Goal: Information Seeking & Learning: Learn about a topic

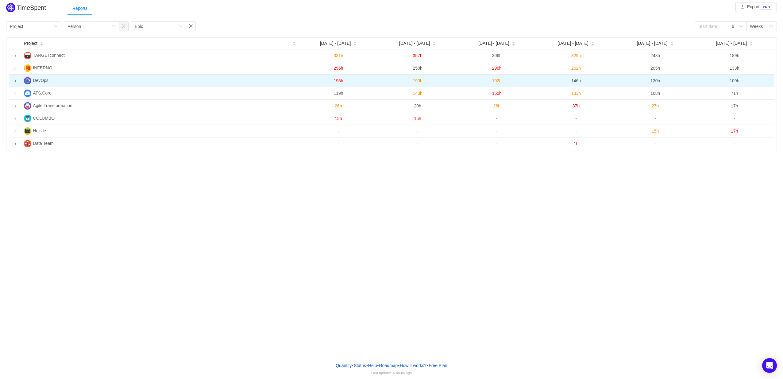
click at [15, 83] on icon "icon: right" at bounding box center [15, 80] width 3 height 3
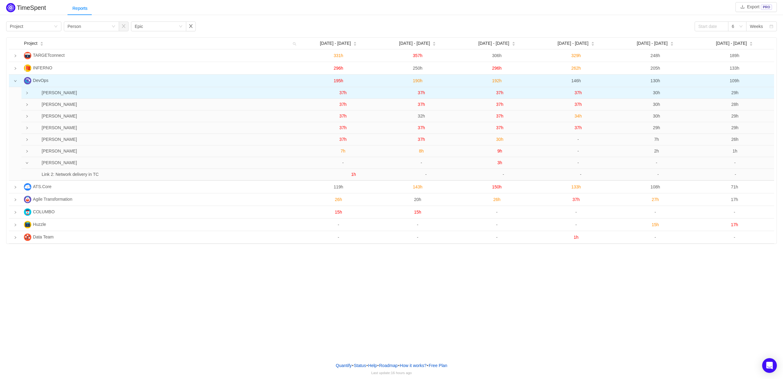
click at [28, 91] on td at bounding box center [25, 93] width 8 height 12
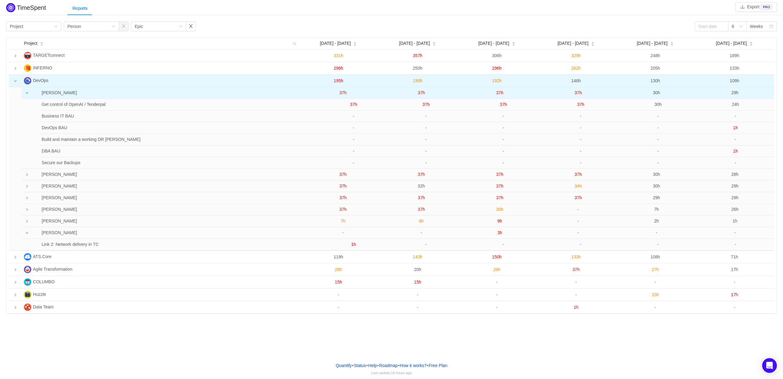
click at [27, 93] on icon "icon: down" at bounding box center [26, 92] width 3 height 3
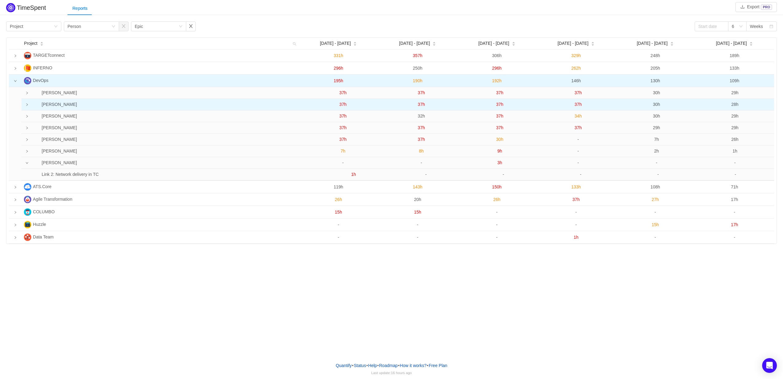
click at [25, 105] on icon "icon: right" at bounding box center [26, 104] width 3 height 3
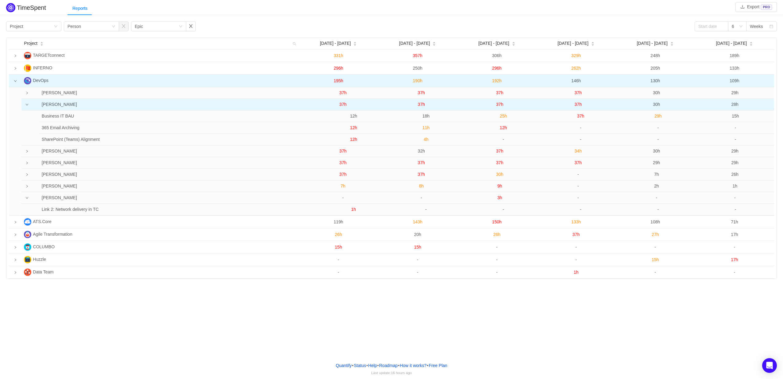
click at [421, 105] on span "37h" at bounding box center [421, 104] width 7 height 5
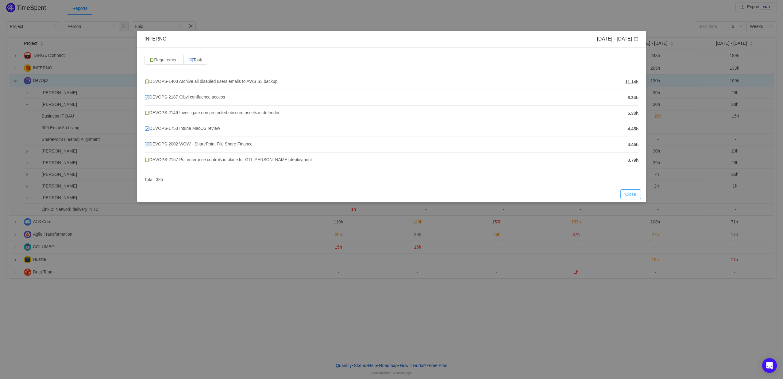
click at [634, 194] on button "Close" at bounding box center [630, 194] width 21 height 10
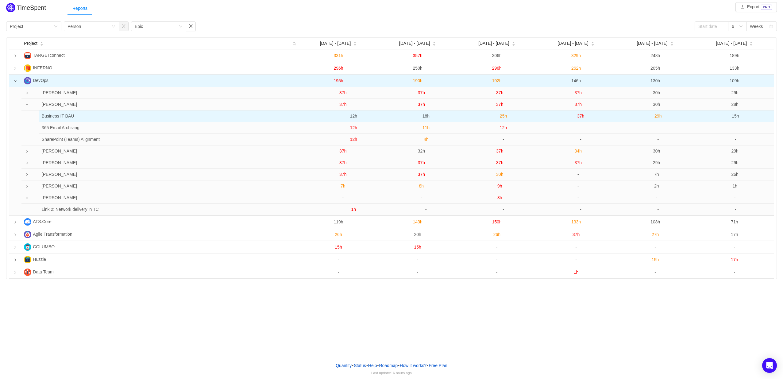
click at [424, 117] on span "18h" at bounding box center [425, 115] width 7 height 5
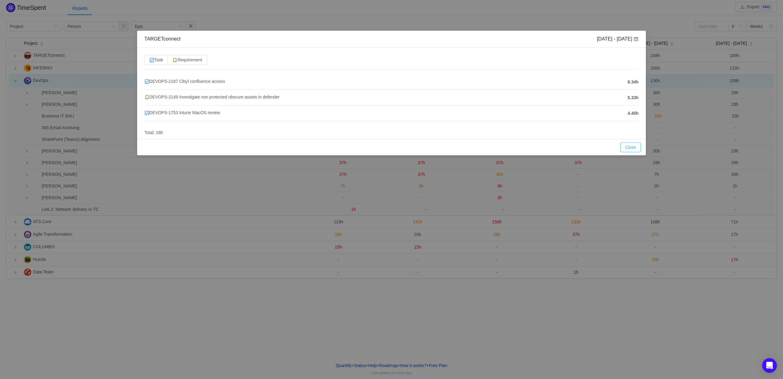
click at [625, 146] on button "Close" at bounding box center [630, 147] width 21 height 10
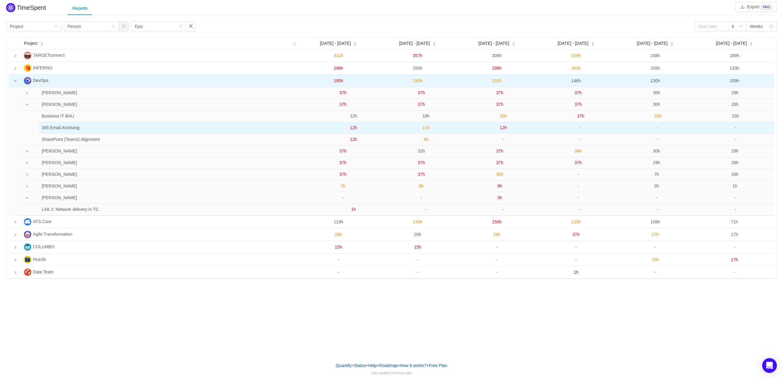
click at [426, 129] on span "11h" at bounding box center [425, 127] width 7 height 5
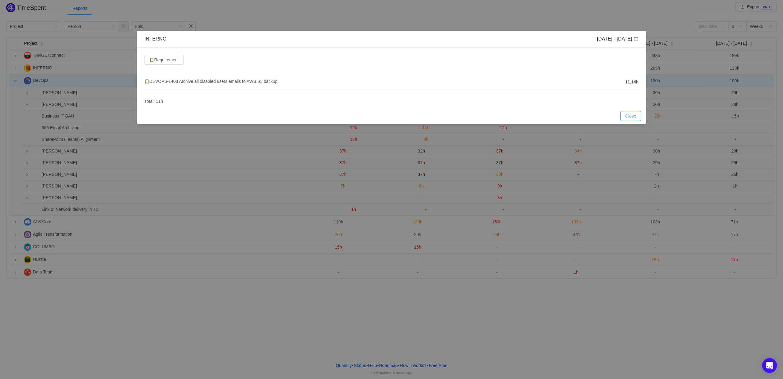
drag, startPoint x: 631, startPoint y: 119, endPoint x: 604, endPoint y: 114, distance: 27.1
click at [631, 119] on button "Close" at bounding box center [630, 116] width 21 height 10
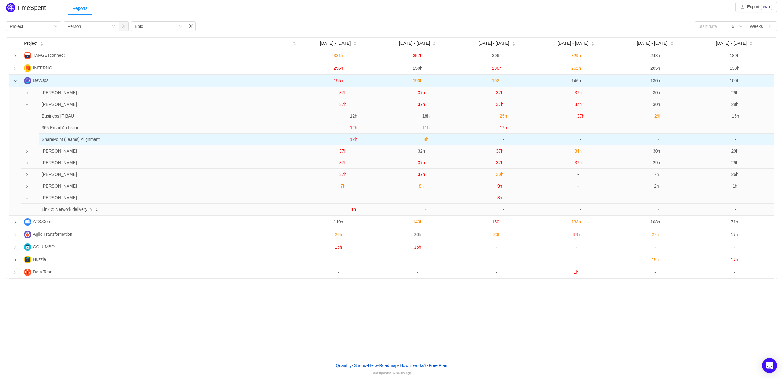
click at [426, 140] on span "4h" at bounding box center [426, 139] width 5 height 5
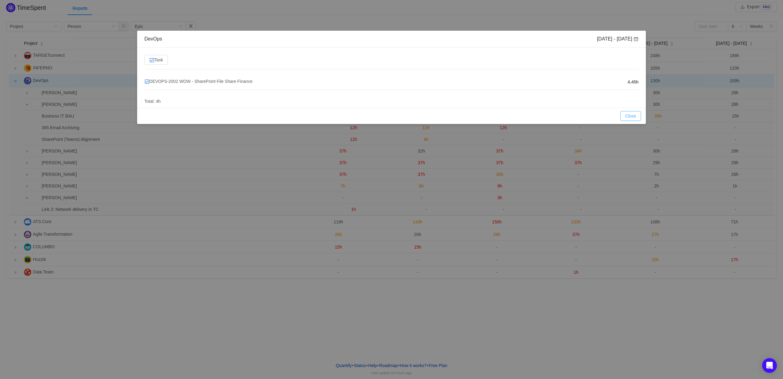
click at [637, 113] on button "Close" at bounding box center [630, 116] width 21 height 10
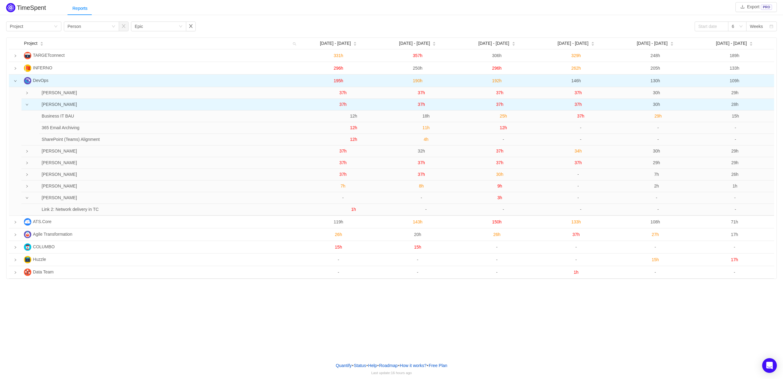
click at [421, 104] on span "37h" at bounding box center [421, 104] width 7 height 5
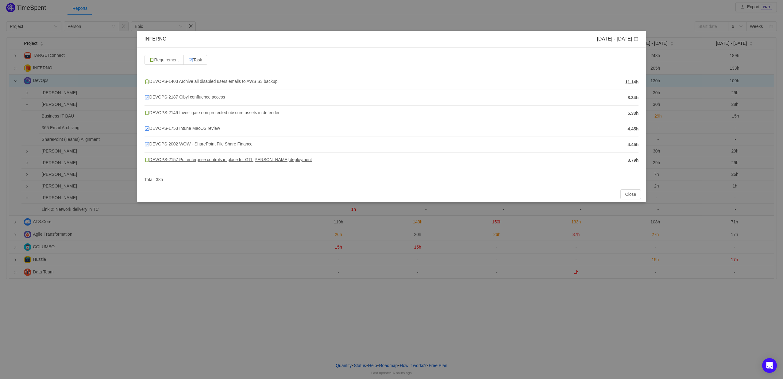
click at [188, 159] on span "DEVOPS-2157 Put enterprise controls in place for GTI [PERSON_NAME] deployment" at bounding box center [227, 159] width 167 height 5
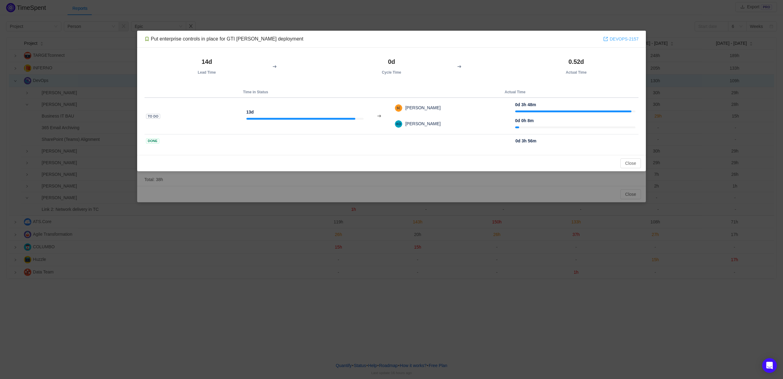
click at [634, 38] on link "DEVOPS-2157" at bounding box center [620, 39] width 35 height 7
click at [624, 161] on button "Close" at bounding box center [630, 163] width 21 height 10
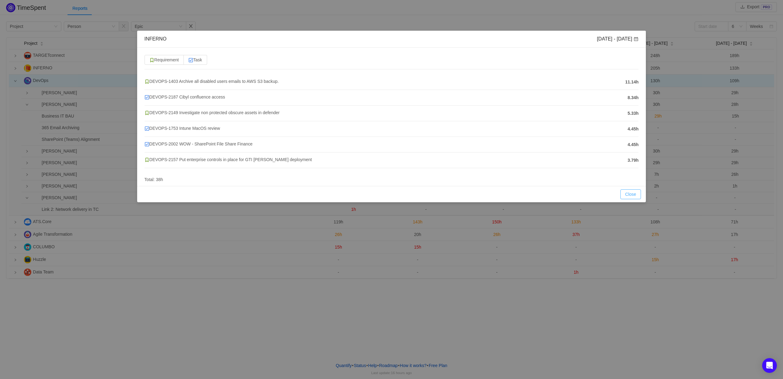
click at [636, 193] on button "Close" at bounding box center [630, 194] width 21 height 10
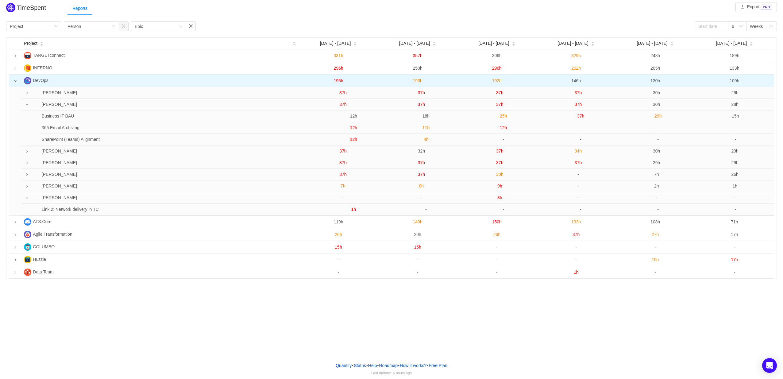
click at [28, 104] on icon "icon: down" at bounding box center [26, 104] width 3 height 3
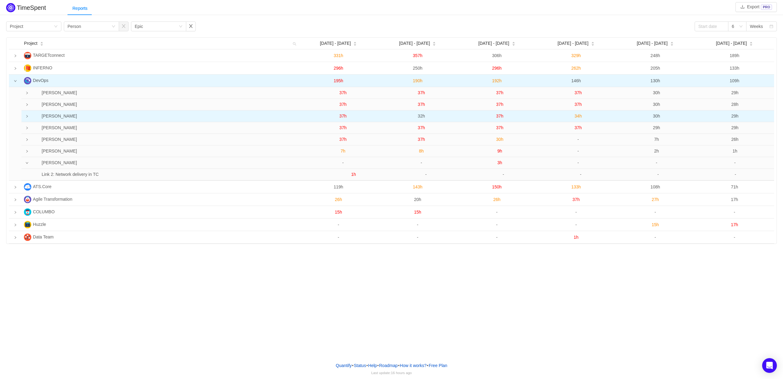
click at [26, 115] on td at bounding box center [25, 116] width 8 height 12
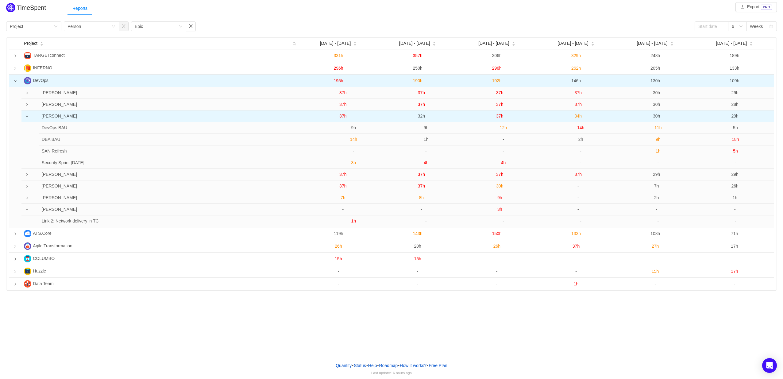
click at [343, 118] on span "37h" at bounding box center [342, 115] width 7 height 5
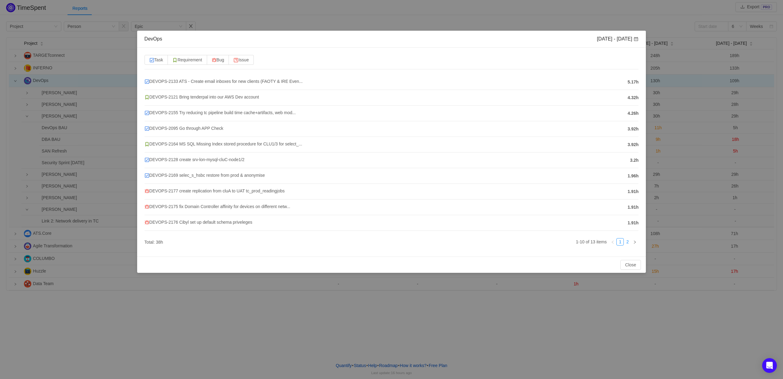
click at [627, 244] on link "2" at bounding box center [627, 241] width 7 height 7
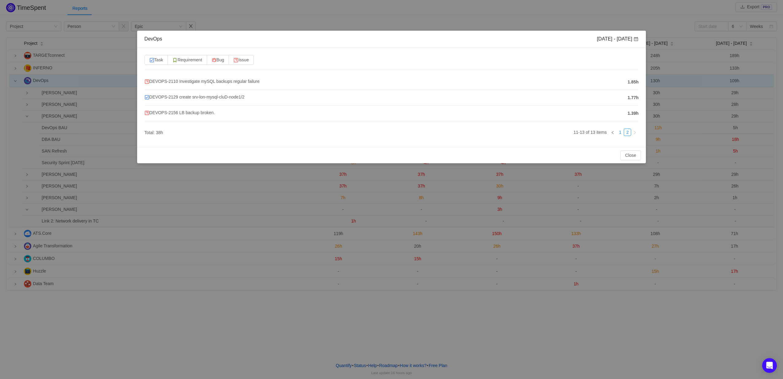
click at [619, 129] on li "1" at bounding box center [619, 132] width 7 height 7
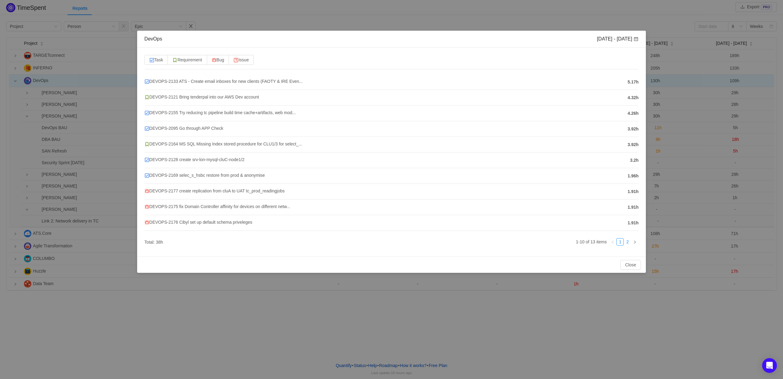
click at [628, 245] on link "2" at bounding box center [627, 241] width 7 height 7
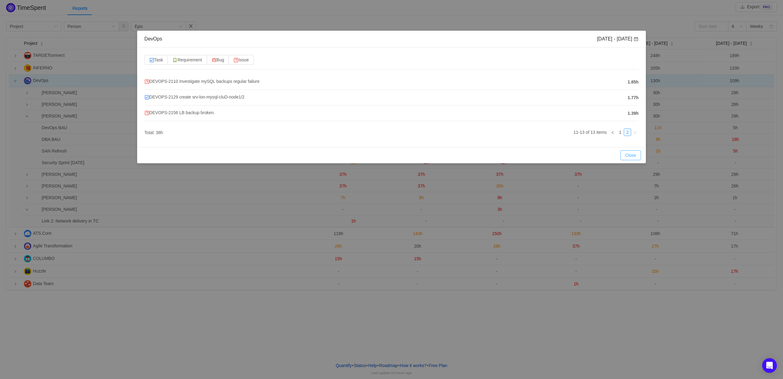
click at [632, 157] on button "Close" at bounding box center [630, 155] width 21 height 10
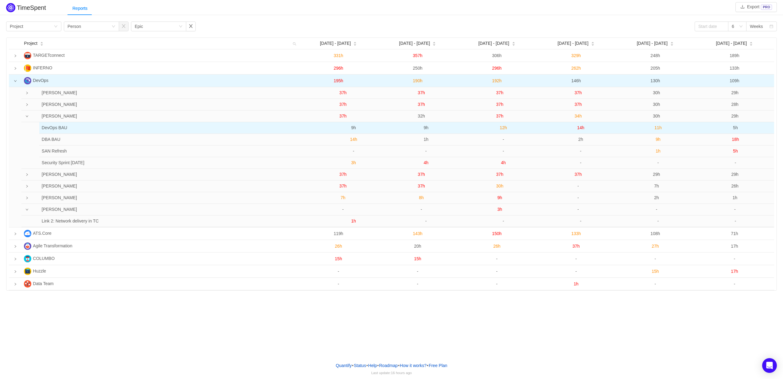
click at [353, 129] on span "9h" at bounding box center [353, 127] width 5 height 5
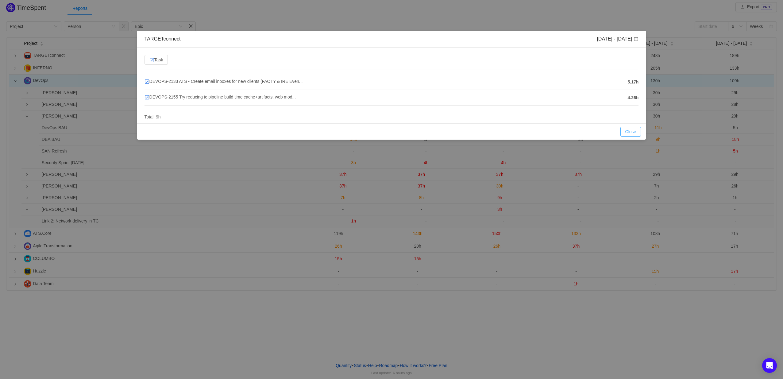
click at [632, 131] on button "Close" at bounding box center [630, 132] width 21 height 10
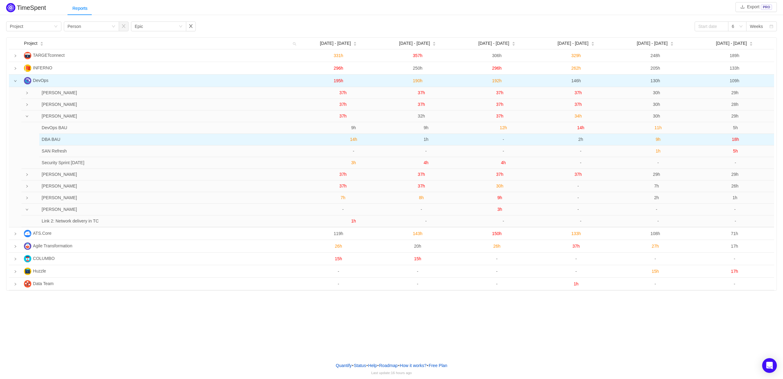
click at [354, 142] on span "14h" at bounding box center [353, 139] width 7 height 5
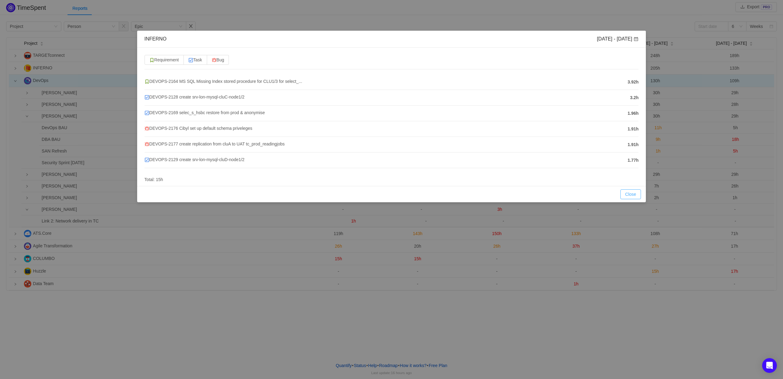
click at [629, 195] on button "Close" at bounding box center [630, 194] width 21 height 10
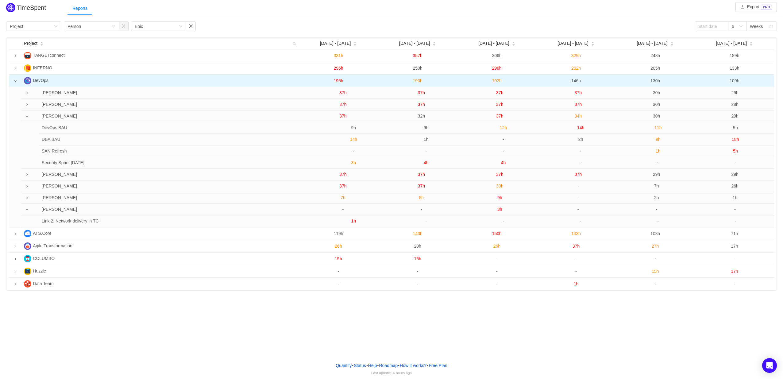
click at [351, 163] on span "3h" at bounding box center [353, 162] width 5 height 5
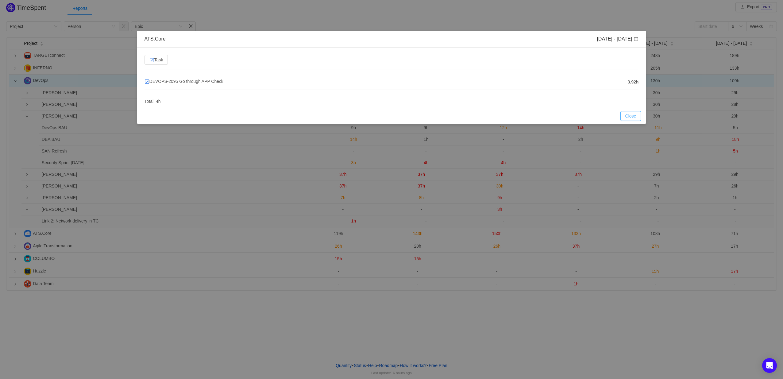
click at [628, 115] on button "Close" at bounding box center [630, 116] width 21 height 10
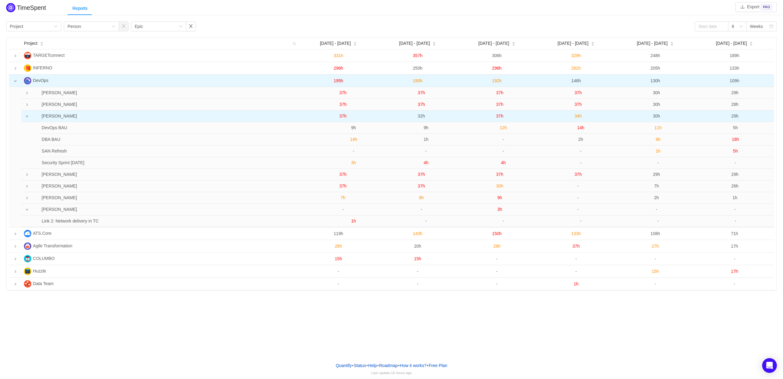
click at [344, 115] on span "37h" at bounding box center [342, 115] width 7 height 5
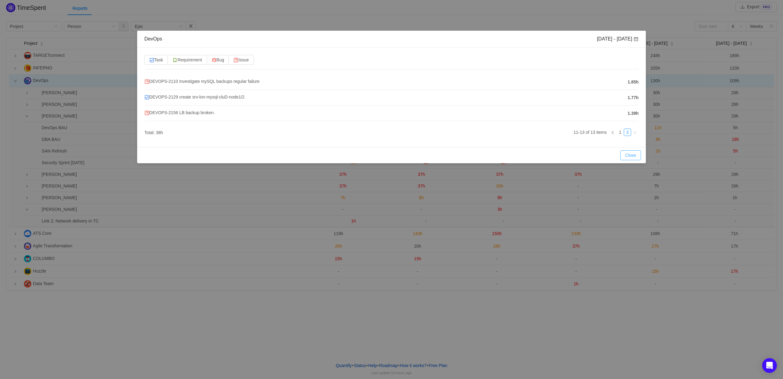
click at [625, 154] on button "Close" at bounding box center [630, 155] width 21 height 10
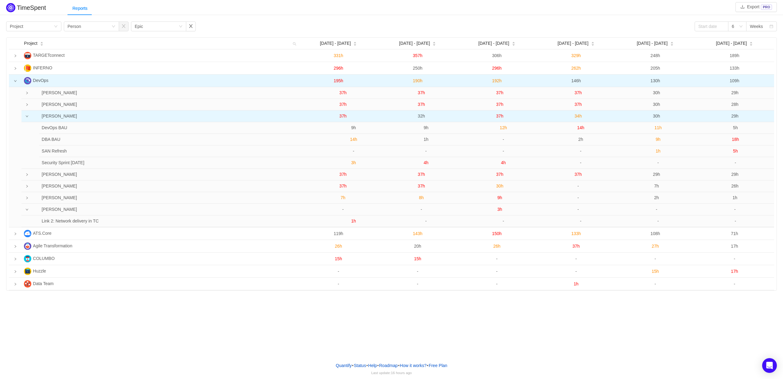
click at [344, 117] on span "37h" at bounding box center [342, 115] width 7 height 5
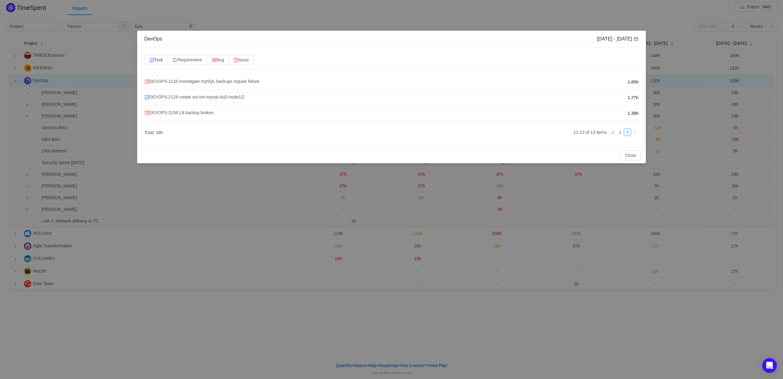
click at [618, 132] on link "1" at bounding box center [620, 132] width 7 height 7
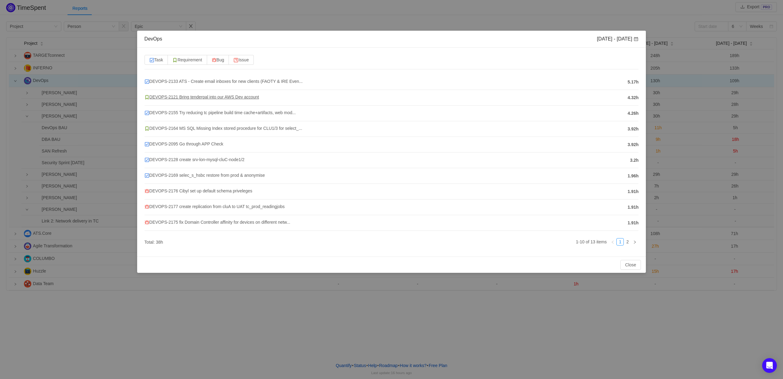
click at [225, 99] on span "DEVOPS-2121 Bring tenderpal into our AWS Dev account" at bounding box center [201, 96] width 115 height 5
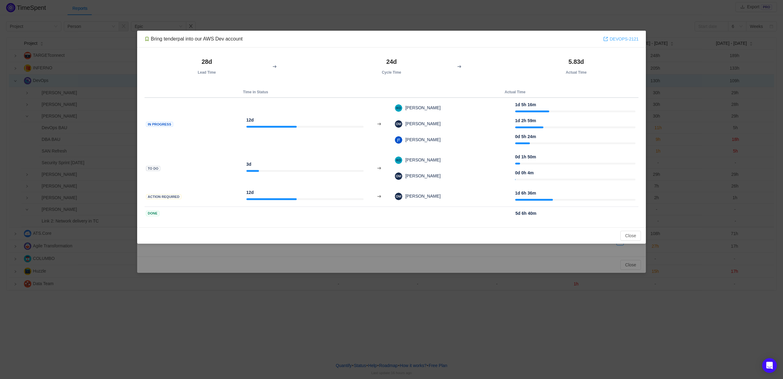
click at [613, 39] on link "DEVOPS-2121" at bounding box center [620, 39] width 35 height 7
click at [634, 236] on button "Close" at bounding box center [630, 236] width 21 height 10
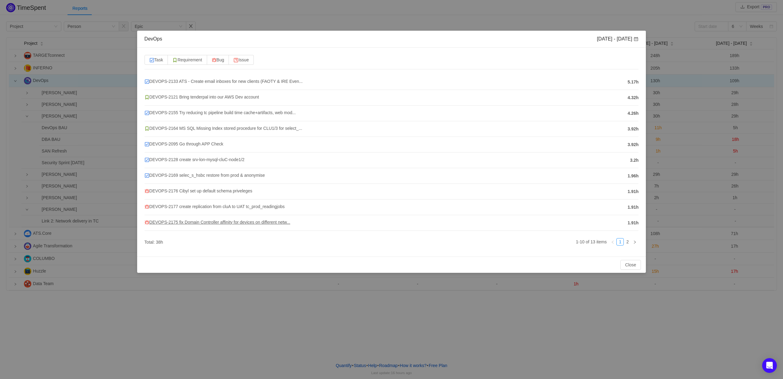
click at [202, 221] on span "DEVOPS-2175 fix Domain Controller affinity for devices on different netw..." at bounding box center [217, 222] width 146 height 5
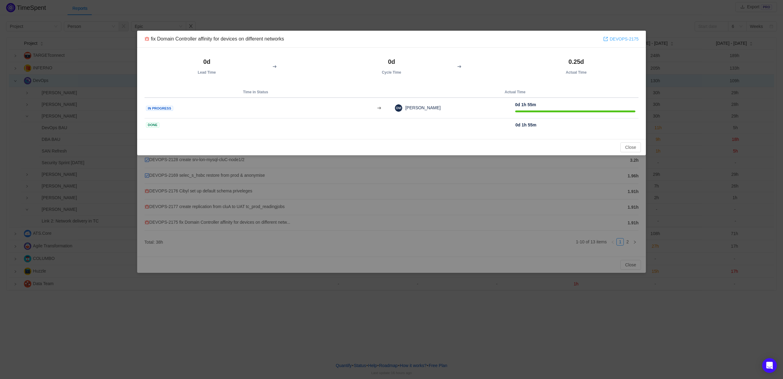
click at [621, 41] on link "DEVOPS-2175" at bounding box center [620, 39] width 35 height 7
click at [626, 145] on button "Close" at bounding box center [630, 147] width 21 height 10
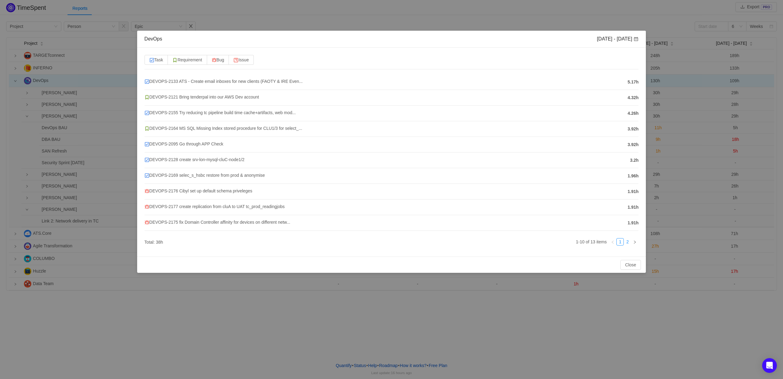
click at [628, 242] on link "2" at bounding box center [627, 241] width 7 height 7
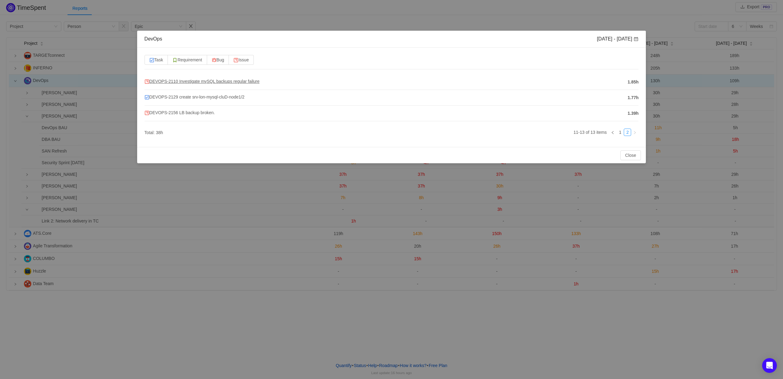
click at [206, 79] on span "DEVOPS-2110 Investigate mySQL backups regular failure" at bounding box center [201, 81] width 115 height 5
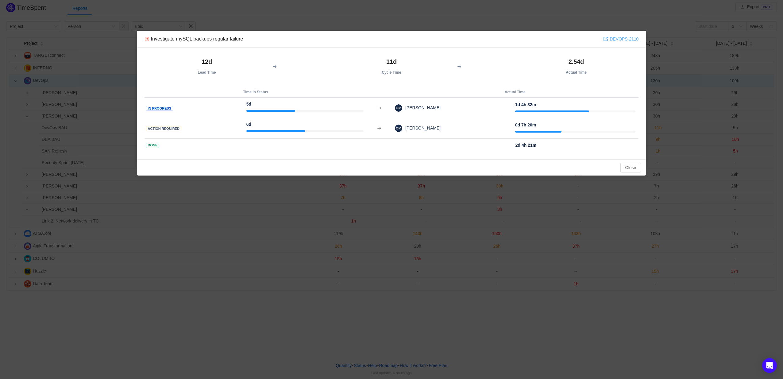
click at [623, 39] on link "DEVOPS-2110" at bounding box center [620, 39] width 35 height 7
click at [625, 161] on div "Close OK" at bounding box center [391, 167] width 509 height 16
click at [628, 166] on button "Close" at bounding box center [630, 168] width 21 height 10
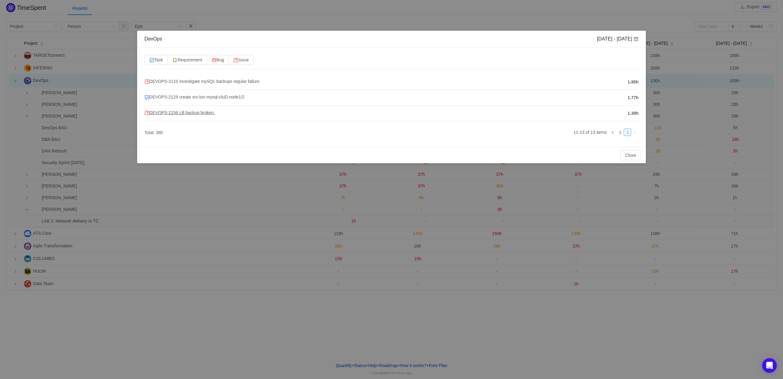
click at [190, 113] on span "DEVOPS-2156 LB backup broken." at bounding box center [179, 112] width 71 height 5
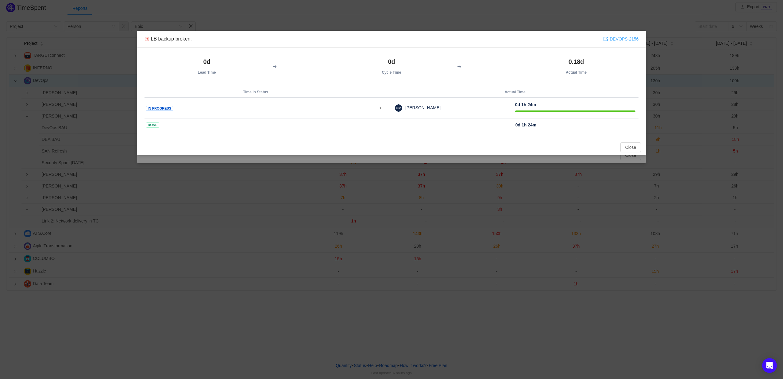
click at [620, 38] on link "DEVOPS-2156" at bounding box center [620, 39] width 35 height 7
click at [628, 148] on button "Close" at bounding box center [630, 147] width 21 height 10
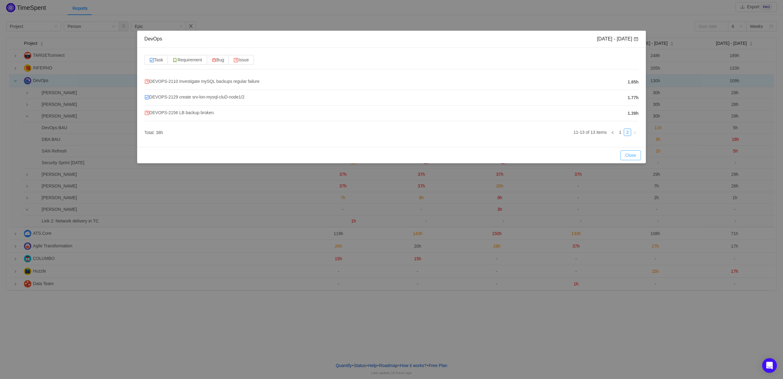
click at [628, 155] on button "Close" at bounding box center [630, 155] width 21 height 10
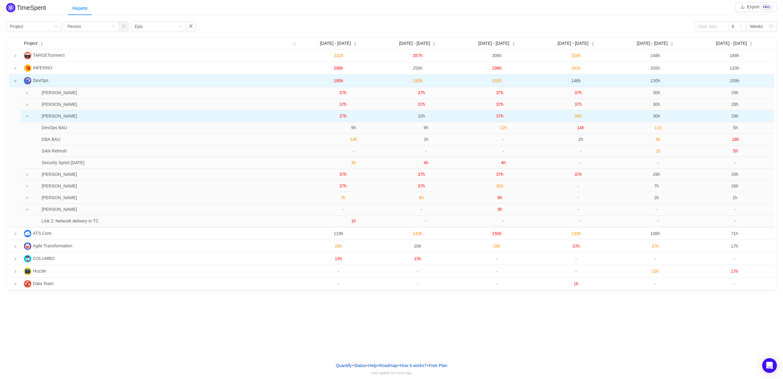
click at [420, 116] on span "32h" at bounding box center [421, 115] width 7 height 5
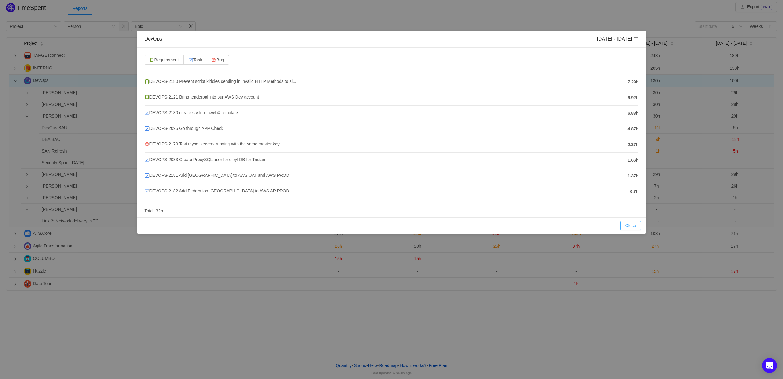
click at [628, 227] on button "Close" at bounding box center [630, 226] width 21 height 10
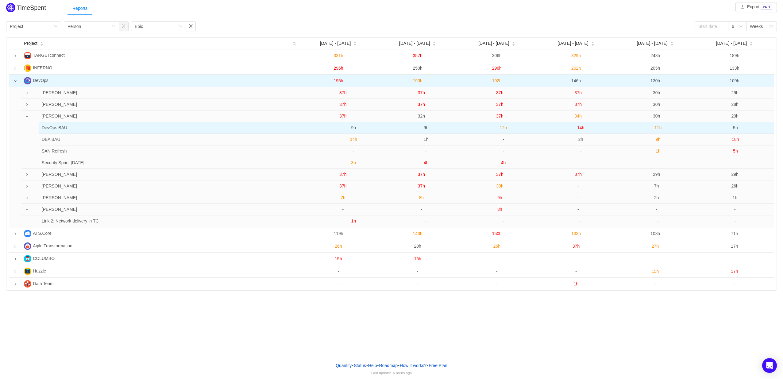
click at [424, 127] on span "9h" at bounding box center [426, 127] width 5 height 5
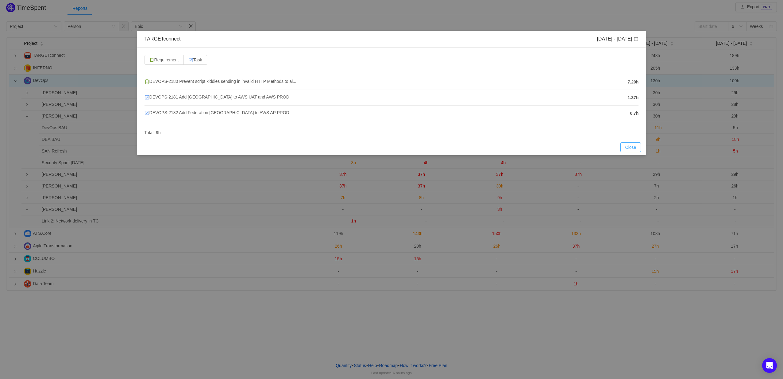
click at [632, 147] on button "Close" at bounding box center [630, 147] width 21 height 10
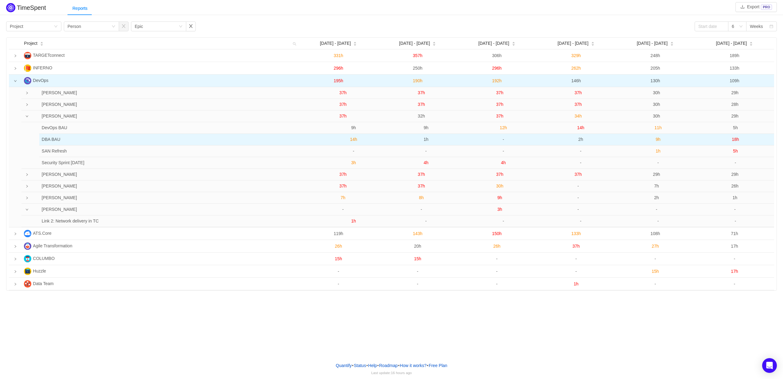
click at [425, 139] on span "1h" at bounding box center [426, 139] width 5 height 5
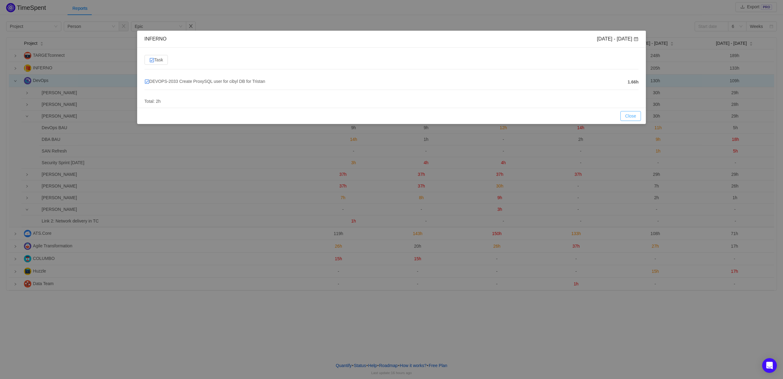
click at [628, 116] on button "Close" at bounding box center [630, 116] width 21 height 10
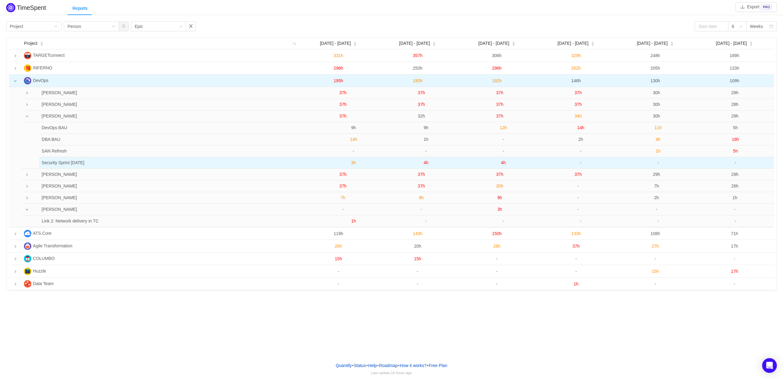
click at [426, 163] on span "4h" at bounding box center [426, 162] width 5 height 5
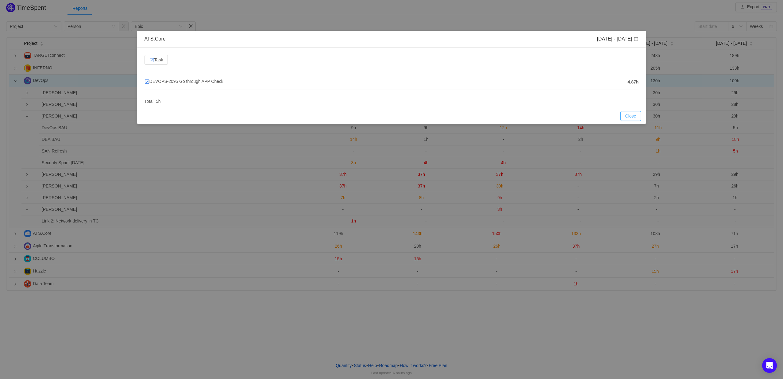
click at [625, 113] on button "Close" at bounding box center [630, 116] width 21 height 10
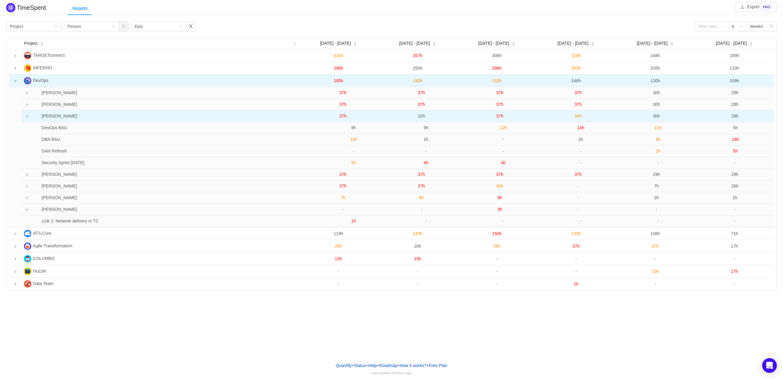
click at [422, 117] on span "32h" at bounding box center [421, 115] width 7 height 5
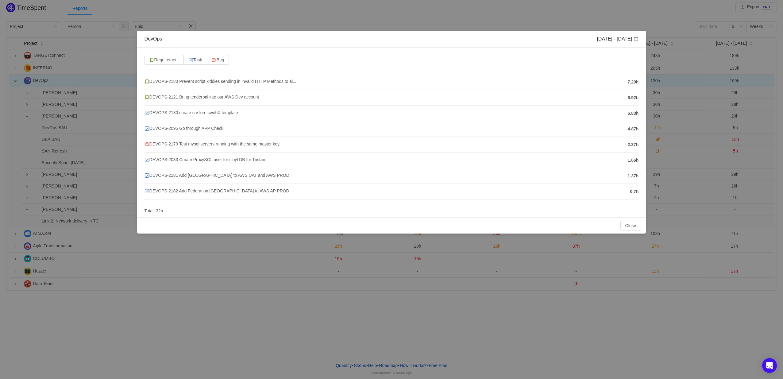
click at [249, 97] on span "DEVOPS-2121 Bring tenderpal into our AWS Dev account" at bounding box center [201, 96] width 115 height 5
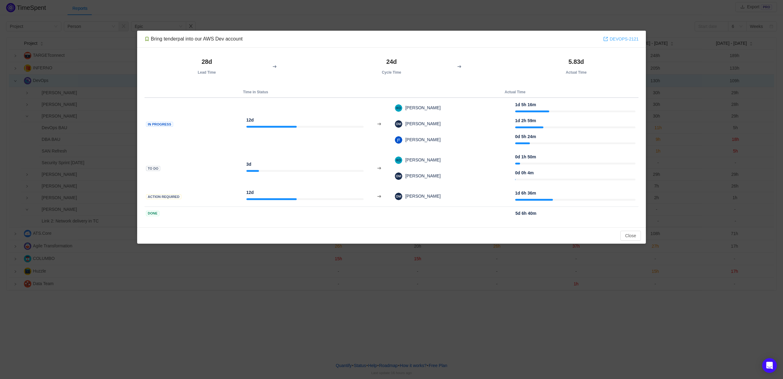
click at [617, 40] on link "DEVOPS-2121" at bounding box center [620, 39] width 35 height 7
click at [636, 236] on button "Close" at bounding box center [630, 236] width 21 height 10
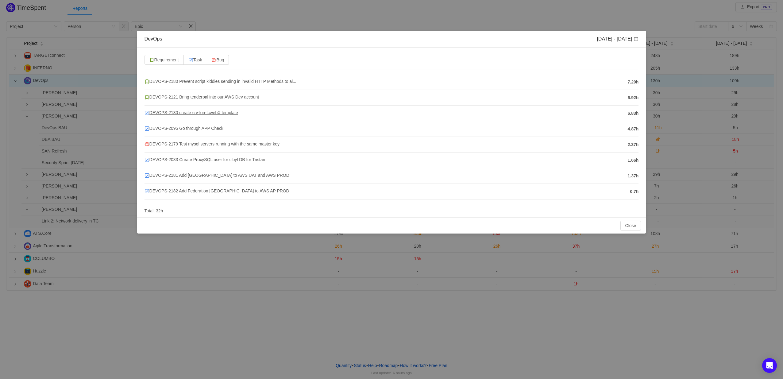
click at [195, 112] on span "DEVOPS-2130 create srv-lon-tcwebX template" at bounding box center [191, 112] width 94 height 5
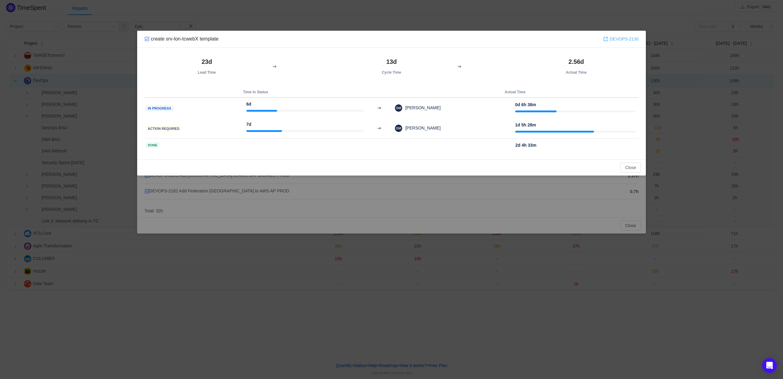
click at [617, 39] on link "DEVOPS-2130" at bounding box center [620, 39] width 35 height 7
click at [632, 168] on button "Close" at bounding box center [630, 168] width 21 height 10
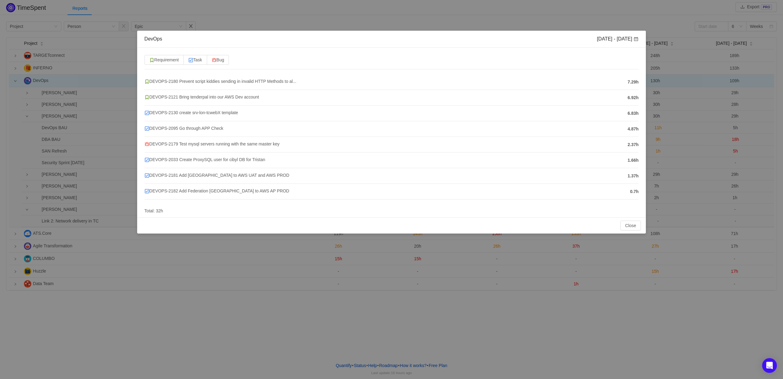
click at [193, 146] on span "DEVOPS-2179 Test mysql servers running with the same master key" at bounding box center [211, 143] width 135 height 5
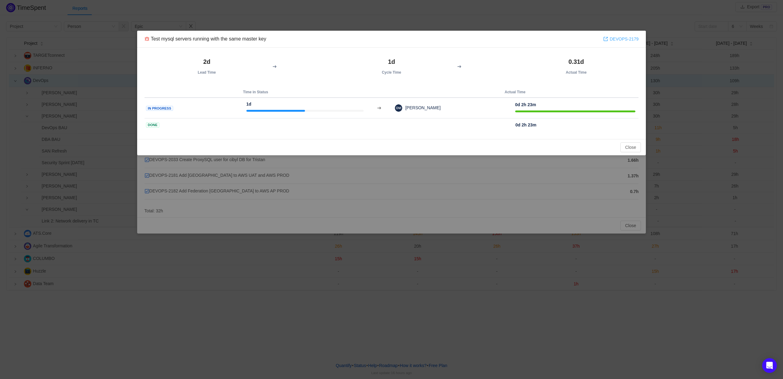
click at [615, 36] on link "DEVOPS-2179" at bounding box center [620, 39] width 35 height 7
click at [626, 147] on button "Close" at bounding box center [630, 147] width 21 height 10
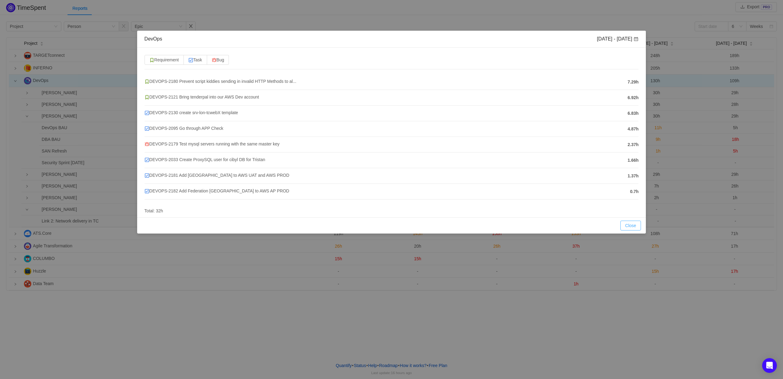
click at [631, 225] on button "Close" at bounding box center [630, 226] width 21 height 10
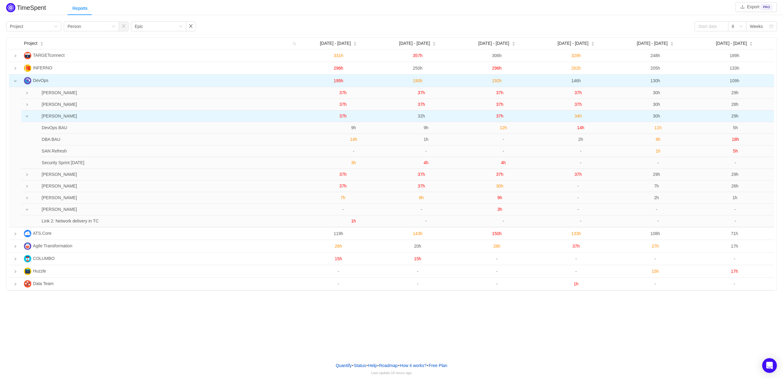
click at [500, 117] on span "37h" at bounding box center [499, 115] width 7 height 5
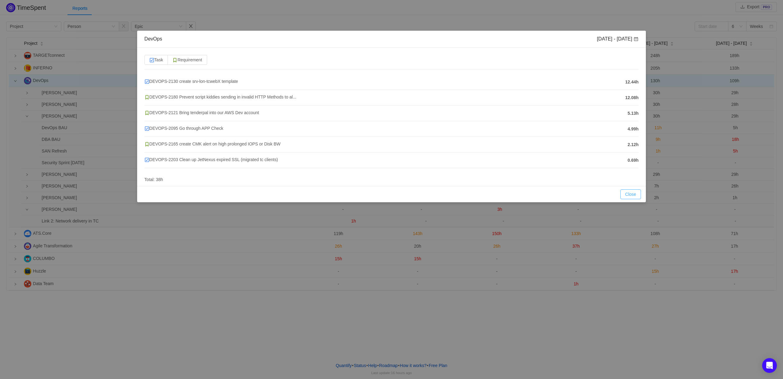
drag, startPoint x: 631, startPoint y: 195, endPoint x: 609, endPoint y: 181, distance: 25.9
click at [631, 195] on button "Close" at bounding box center [630, 194] width 21 height 10
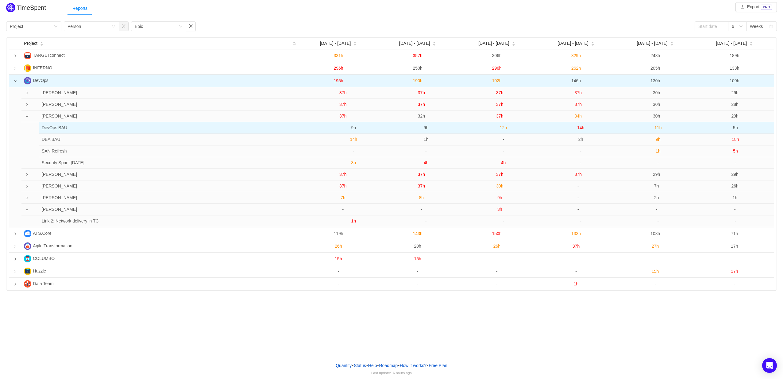
click at [505, 128] on span "12h" at bounding box center [503, 127] width 7 height 5
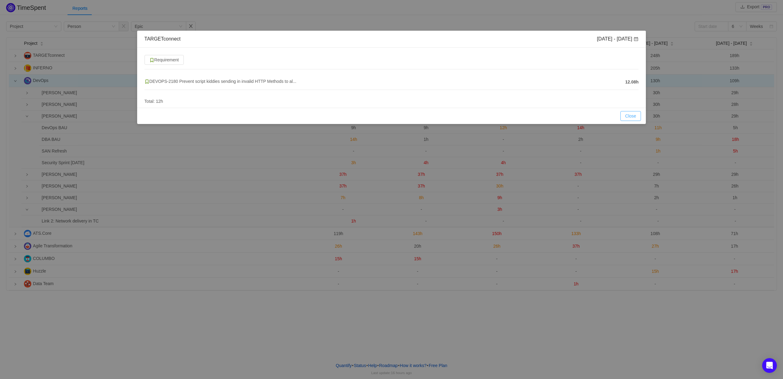
click at [631, 115] on button "Close" at bounding box center [630, 116] width 21 height 10
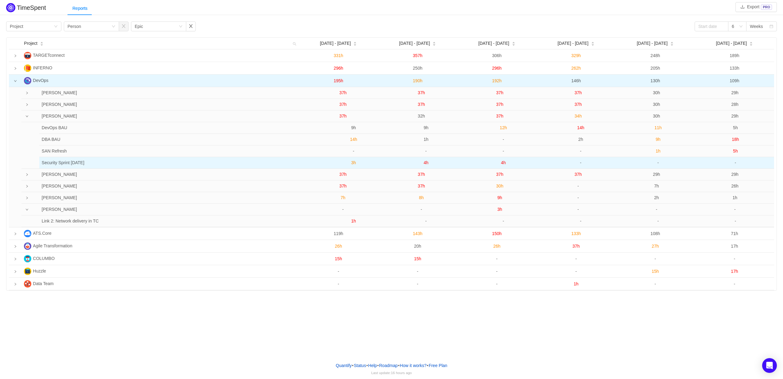
click at [501, 163] on span "4h" at bounding box center [503, 162] width 5 height 5
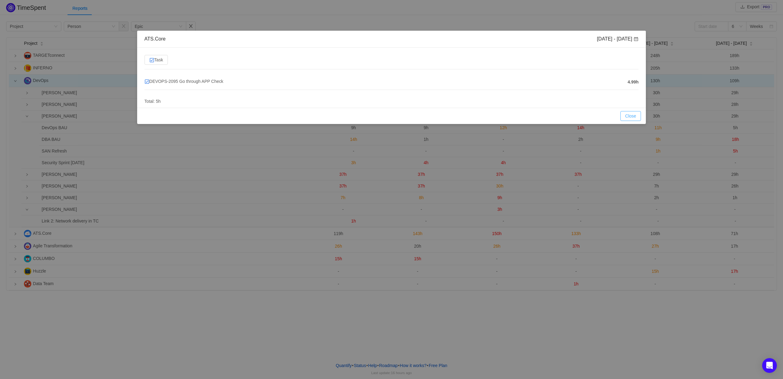
click at [630, 115] on button "Close" at bounding box center [630, 116] width 21 height 10
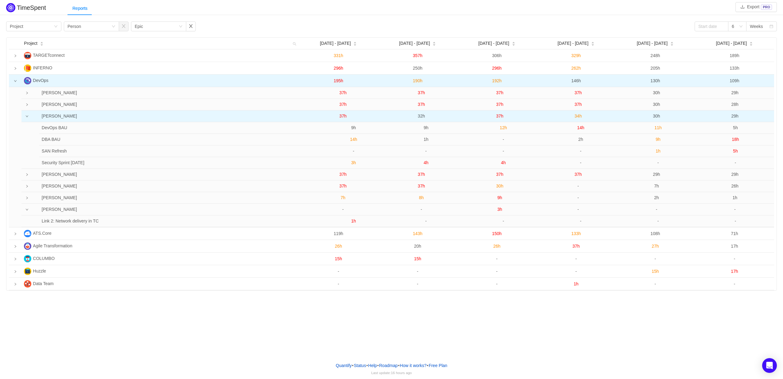
click at [497, 115] on span "37h" at bounding box center [499, 115] width 7 height 5
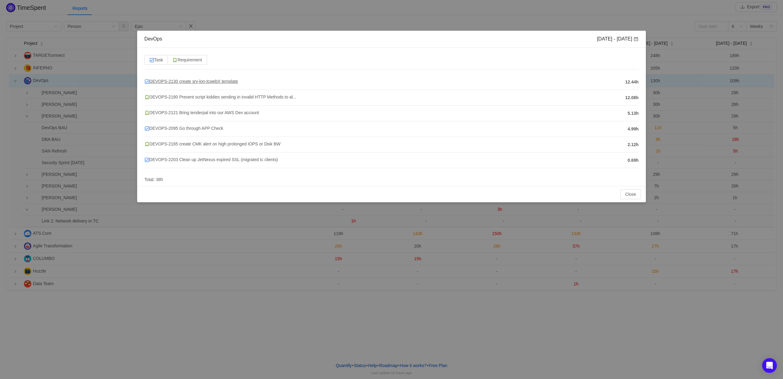
click at [225, 81] on span "DEVOPS-2130 create srv-lon-tcwebX template" at bounding box center [191, 81] width 94 height 5
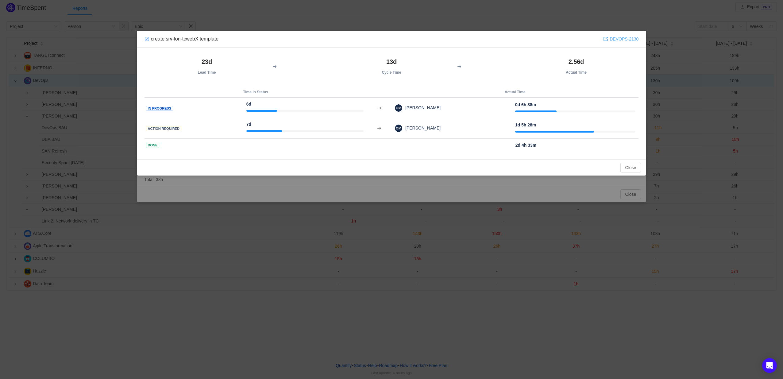
click at [622, 37] on link "DEVOPS-2130" at bounding box center [620, 39] width 35 height 7
click at [632, 169] on button "Close" at bounding box center [630, 168] width 21 height 10
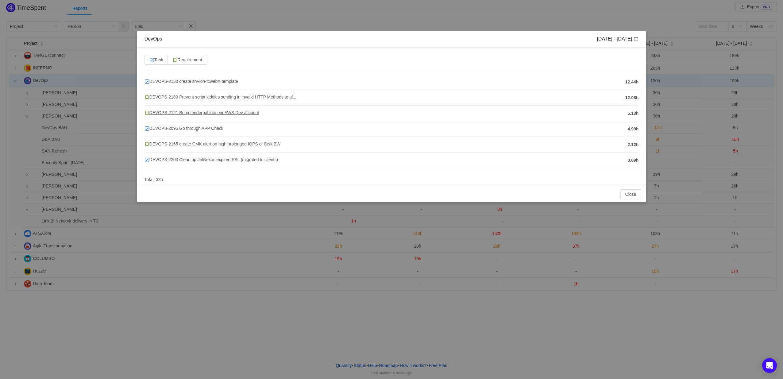
click at [198, 112] on span "DEVOPS-2121 Bring tenderpal into our AWS Dev account" at bounding box center [201, 112] width 115 height 5
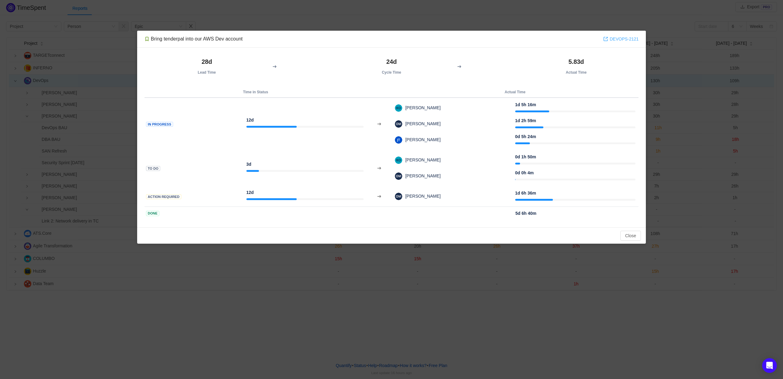
click at [614, 41] on link "DEVOPS-2121" at bounding box center [620, 39] width 35 height 7
click at [627, 234] on button "Close" at bounding box center [630, 236] width 21 height 10
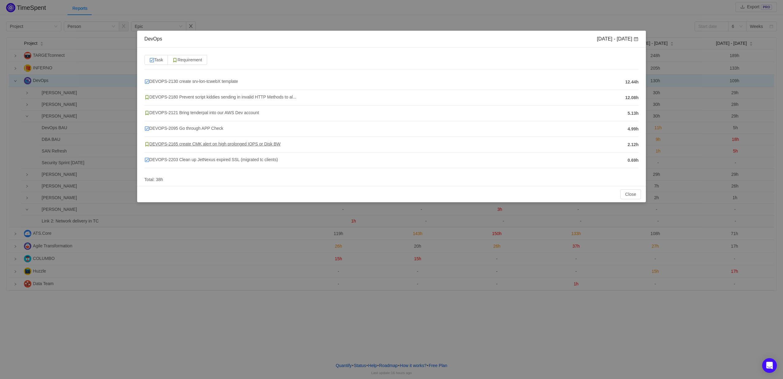
click at [200, 143] on span "DEVOPS-2165 create CMK alert on high prolonged IOPS or Disk BW" at bounding box center [212, 143] width 136 height 5
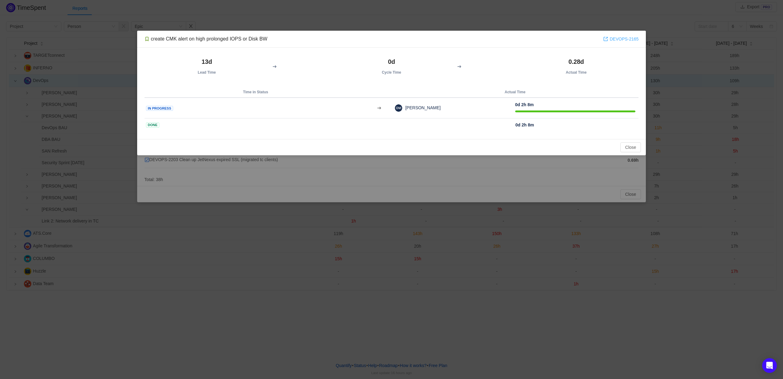
click at [627, 36] on link "DEVOPS-2165" at bounding box center [620, 39] width 35 height 7
click at [639, 147] on button "Close" at bounding box center [630, 147] width 21 height 10
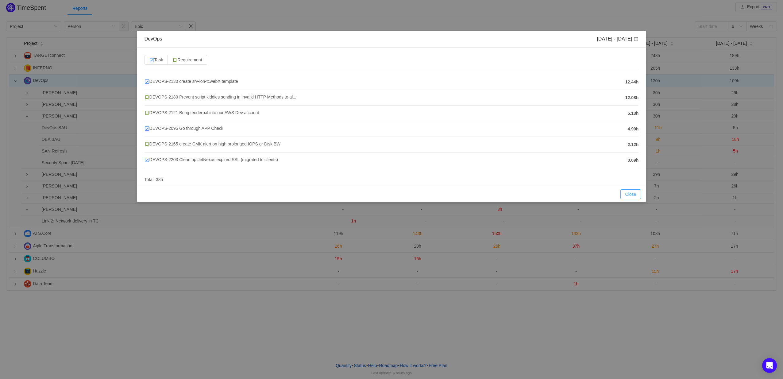
click at [639, 192] on button "Close" at bounding box center [630, 194] width 21 height 10
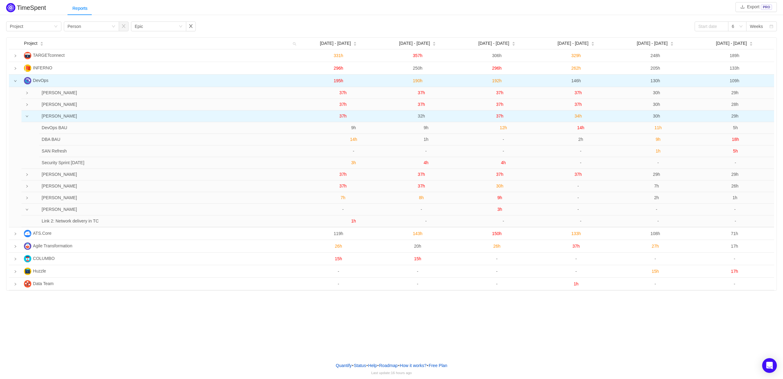
click at [579, 117] on span "34h" at bounding box center [577, 115] width 7 height 5
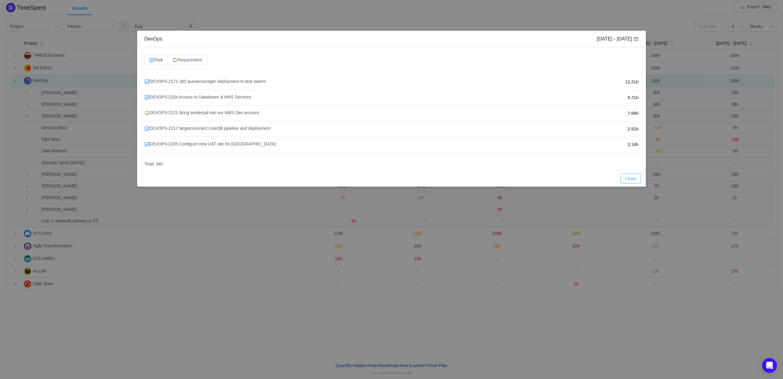
click at [628, 179] on button "Close" at bounding box center [630, 179] width 21 height 10
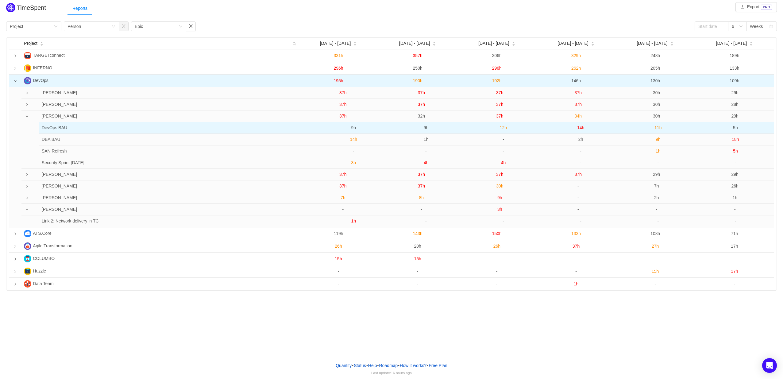
click at [578, 128] on span "14h" at bounding box center [580, 127] width 7 height 5
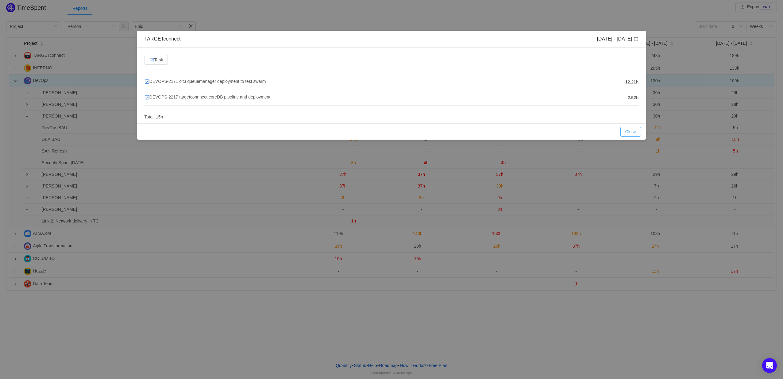
click at [631, 130] on button "Close" at bounding box center [630, 132] width 21 height 10
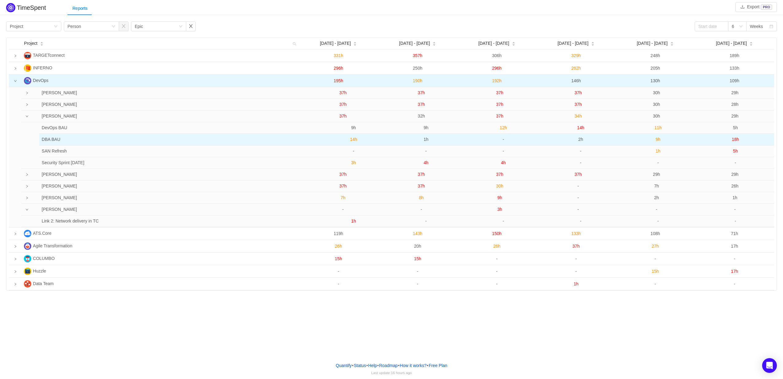
click at [582, 141] on span "2h" at bounding box center [580, 139] width 5 height 5
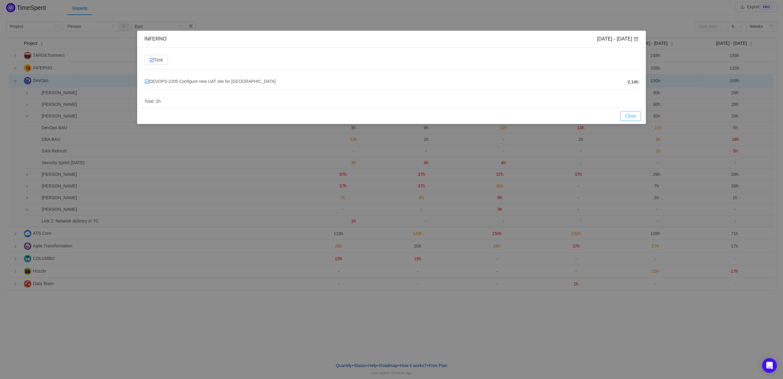
click at [636, 115] on button "Close" at bounding box center [630, 116] width 21 height 10
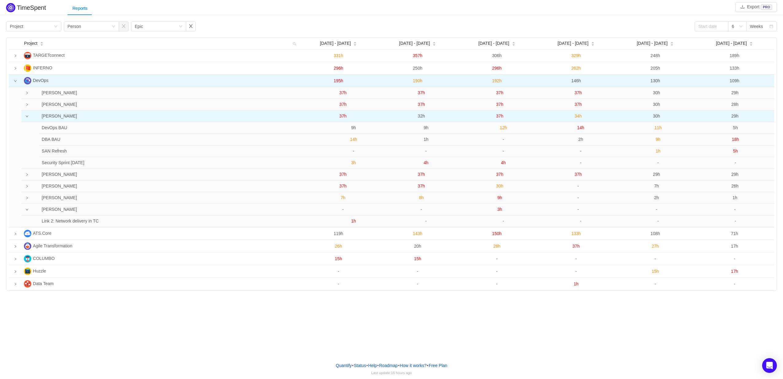
click at [579, 114] on span "34h" at bounding box center [577, 115] width 7 height 5
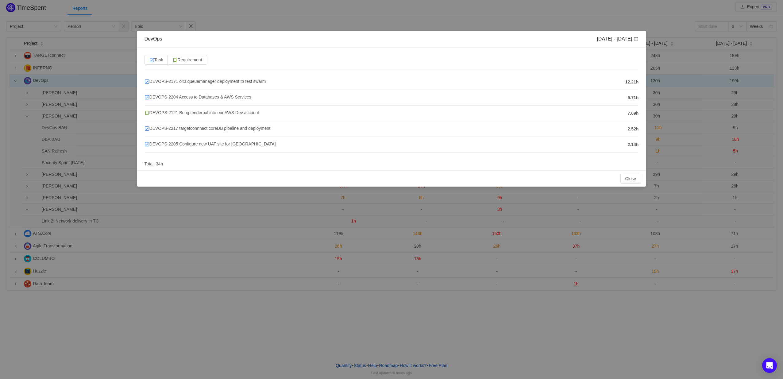
click at [233, 95] on span "DEVOPS-2204 Access to Databases & AWS Services" at bounding box center [197, 96] width 107 height 5
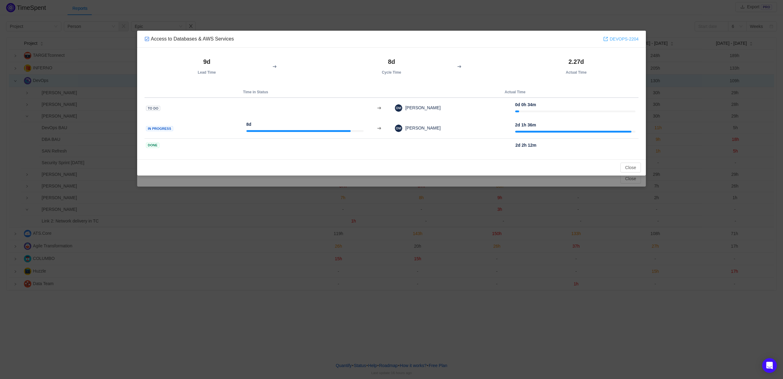
click at [612, 39] on link "DEVOPS-2204" at bounding box center [620, 39] width 35 height 7
click at [638, 164] on button "Close" at bounding box center [630, 168] width 21 height 10
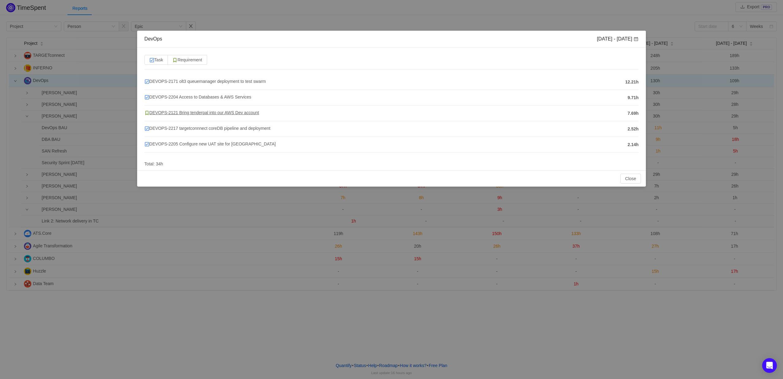
click at [221, 111] on span "DEVOPS-2121 Bring tenderpal into our AWS Dev account" at bounding box center [201, 112] width 115 height 5
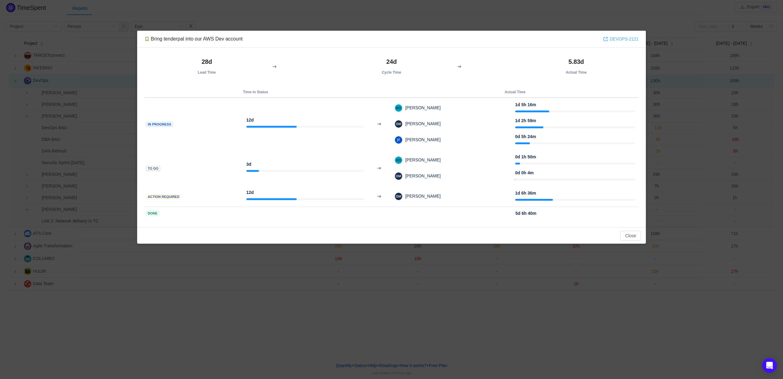
click at [615, 41] on link "DEVOPS-2121" at bounding box center [620, 39] width 35 height 7
click at [632, 235] on button "Close" at bounding box center [630, 236] width 21 height 10
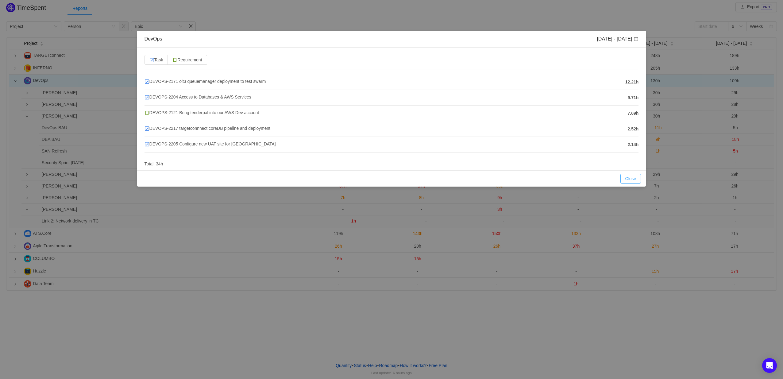
click at [637, 179] on button "Close" at bounding box center [630, 179] width 21 height 10
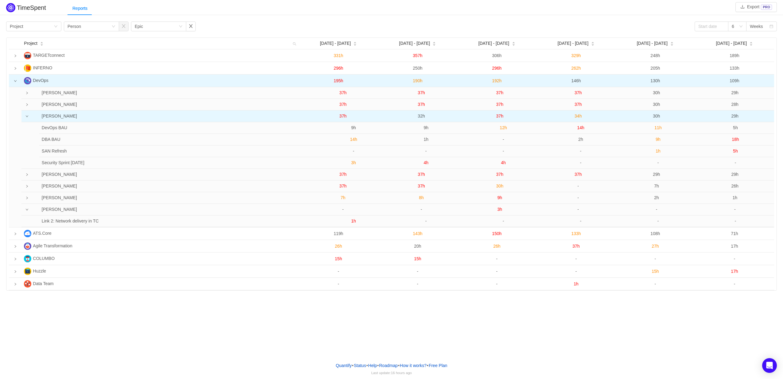
click at [658, 116] on span "30h" at bounding box center [656, 115] width 7 height 5
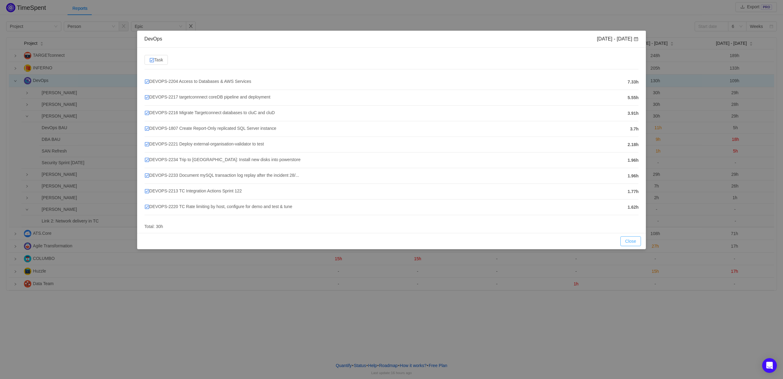
click at [627, 240] on button "Close" at bounding box center [630, 241] width 21 height 10
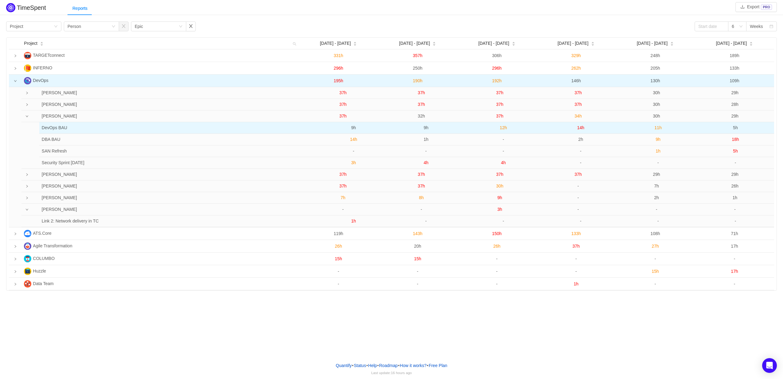
click at [657, 129] on span "11h" at bounding box center [657, 127] width 7 height 5
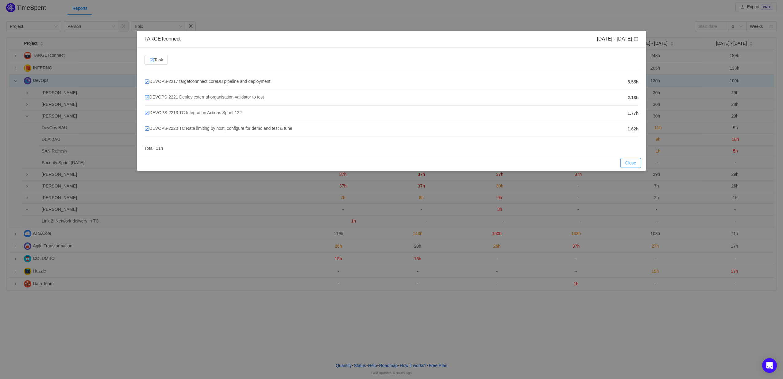
click at [627, 163] on button "Close" at bounding box center [630, 163] width 21 height 10
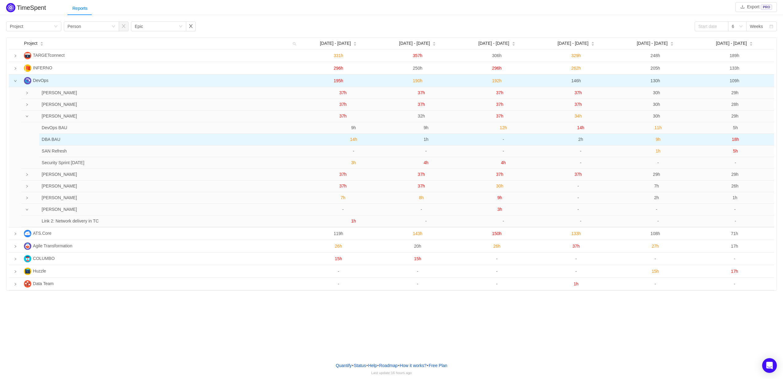
click at [659, 141] on span "9h" at bounding box center [657, 139] width 5 height 5
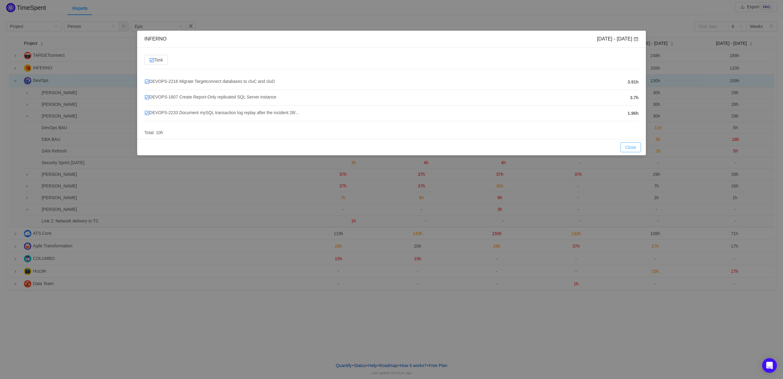
click at [633, 146] on button "Close" at bounding box center [630, 147] width 21 height 10
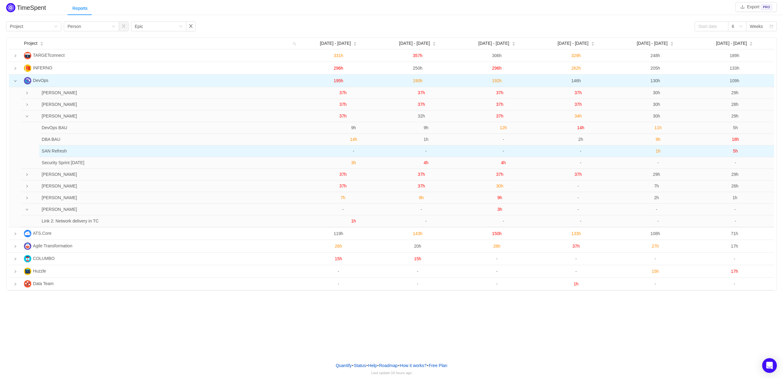
click at [658, 151] on span "1h" at bounding box center [657, 150] width 5 height 5
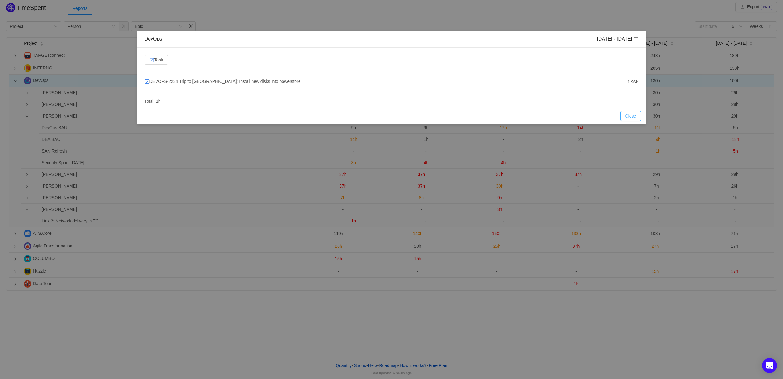
click at [627, 117] on button "Close" at bounding box center [630, 116] width 21 height 10
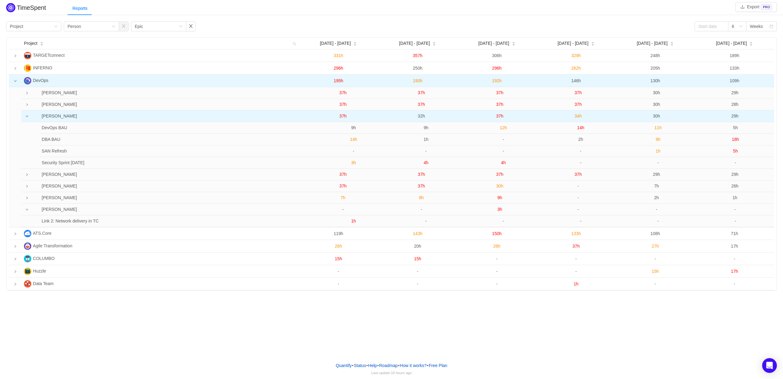
click at [657, 118] on span "30h" at bounding box center [656, 115] width 7 height 5
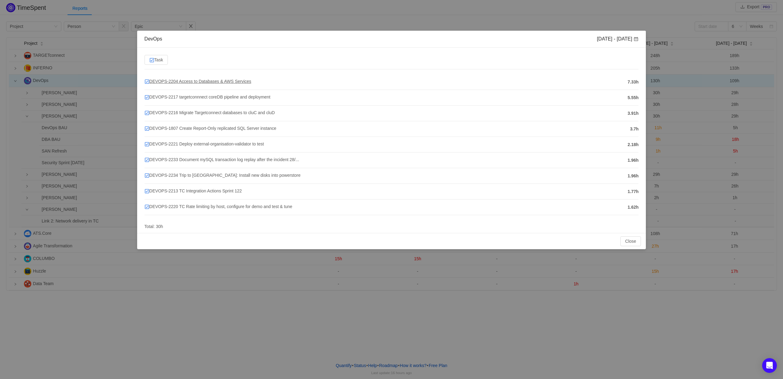
click at [210, 81] on span "DEVOPS-2204 Access to Databases & AWS Services" at bounding box center [197, 81] width 107 height 5
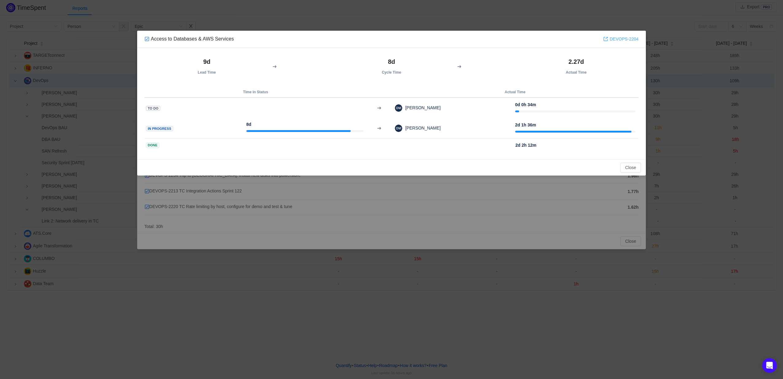
click at [617, 40] on link "DEVOPS-2204" at bounding box center [620, 39] width 35 height 7
drag, startPoint x: 624, startPoint y: 164, endPoint x: 625, endPoint y: 171, distance: 6.6
click at [624, 164] on button "Close" at bounding box center [630, 168] width 21 height 10
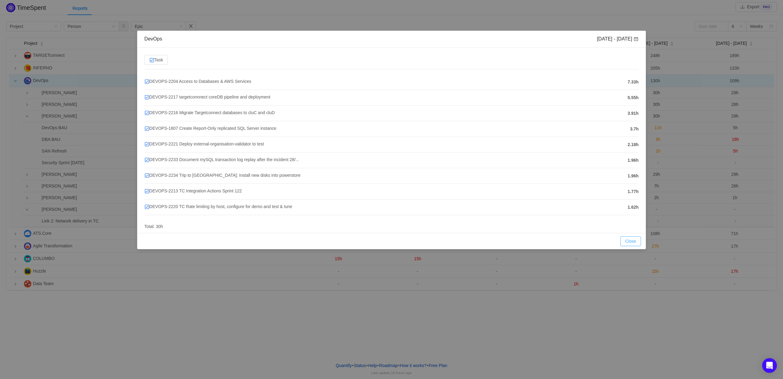
click at [634, 240] on button "Close" at bounding box center [630, 241] width 21 height 10
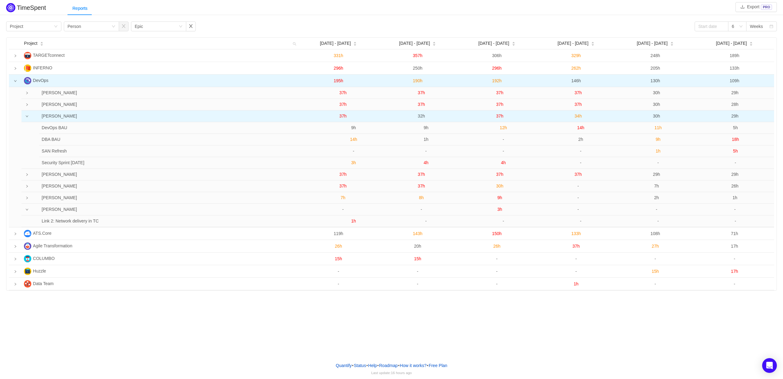
click at [25, 117] on td at bounding box center [25, 116] width 8 height 12
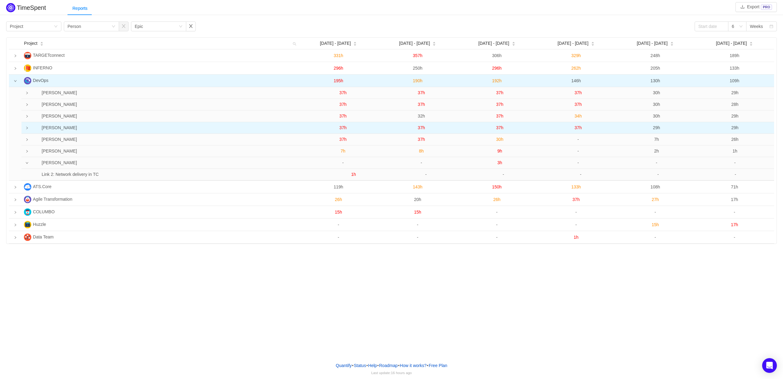
click at [27, 127] on td at bounding box center [25, 128] width 8 height 12
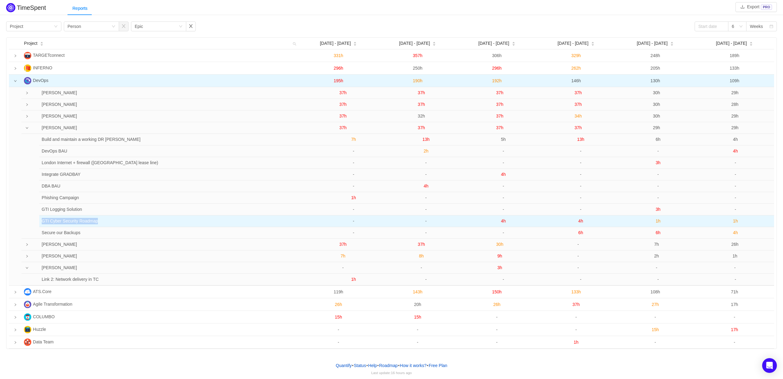
drag, startPoint x: 42, startPoint y: 221, endPoint x: 118, endPoint y: 221, distance: 75.8
click at [118, 221] on td "GTI Cyber Security Roadmap" at bounding box center [174, 221] width 271 height 12
copy td "GTI Cyber Security Roadmap"
click at [657, 220] on span "1h" at bounding box center [657, 220] width 5 height 5
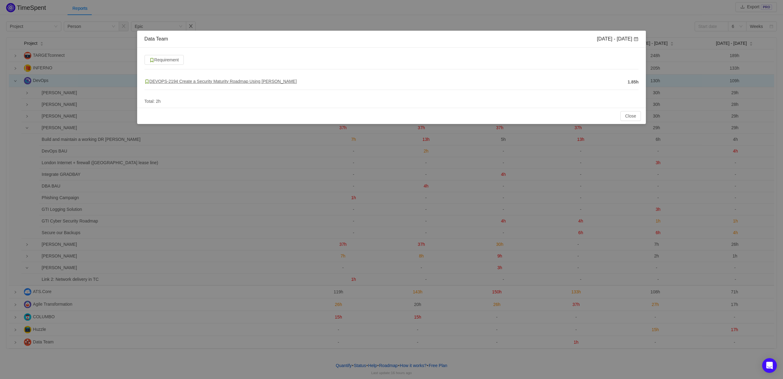
click at [210, 80] on span "DEVOPS-2194 Create a Security Maturity Roadmap Using [PERSON_NAME]" at bounding box center [220, 81] width 152 height 5
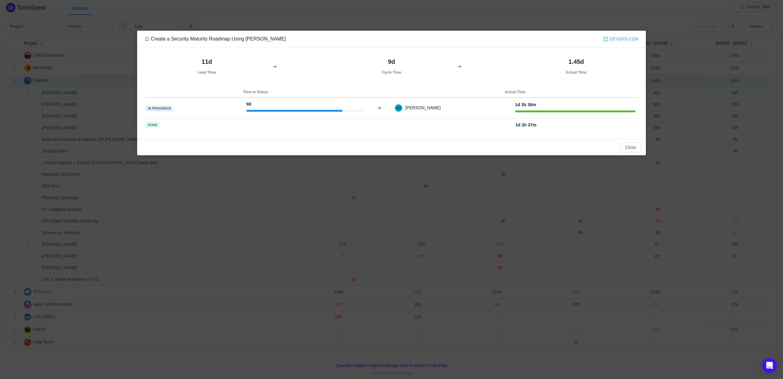
click at [624, 37] on link "DEVOPS-2194" at bounding box center [620, 39] width 35 height 7
click at [626, 146] on button "Close" at bounding box center [630, 147] width 21 height 10
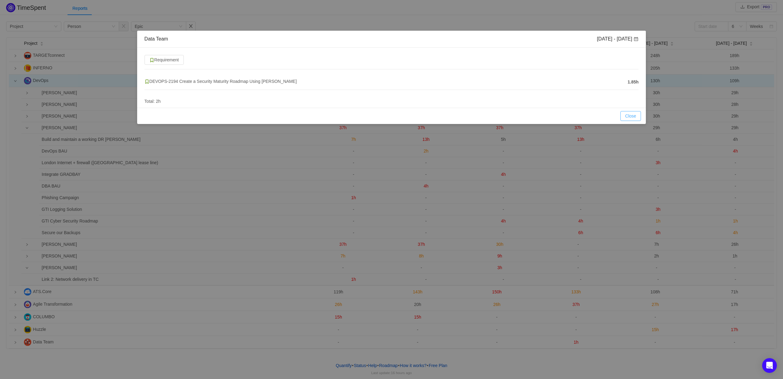
click at [623, 114] on button "Close" at bounding box center [630, 116] width 21 height 10
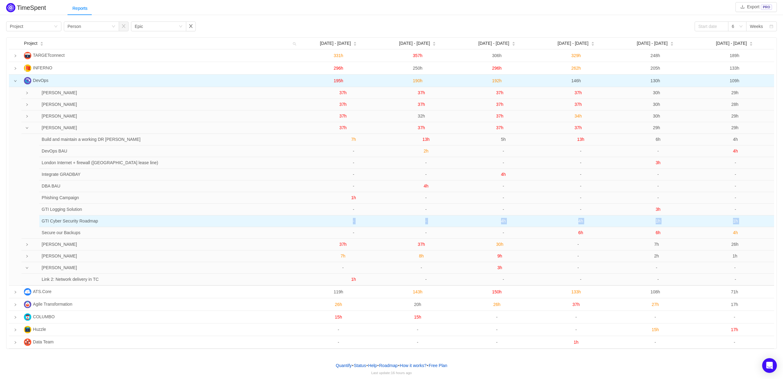
drag, startPoint x: 43, startPoint y: 234, endPoint x: 95, endPoint y: 227, distance: 53.2
click at [95, 227] on tbody "Build and maintain a working DR Solution 7h 13h 5h 13h 6h 4h DevOps BAU - 2h - …" at bounding box center [406, 186] width 735 height 105
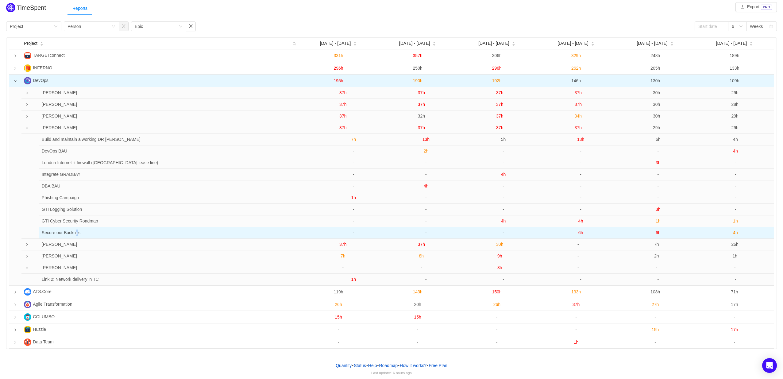
click at [76, 232] on td "Secure our Backups" at bounding box center [174, 232] width 271 height 11
drag, startPoint x: 42, startPoint y: 234, endPoint x: 85, endPoint y: 229, distance: 43.0
click at [85, 229] on td "Secure our Backups" at bounding box center [174, 232] width 271 height 11
copy td "Secure our Backups"
click at [657, 233] on span "6h" at bounding box center [657, 232] width 5 height 5
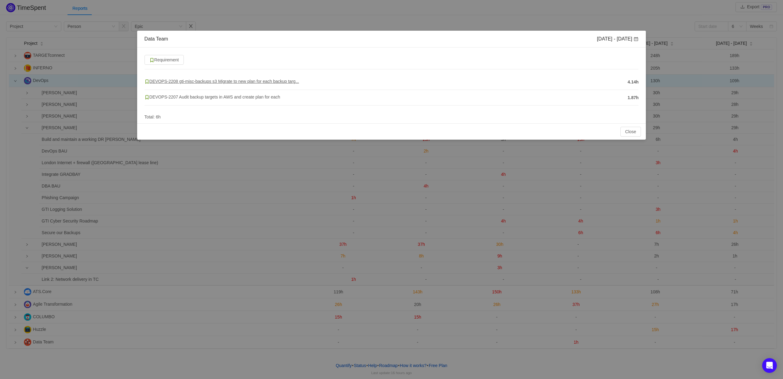
click at [251, 82] on span "DEVOPS-2208 gti-misc-backups s3 Migrate to new plan for each backup targ..." at bounding box center [221, 81] width 155 height 5
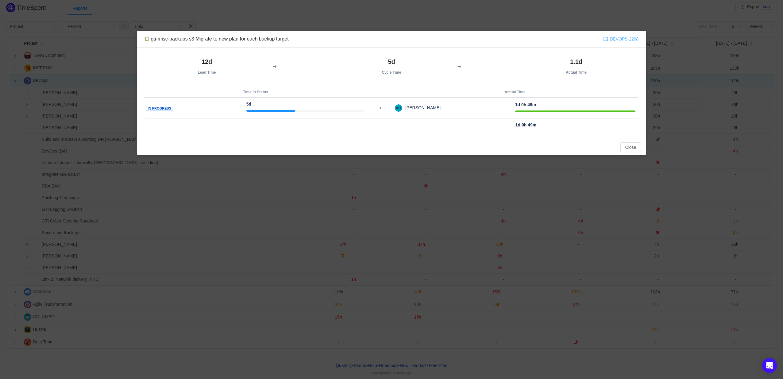
click at [617, 38] on link "DEVOPS-2208" at bounding box center [620, 39] width 35 height 7
click at [626, 145] on button "Close" at bounding box center [630, 147] width 21 height 10
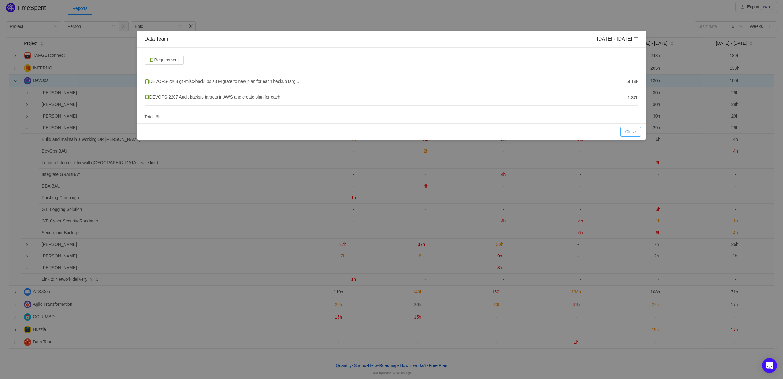
click at [627, 127] on button "Close" at bounding box center [630, 132] width 21 height 10
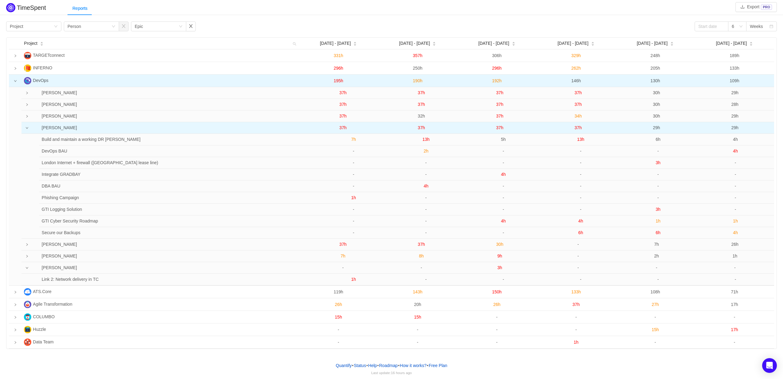
click at [342, 130] on span "37h" at bounding box center [342, 127] width 7 height 5
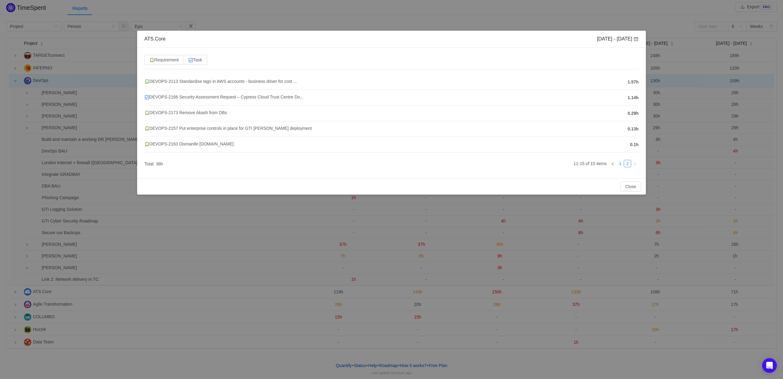
click at [620, 164] on link "1" at bounding box center [620, 163] width 7 height 7
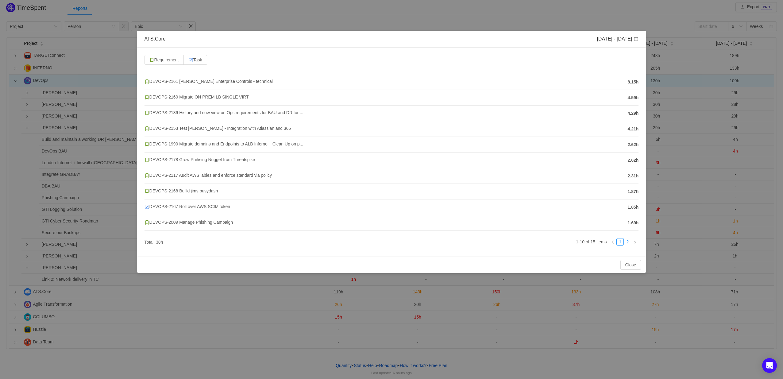
click at [627, 241] on link "2" at bounding box center [627, 241] width 7 height 7
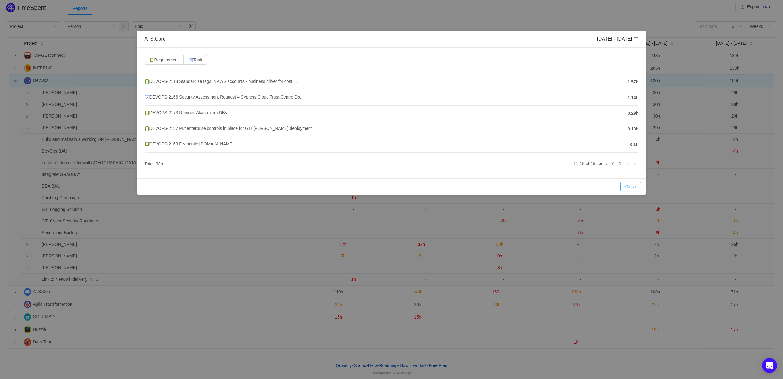
click at [630, 188] on button "Close" at bounding box center [630, 187] width 21 height 10
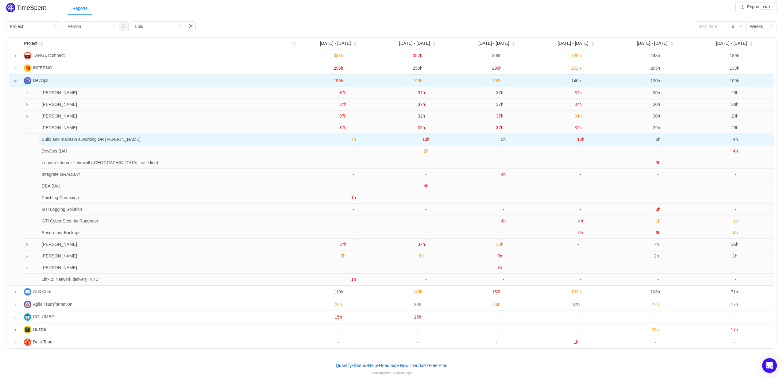
click at [355, 142] on span "7h" at bounding box center [353, 139] width 5 height 5
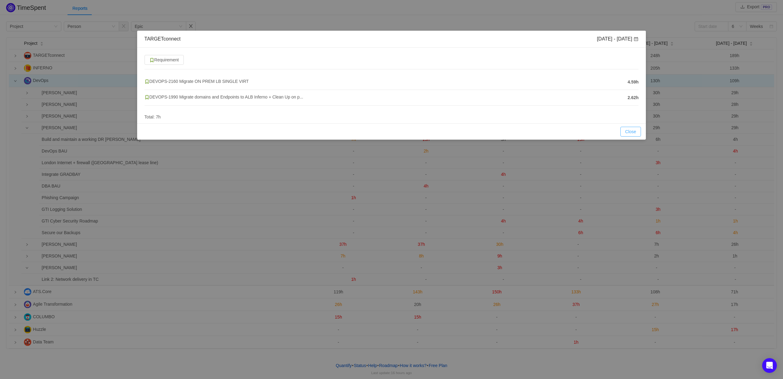
click at [635, 130] on button "Close" at bounding box center [630, 132] width 21 height 10
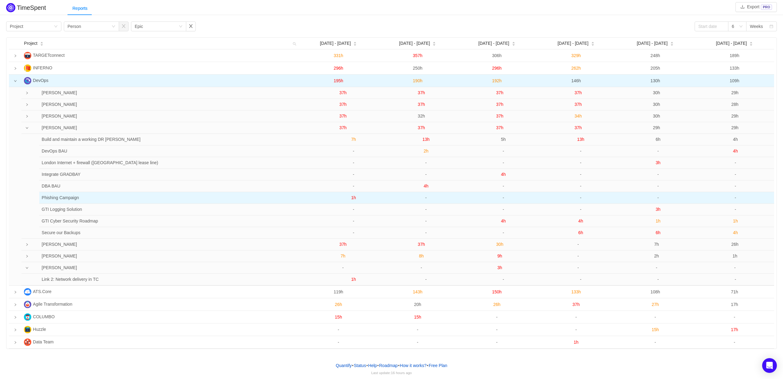
click at [352, 199] on span "1h" at bounding box center [353, 197] width 5 height 5
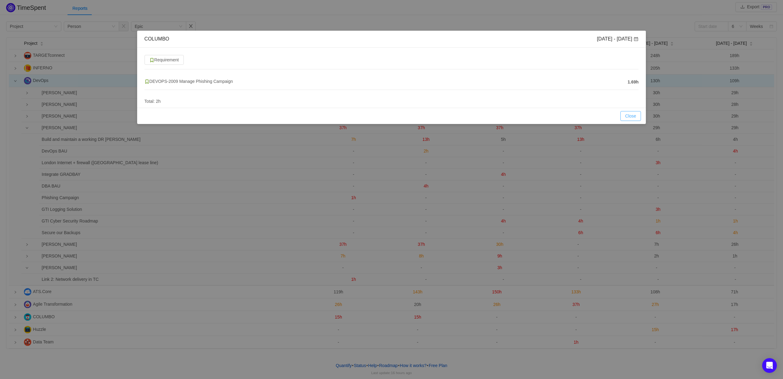
click at [632, 115] on button "Close" at bounding box center [630, 116] width 21 height 10
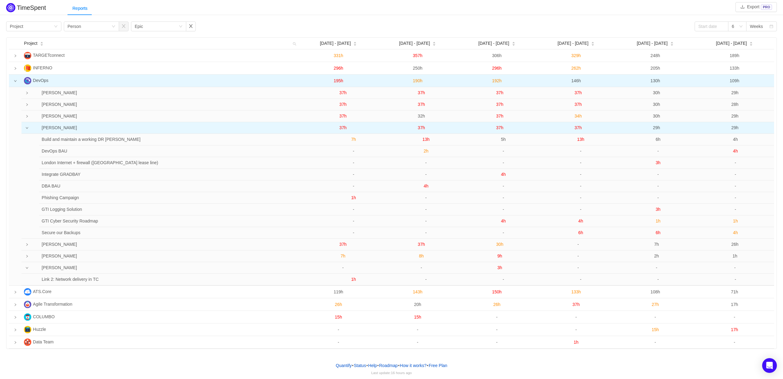
click at [341, 129] on span "37h" at bounding box center [342, 127] width 7 height 5
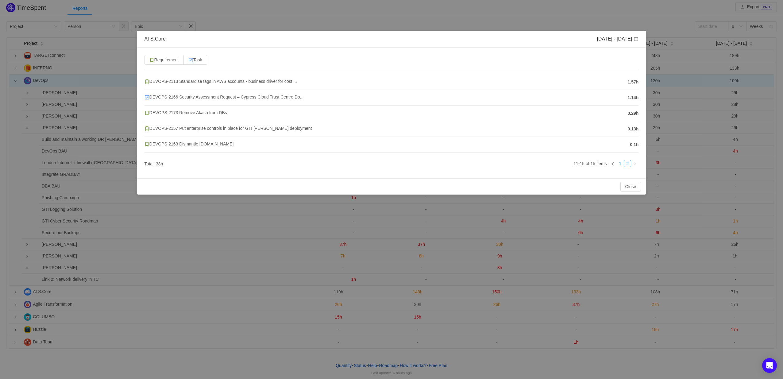
click at [618, 164] on link "1" at bounding box center [620, 163] width 7 height 7
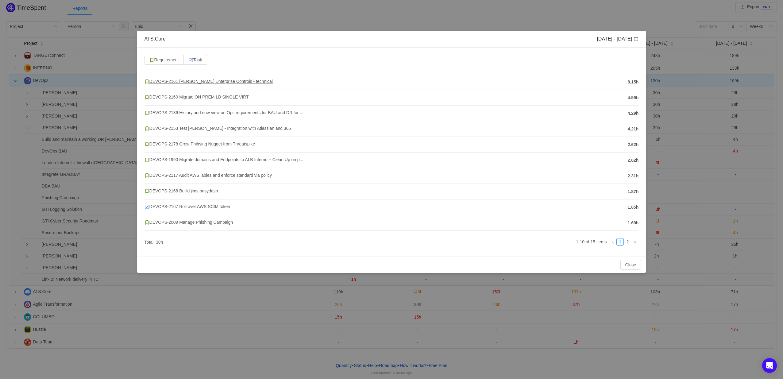
click at [229, 82] on span "DEVOPS-2161 [PERSON_NAME] Enterprise Controls - technical" at bounding box center [208, 81] width 128 height 5
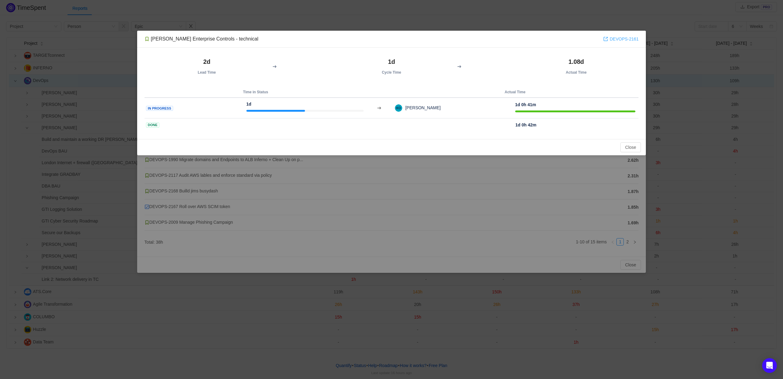
click at [624, 39] on link "DEVOPS-2161" at bounding box center [620, 39] width 35 height 7
click at [624, 147] on button "Close" at bounding box center [630, 147] width 21 height 10
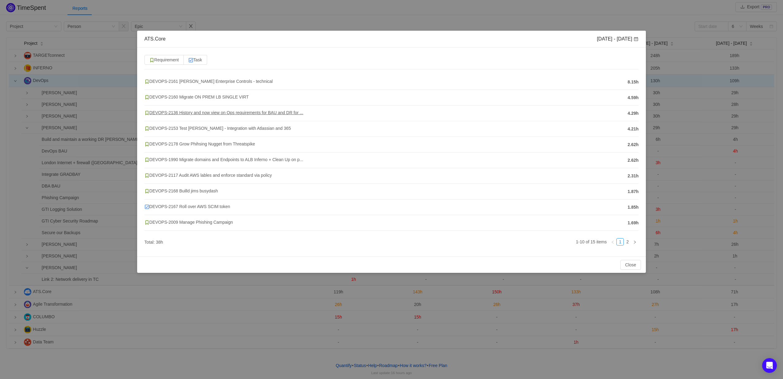
click at [207, 114] on span "DEVOPS-2136 History and now view on Ops requirements for BAU and DR for ..." at bounding box center [223, 112] width 159 height 5
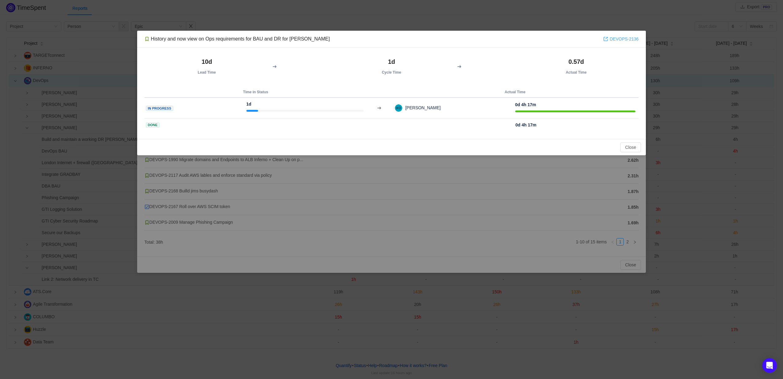
click at [632, 40] on link "DEVOPS-2136" at bounding box center [620, 39] width 35 height 7
click at [634, 144] on button "Close" at bounding box center [630, 147] width 21 height 10
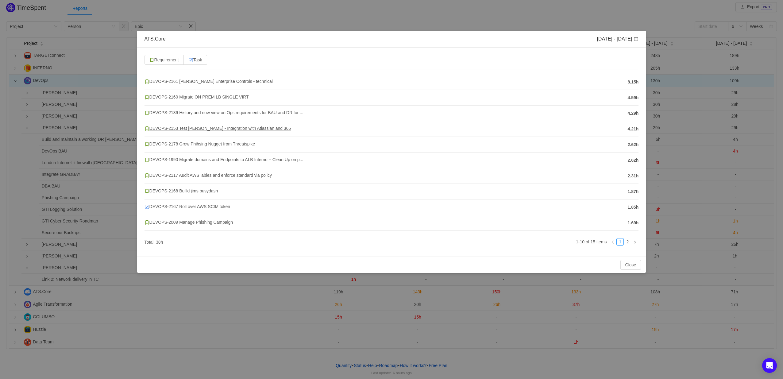
click at [237, 130] on span "DEVOPS-2153 Test [PERSON_NAME] - Integration with Atlassian and 365" at bounding box center [217, 128] width 147 height 5
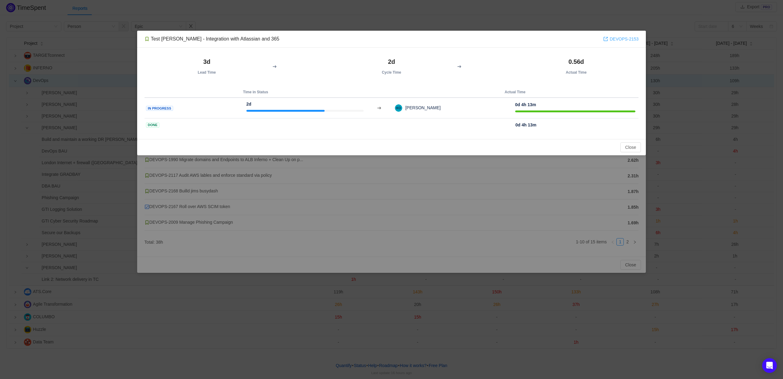
click at [620, 38] on link "DEVOPS-2153" at bounding box center [620, 39] width 35 height 7
click at [628, 148] on button "Close" at bounding box center [630, 147] width 21 height 10
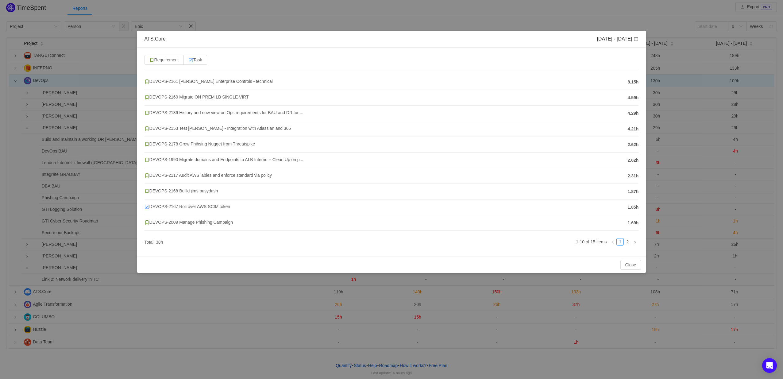
click at [195, 144] on span "DEVOPS-2178 Grow Phihsing Nugget from Threatspike" at bounding box center [199, 143] width 111 height 5
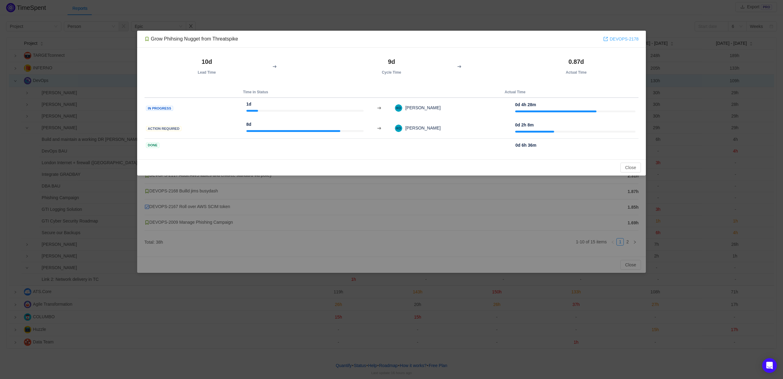
click at [615, 40] on link "DEVOPS-2178" at bounding box center [620, 39] width 35 height 7
click at [628, 164] on button "Close" at bounding box center [630, 168] width 21 height 10
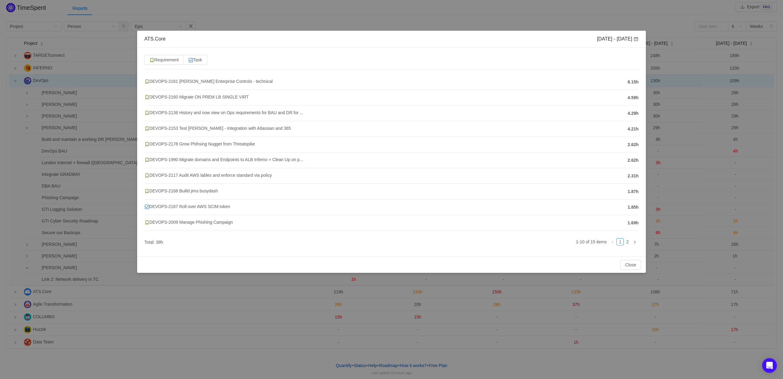
click at [226, 176] on span "DEVOPS-2117 Audit AWS lables and enforce standard via policy" at bounding box center [207, 175] width 127 height 5
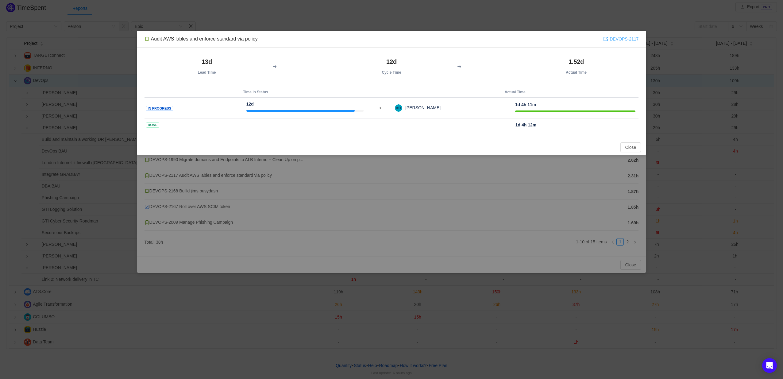
click at [619, 39] on link "DEVOPS-2117" at bounding box center [620, 39] width 35 height 7
click at [628, 146] on button "Close" at bounding box center [630, 147] width 21 height 10
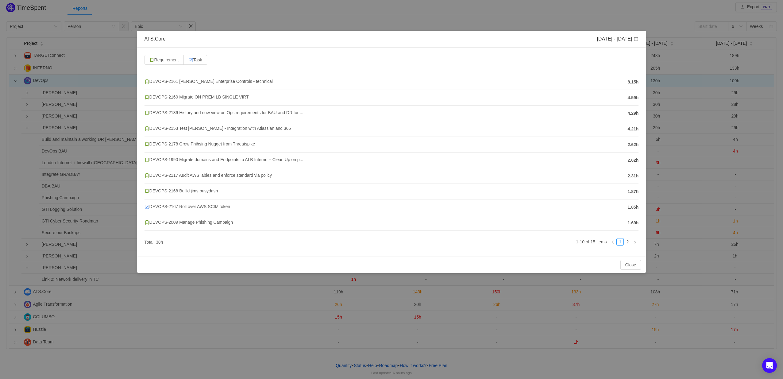
click at [204, 191] on span "DEVOPS-2168 Builld jims busydash" at bounding box center [181, 190] width 74 height 5
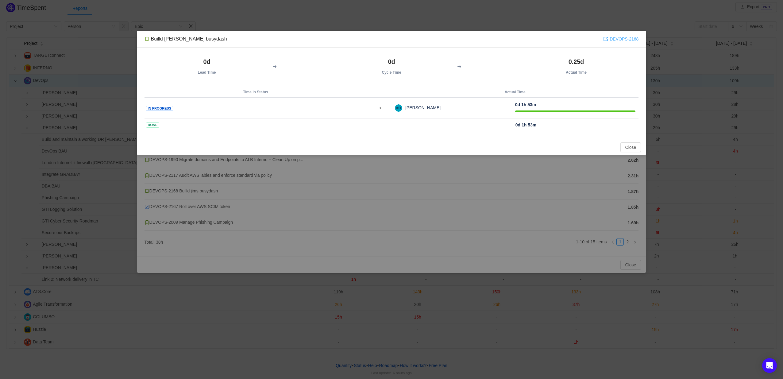
click at [621, 40] on link "DEVOPS-2168" at bounding box center [620, 39] width 35 height 7
click at [625, 144] on button "Close" at bounding box center [630, 147] width 21 height 10
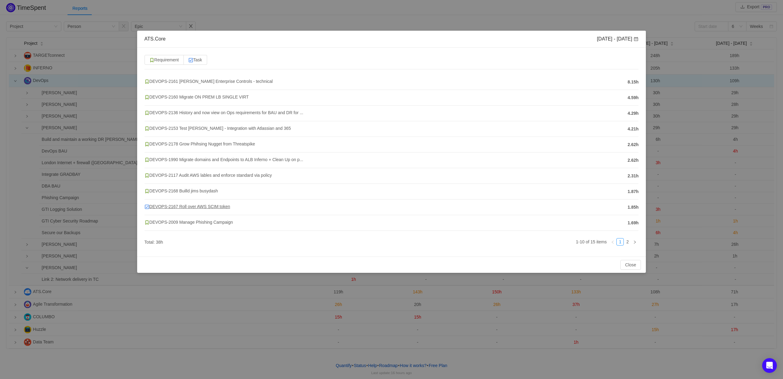
click at [208, 207] on span "DEVOPS-2167 Roll over AWS SCIM token" at bounding box center [187, 206] width 86 height 5
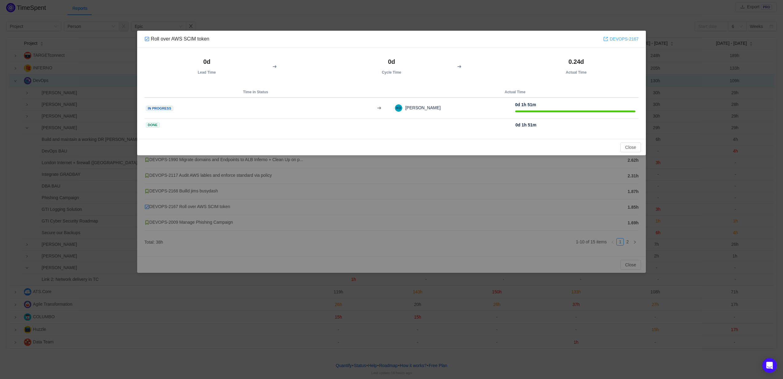
click at [626, 39] on link "DEVOPS-2167" at bounding box center [620, 39] width 35 height 7
click at [637, 146] on button "Close" at bounding box center [630, 147] width 21 height 10
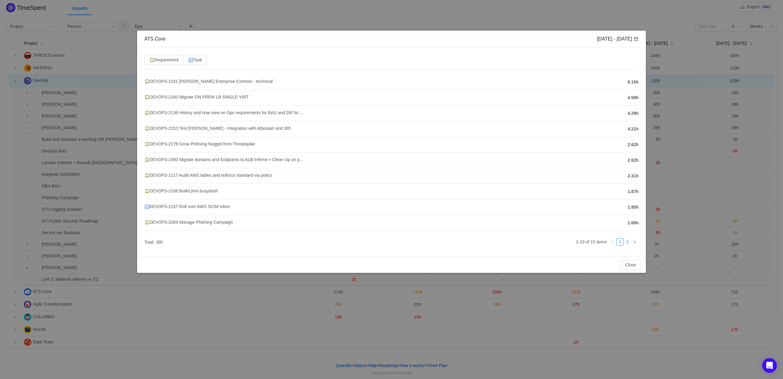
click at [627, 240] on link "2" at bounding box center [627, 241] width 7 height 7
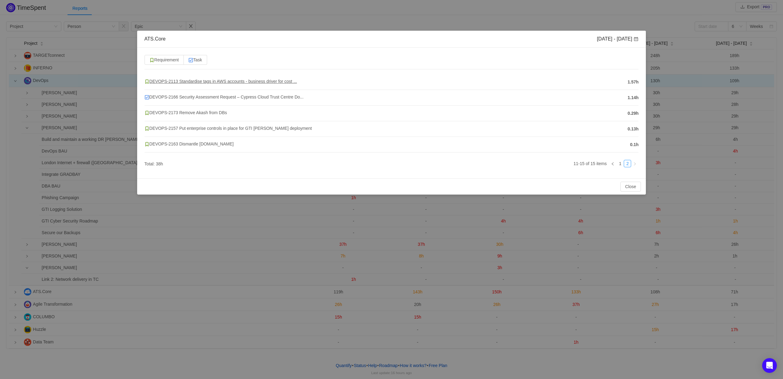
click at [217, 82] on span "DEVOPS-2113 Standardise tags in AWS accounts - business driver for cost ..." at bounding box center [220, 81] width 152 height 5
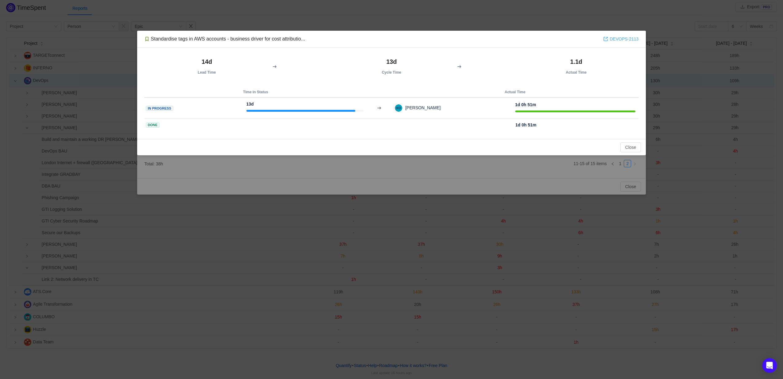
click at [617, 37] on link "DEVOPS-2113" at bounding box center [620, 39] width 35 height 7
click at [626, 145] on button "Close" at bounding box center [630, 147] width 21 height 10
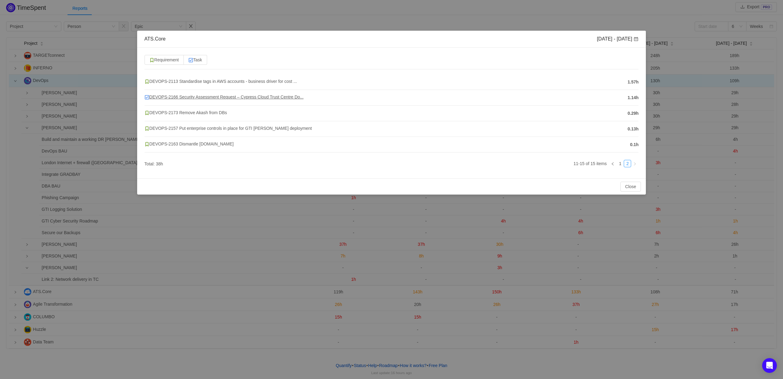
click at [197, 98] on span "DEVOPS-2166 Security Assessment Request – Cypress Cloud Trust Centre Do..." at bounding box center [223, 96] width 159 height 5
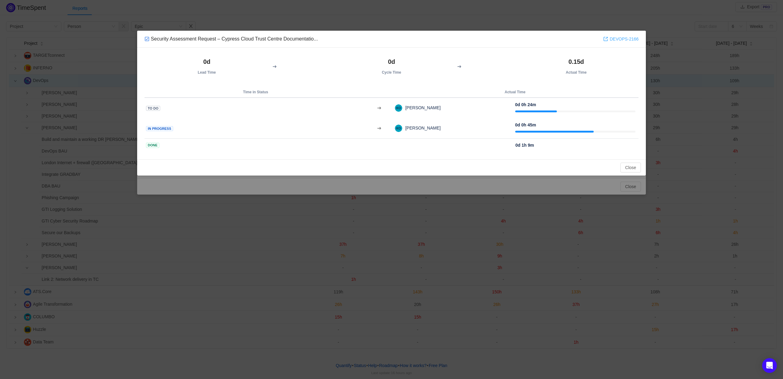
click at [618, 41] on link "DEVOPS-2166" at bounding box center [620, 39] width 35 height 7
click at [628, 170] on button "Close" at bounding box center [630, 168] width 21 height 10
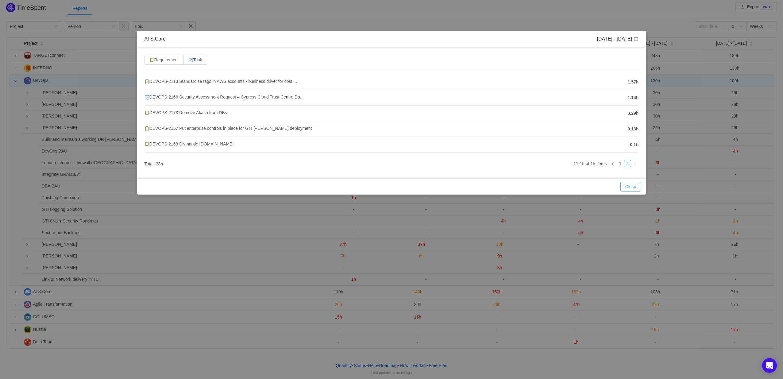
click at [629, 183] on button "Close" at bounding box center [630, 187] width 21 height 10
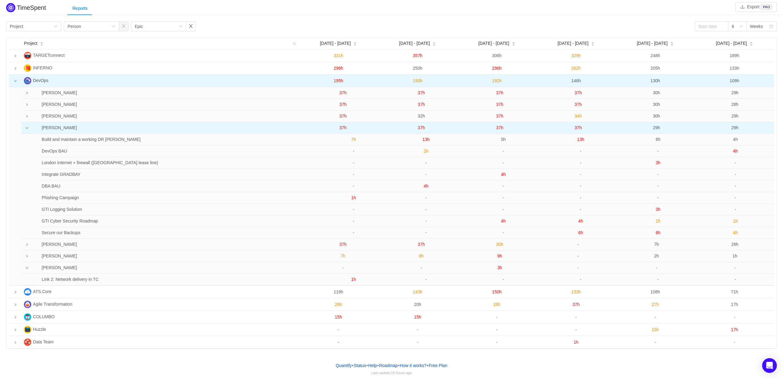
click at [422, 129] on span "37h" at bounding box center [421, 127] width 7 height 5
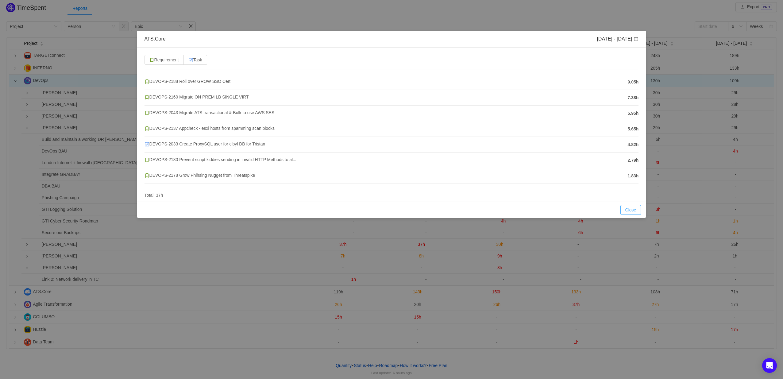
click at [632, 209] on button "Close" at bounding box center [630, 210] width 21 height 10
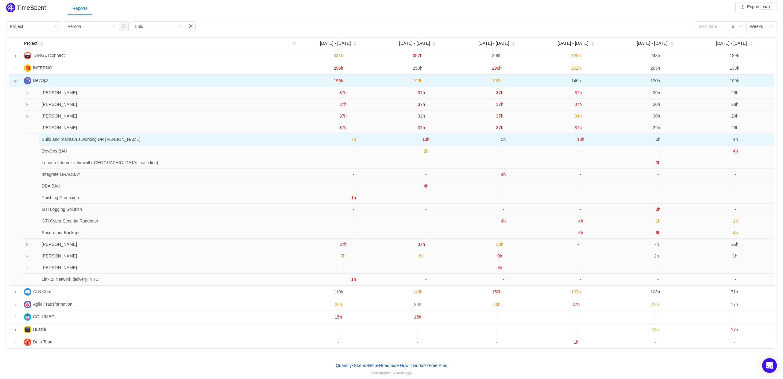
click at [425, 139] on span "13h" at bounding box center [425, 139] width 7 height 5
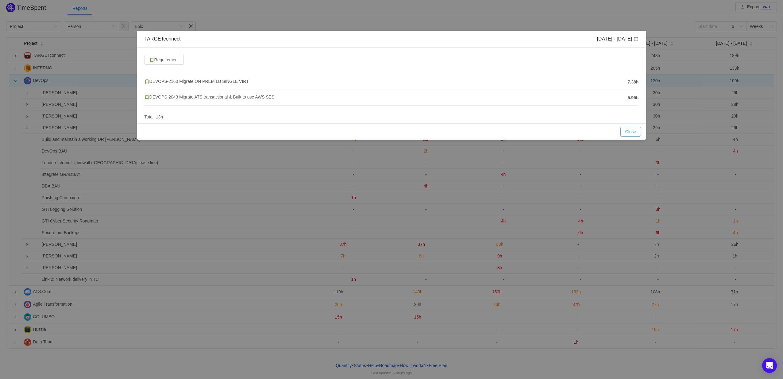
click at [635, 131] on button "Close" at bounding box center [630, 132] width 21 height 10
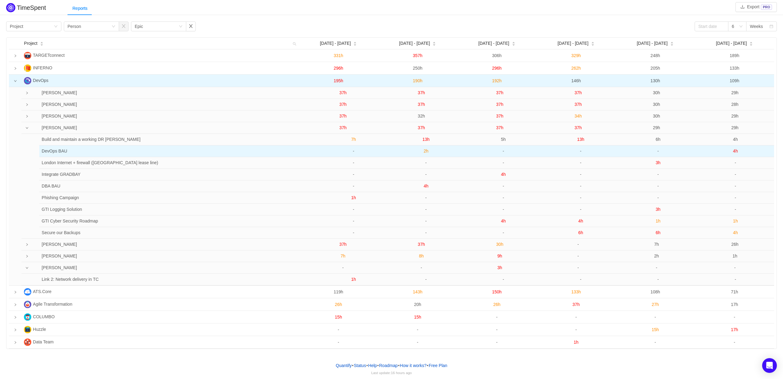
click at [425, 152] on span "2h" at bounding box center [426, 150] width 5 height 5
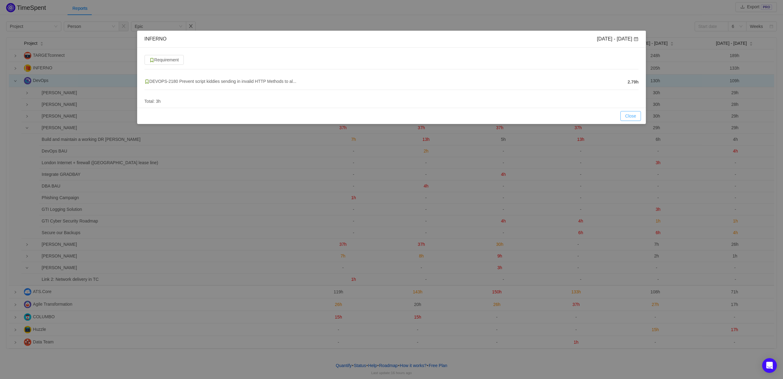
click at [628, 117] on button "Close" at bounding box center [630, 116] width 21 height 10
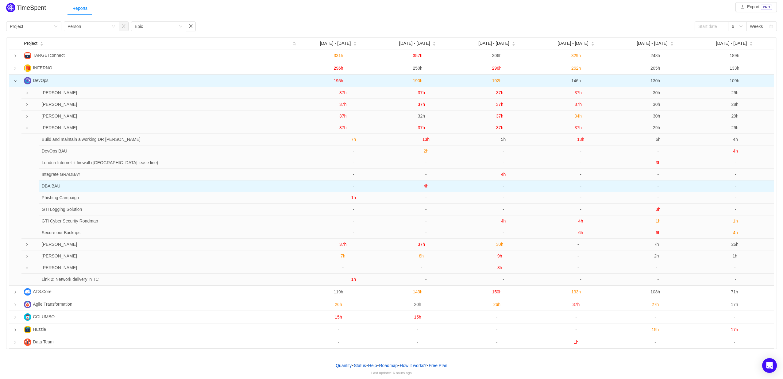
click at [424, 187] on span "4h" at bounding box center [426, 185] width 5 height 5
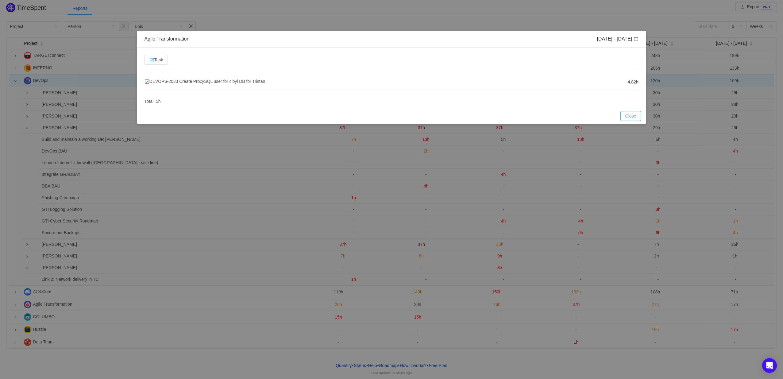
click at [635, 115] on button "Close" at bounding box center [630, 116] width 21 height 10
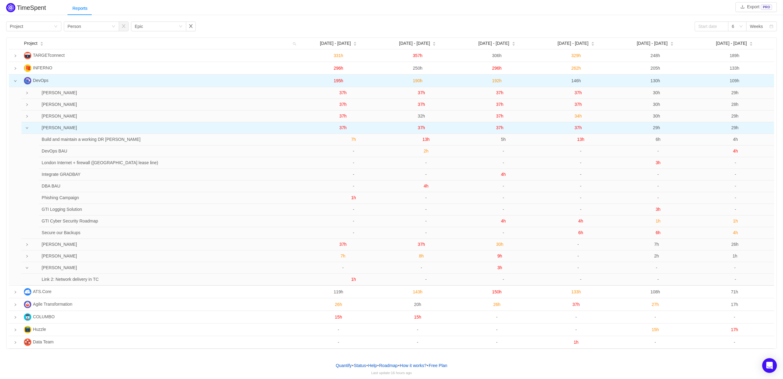
click at [420, 130] on span "37h" at bounding box center [421, 127] width 7 height 5
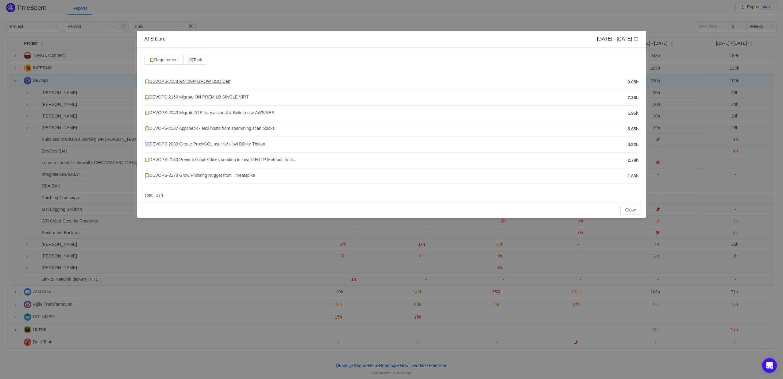
click at [216, 82] on span "DEVOPS-2188 Roll over GROW SSO Cert" at bounding box center [187, 81] width 86 height 5
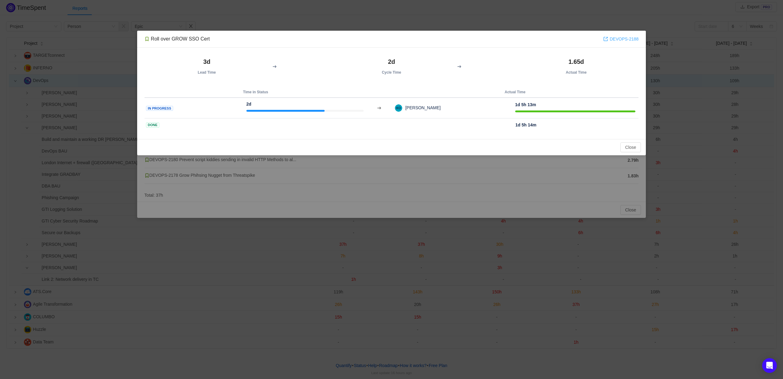
click at [630, 40] on link "DEVOPS-2188" at bounding box center [620, 39] width 35 height 7
click at [638, 148] on button "Close" at bounding box center [630, 147] width 21 height 10
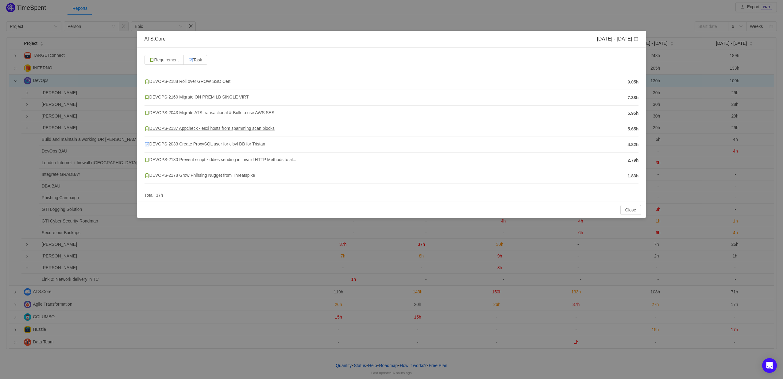
click at [216, 129] on span "DEVOPS-2137 Appcheck - esxi hosts from spamming scan blocks" at bounding box center [209, 128] width 130 height 5
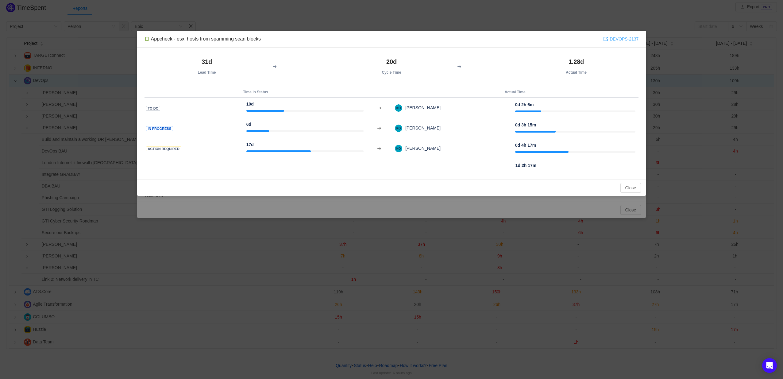
click at [634, 37] on link "DEVOPS-2137" at bounding box center [620, 39] width 35 height 7
click at [630, 186] on button "Close" at bounding box center [630, 188] width 21 height 10
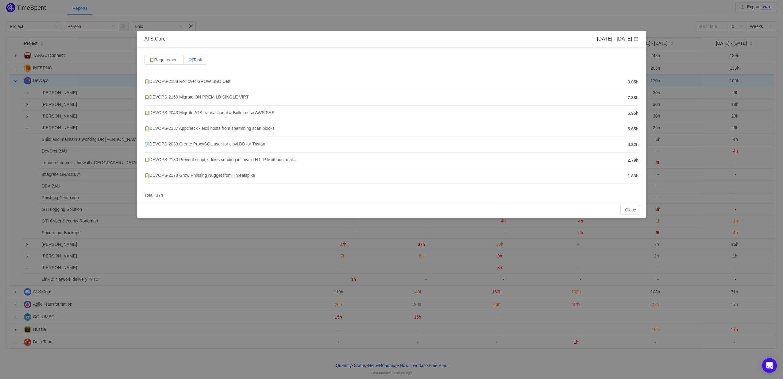
click at [212, 176] on span "DEVOPS-2178 Grow Phihsing Nugget from Threatspike" at bounding box center [199, 175] width 111 height 5
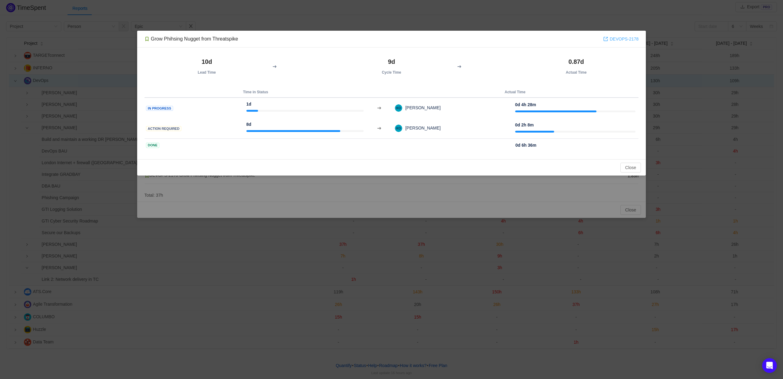
click at [612, 39] on link "DEVOPS-2178" at bounding box center [620, 39] width 35 height 7
click at [633, 169] on button "Close" at bounding box center [630, 168] width 21 height 10
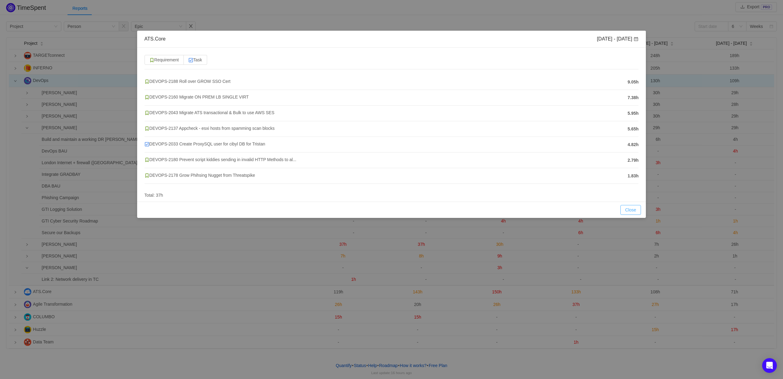
click at [629, 207] on button "Close" at bounding box center [630, 210] width 21 height 10
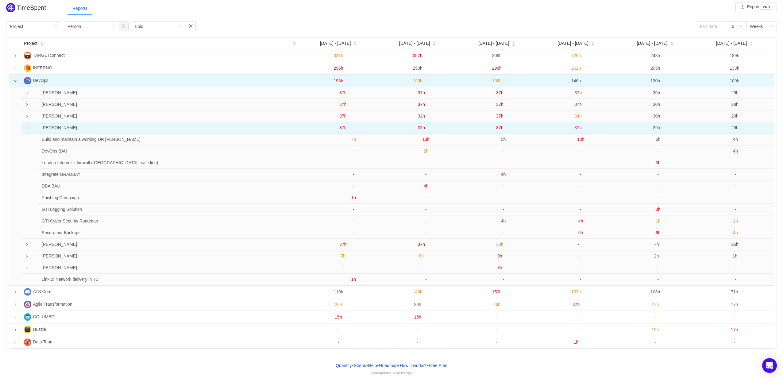
click at [499, 128] on span "37h" at bounding box center [499, 127] width 7 height 5
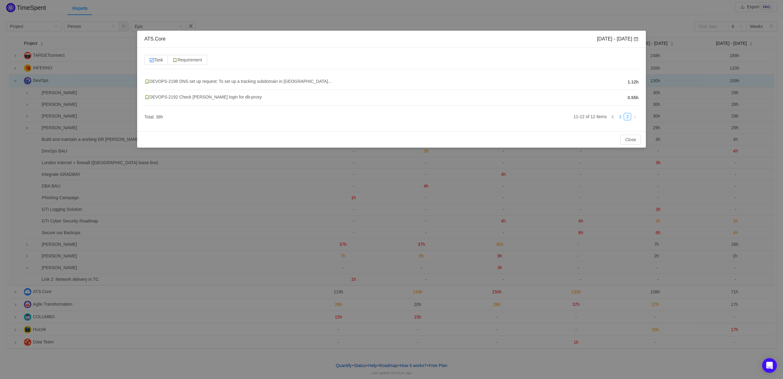
click at [618, 118] on link "1" at bounding box center [620, 116] width 7 height 7
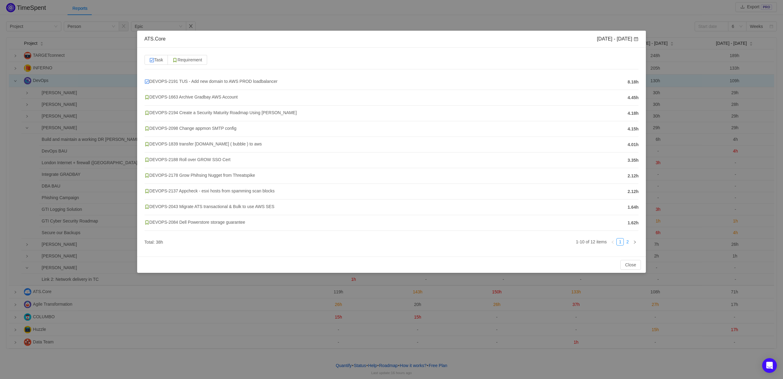
click at [628, 242] on link "2" at bounding box center [627, 241] width 7 height 7
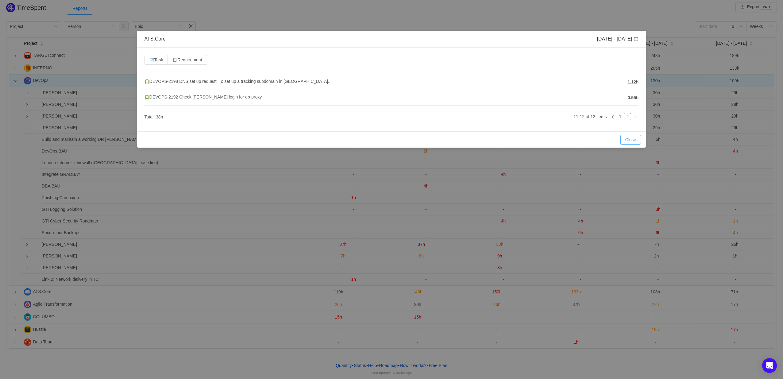
click at [630, 140] on button "Close" at bounding box center [630, 140] width 21 height 10
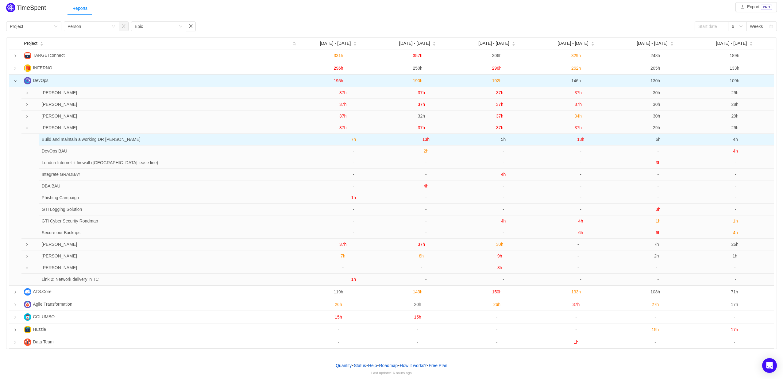
click at [504, 140] on span "5h" at bounding box center [503, 139] width 5 height 5
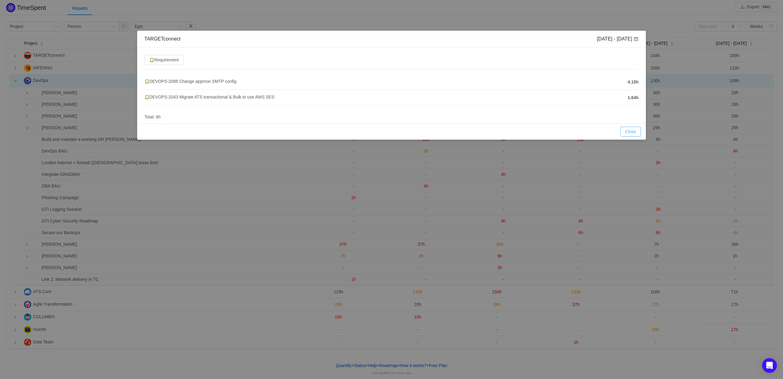
click at [630, 132] on button "Close" at bounding box center [630, 132] width 21 height 10
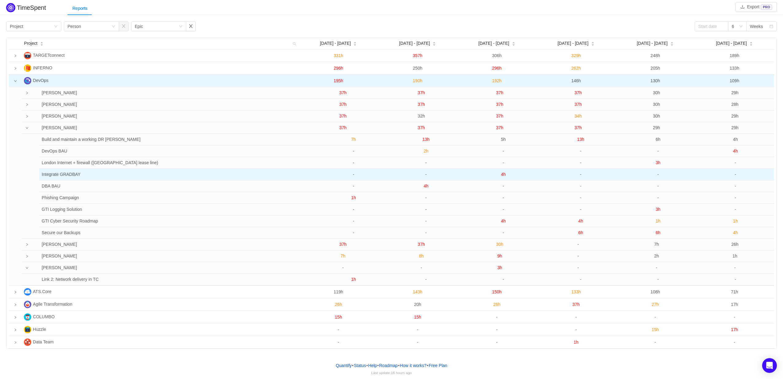
click at [503, 176] on span "4h" at bounding box center [503, 174] width 5 height 5
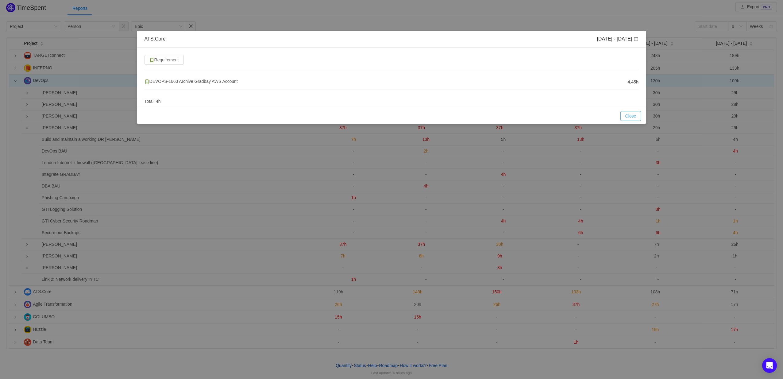
click at [631, 113] on button "Close" at bounding box center [630, 116] width 21 height 10
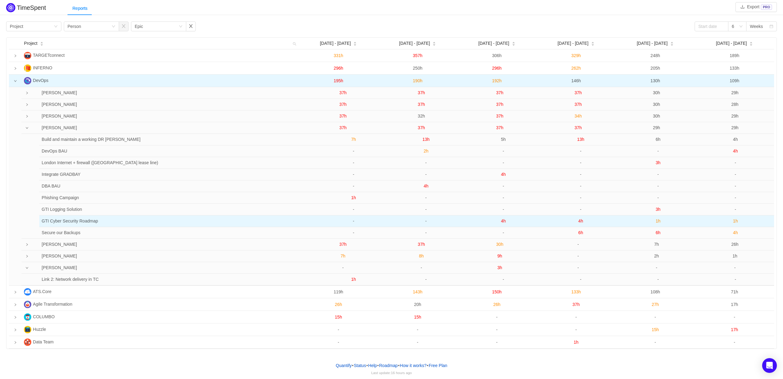
click at [505, 221] on span "4h" at bounding box center [503, 220] width 5 height 5
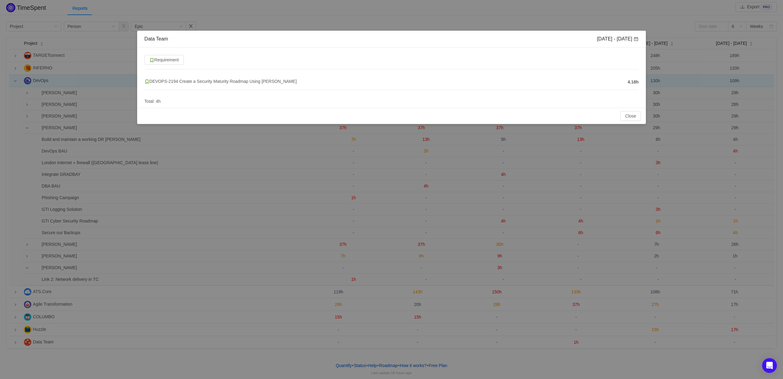
click at [632, 109] on div "Close OK" at bounding box center [391, 116] width 509 height 16
click at [631, 113] on button "Close" at bounding box center [630, 116] width 21 height 10
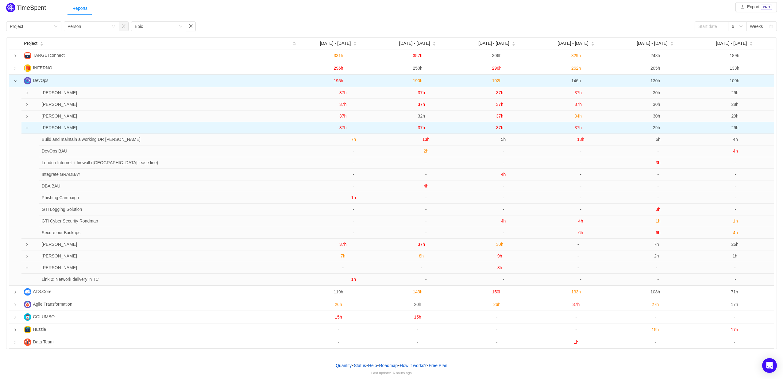
click at [502, 129] on span "37h" at bounding box center [499, 127] width 7 height 5
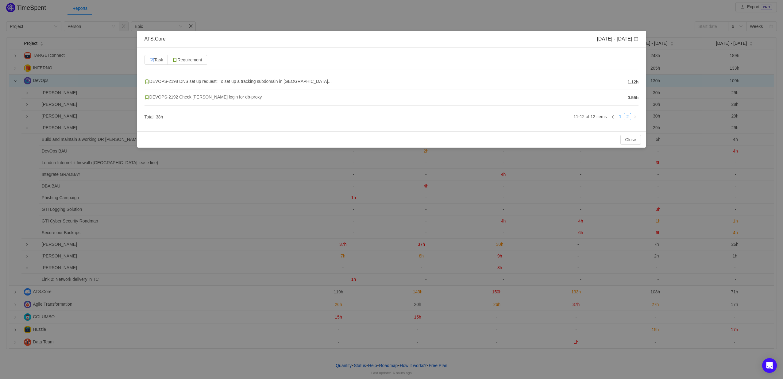
click at [621, 115] on link "1" at bounding box center [620, 116] width 7 height 7
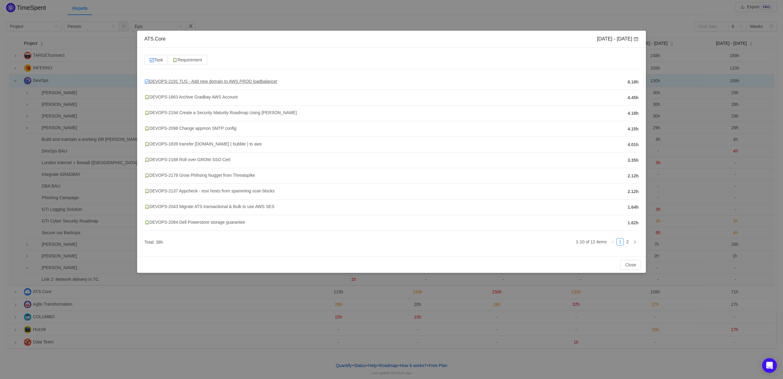
click at [266, 83] on span "DEVOPS-2191 TUS - Add new domain to AWS PROD loadbalancer" at bounding box center [210, 81] width 133 height 5
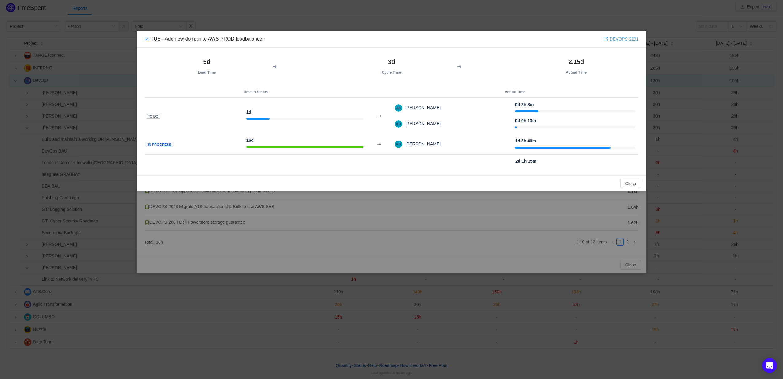
click at [624, 37] on link "DEVOPS-2191" at bounding box center [620, 39] width 35 height 7
click at [625, 180] on button "Close" at bounding box center [630, 184] width 21 height 10
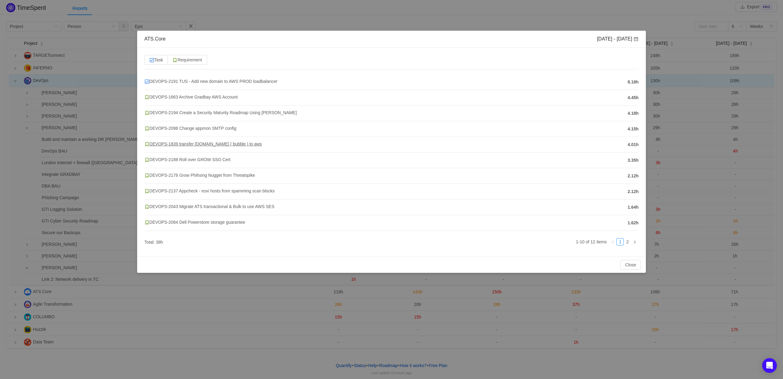
click at [194, 143] on span "DEVOPS-1839 transfer [DOMAIN_NAME] ( bubble ) to aws" at bounding box center [202, 143] width 117 height 5
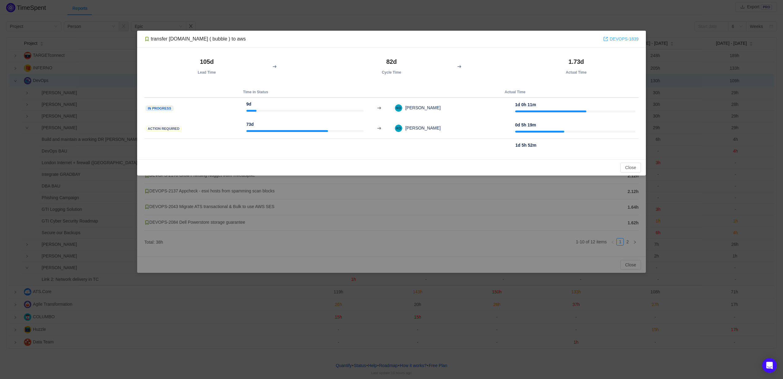
click at [615, 41] on link "DEVOPS-1839" at bounding box center [620, 39] width 35 height 7
click at [636, 167] on button "Close" at bounding box center [630, 168] width 21 height 10
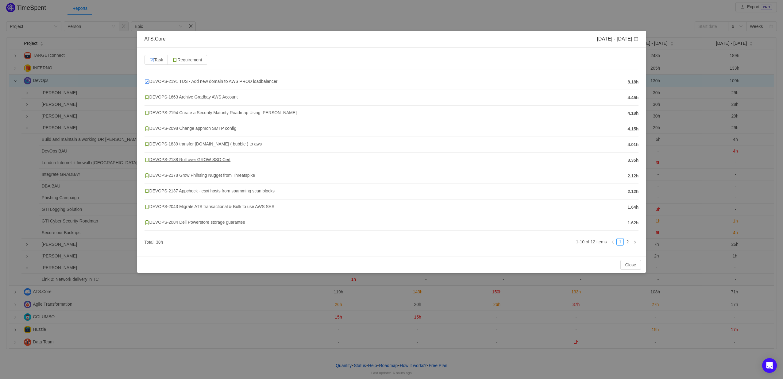
click at [190, 161] on span "DEVOPS-2188 Roll over GROW SSO Cert" at bounding box center [187, 159] width 86 height 5
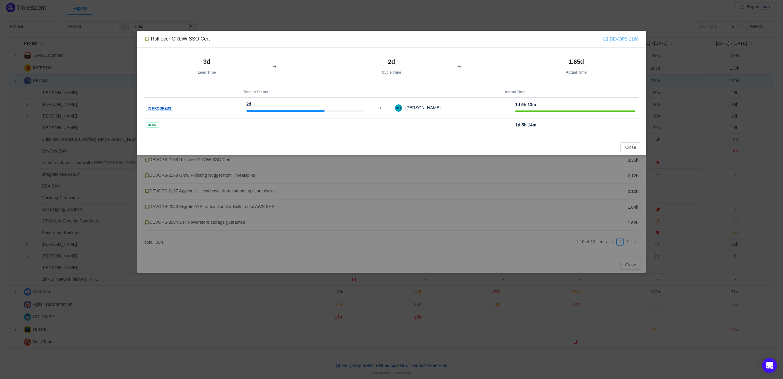
click at [614, 38] on link "DEVOPS-2188" at bounding box center [620, 39] width 35 height 7
click at [627, 147] on button "Close" at bounding box center [630, 147] width 21 height 10
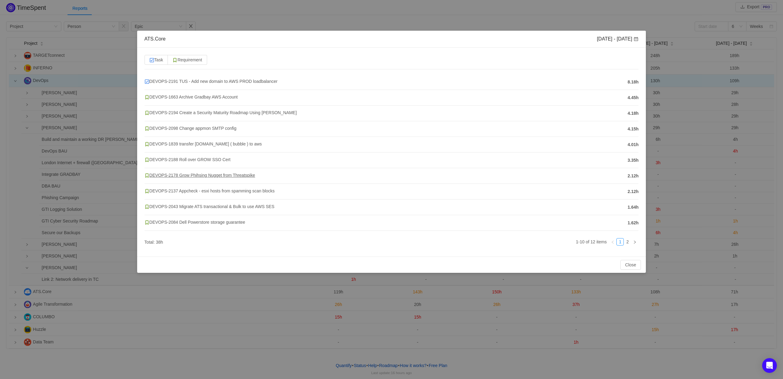
click at [215, 173] on span "DEVOPS-2178 Grow Phihsing Nugget from Threatspike" at bounding box center [199, 175] width 111 height 5
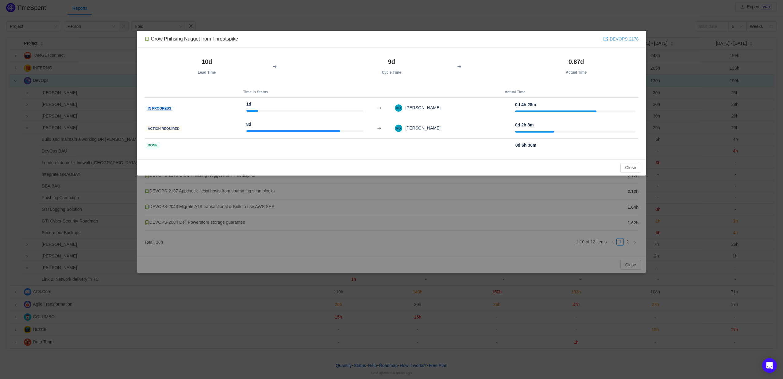
click at [618, 38] on link "DEVOPS-2178" at bounding box center [620, 39] width 35 height 7
click at [634, 166] on button "Close" at bounding box center [630, 168] width 21 height 10
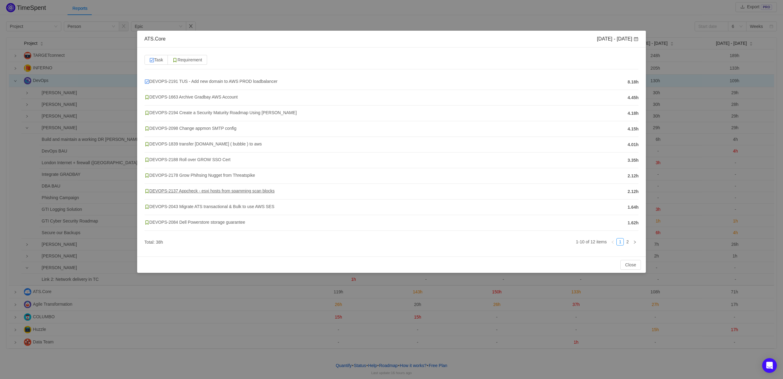
click at [230, 189] on span "DEVOPS-2137 Appcheck - esxi hosts from spamming scan blocks" at bounding box center [209, 190] width 130 height 5
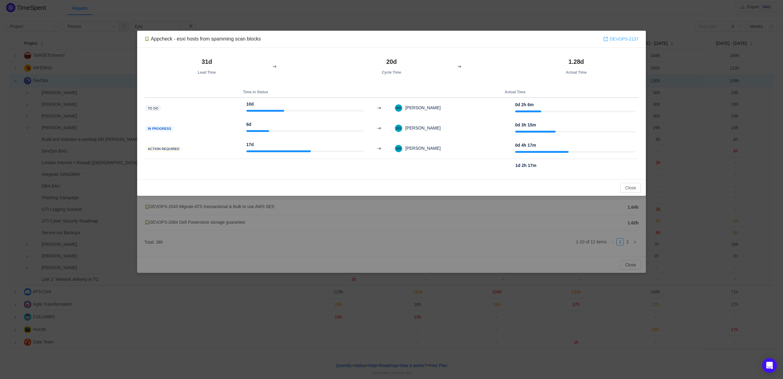
click at [617, 38] on link "DEVOPS-2137" at bounding box center [620, 39] width 35 height 7
click at [626, 188] on button "Close" at bounding box center [630, 188] width 21 height 10
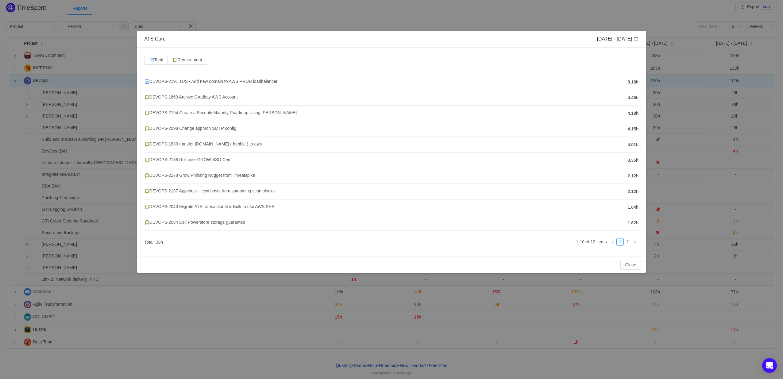
click at [240, 224] on span "DEVOPS-2084 Dell Powerstore storage guarantee" at bounding box center [194, 222] width 101 height 5
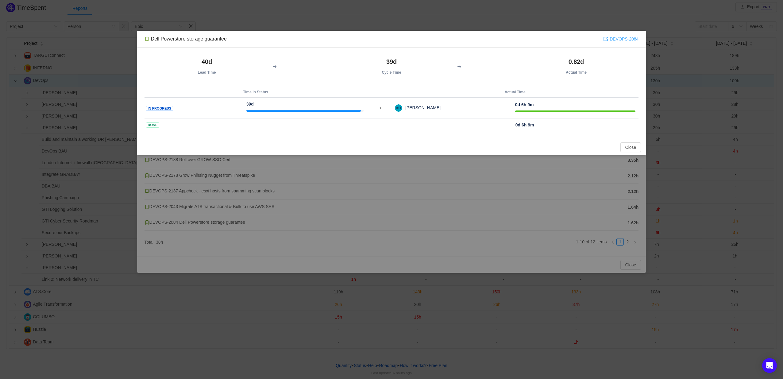
click at [630, 39] on link "DEVOPS-2084" at bounding box center [620, 39] width 35 height 7
drag, startPoint x: 633, startPoint y: 146, endPoint x: 630, endPoint y: 190, distance: 44.6
click at [633, 146] on button "Close" at bounding box center [630, 147] width 21 height 10
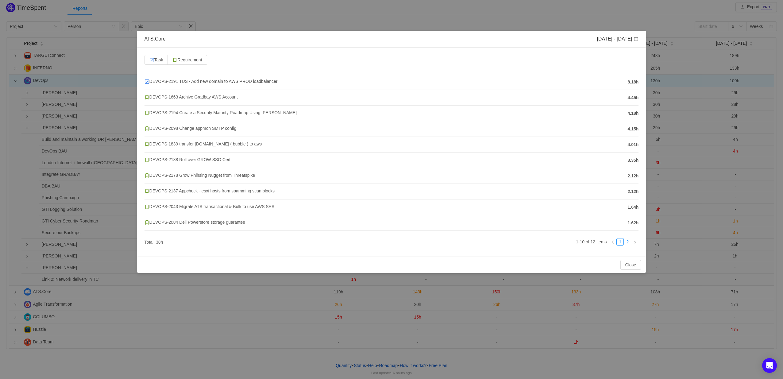
click at [628, 242] on link "2" at bounding box center [627, 241] width 7 height 7
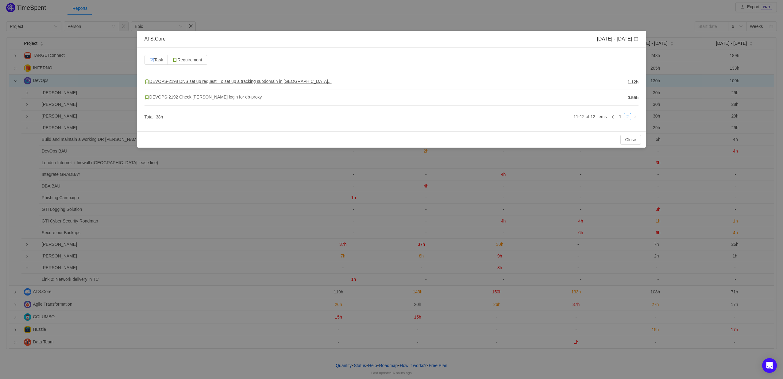
click at [217, 81] on span "DEVOPS-2198 DNS set up request: To set up a tracking subdomain in [GEOGRAPHIC_D…" at bounding box center [237, 81] width 187 height 5
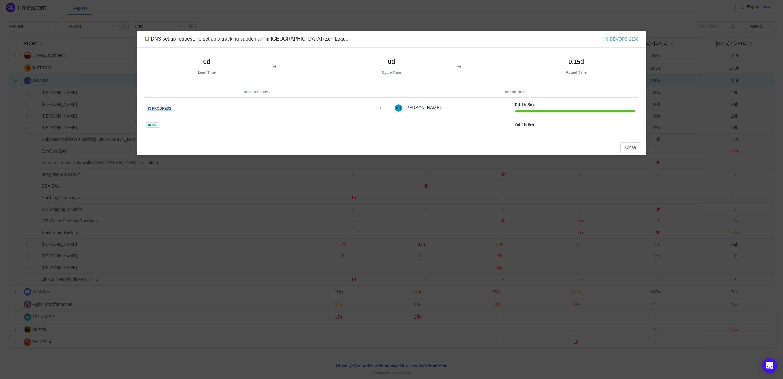
click at [617, 39] on link "DEVOPS-2198" at bounding box center [620, 39] width 35 height 7
click at [630, 147] on button "Close" at bounding box center [630, 147] width 21 height 10
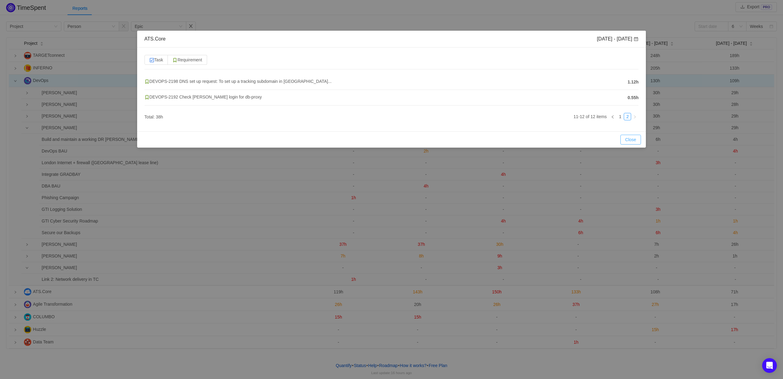
click at [637, 142] on button "Close" at bounding box center [630, 140] width 21 height 10
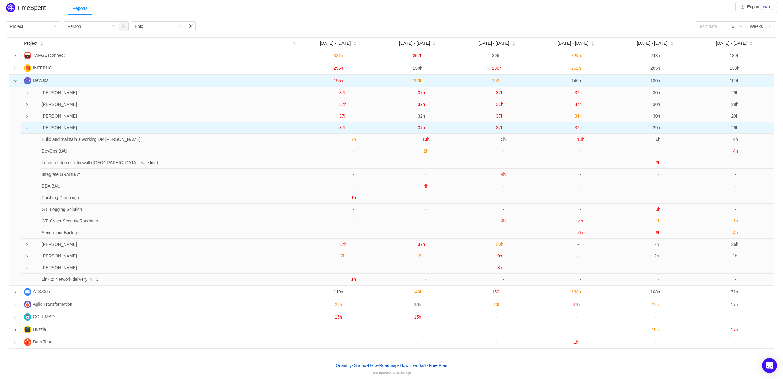
click at [578, 128] on span "37h" at bounding box center [577, 127] width 7 height 5
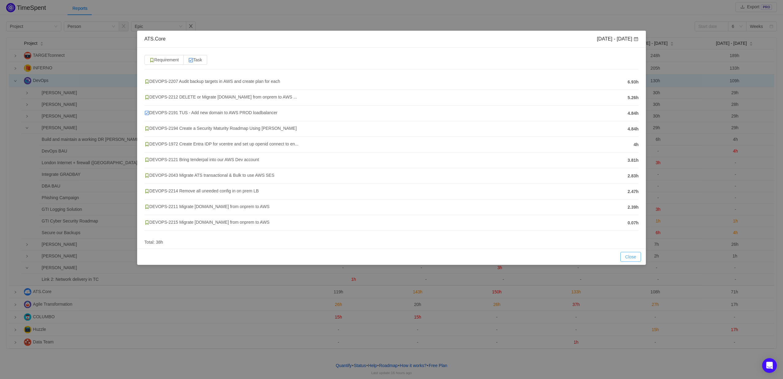
click at [630, 254] on button "Close" at bounding box center [630, 257] width 21 height 10
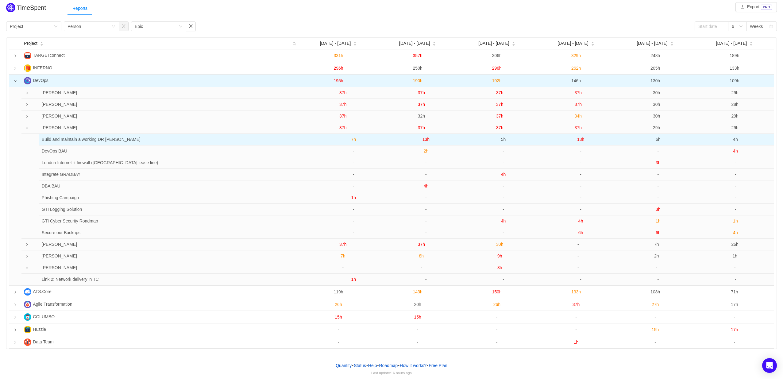
click at [579, 139] on span "13h" at bounding box center [580, 139] width 7 height 5
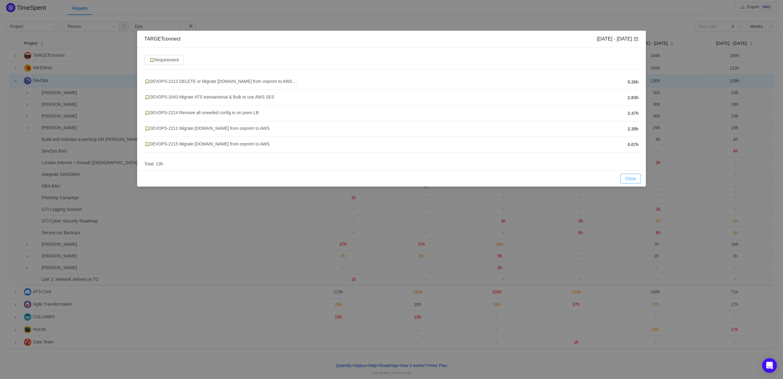
click at [627, 179] on button "Close" at bounding box center [630, 179] width 21 height 10
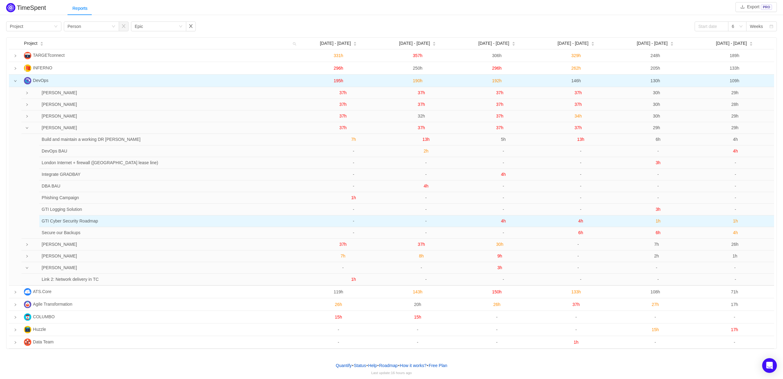
click at [580, 222] on span "4h" at bounding box center [580, 220] width 5 height 5
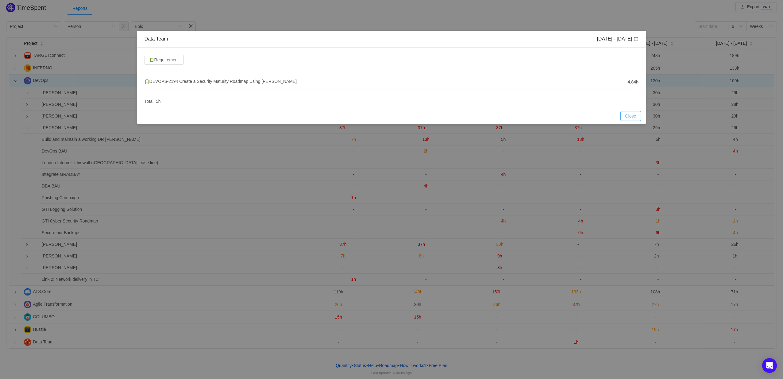
click at [629, 114] on button "Close" at bounding box center [630, 116] width 21 height 10
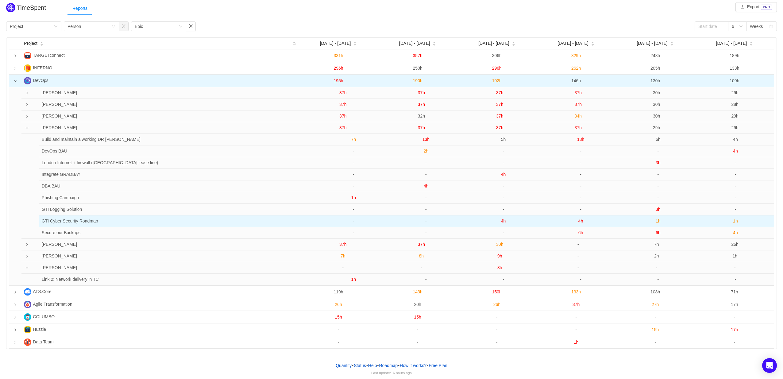
click at [581, 222] on span "4h" at bounding box center [580, 220] width 5 height 5
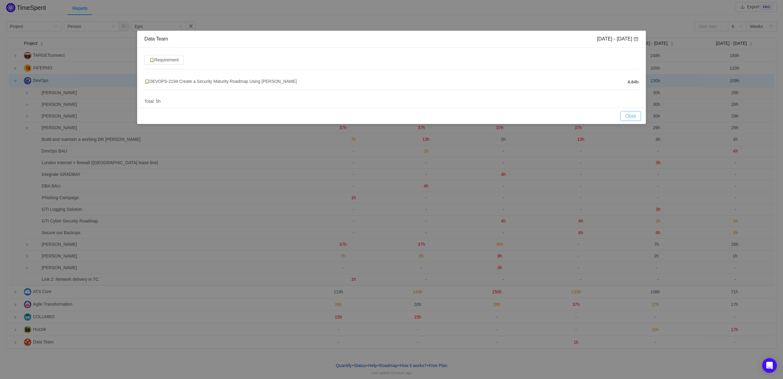
click at [626, 116] on button "Close" at bounding box center [630, 116] width 21 height 10
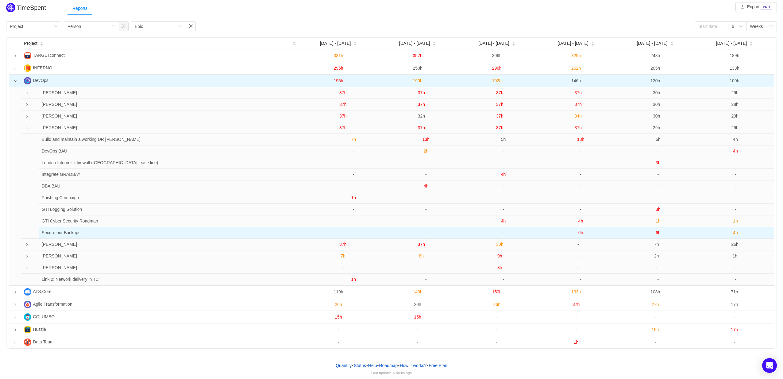
click at [581, 233] on span "6h" at bounding box center [580, 232] width 5 height 5
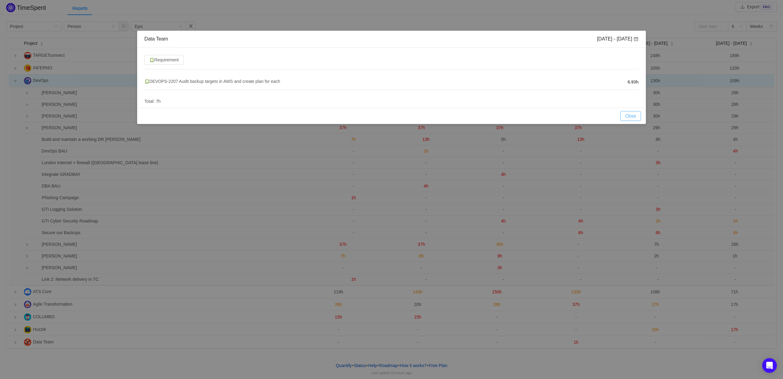
drag, startPoint x: 633, startPoint y: 113, endPoint x: 627, endPoint y: 115, distance: 6.6
click at [633, 113] on button "Close" at bounding box center [630, 116] width 21 height 10
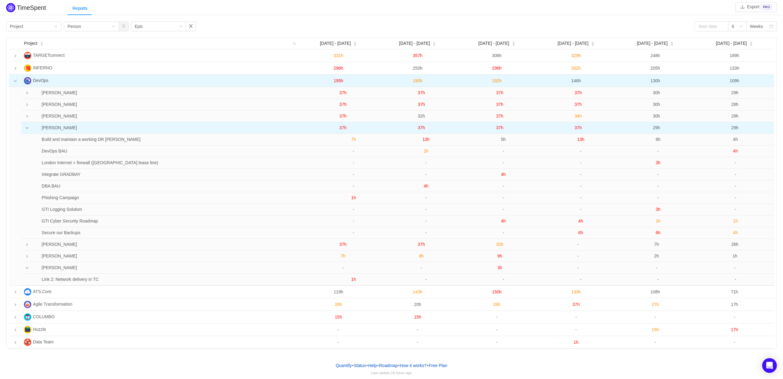
click at [578, 128] on span "37h" at bounding box center [577, 127] width 7 height 5
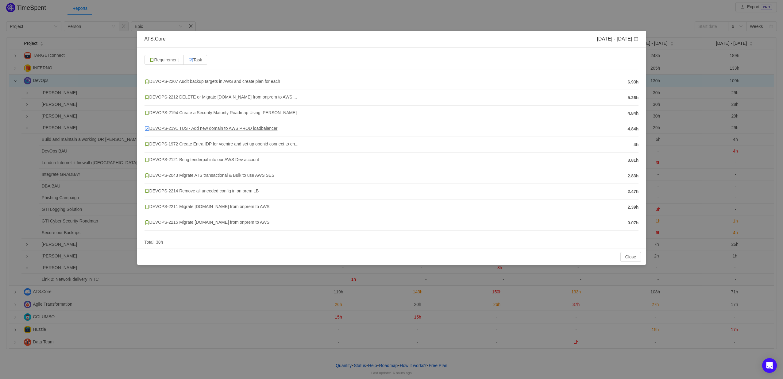
click at [200, 128] on span "DEVOPS-2191 TUS - Add new domain to AWS PROD loadbalancer" at bounding box center [210, 128] width 133 height 5
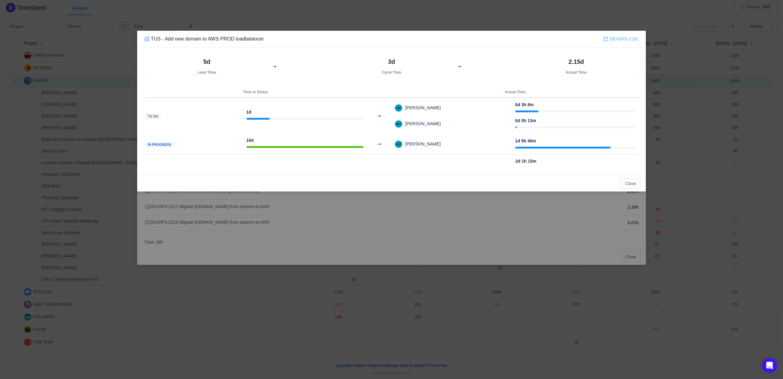
click at [619, 37] on link "DEVOPS-2191" at bounding box center [620, 39] width 35 height 7
click at [636, 183] on button "Close" at bounding box center [630, 184] width 21 height 10
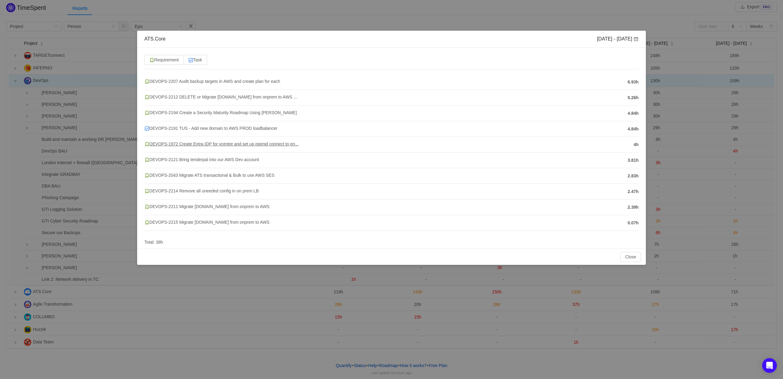
click at [227, 145] on span "DEVOPS-1972 Create Entra IDP for vcentre and set up openid connect to en..." at bounding box center [221, 143] width 154 height 5
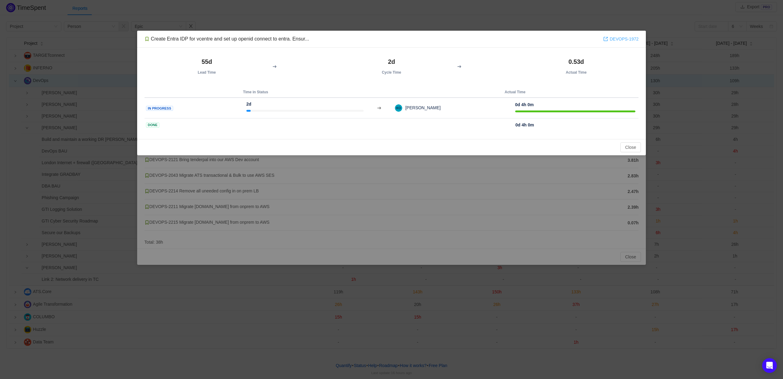
click at [613, 37] on link "DEVOPS-1972" at bounding box center [620, 39] width 35 height 7
click at [631, 146] on button "Close" at bounding box center [630, 147] width 21 height 10
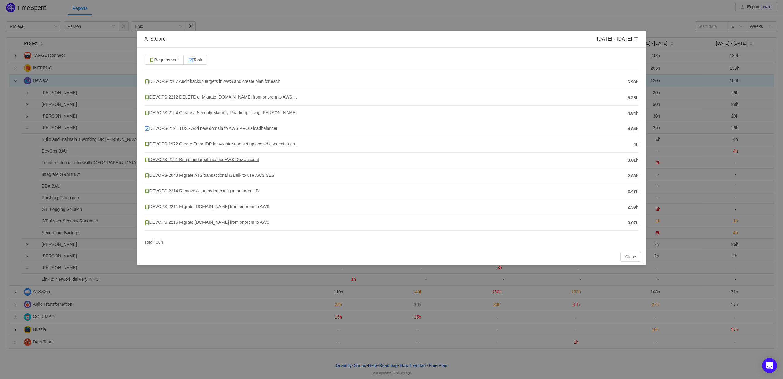
click at [201, 160] on span "DEVOPS-2121 Bring tenderpal into our AWS Dev account" at bounding box center [201, 159] width 115 height 5
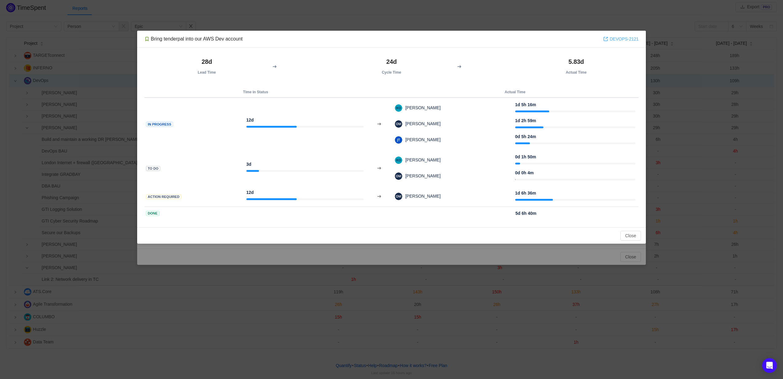
click at [619, 39] on link "DEVOPS-2121" at bounding box center [620, 39] width 35 height 7
click at [629, 237] on button "Close" at bounding box center [630, 236] width 21 height 10
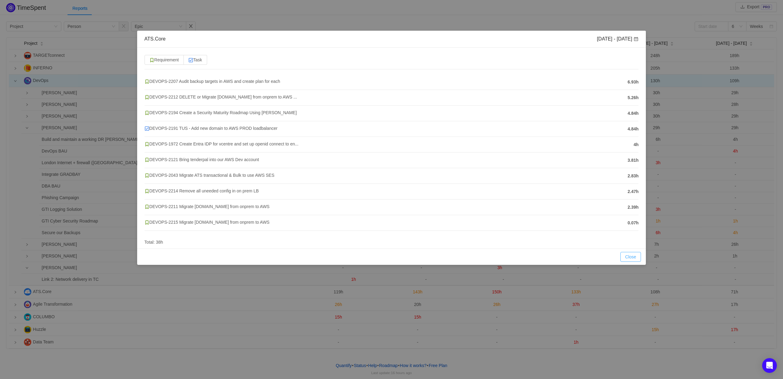
click at [628, 252] on button "Close" at bounding box center [630, 257] width 21 height 10
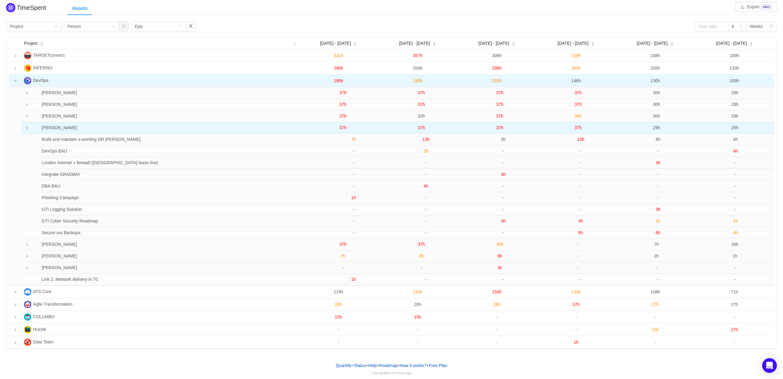
click at [656, 128] on span "29h" at bounding box center [656, 127] width 7 height 5
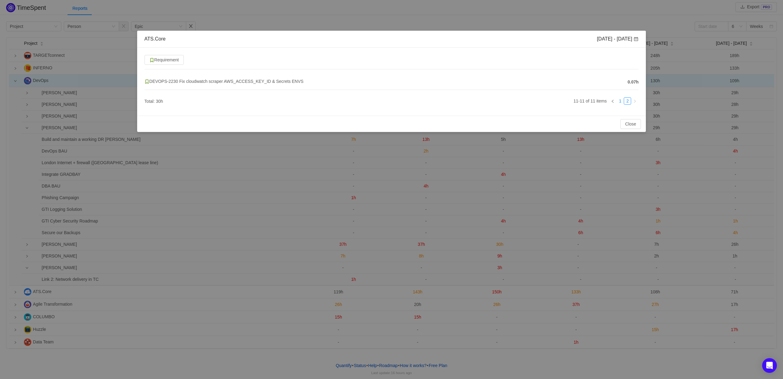
click at [617, 100] on link "1" at bounding box center [620, 101] width 7 height 7
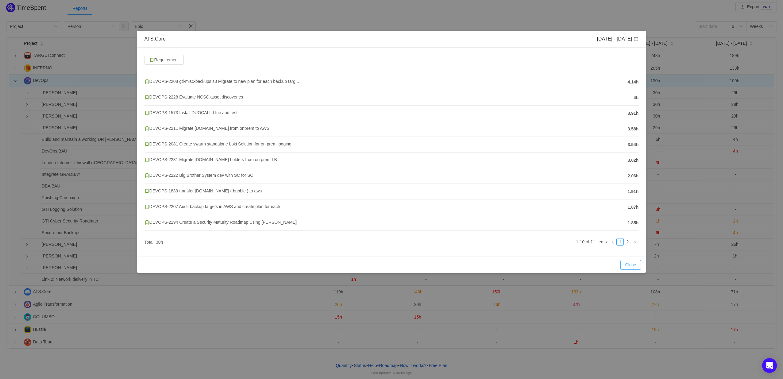
click at [630, 264] on button "Close" at bounding box center [630, 265] width 21 height 10
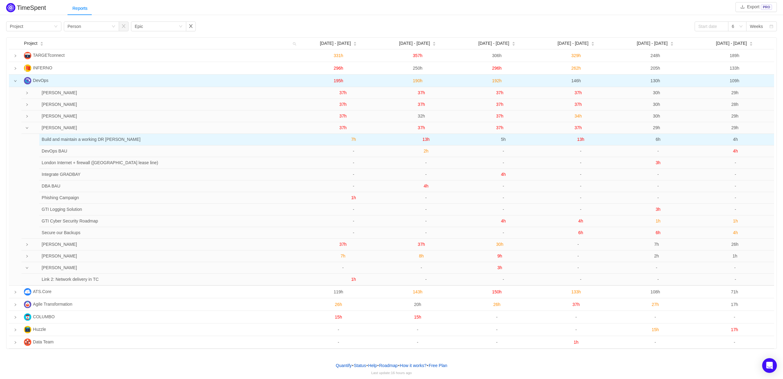
click at [656, 142] on span "6h" at bounding box center [657, 139] width 5 height 5
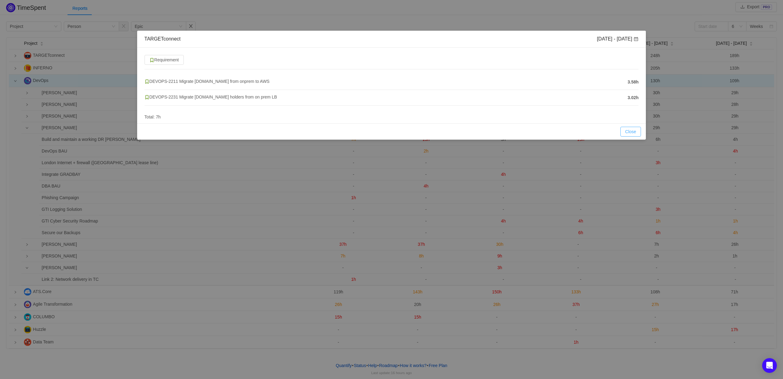
click at [637, 128] on button "Close" at bounding box center [630, 132] width 21 height 10
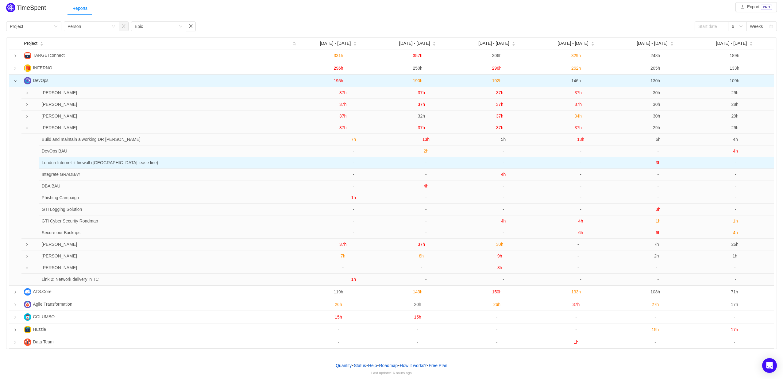
click at [658, 163] on span "3h" at bounding box center [657, 162] width 5 height 5
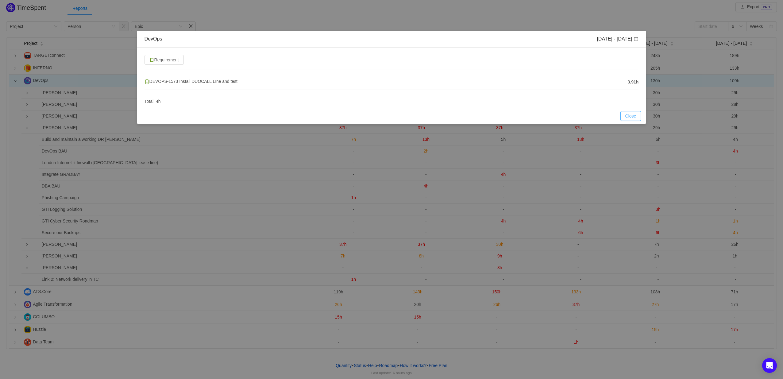
click at [626, 114] on button "Close" at bounding box center [630, 116] width 21 height 10
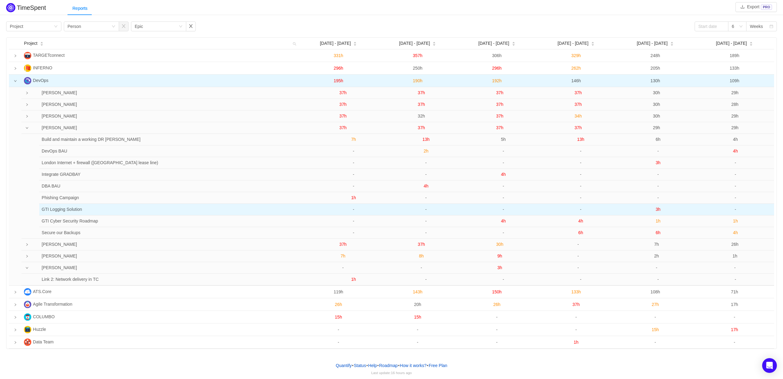
click at [656, 210] on span "3h" at bounding box center [657, 209] width 5 height 5
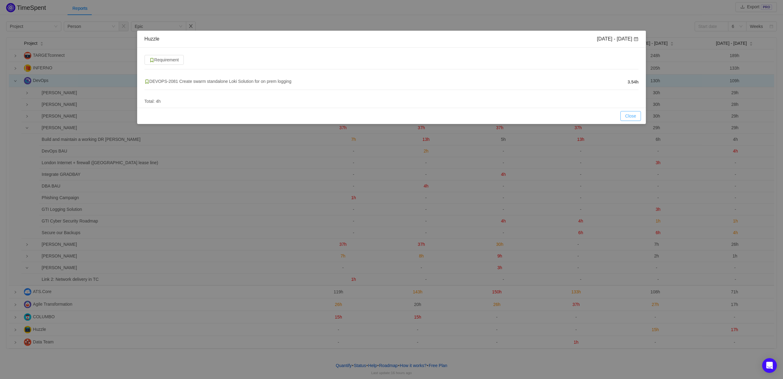
click at [632, 117] on button "Close" at bounding box center [630, 116] width 21 height 10
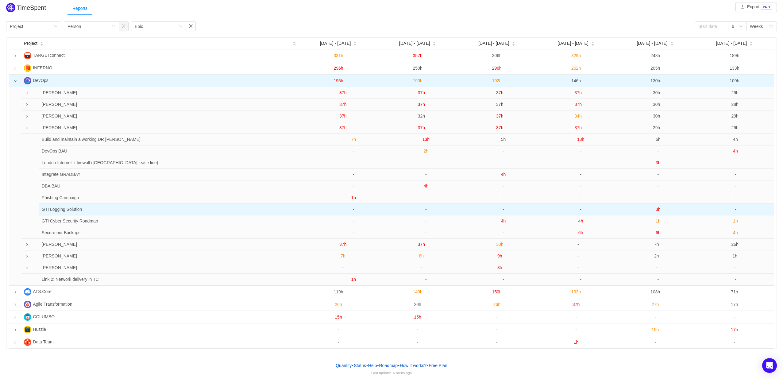
click at [658, 209] on span "3h" at bounding box center [657, 209] width 5 height 5
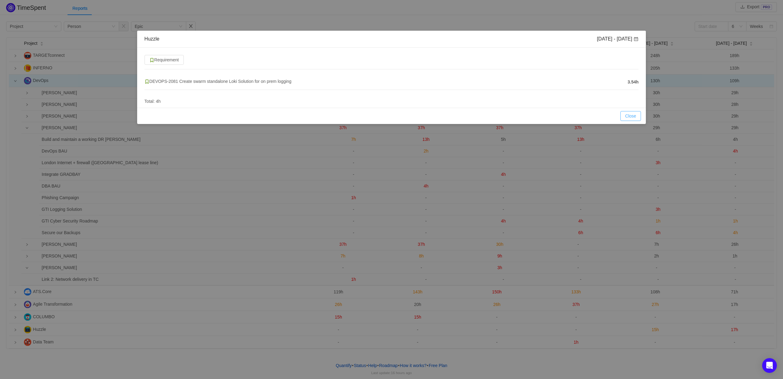
click at [632, 115] on button "Close" at bounding box center [630, 116] width 21 height 10
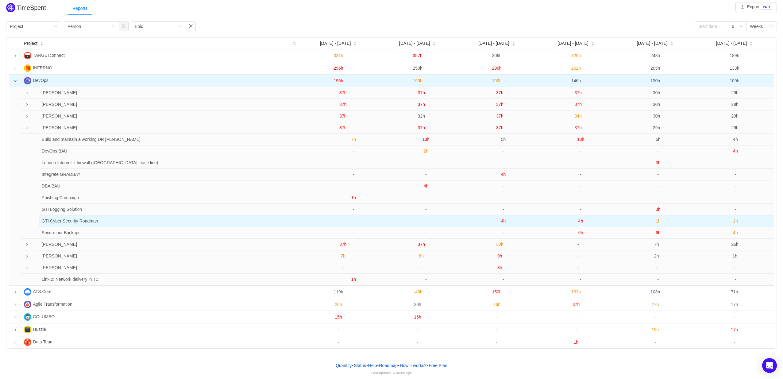
click at [657, 222] on span "1h" at bounding box center [657, 220] width 5 height 5
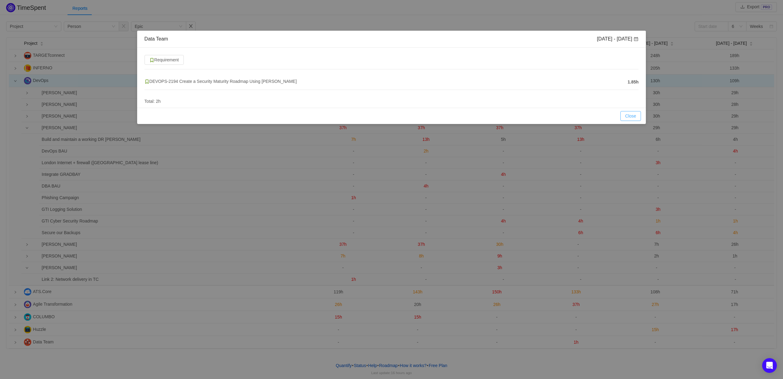
click at [635, 113] on button "Close" at bounding box center [630, 116] width 21 height 10
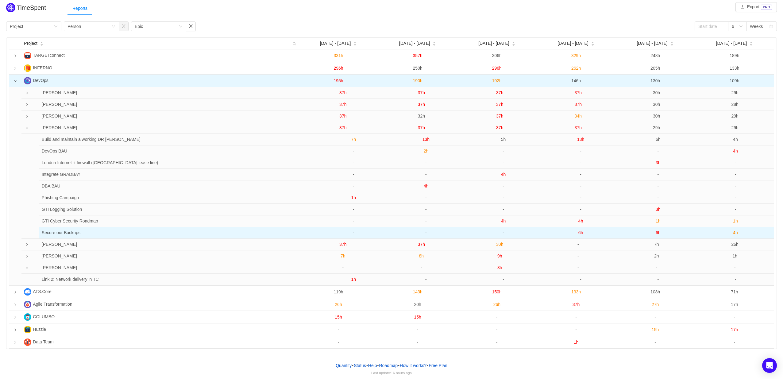
click at [659, 235] on span "6h" at bounding box center [657, 232] width 5 height 5
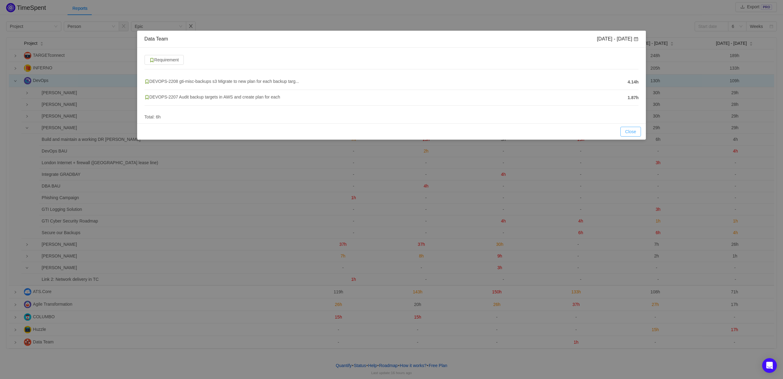
click at [628, 131] on button "Close" at bounding box center [630, 132] width 21 height 10
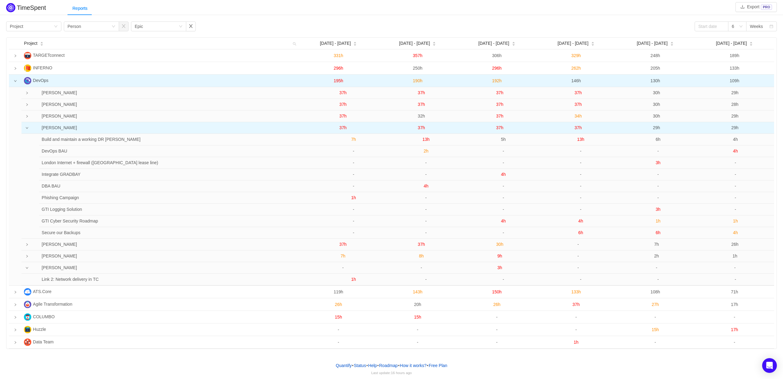
click at [657, 129] on span "29h" at bounding box center [656, 127] width 7 height 5
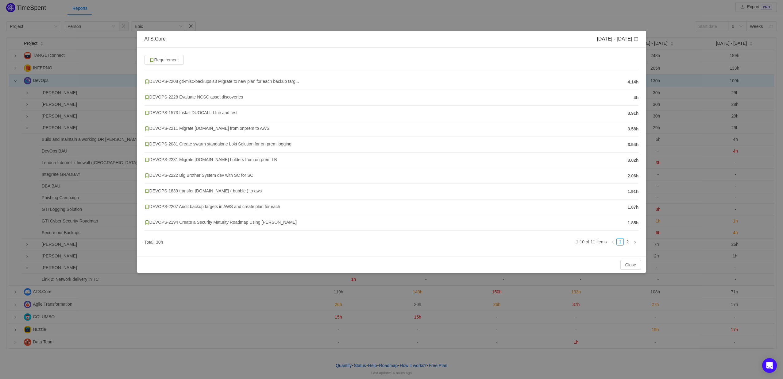
click at [194, 97] on span "DEVOPS-2228 Evaluate NCSC asset discoveries" at bounding box center [193, 96] width 99 height 5
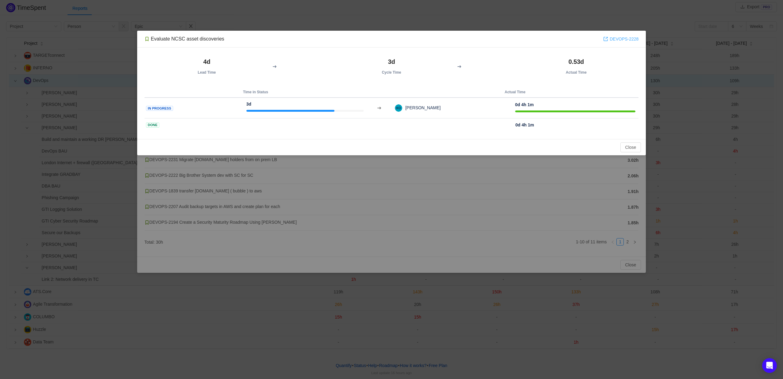
click at [621, 41] on link "DEVOPS-2228" at bounding box center [620, 39] width 35 height 7
click at [628, 149] on button "Close" at bounding box center [630, 147] width 21 height 10
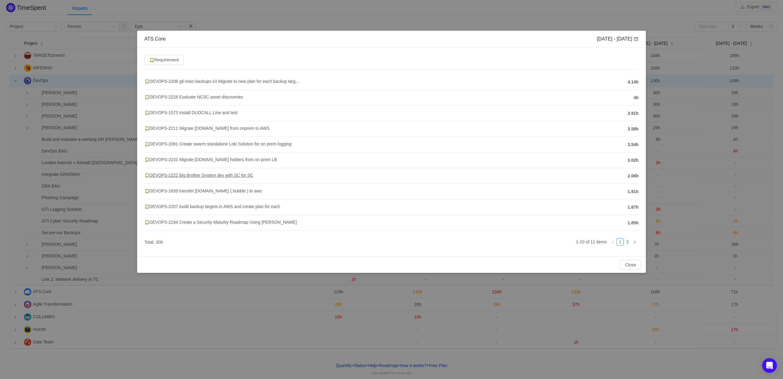
click at [202, 175] on span "DEVOPS-2222 Big Brother System dev with SC for SC" at bounding box center [198, 175] width 109 height 5
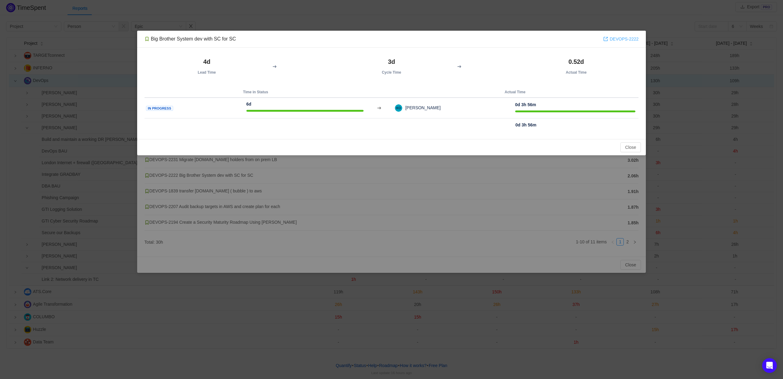
click at [617, 40] on link "DEVOPS-2222" at bounding box center [620, 39] width 35 height 7
click at [629, 145] on button "Close" at bounding box center [630, 147] width 21 height 10
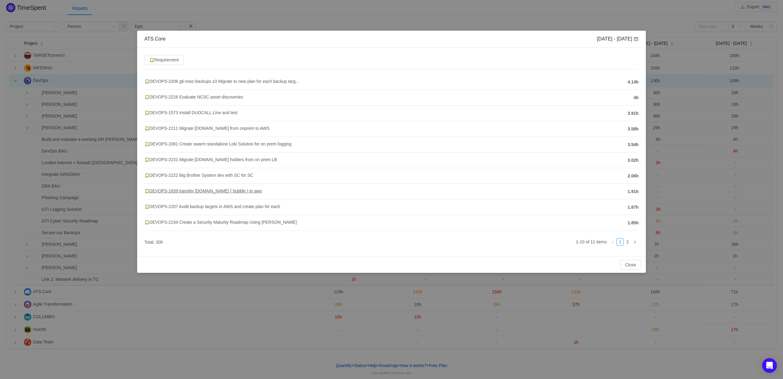
click at [219, 190] on span "DEVOPS-1839 transfer [DOMAIN_NAME] ( bubble ) to aws" at bounding box center [202, 190] width 117 height 5
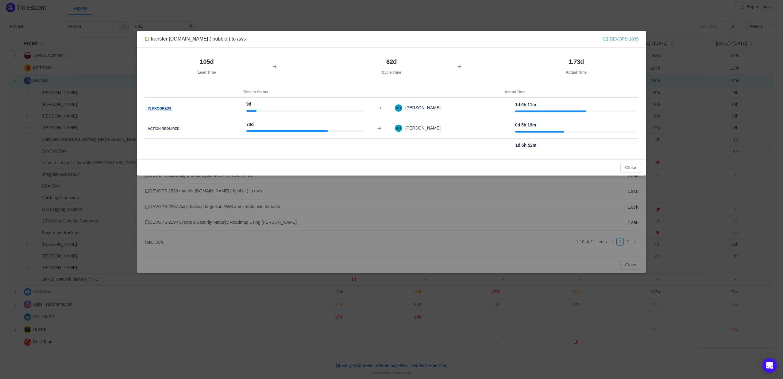
click at [622, 37] on link "DEVOPS-1839" at bounding box center [620, 39] width 35 height 7
click at [632, 167] on button "Close" at bounding box center [630, 168] width 21 height 10
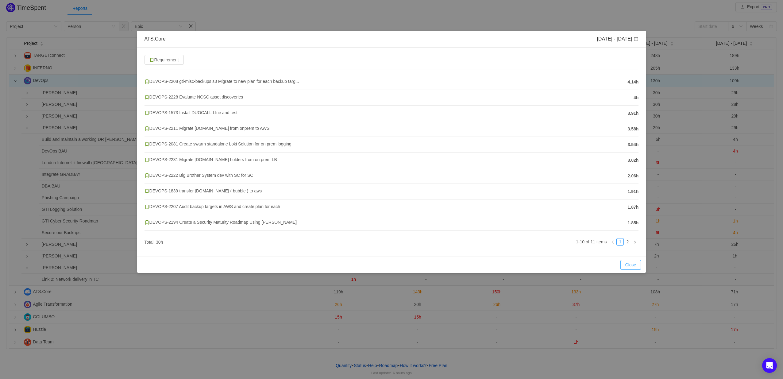
click at [624, 262] on button "Close" at bounding box center [630, 265] width 21 height 10
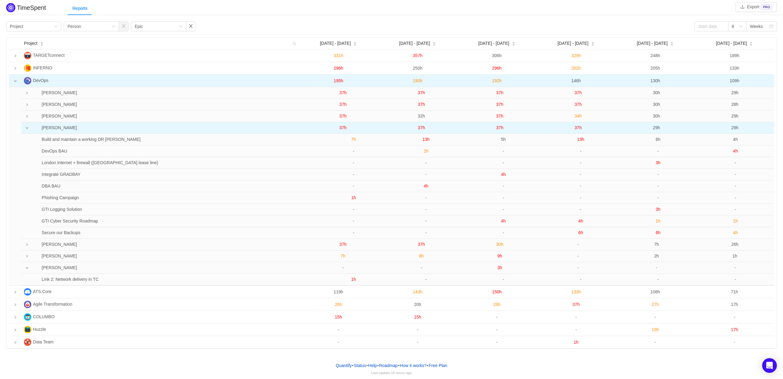
click at [26, 129] on icon "icon: down" at bounding box center [26, 127] width 3 height 3
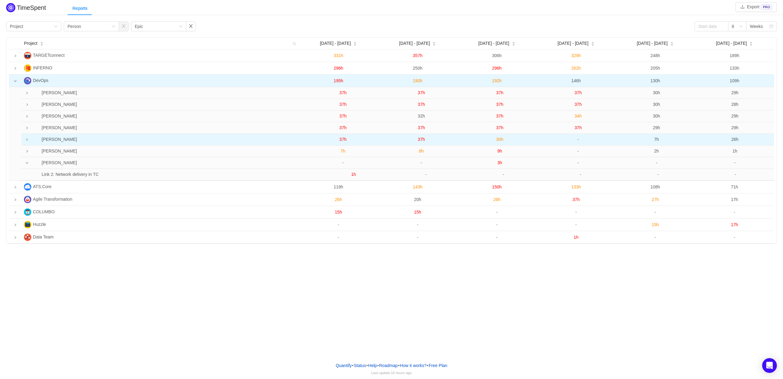
click at [29, 141] on td at bounding box center [25, 140] width 8 height 12
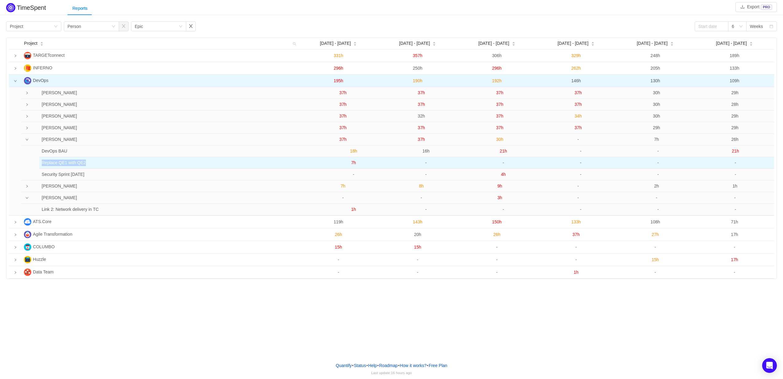
drag, startPoint x: 42, startPoint y: 163, endPoint x: 123, endPoint y: 161, distance: 81.3
click at [123, 161] on td "Replace QE1 with QE2" at bounding box center [174, 163] width 271 height 12
copy td "Replace QE1 with QE2"
click at [352, 163] on span "7h" at bounding box center [353, 162] width 5 height 5
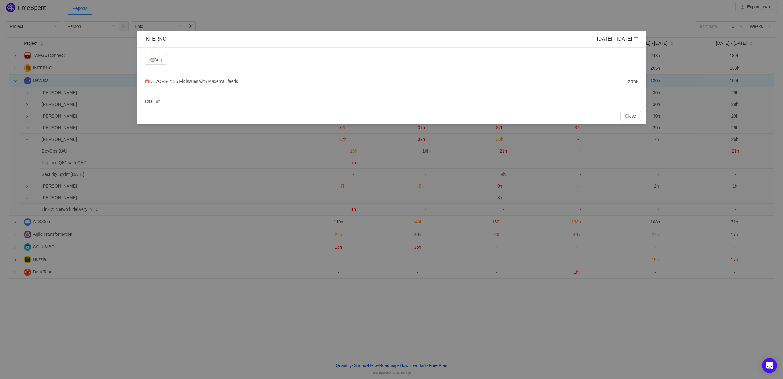
click at [190, 79] on span "DEVOPS-2135 Fix issues with Maxemail feeds" at bounding box center [191, 81] width 94 height 5
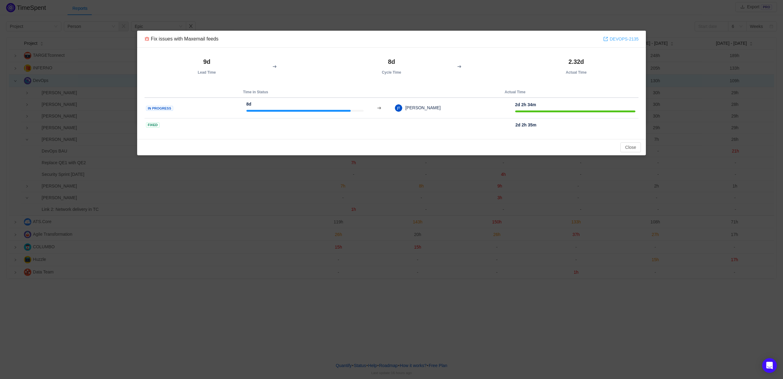
click at [621, 38] on link "DEVOPS-2135" at bounding box center [620, 39] width 35 height 7
click at [626, 146] on button "Close" at bounding box center [630, 147] width 21 height 10
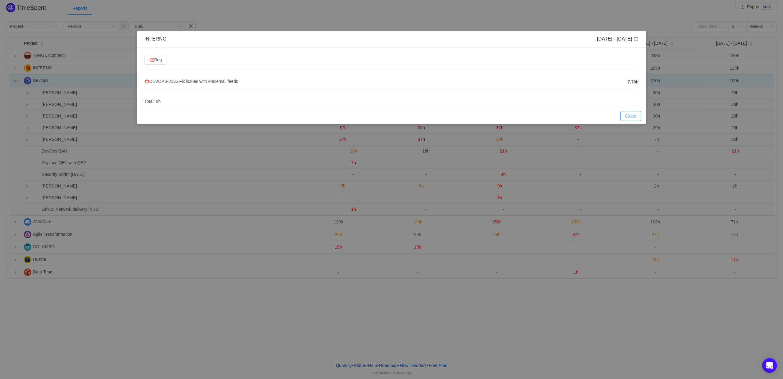
click at [628, 114] on button "Close" at bounding box center [630, 116] width 21 height 10
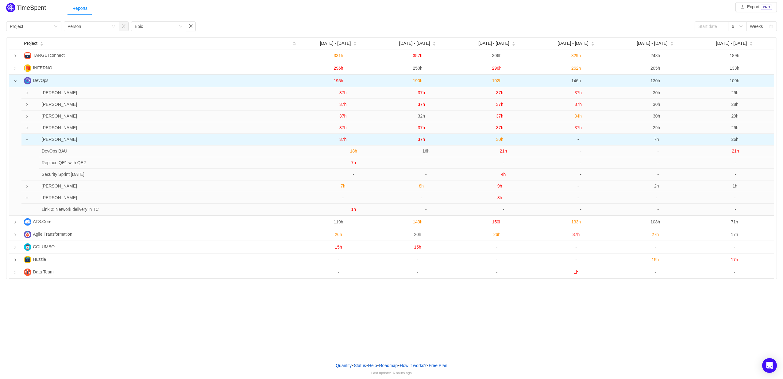
click at [343, 142] on span "37h" at bounding box center [342, 139] width 7 height 5
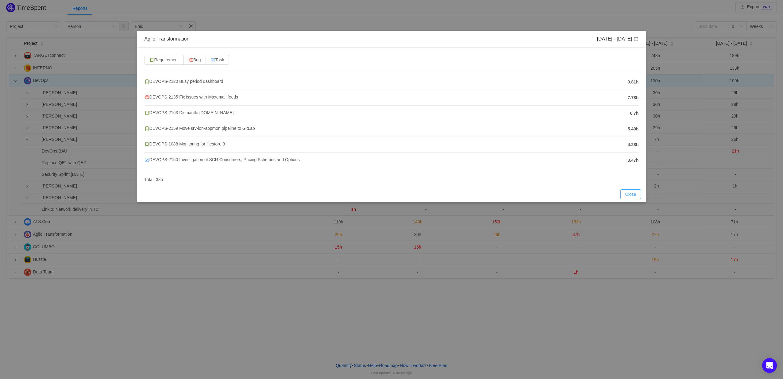
drag, startPoint x: 632, startPoint y: 196, endPoint x: 596, endPoint y: 176, distance: 41.1
click at [632, 196] on button "Close" at bounding box center [630, 194] width 21 height 10
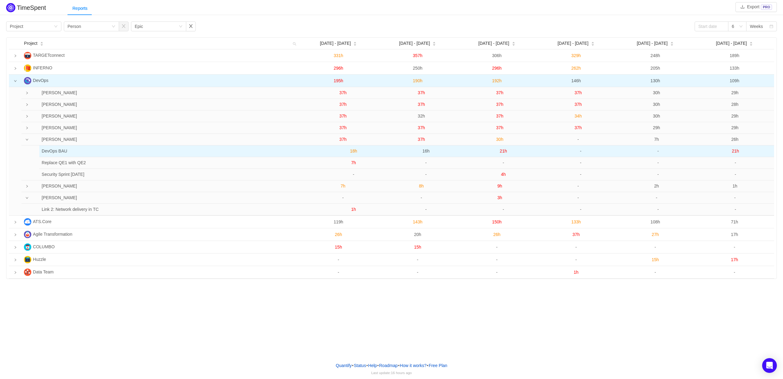
click at [351, 153] on span "18h" at bounding box center [353, 150] width 7 height 5
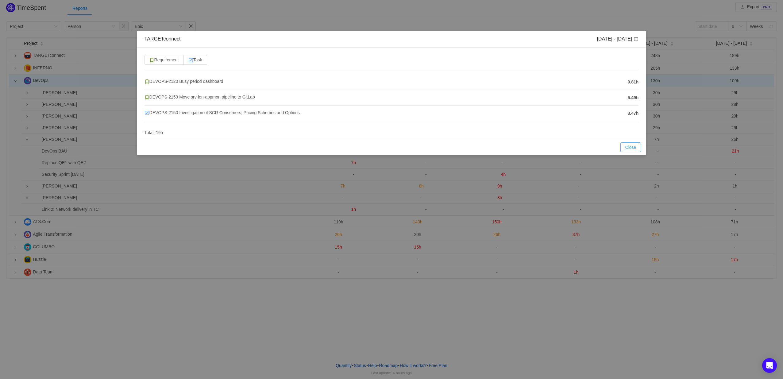
click at [628, 147] on button "Close" at bounding box center [630, 147] width 21 height 10
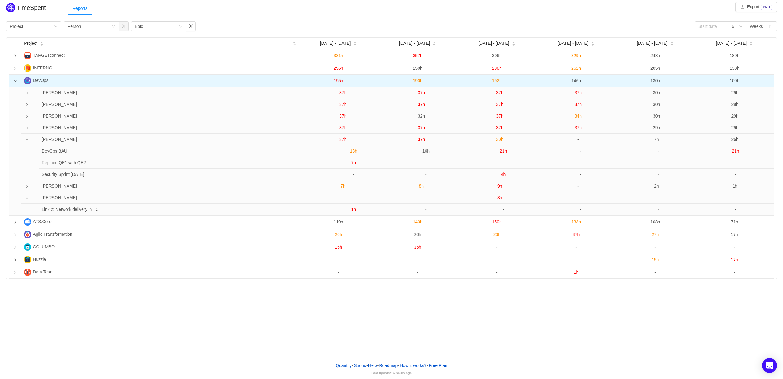
click at [352, 164] on span "7h" at bounding box center [353, 162] width 5 height 5
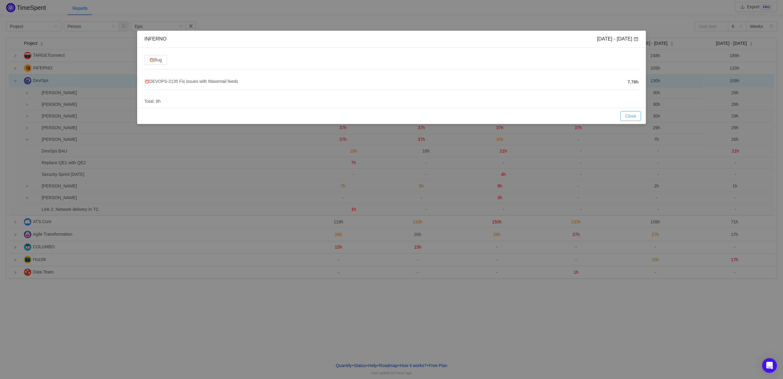
click at [634, 115] on button "Close" at bounding box center [630, 116] width 21 height 10
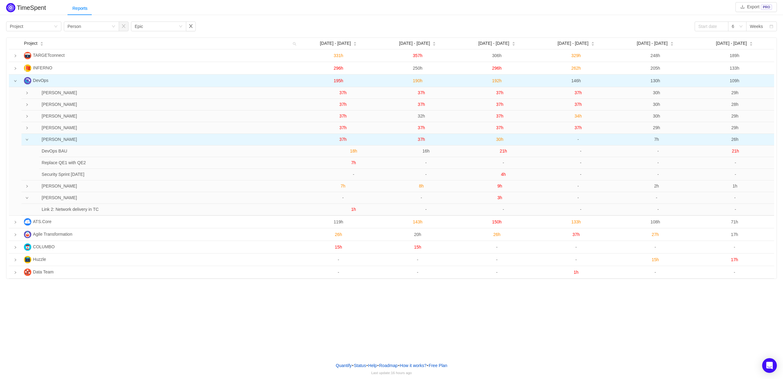
click at [340, 140] on span "37h" at bounding box center [342, 139] width 7 height 5
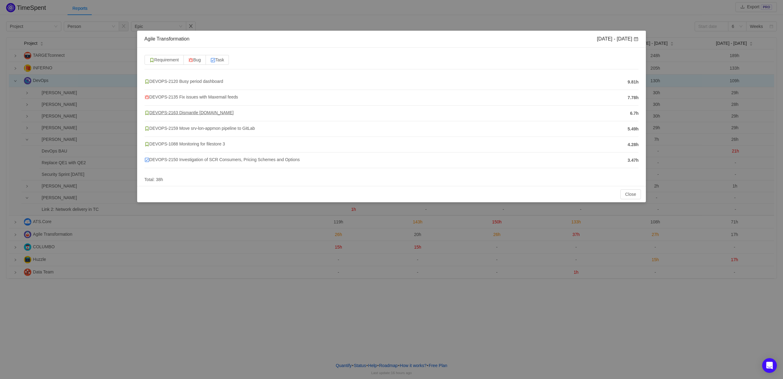
click at [201, 113] on span "DEVOPS-2163 Dismantle [DOMAIN_NAME]" at bounding box center [188, 112] width 89 height 5
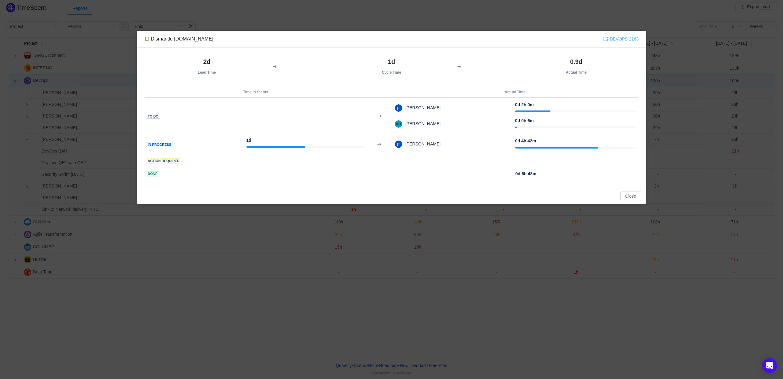
click at [618, 37] on link "DEVOPS-2163" at bounding box center [620, 39] width 35 height 7
click at [637, 196] on button "Close" at bounding box center [630, 196] width 21 height 10
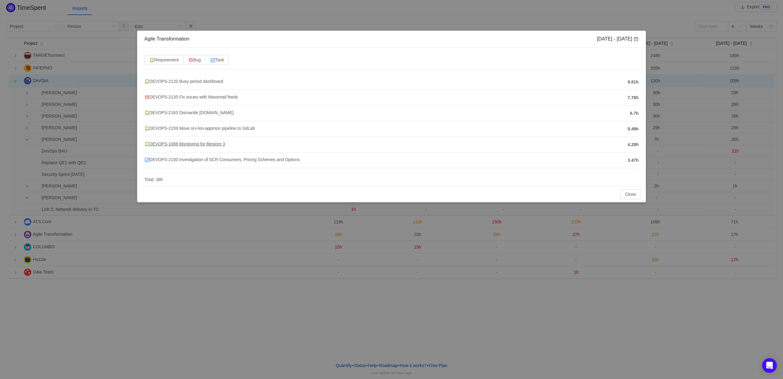
click at [213, 143] on span "DEVOPS-1088 Monitoring for filestore 3" at bounding box center [184, 143] width 81 height 5
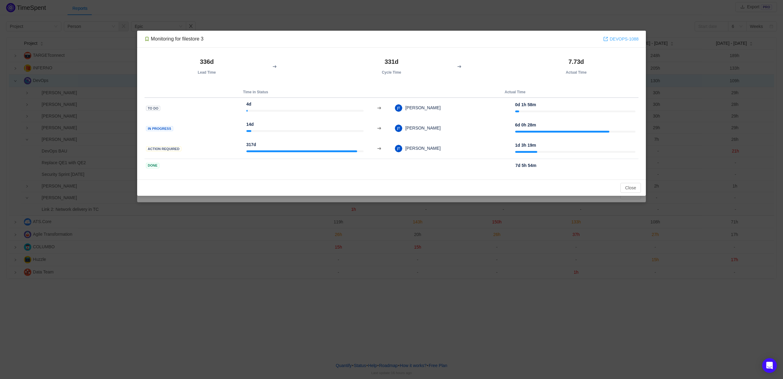
click at [629, 39] on link "DEVOPS-1088" at bounding box center [620, 39] width 35 height 7
click at [628, 187] on button "Close" at bounding box center [630, 188] width 21 height 10
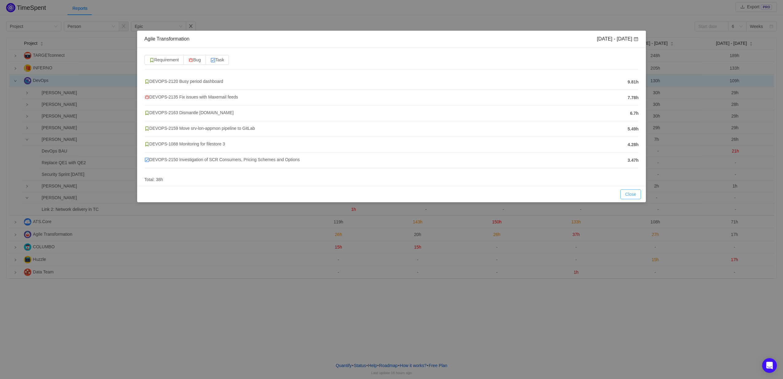
drag, startPoint x: 635, startPoint y: 195, endPoint x: 626, endPoint y: 193, distance: 8.8
click at [635, 194] on button "Close" at bounding box center [630, 194] width 21 height 10
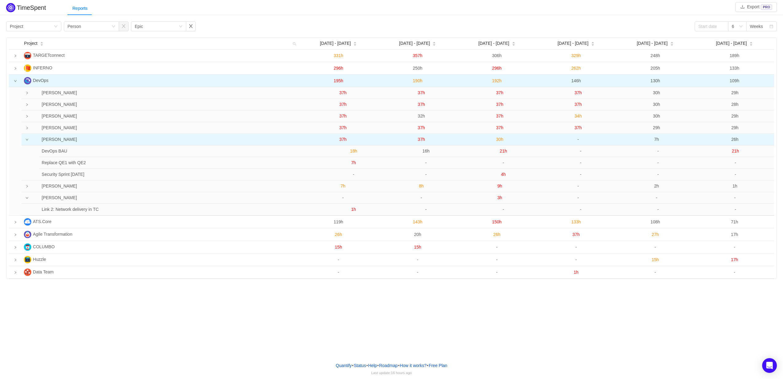
click at [420, 139] on span "37h" at bounding box center [421, 139] width 7 height 5
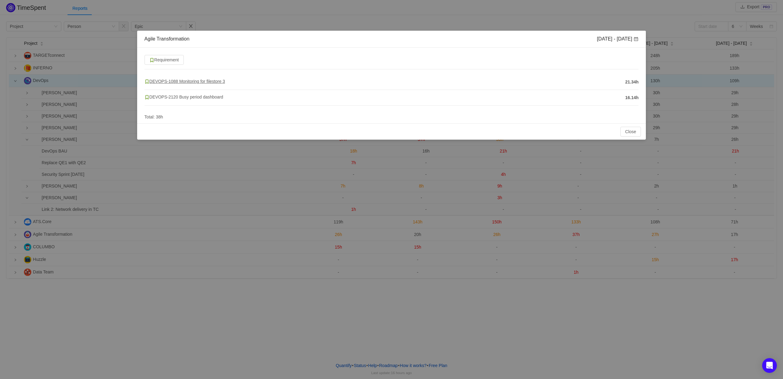
click at [188, 79] on span "DEVOPS-1088 Monitoring for filestore 3" at bounding box center [184, 81] width 81 height 5
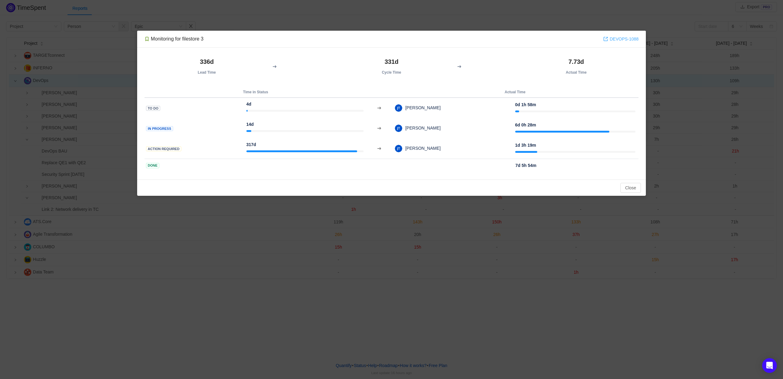
click at [617, 40] on link "DEVOPS-1088" at bounding box center [620, 39] width 35 height 7
click at [631, 186] on button "Close" at bounding box center [630, 188] width 21 height 10
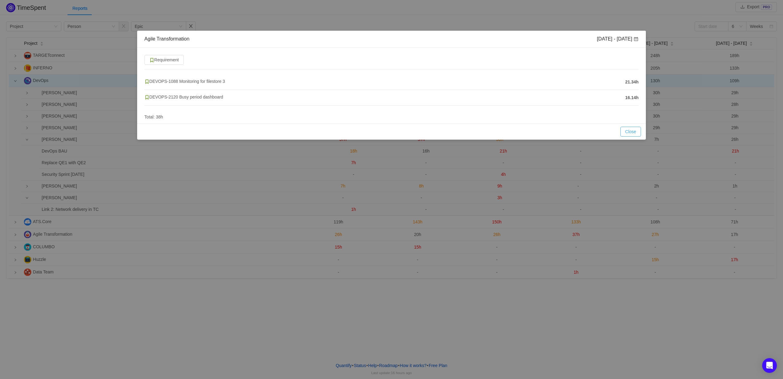
click at [626, 130] on button "Close" at bounding box center [630, 132] width 21 height 10
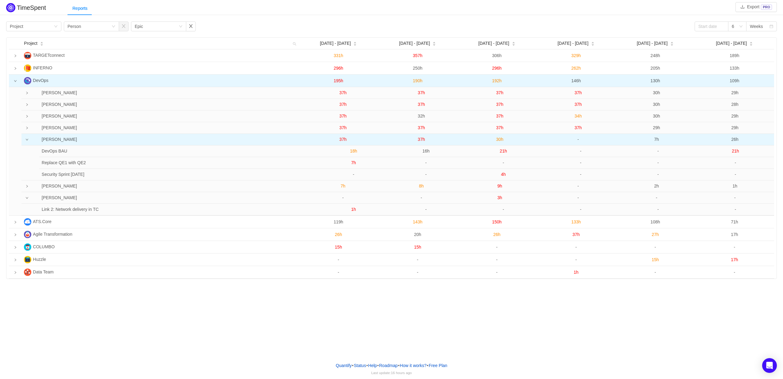
click at [501, 140] on span "30h" at bounding box center [499, 139] width 7 height 5
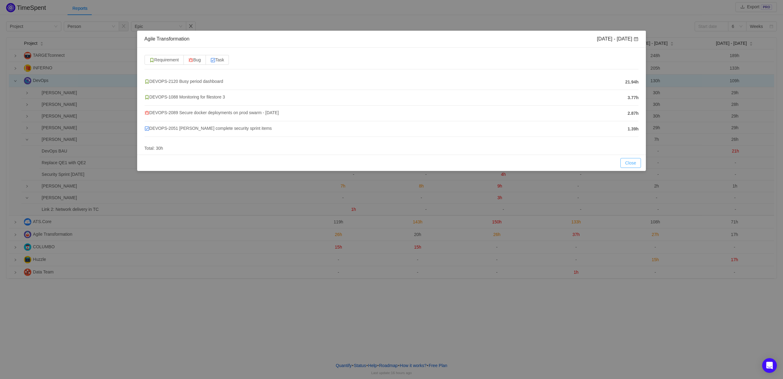
click at [630, 163] on button "Close" at bounding box center [630, 163] width 21 height 10
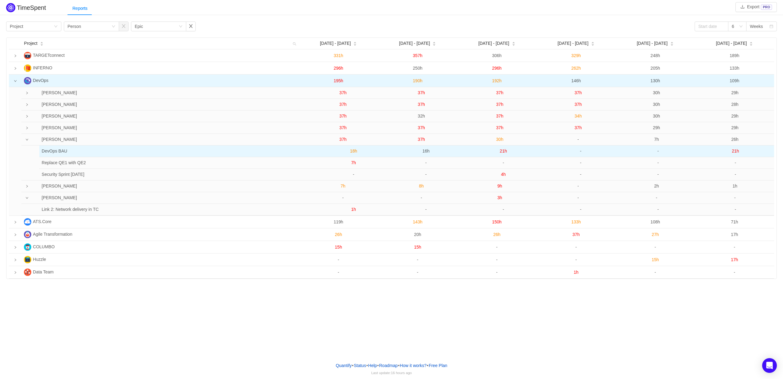
click at [503, 153] on span "21h" at bounding box center [503, 150] width 7 height 5
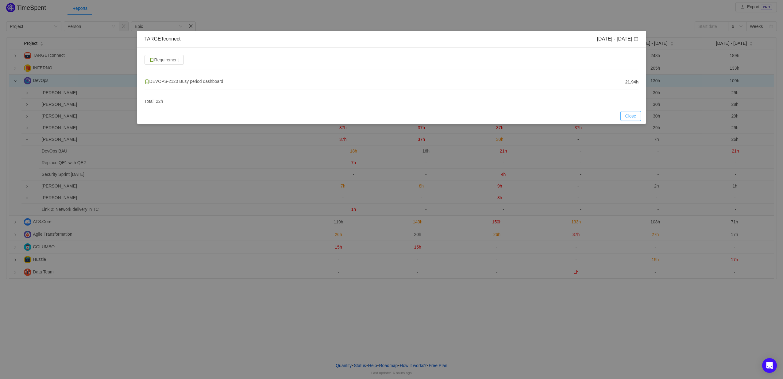
click at [633, 117] on button "Close" at bounding box center [630, 116] width 21 height 10
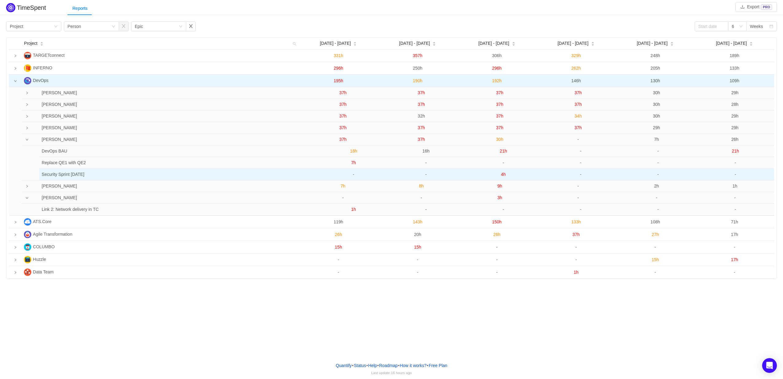
click at [504, 175] on span "4h" at bounding box center [503, 174] width 5 height 5
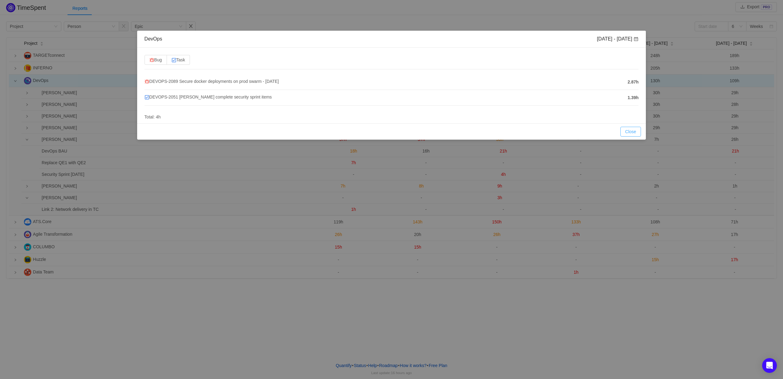
click at [634, 131] on button "Close" at bounding box center [630, 132] width 21 height 10
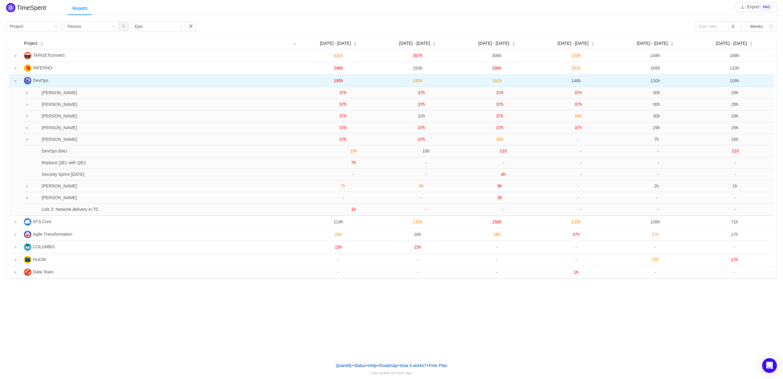
click at [654, 139] on span "7h" at bounding box center [656, 139] width 5 height 5
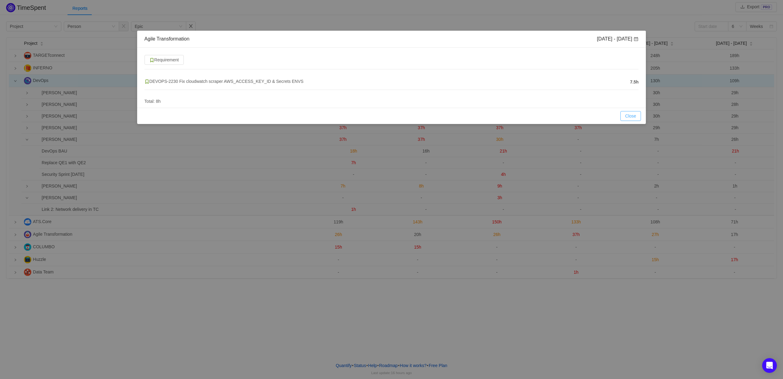
click at [628, 117] on button "Close" at bounding box center [630, 116] width 21 height 10
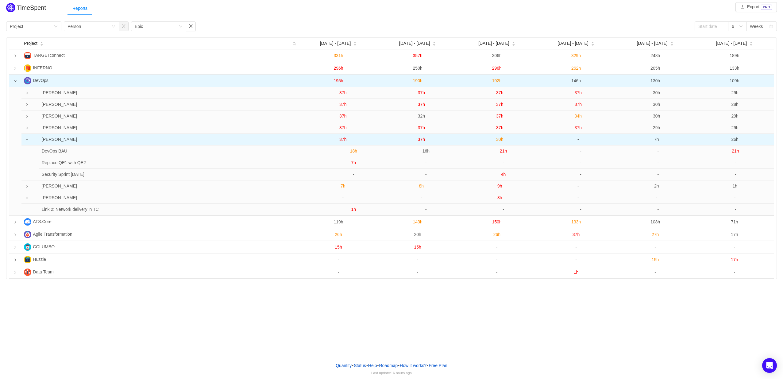
click at [656, 139] on span "7h" at bounding box center [656, 139] width 5 height 5
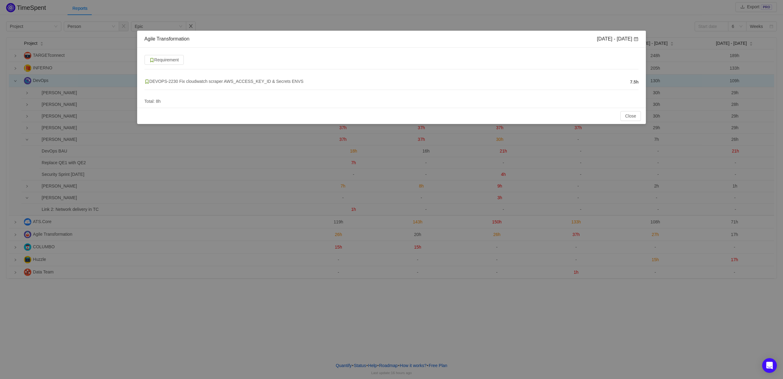
click at [182, 78] on h4 "DEVOPS-2230 Fix cloudwatch scraper AWS_ACCESS_KEY_ID & Secrets ENVS" at bounding box center [385, 81] width 482 height 7
click at [184, 81] on span "DEVOPS-2230 Fix cloudwatch scraper AWS_ACCESS_KEY_ID & Secrets ENVS" at bounding box center [223, 81] width 159 height 5
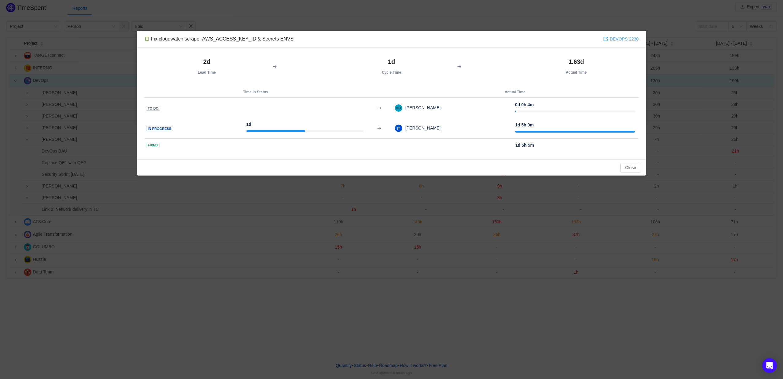
click at [619, 37] on link "DEVOPS-2230" at bounding box center [620, 39] width 35 height 7
click at [627, 165] on button "Close" at bounding box center [630, 168] width 21 height 10
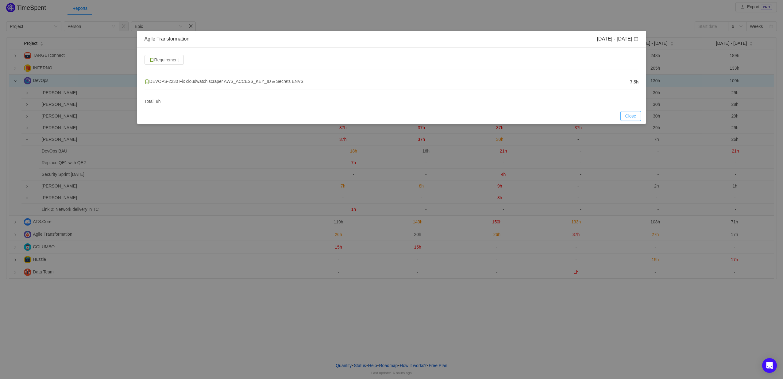
click at [631, 116] on button "Close" at bounding box center [630, 116] width 21 height 10
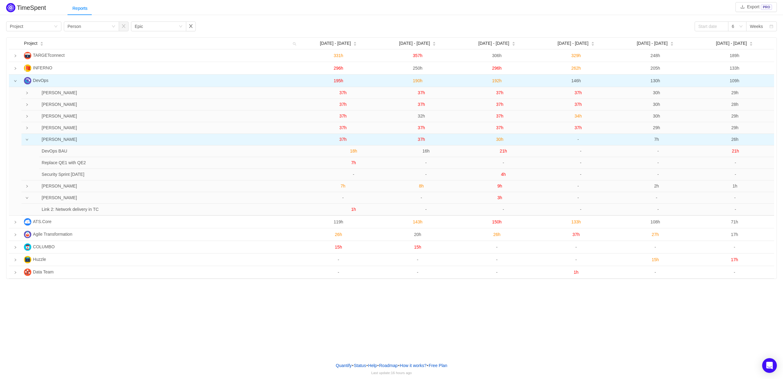
click at [25, 141] on td at bounding box center [25, 140] width 8 height 12
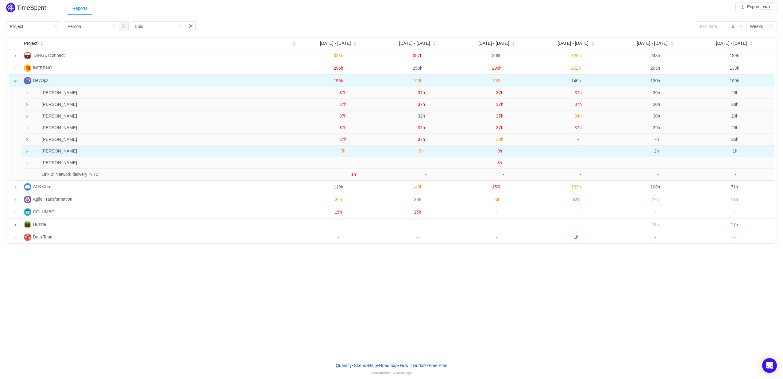
click at [27, 151] on icon "icon: right" at bounding box center [26, 151] width 3 height 3
click at [27, 151] on icon "icon: down" at bounding box center [26, 151] width 3 height 3
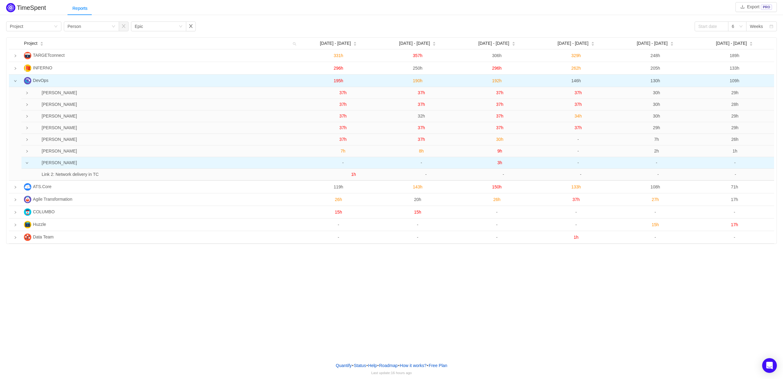
click at [27, 165] on td at bounding box center [25, 163] width 8 height 12
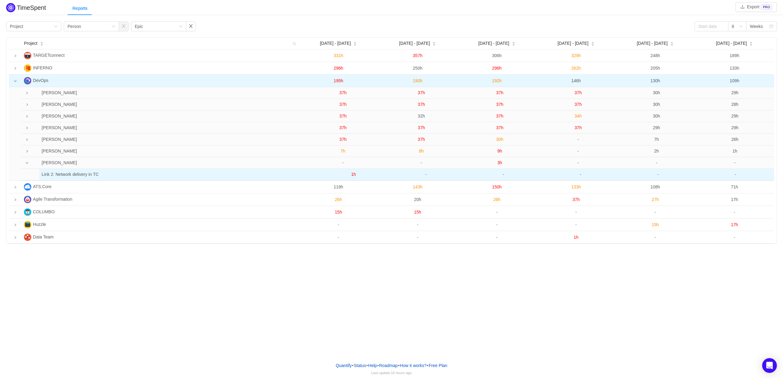
click at [352, 175] on span "1h" at bounding box center [353, 174] width 5 height 5
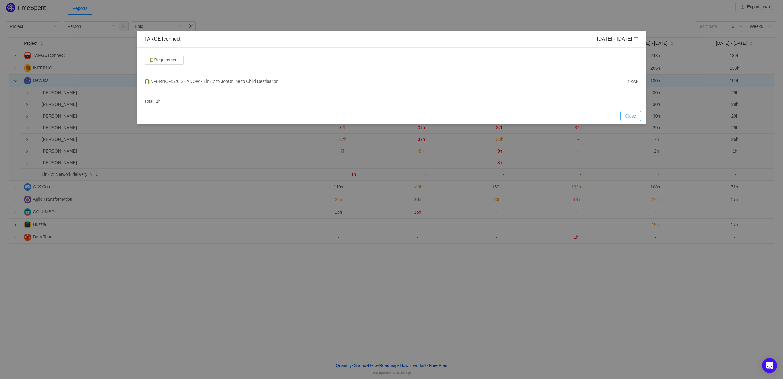
click at [633, 114] on button "Close" at bounding box center [630, 116] width 21 height 10
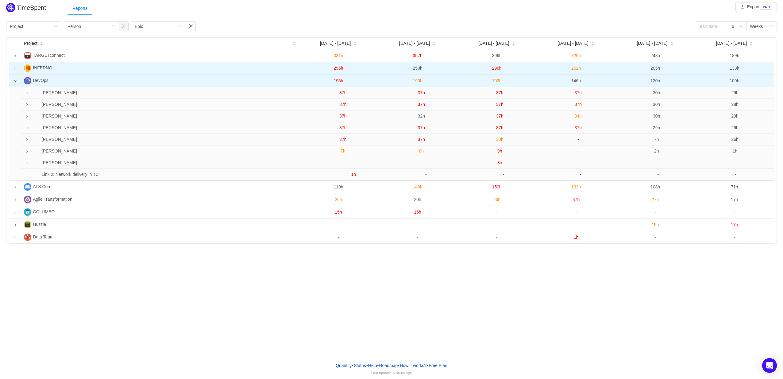
click at [15, 69] on icon "icon: right" at bounding box center [15, 68] width 3 height 3
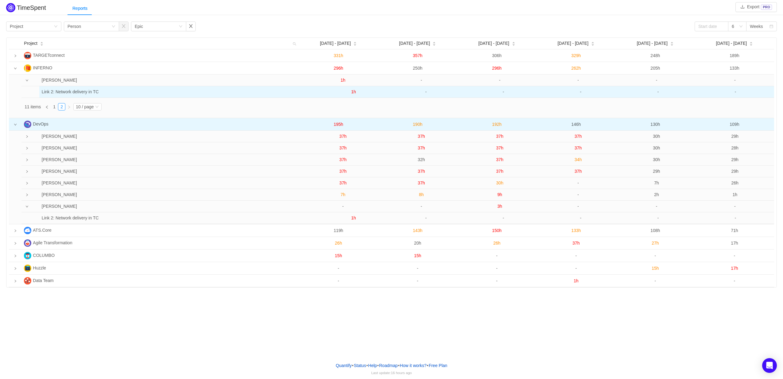
click at [355, 92] on span "1h" at bounding box center [353, 91] width 5 height 5
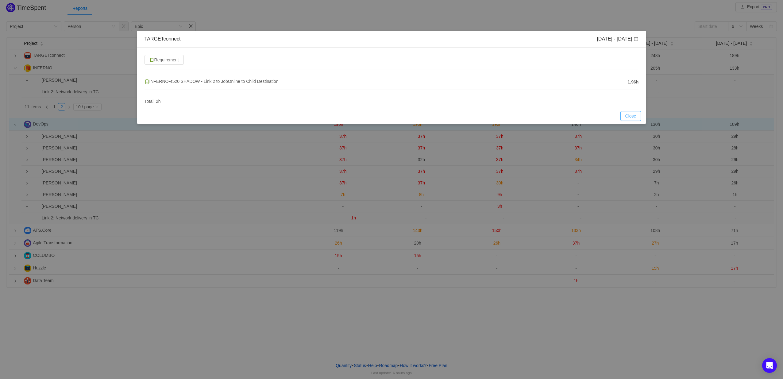
click at [639, 118] on button "Close" at bounding box center [630, 116] width 21 height 10
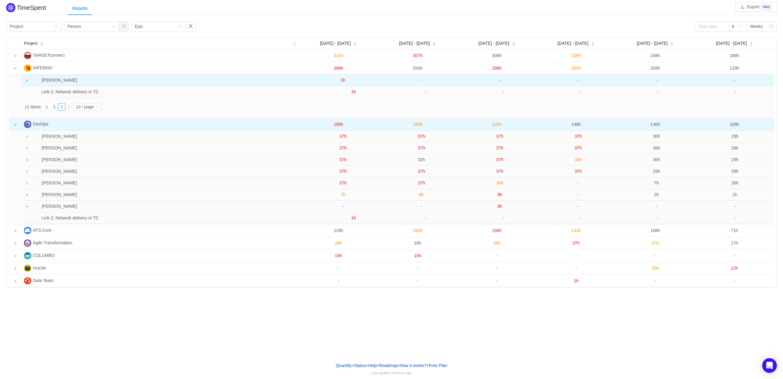
click at [28, 83] on td at bounding box center [25, 81] width 8 height 12
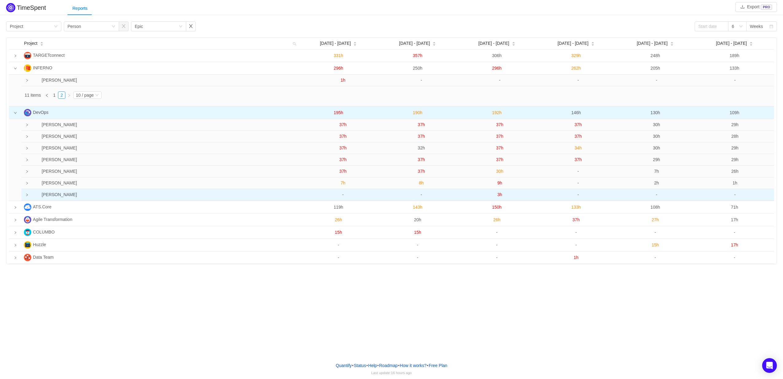
click at [25, 196] on icon "icon: right" at bounding box center [26, 194] width 3 height 3
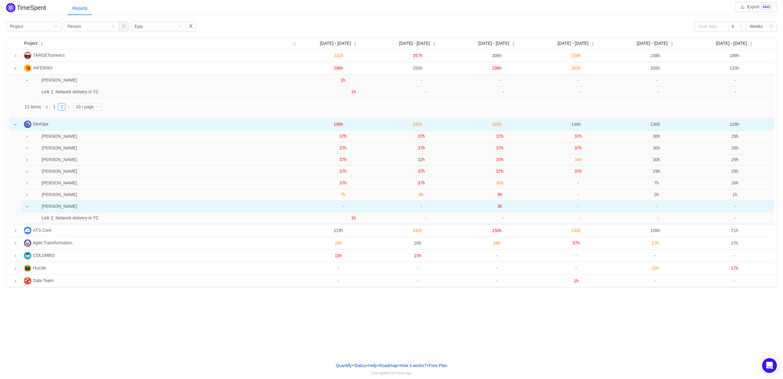
click at [498, 207] on span "3h" at bounding box center [499, 206] width 5 height 5
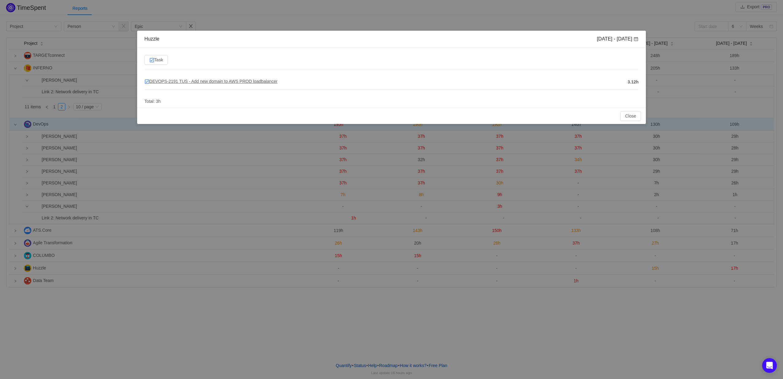
click at [254, 82] on span "DEVOPS-2191 TUS - Add new domain to AWS PROD loadbalancer" at bounding box center [210, 81] width 133 height 5
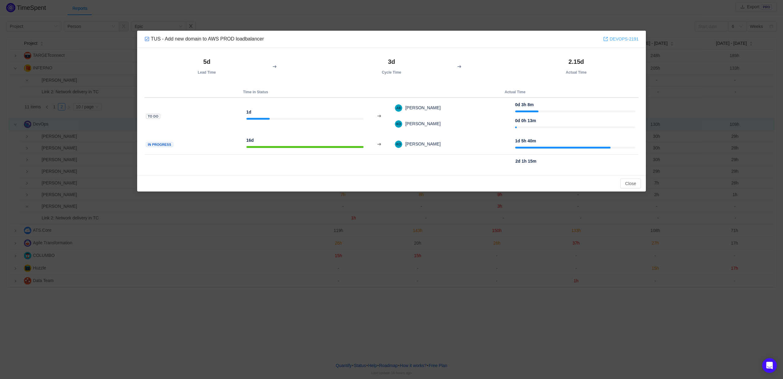
click at [615, 39] on link "DEVOPS-2191" at bounding box center [620, 39] width 35 height 7
click at [631, 184] on button "Close" at bounding box center [630, 184] width 21 height 10
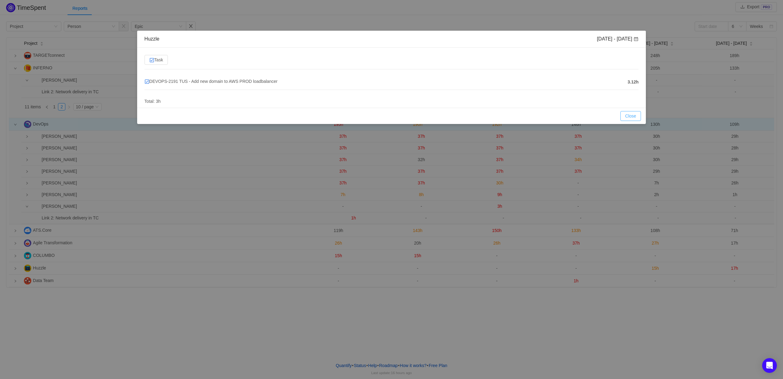
click at [628, 111] on button "Close" at bounding box center [630, 116] width 21 height 10
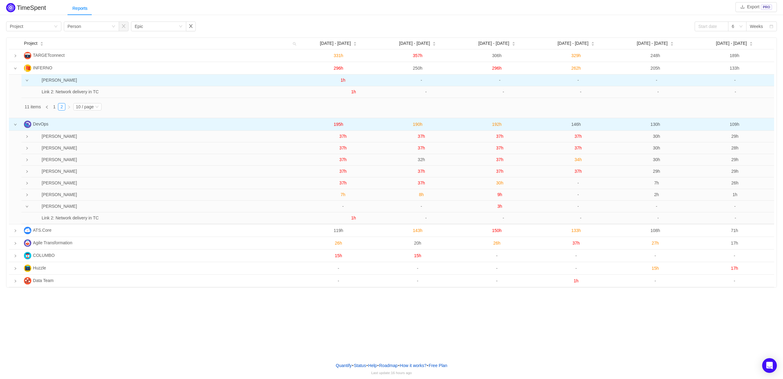
click at [26, 80] on icon "icon: down" at bounding box center [26, 80] width 3 height 3
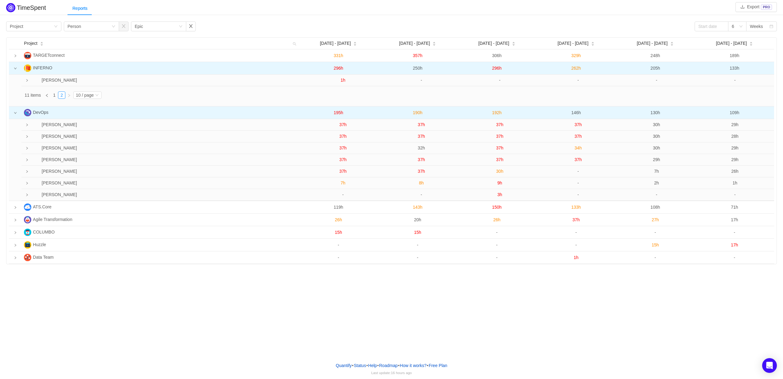
click at [17, 70] on icon "icon: down" at bounding box center [15, 68] width 3 height 3
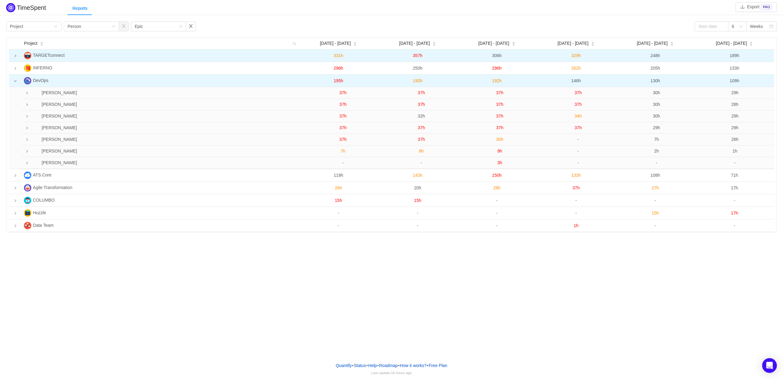
click at [18, 56] on td at bounding box center [15, 55] width 13 height 13
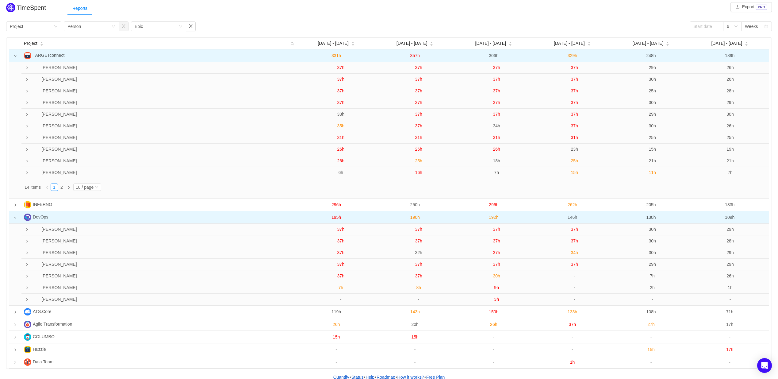
click at [16, 56] on icon "icon: down" at bounding box center [15, 55] width 3 height 3
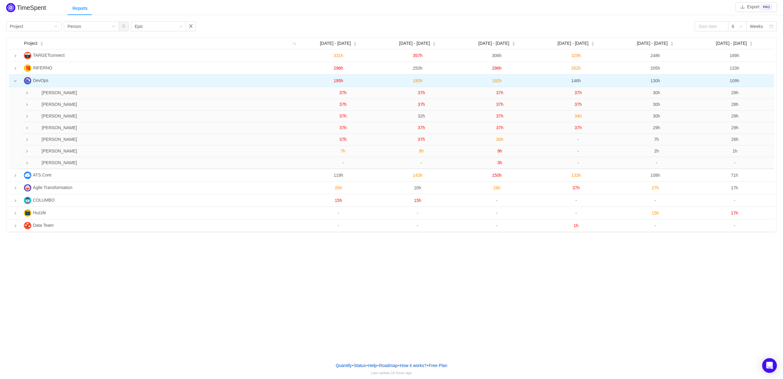
click at [16, 81] on icon "icon: down" at bounding box center [15, 80] width 3 height 3
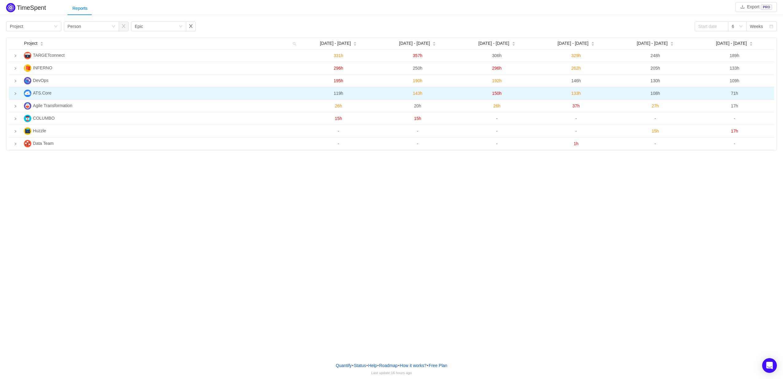
click at [16, 93] on icon "icon: right" at bounding box center [15, 93] width 3 height 3
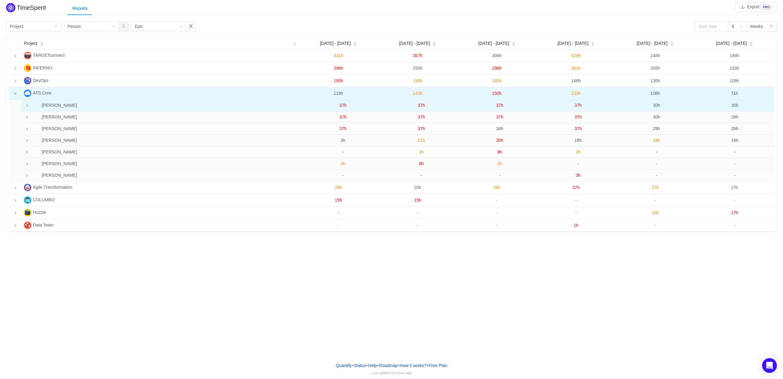
click at [25, 105] on icon "icon: right" at bounding box center [26, 105] width 3 height 3
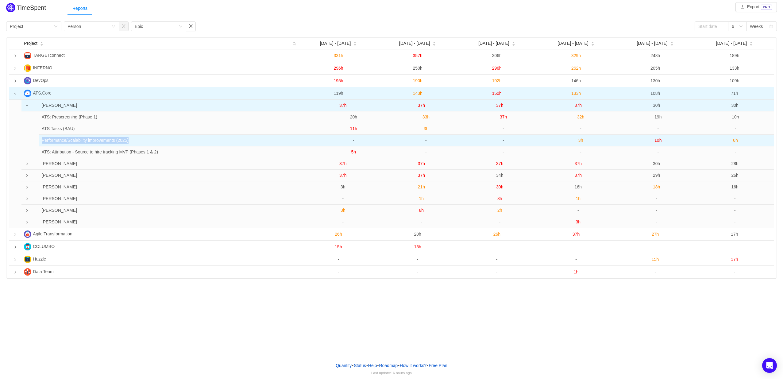
drag, startPoint x: 42, startPoint y: 141, endPoint x: 159, endPoint y: 138, distance: 116.9
click at [159, 138] on td "Performance/Scalability improvements (2025)" at bounding box center [174, 141] width 271 height 12
copy td "Performance/Scalability improvements (2025)"
click at [580, 139] on span "3h" at bounding box center [580, 140] width 5 height 5
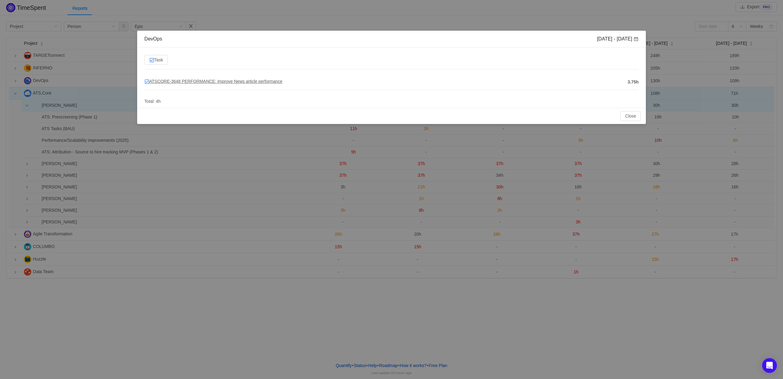
click at [252, 82] on span "ATSCORE-3648 PERFORMANCE: Improve News article performance" at bounding box center [213, 81] width 138 height 5
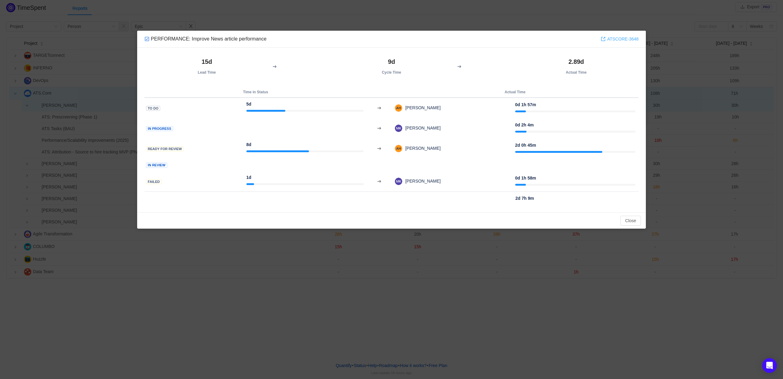
click at [621, 39] on link "ATSCORE-3648" at bounding box center [620, 39] width 38 height 7
click at [634, 222] on button "Close" at bounding box center [630, 221] width 21 height 10
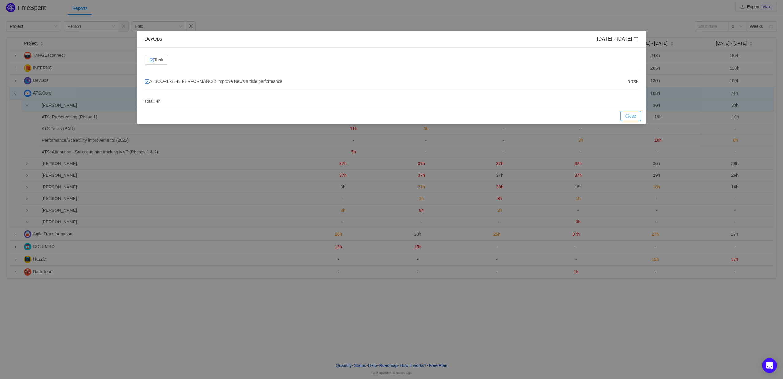
click at [628, 116] on button "Close" at bounding box center [630, 116] width 21 height 10
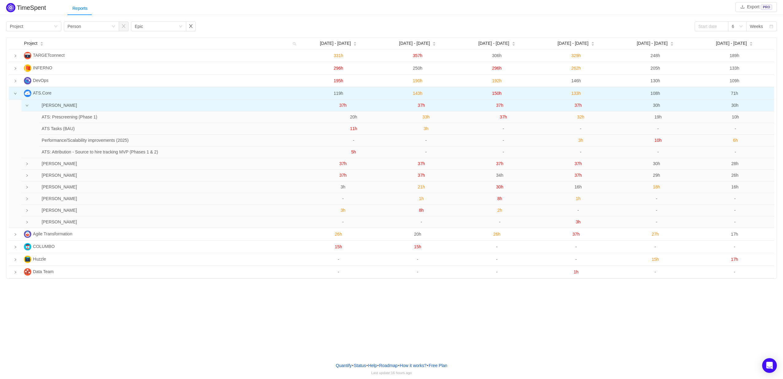
click at [27, 106] on icon "icon: down" at bounding box center [27, 106] width 2 height 2
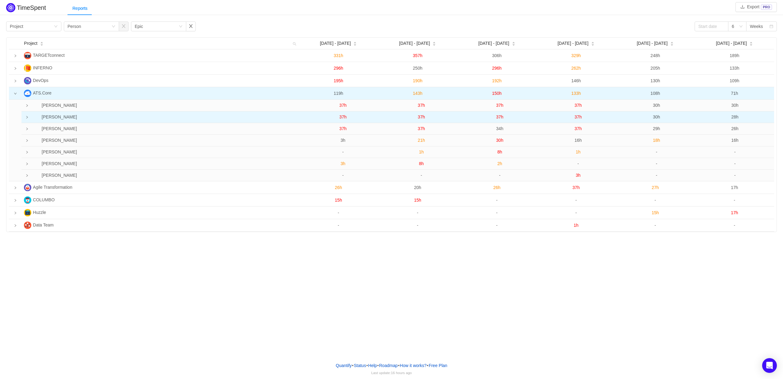
click at [27, 117] on icon "icon: right" at bounding box center [26, 117] width 3 height 3
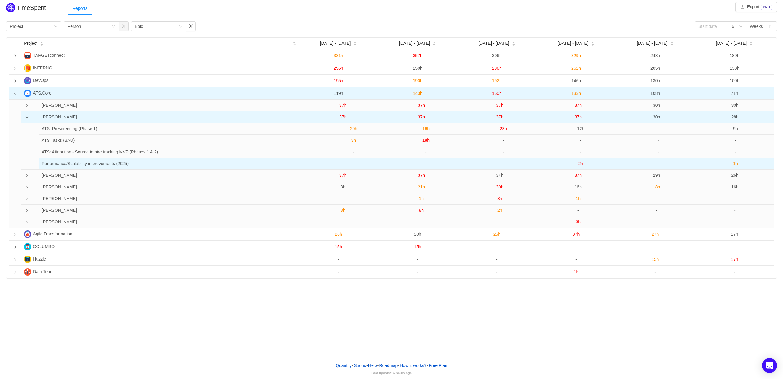
click at [580, 166] on span "2h" at bounding box center [580, 163] width 5 height 5
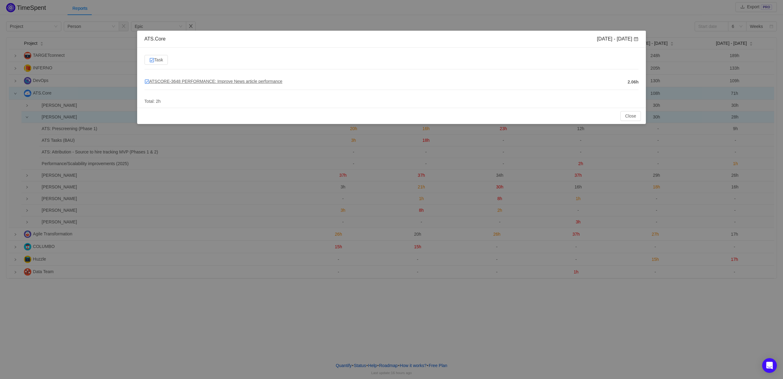
click at [232, 83] on span "ATSCORE-3648 PERFORMANCE: Improve News article performance" at bounding box center [213, 81] width 138 height 5
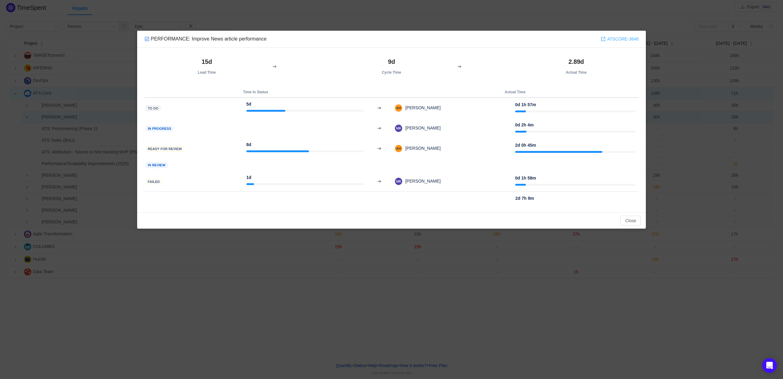
click at [613, 36] on link "ATSCORE-3648" at bounding box center [620, 39] width 38 height 7
click at [623, 219] on button "Close" at bounding box center [630, 221] width 21 height 10
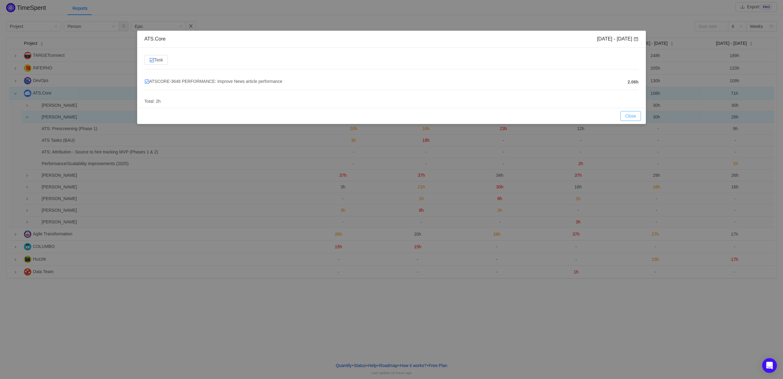
click at [636, 113] on button "Close" at bounding box center [630, 116] width 21 height 10
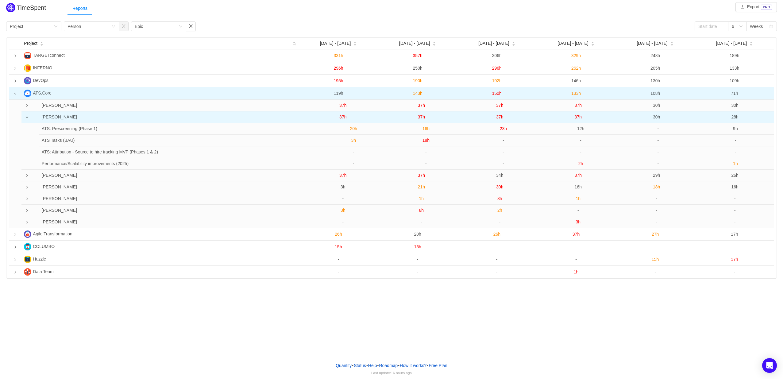
click at [344, 117] on span "37h" at bounding box center [342, 116] width 7 height 5
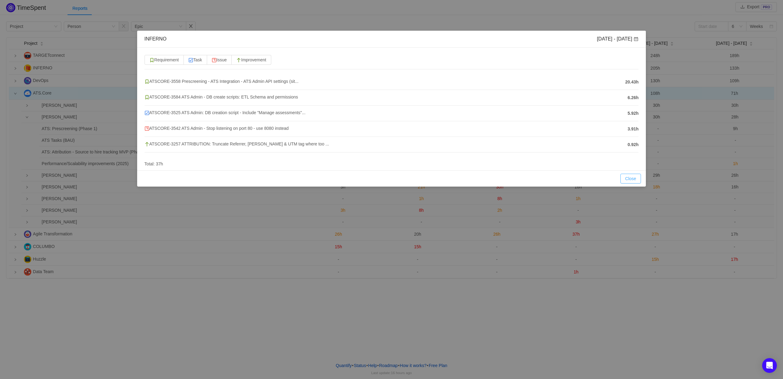
drag, startPoint x: 627, startPoint y: 177, endPoint x: 531, endPoint y: 151, distance: 99.6
click at [627, 177] on button "Close" at bounding box center [630, 179] width 21 height 10
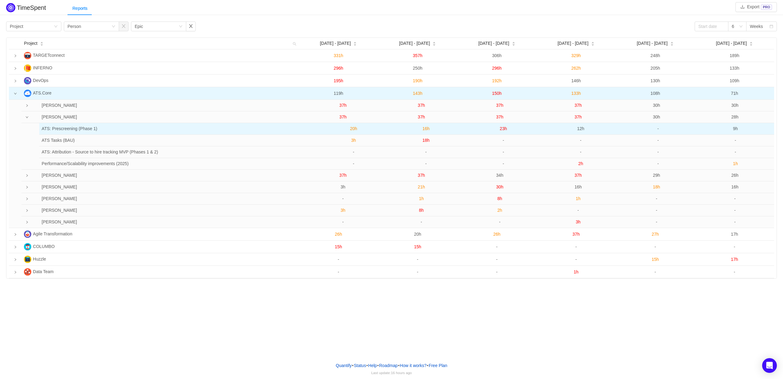
click at [353, 129] on span "20h" at bounding box center [353, 128] width 7 height 5
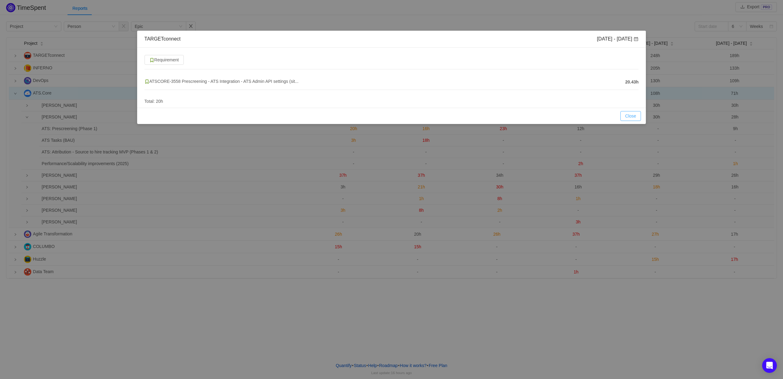
drag, startPoint x: 634, startPoint y: 113, endPoint x: 632, endPoint y: 114, distance: 3.3
click at [634, 113] on button "Close" at bounding box center [630, 116] width 21 height 10
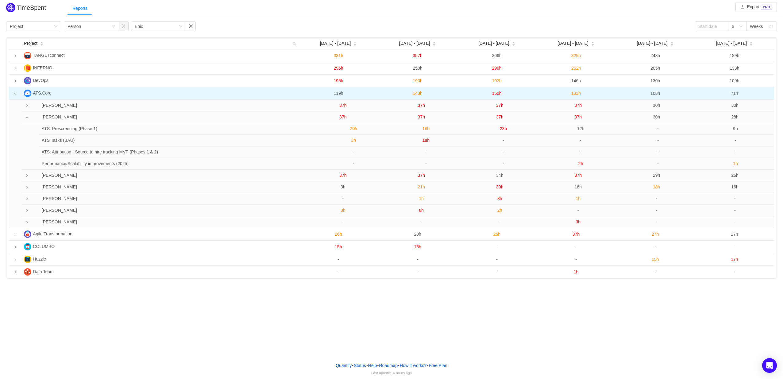
click at [352, 141] on span "3h" at bounding box center [353, 140] width 5 height 5
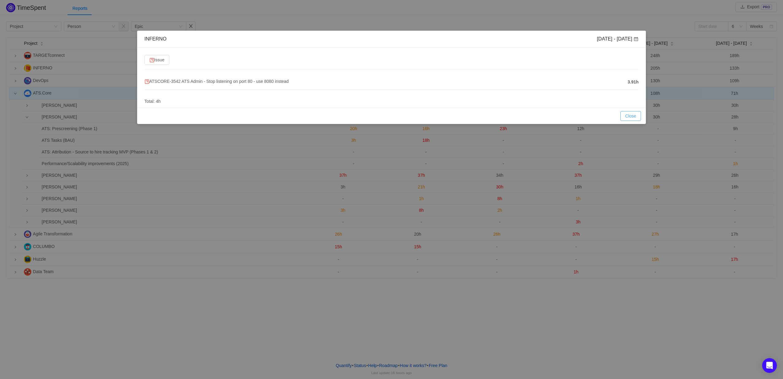
click at [629, 116] on button "Close" at bounding box center [630, 116] width 21 height 10
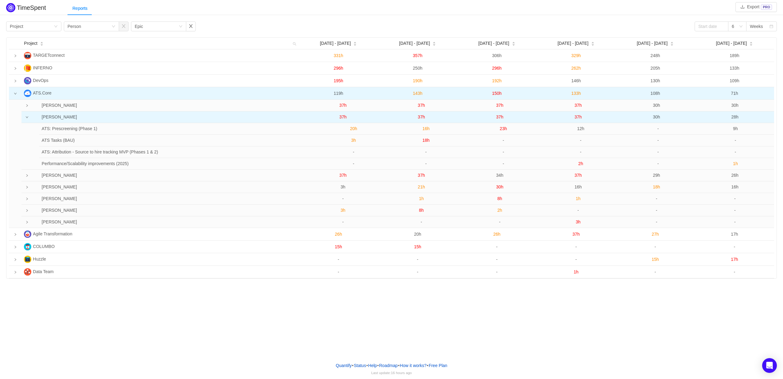
click at [342, 118] on span "37h" at bounding box center [342, 116] width 7 height 5
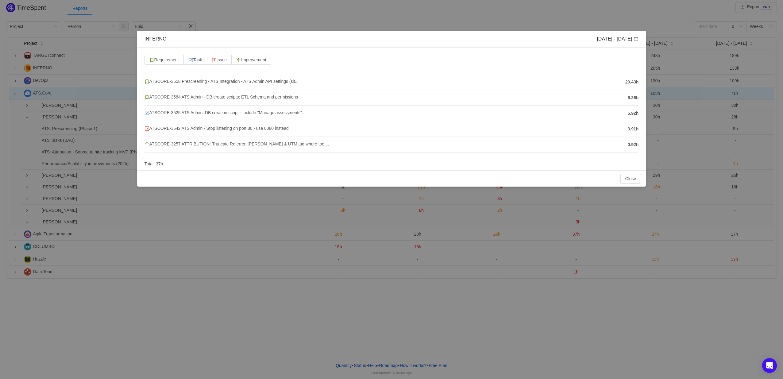
click at [245, 98] on span "ATSCORE-3584 ATS Admin - DB create scripts: ETL Schema and permissions" at bounding box center [221, 96] width 154 height 5
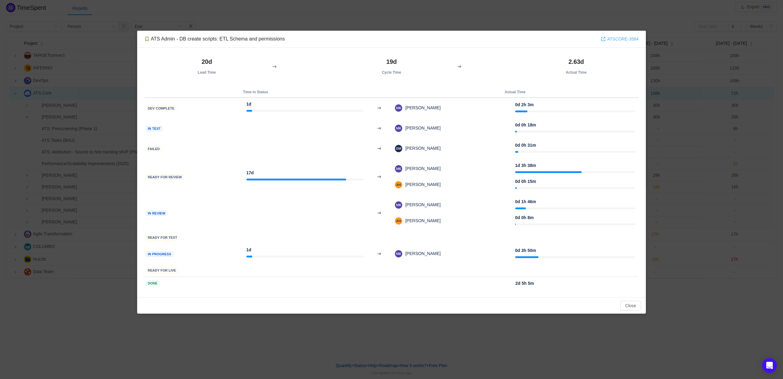
click at [617, 38] on link "ATSCORE-3584" at bounding box center [620, 39] width 38 height 7
click at [631, 304] on button "Close" at bounding box center [630, 306] width 21 height 10
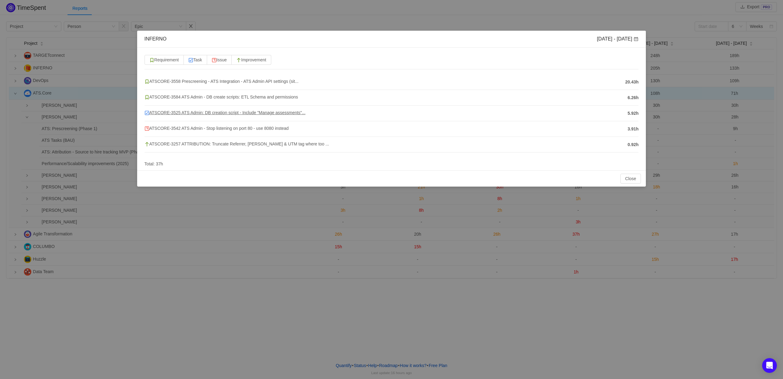
click at [221, 113] on span "ATSCORE-3525 ATS Admin: DB creation script - Include "Manage assessments"..." at bounding box center [224, 112] width 161 height 5
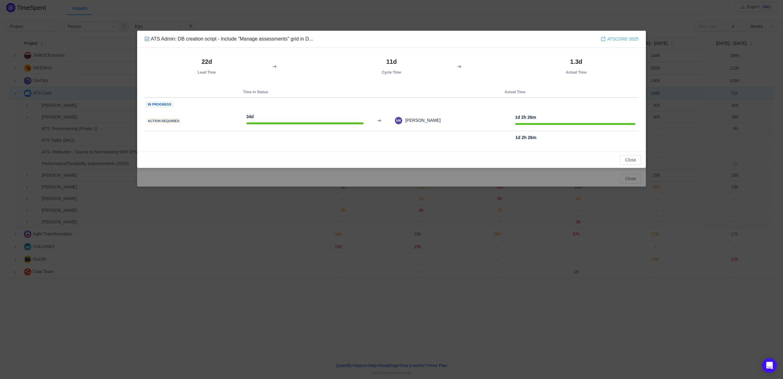
click at [616, 38] on link "ATSCORE-3525" at bounding box center [620, 39] width 38 height 7
click at [631, 160] on button "Close" at bounding box center [630, 160] width 21 height 10
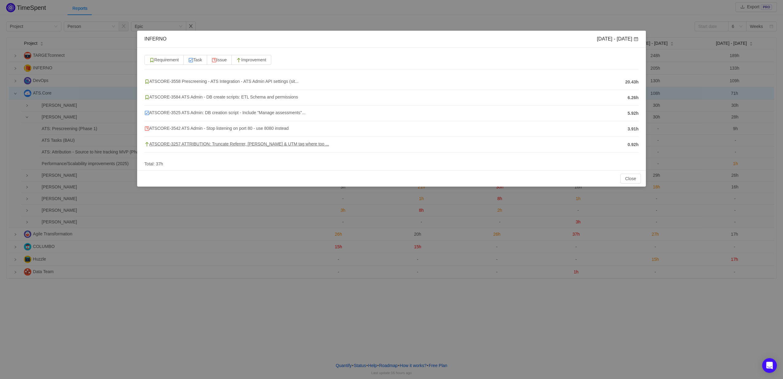
click at [284, 145] on span "ATSCORE-3257 ATTRIBUTION: Truncate Referrer, [PERSON_NAME] & UTM tag where too …" at bounding box center [236, 143] width 185 height 5
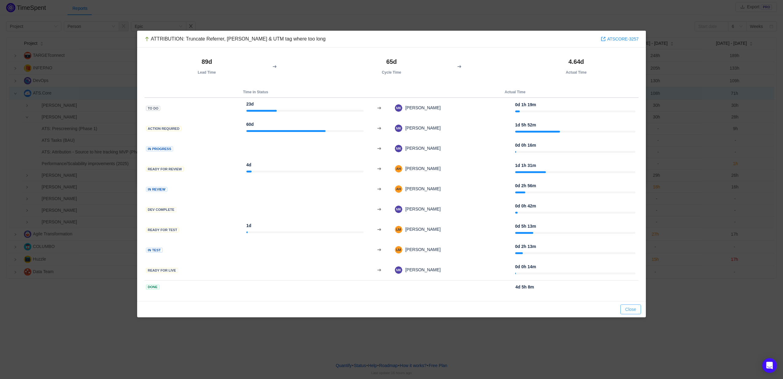
click at [636, 306] on button "Close" at bounding box center [630, 309] width 21 height 10
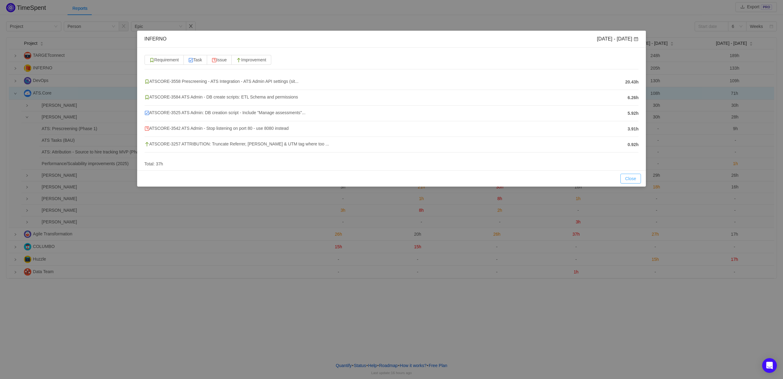
click at [629, 179] on button "Close" at bounding box center [630, 179] width 21 height 10
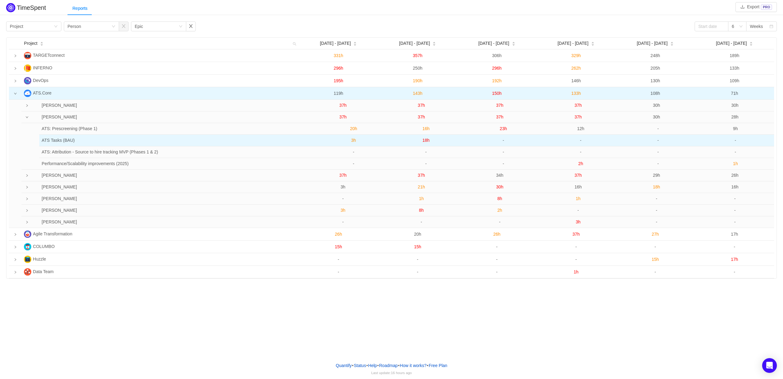
click at [424, 140] on span "18h" at bounding box center [425, 140] width 7 height 5
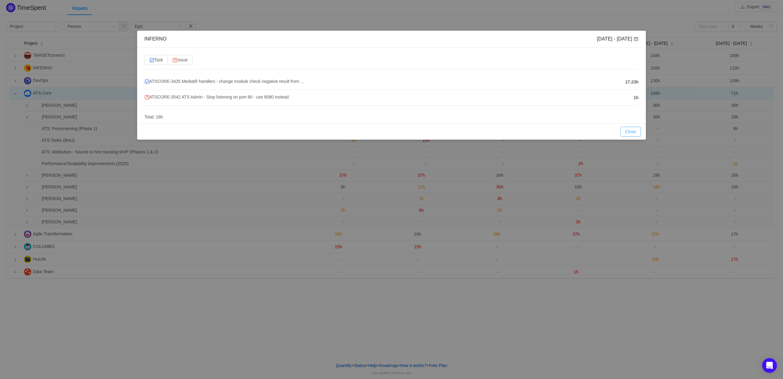
click at [632, 129] on button "Close" at bounding box center [630, 132] width 21 height 10
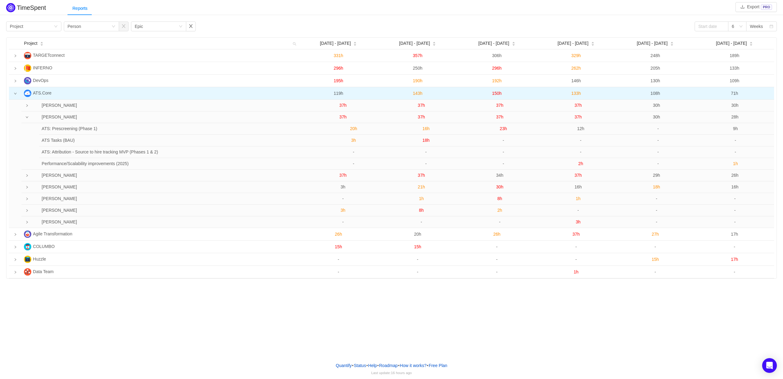
click at [423, 130] on span "16h" at bounding box center [425, 128] width 7 height 5
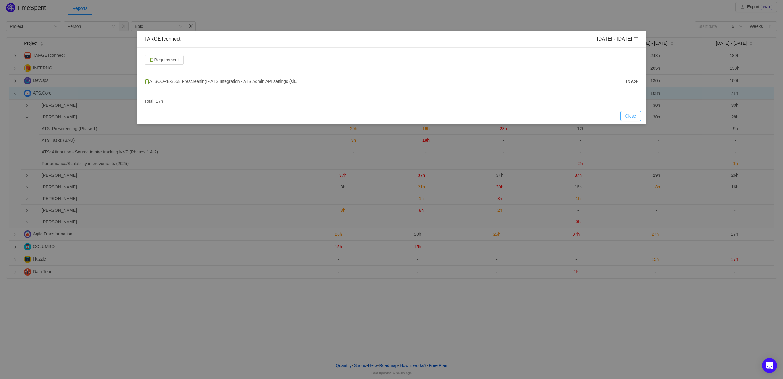
click at [629, 115] on button "Close" at bounding box center [630, 116] width 21 height 10
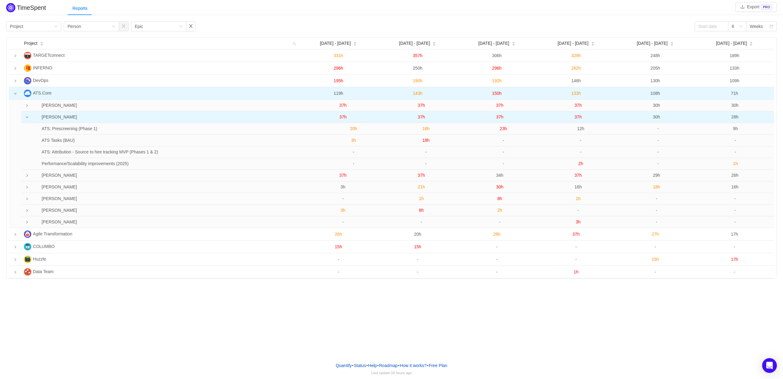
click at [422, 118] on span "37h" at bounding box center [421, 116] width 7 height 5
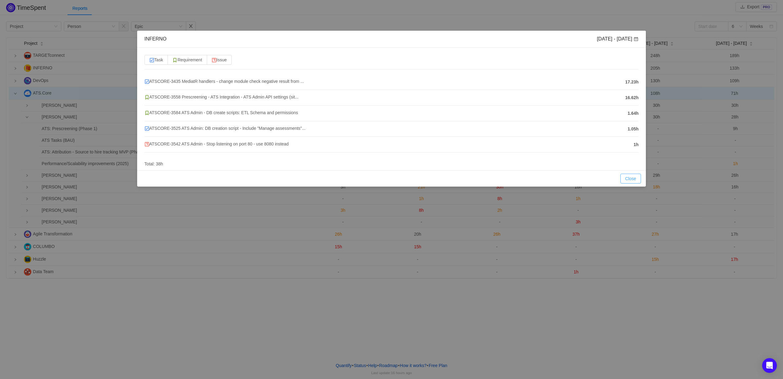
drag, startPoint x: 625, startPoint y: 180, endPoint x: 620, endPoint y: 176, distance: 5.9
click at [625, 180] on button "Close" at bounding box center [630, 179] width 21 height 10
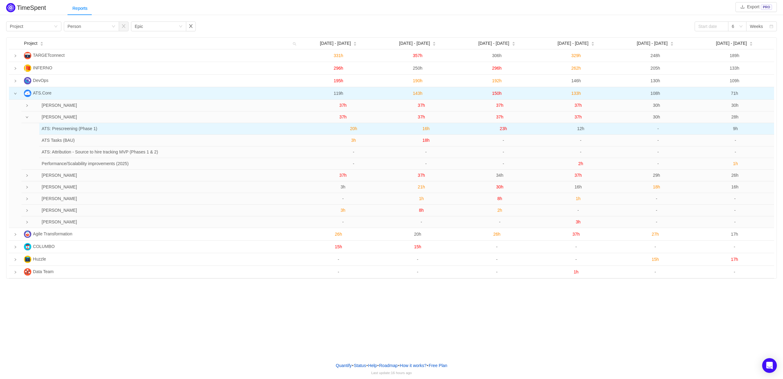
click at [425, 130] on span "16h" at bounding box center [425, 128] width 7 height 5
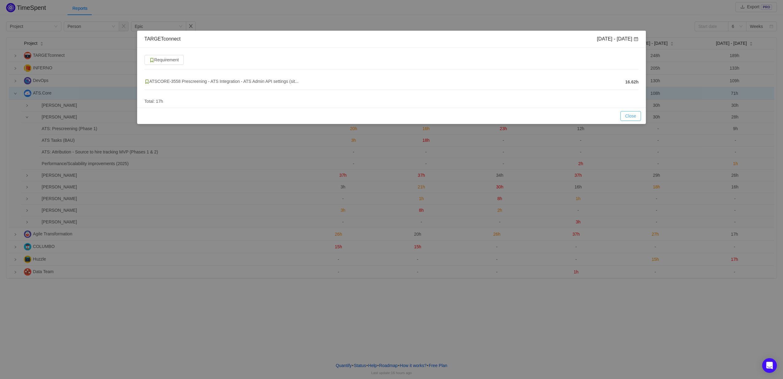
drag, startPoint x: 633, startPoint y: 115, endPoint x: 602, endPoint y: 115, distance: 31.3
click at [633, 115] on button "Close" at bounding box center [630, 116] width 21 height 10
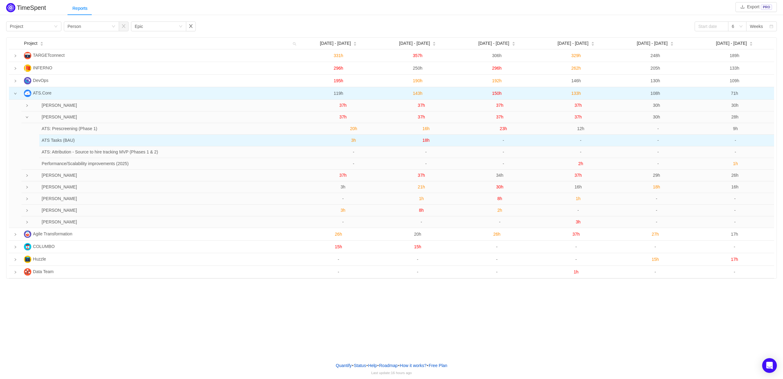
click at [428, 141] on span "18h" at bounding box center [425, 140] width 7 height 5
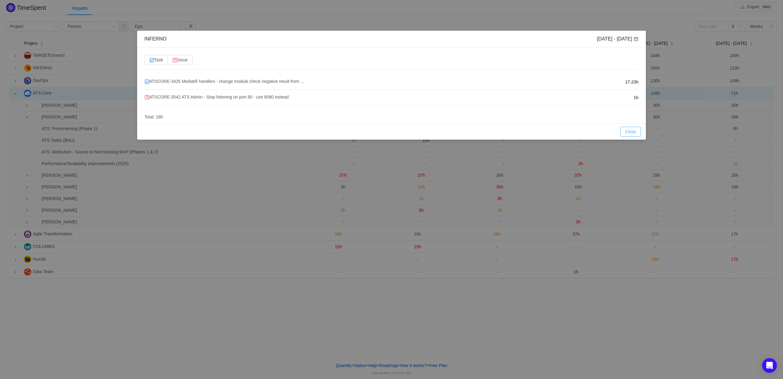
drag, startPoint x: 636, startPoint y: 132, endPoint x: 613, endPoint y: 133, distance: 23.3
click at [636, 132] on button "Close" at bounding box center [630, 132] width 21 height 10
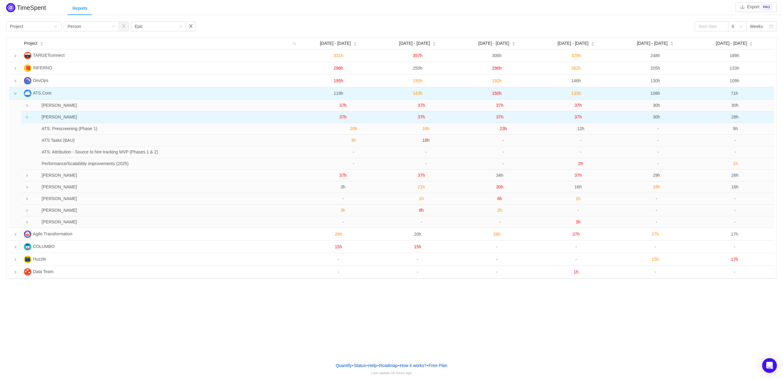
click at [422, 119] on span "37h" at bounding box center [421, 116] width 7 height 5
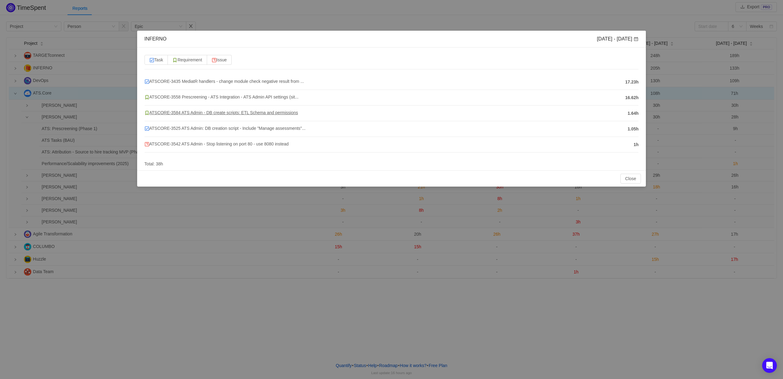
click at [254, 111] on span "ATSCORE-3584 ATS Admin - DB create scripts: ETL Schema and permissions" at bounding box center [221, 112] width 154 height 5
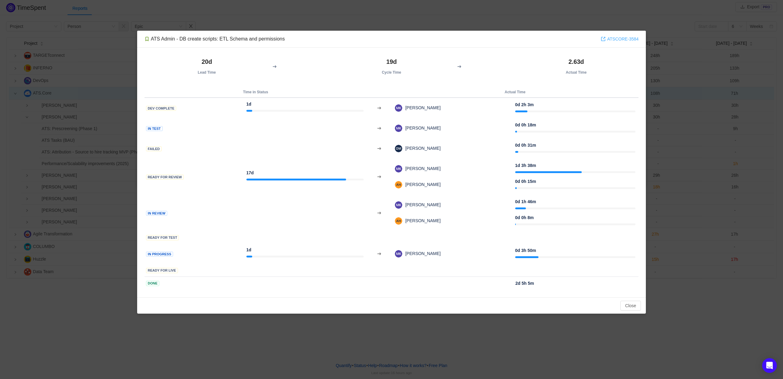
click at [613, 40] on link "ATSCORE-3584" at bounding box center [620, 39] width 38 height 7
click at [635, 303] on button "Close" at bounding box center [630, 306] width 21 height 10
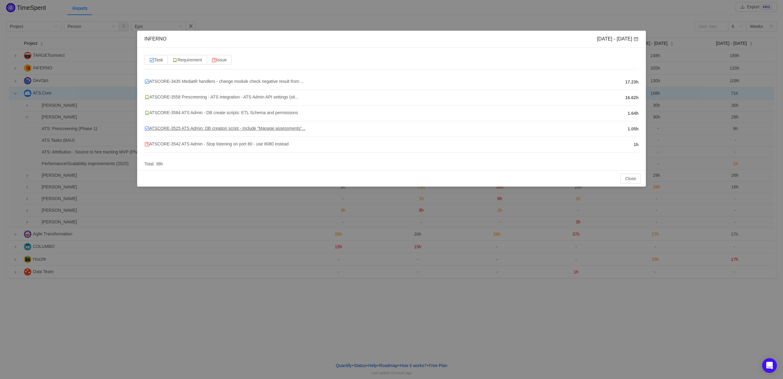
click at [274, 128] on span "ATSCORE-3525 ATS Admin: DB creation script - Include "Manage assessments"..." at bounding box center [224, 128] width 161 height 5
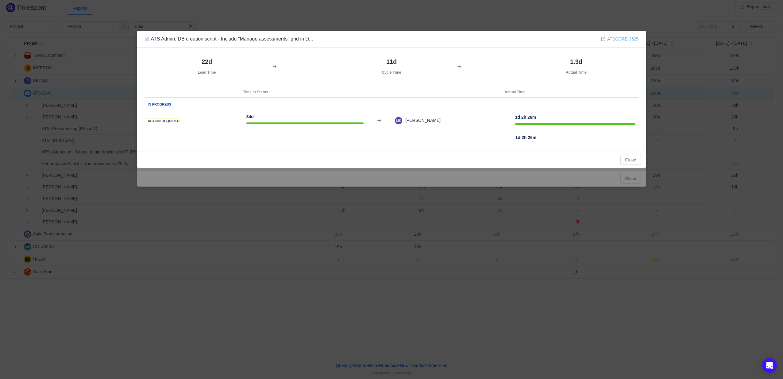
click at [614, 41] on link "ATSCORE-3525" at bounding box center [620, 39] width 38 height 7
click at [632, 162] on button "Close" at bounding box center [630, 160] width 21 height 10
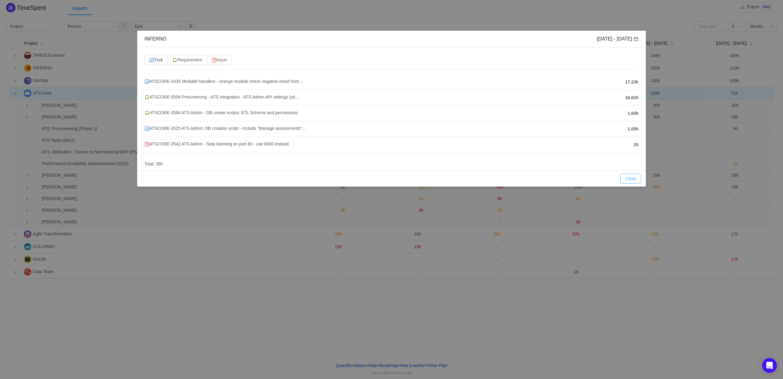
click at [635, 178] on button "Close" at bounding box center [630, 179] width 21 height 10
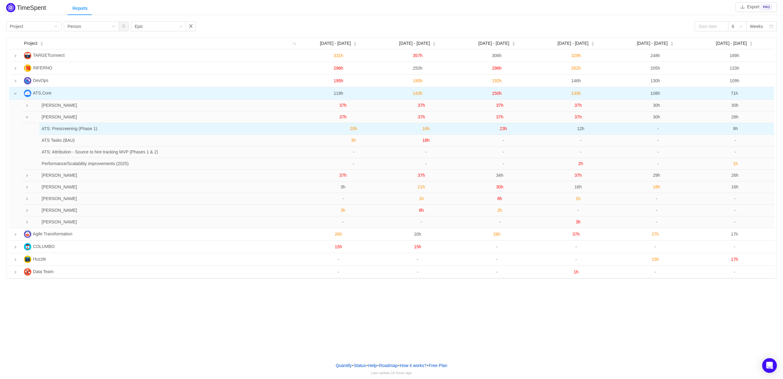
click at [502, 129] on span "23h" at bounding box center [503, 128] width 7 height 5
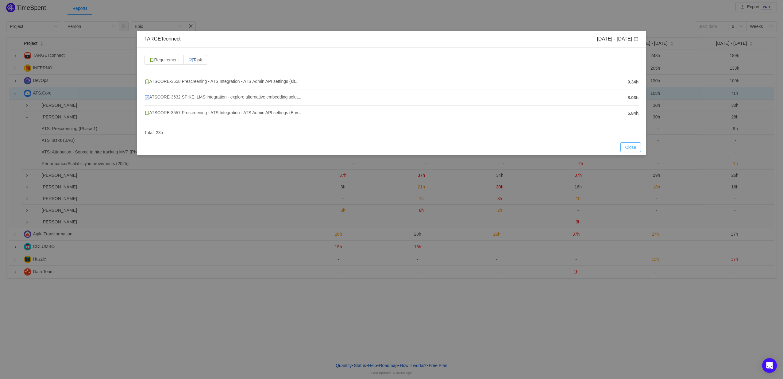
click at [624, 148] on button "Close" at bounding box center [630, 147] width 21 height 10
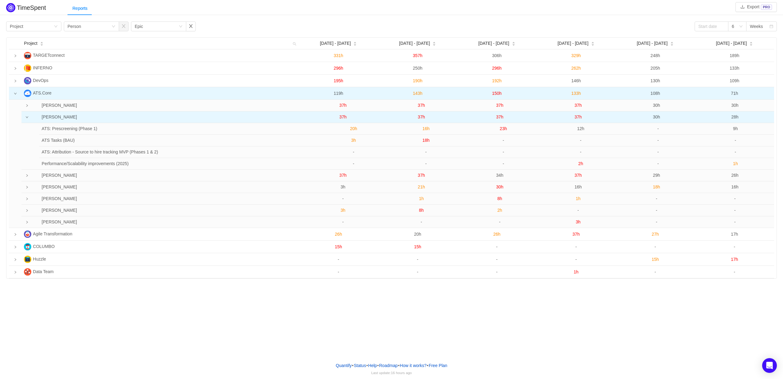
click at [499, 119] on span "37h" at bounding box center [499, 116] width 7 height 5
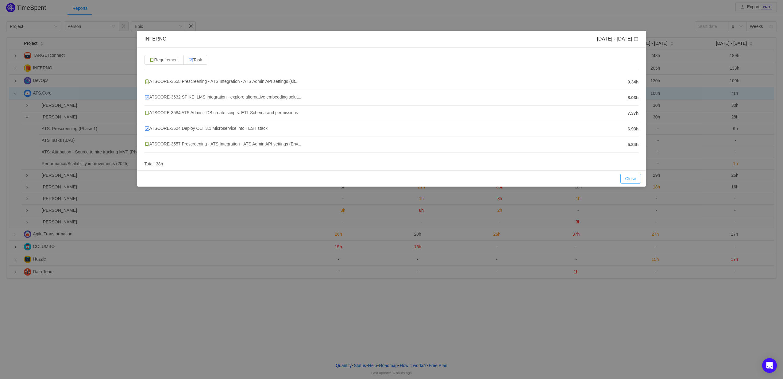
click at [637, 177] on button "Close" at bounding box center [630, 179] width 21 height 10
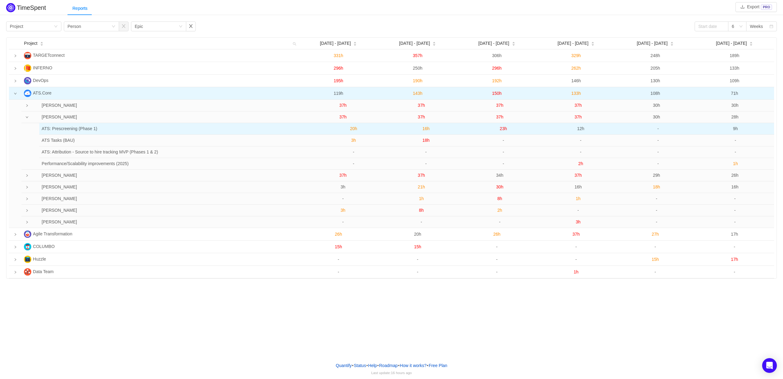
click at [504, 131] on span "23h" at bounding box center [503, 128] width 7 height 5
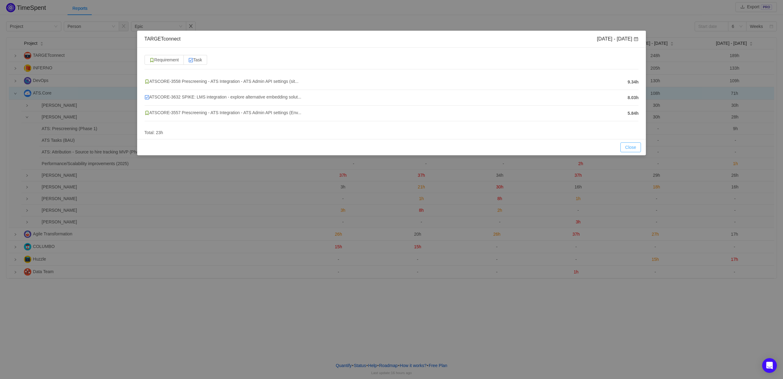
click at [632, 147] on button "Close" at bounding box center [630, 147] width 21 height 10
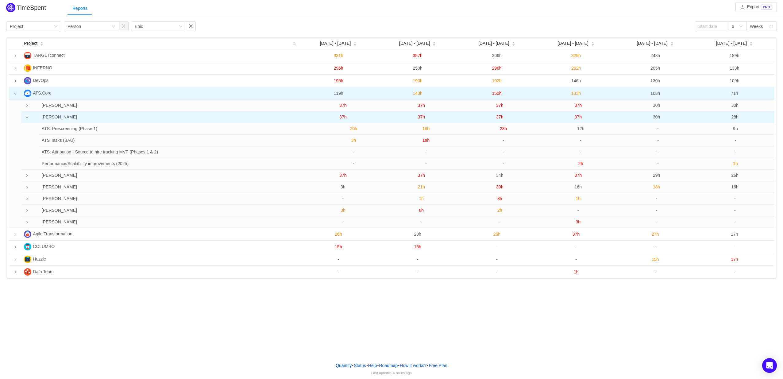
click at [498, 117] on span "37h" at bounding box center [499, 116] width 7 height 5
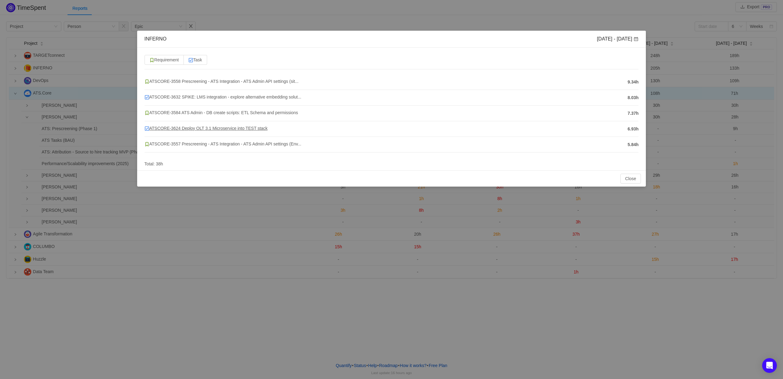
click at [256, 127] on span "ATSCORE-3624 Deploy OLT 3.1 Microservice into TEST stack" at bounding box center [205, 128] width 123 height 5
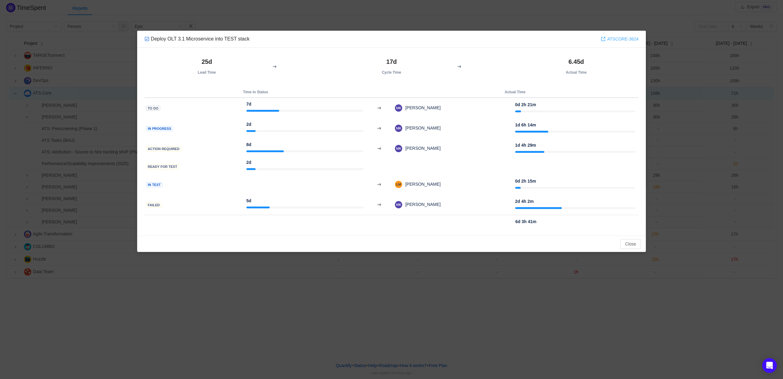
click at [617, 41] on link "ATSCORE-3624" at bounding box center [620, 39] width 38 height 7
click at [629, 244] on button "Close" at bounding box center [630, 244] width 21 height 10
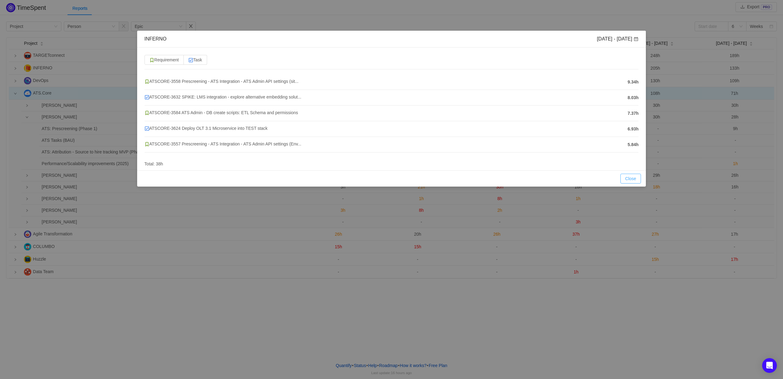
click at [628, 179] on button "Close" at bounding box center [630, 179] width 21 height 10
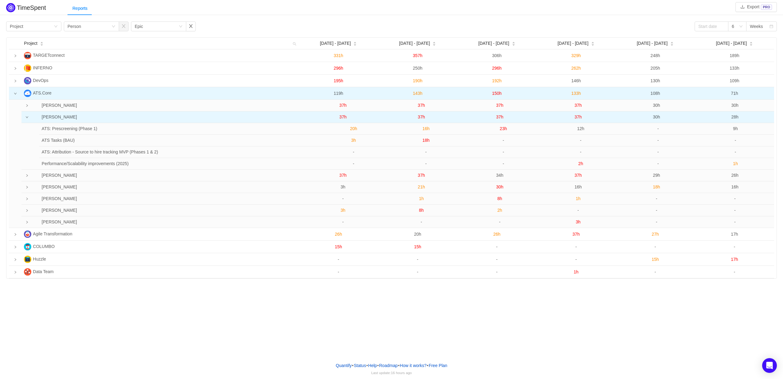
click at [577, 118] on span "37h" at bounding box center [577, 116] width 7 height 5
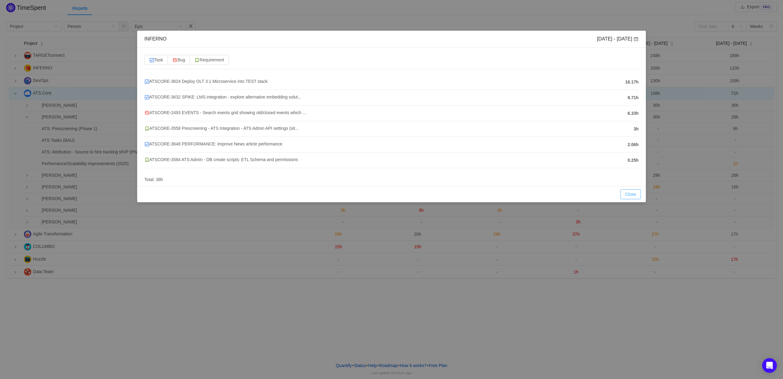
drag, startPoint x: 627, startPoint y: 194, endPoint x: 627, endPoint y: 189, distance: 4.9
click at [627, 194] on button "Close" at bounding box center [630, 194] width 21 height 10
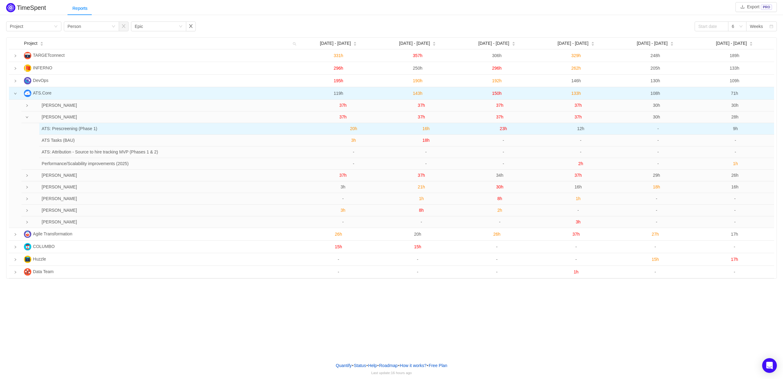
click at [580, 127] on span "12h" at bounding box center [580, 128] width 7 height 5
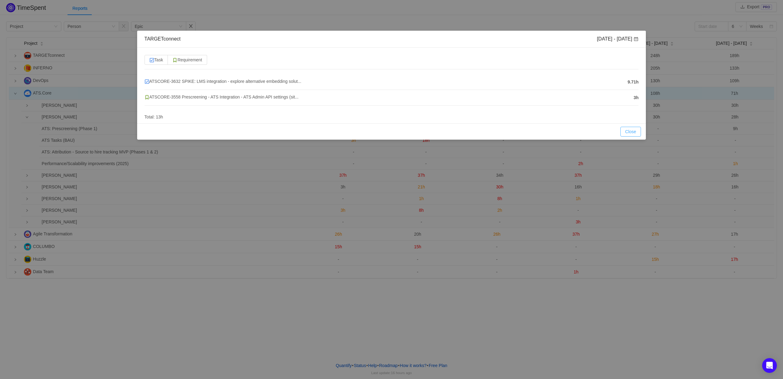
click at [633, 134] on button "Close" at bounding box center [630, 132] width 21 height 10
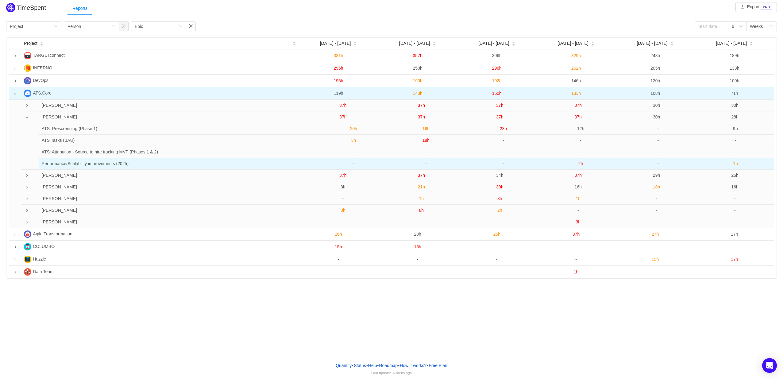
click at [580, 164] on span "2h" at bounding box center [580, 163] width 5 height 5
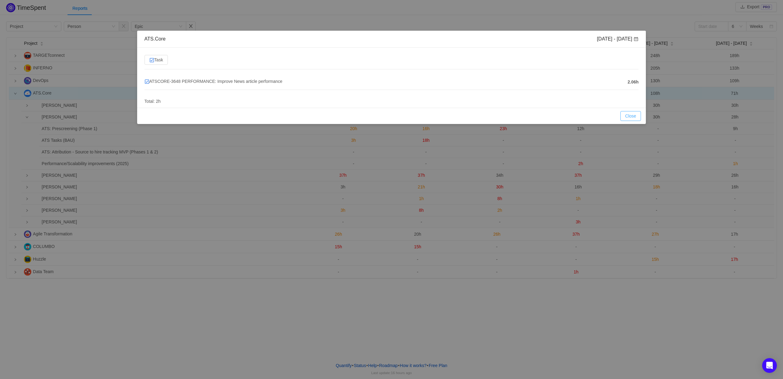
click at [629, 118] on button "Close" at bounding box center [630, 116] width 21 height 10
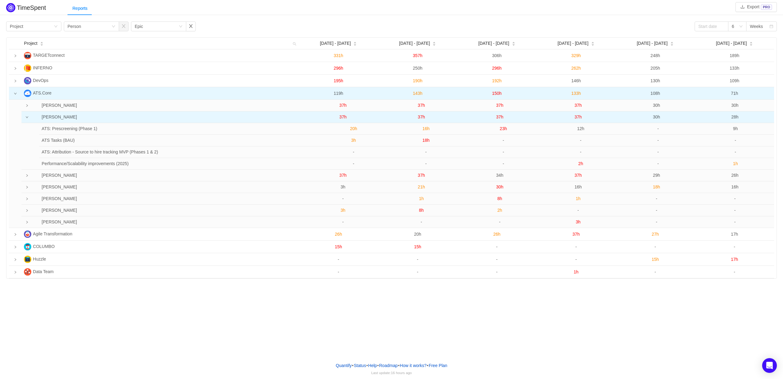
click at [578, 118] on span "37h" at bounding box center [577, 116] width 7 height 5
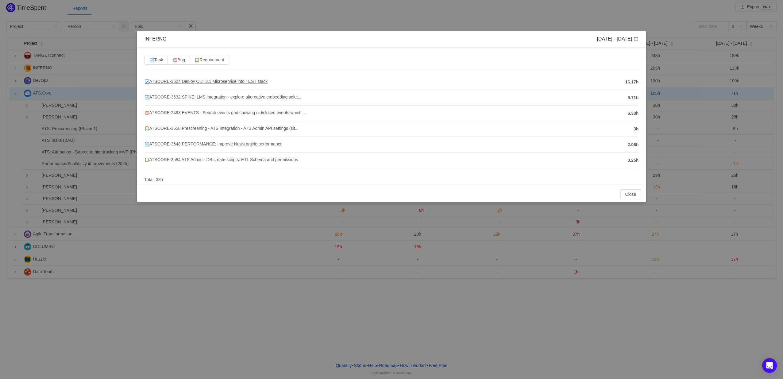
click at [203, 84] on span "ATSCORE-3624 Deploy OLT 3.1 Microservice into TEST stack" at bounding box center [205, 81] width 123 height 5
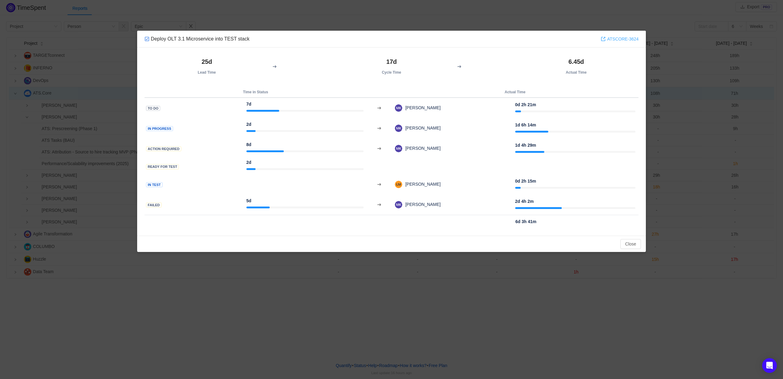
click at [622, 40] on link "ATSCORE-3624" at bounding box center [620, 39] width 38 height 7
click at [637, 241] on button "Close" at bounding box center [630, 244] width 21 height 10
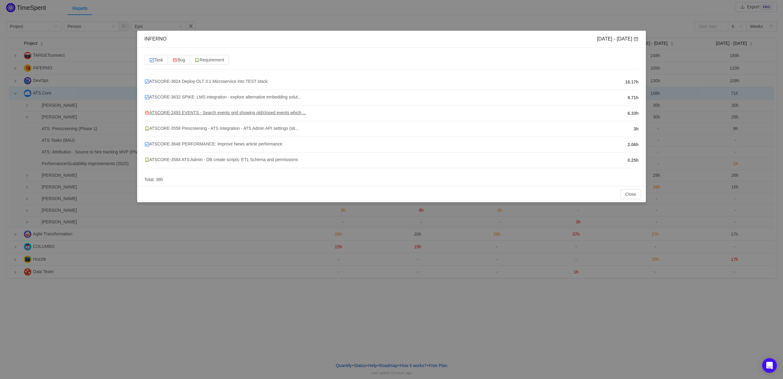
click at [251, 114] on span "ATSCORE-2493 EVENTS - Search events grid showing old/closed events which ..." at bounding box center [225, 112] width 162 height 5
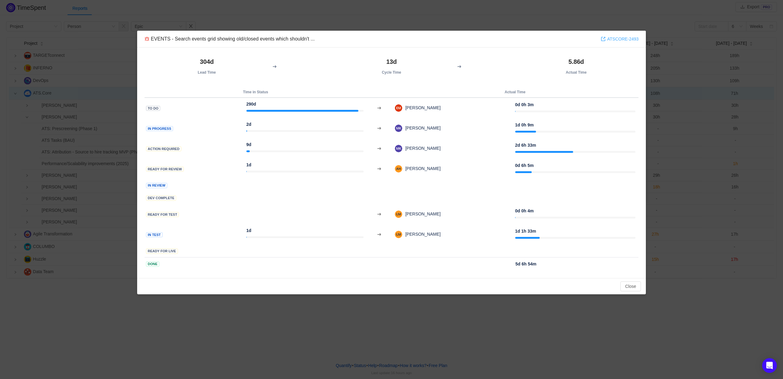
click at [623, 40] on link "ATSCORE-2493" at bounding box center [620, 39] width 38 height 7
click at [629, 285] on button "Close" at bounding box center [630, 286] width 21 height 10
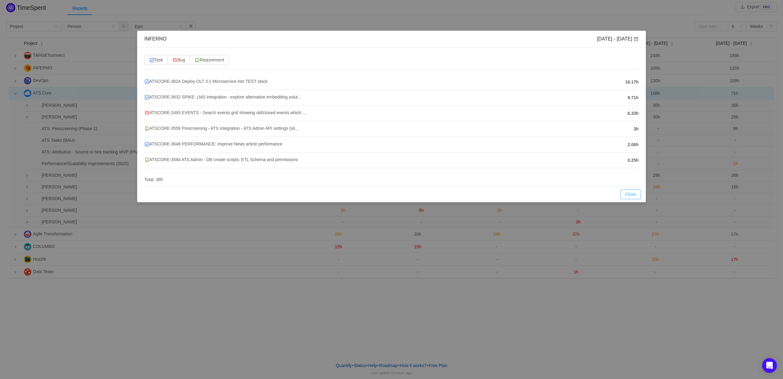
click at [626, 192] on button "Close" at bounding box center [630, 194] width 21 height 10
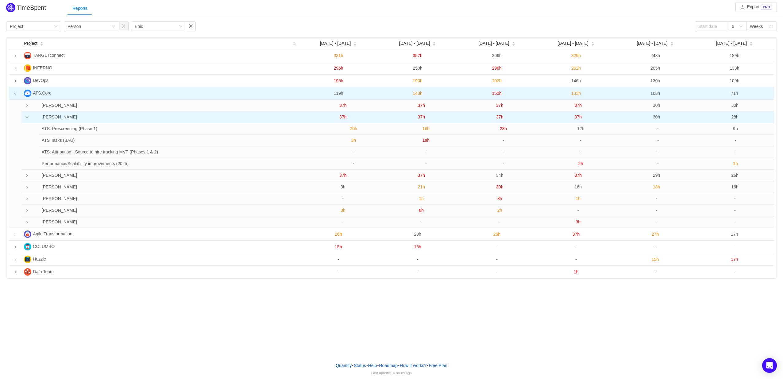
click at [658, 116] on span "30h" at bounding box center [656, 116] width 7 height 5
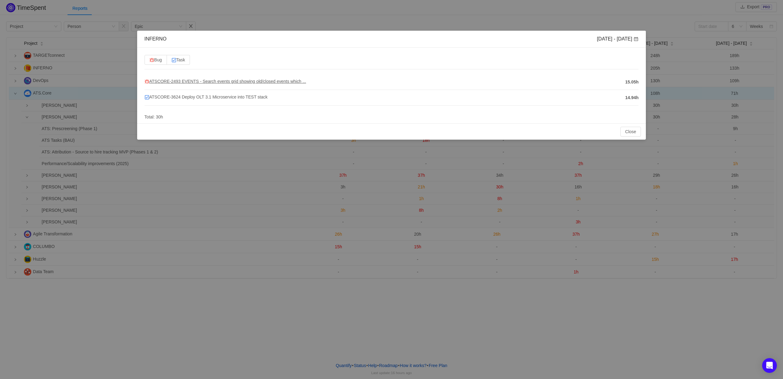
click at [269, 81] on span "ATSCORE-2493 EVENTS - Search events grid showing old/closed events which ..." at bounding box center [225, 81] width 162 height 5
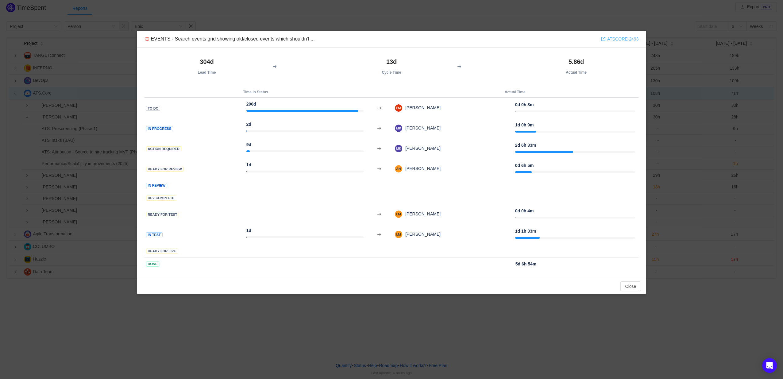
click at [613, 41] on link "ATSCORE-2493" at bounding box center [620, 39] width 38 height 7
click at [633, 285] on button "Close" at bounding box center [630, 286] width 21 height 10
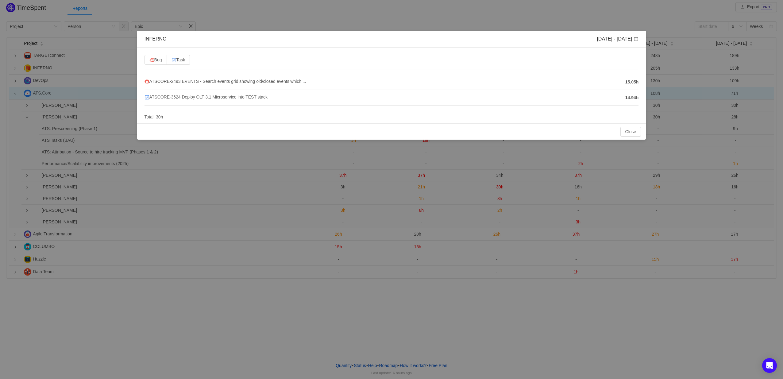
click at [253, 97] on span "ATSCORE-3624 Deploy OLT 3.1 Microservice into TEST stack" at bounding box center [205, 96] width 123 height 5
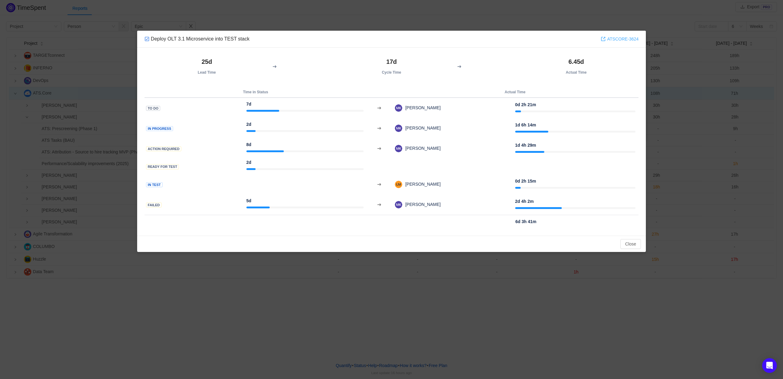
click at [627, 38] on link "ATSCORE-3624" at bounding box center [620, 39] width 38 height 7
click at [636, 247] on button "Close" at bounding box center [630, 244] width 21 height 10
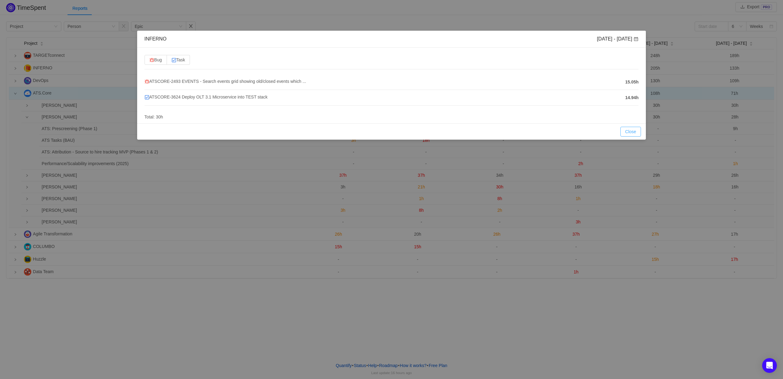
click at [628, 128] on button "Close" at bounding box center [630, 132] width 21 height 10
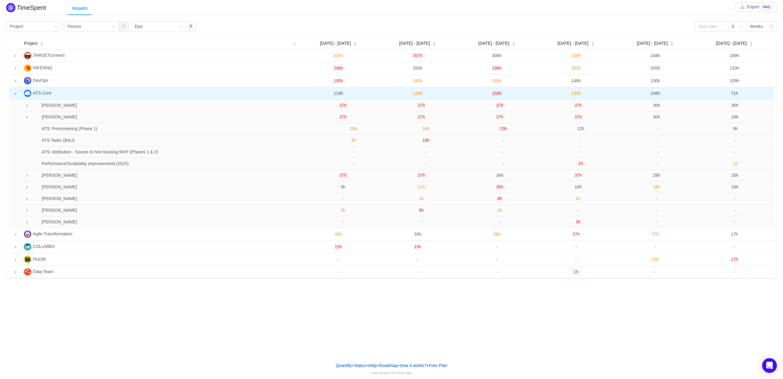
click at [25, 118] on td at bounding box center [25, 117] width 8 height 12
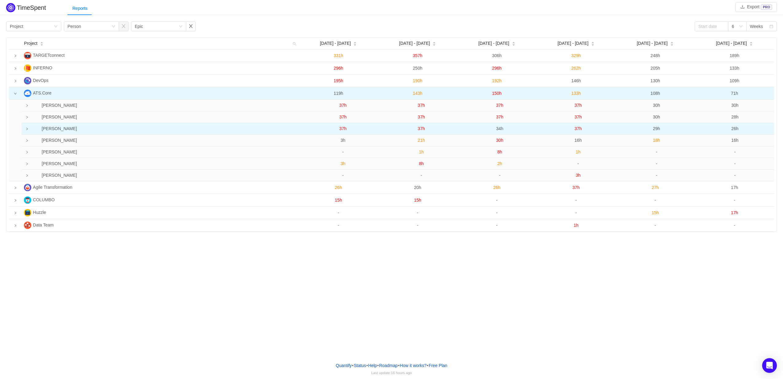
click at [28, 130] on icon "icon: right" at bounding box center [26, 128] width 3 height 3
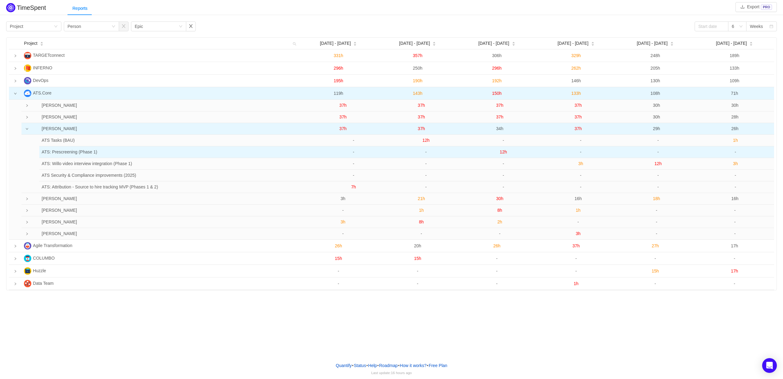
click at [502, 154] on span "12h" at bounding box center [503, 151] width 7 height 5
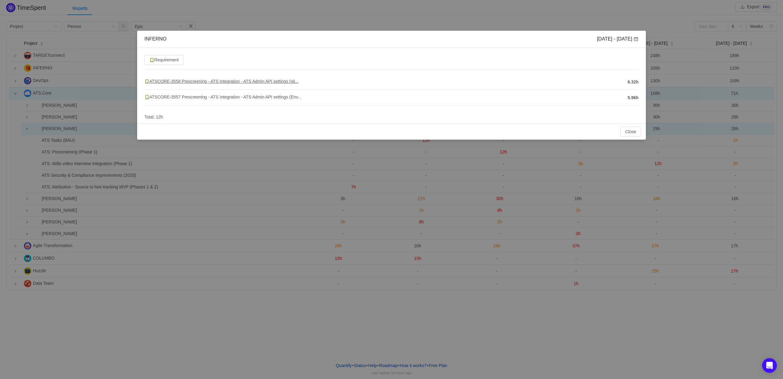
click at [249, 82] on span "ATSCORE-3558 Prescreening - ATS Integration - ATS Admin API settings (sit..." at bounding box center [221, 81] width 154 height 5
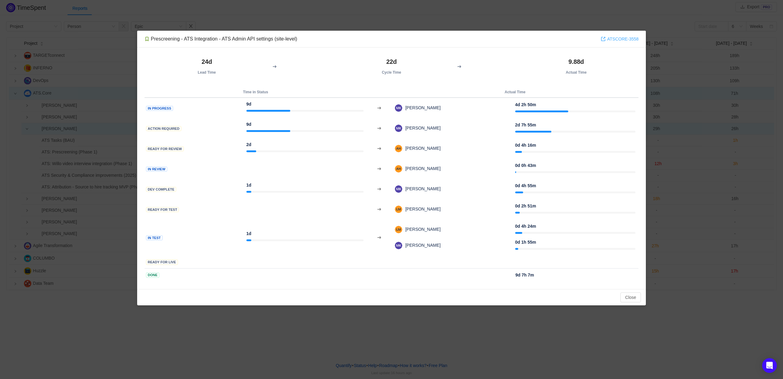
click at [618, 39] on link "ATSCORE-3558" at bounding box center [620, 39] width 38 height 7
click at [622, 295] on button "Close" at bounding box center [630, 297] width 21 height 10
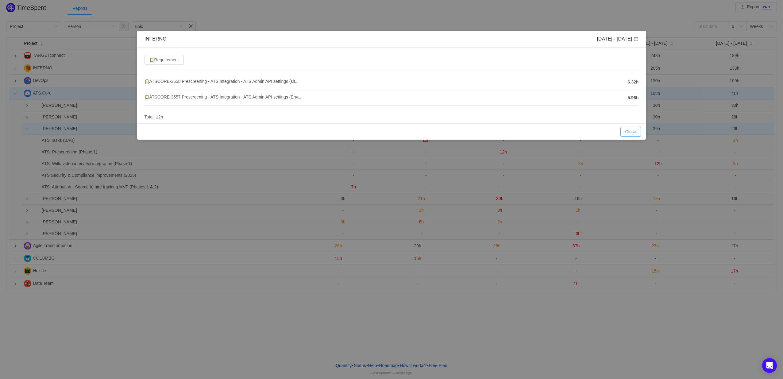
click at [630, 132] on button "Close" at bounding box center [630, 132] width 21 height 10
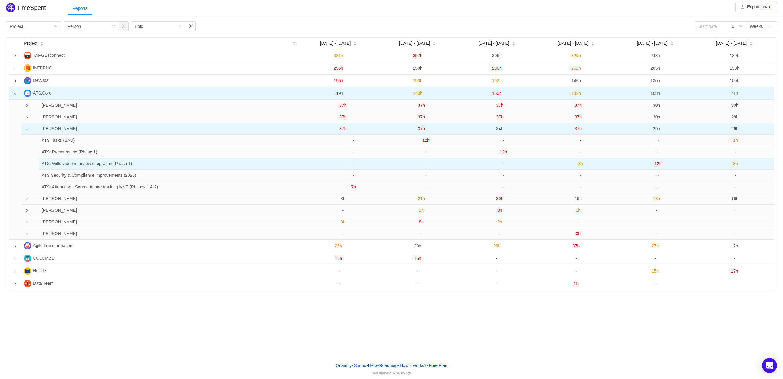
click at [580, 165] on span "3h" at bounding box center [580, 163] width 5 height 5
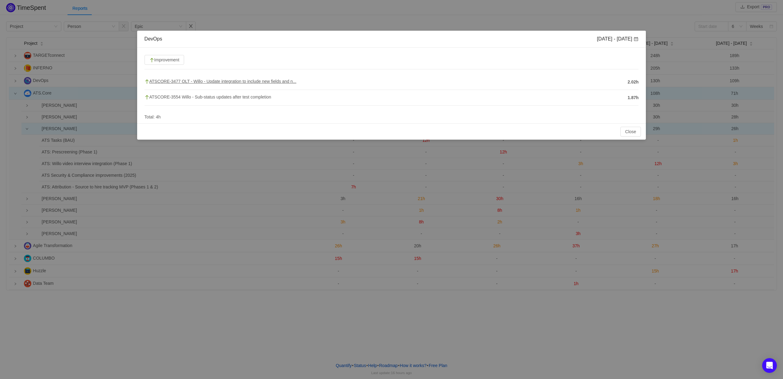
click at [241, 83] on span "ATSCORE-3477 OLT - Willo - Update integration to include new fields and n..." at bounding box center [220, 81] width 152 height 5
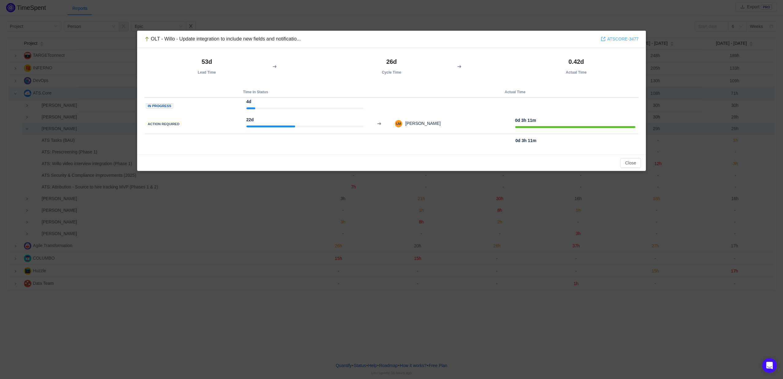
click at [632, 38] on link "ATSCORE-3477" at bounding box center [620, 39] width 38 height 7
click at [624, 163] on button "Close" at bounding box center [630, 163] width 21 height 10
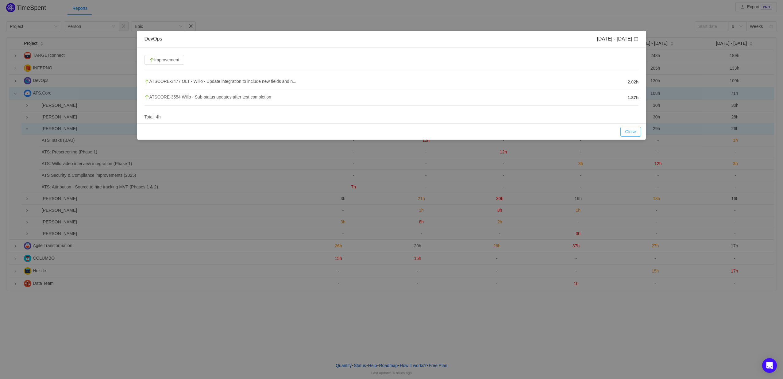
click at [630, 130] on button "Close" at bounding box center [630, 132] width 21 height 10
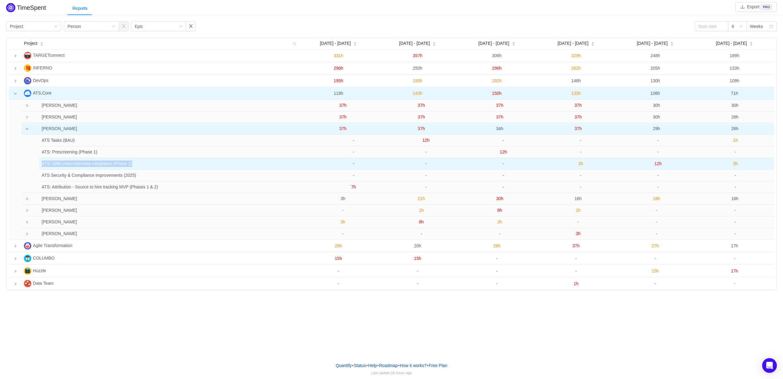
drag, startPoint x: 42, startPoint y: 166, endPoint x: 140, endPoint y: 161, distance: 98.3
click at [140, 161] on td "ATS: Willo video interview integration (Phase 1)" at bounding box center [174, 164] width 271 height 12
copy td "ATS: Willo video interview integration (Phase 1)"
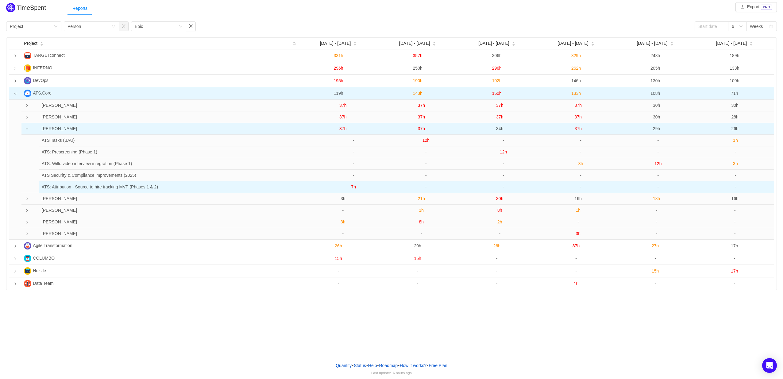
click at [355, 189] on span "7h" at bounding box center [353, 186] width 5 height 5
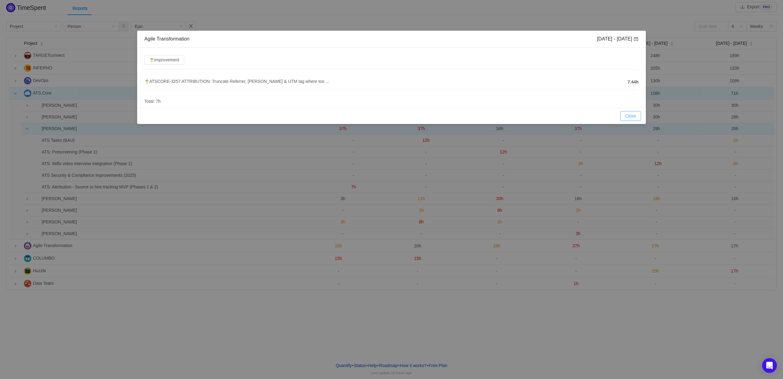
click at [637, 118] on button "Close" at bounding box center [630, 116] width 21 height 10
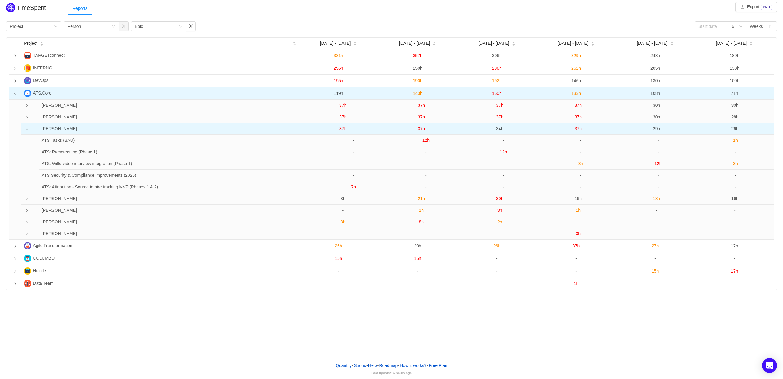
click at [341, 130] on span "37h" at bounding box center [342, 128] width 7 height 5
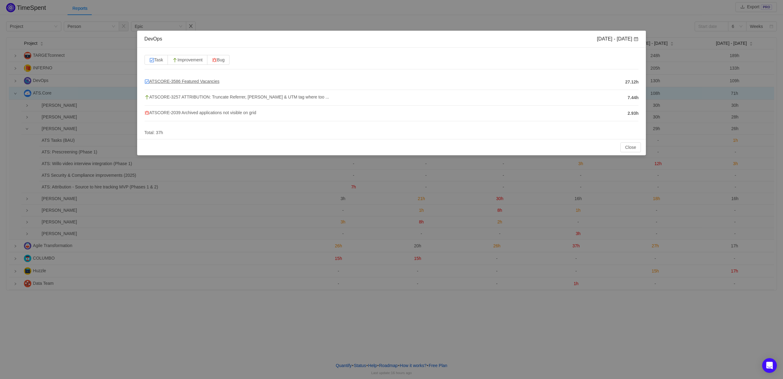
click at [189, 83] on span "ATSCORE-3586 Featured Vacancies" at bounding box center [181, 81] width 75 height 5
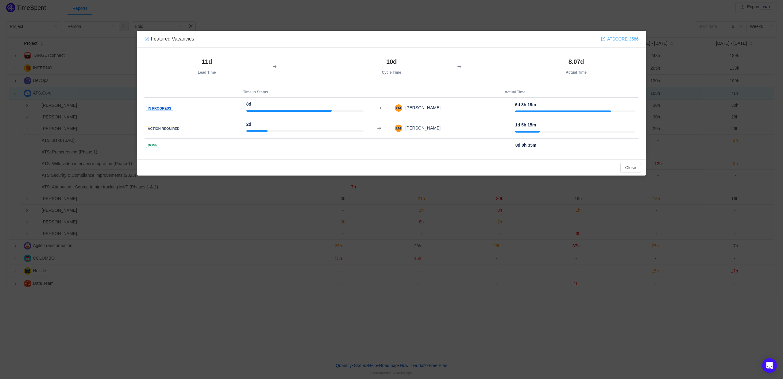
click at [620, 38] on link "ATSCORE-3586" at bounding box center [620, 39] width 38 height 7
click at [627, 163] on button "Close" at bounding box center [630, 168] width 21 height 10
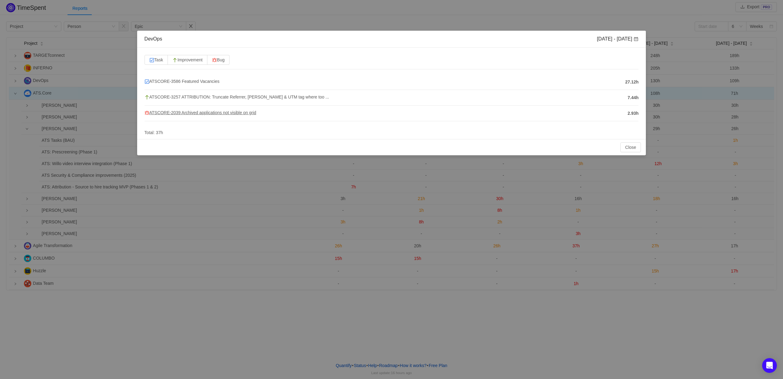
click at [214, 111] on span "ATSCORE-2039 Archived applications not visible on grid" at bounding box center [200, 112] width 112 height 5
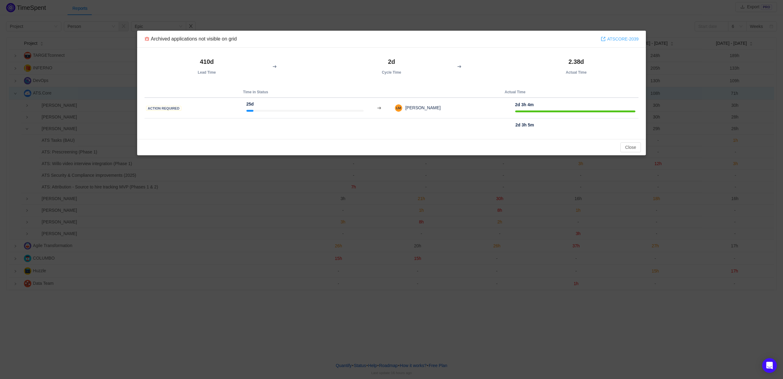
click at [612, 40] on link "ATSCORE-2039" at bounding box center [620, 39] width 38 height 7
click at [631, 146] on button "Close" at bounding box center [630, 147] width 21 height 10
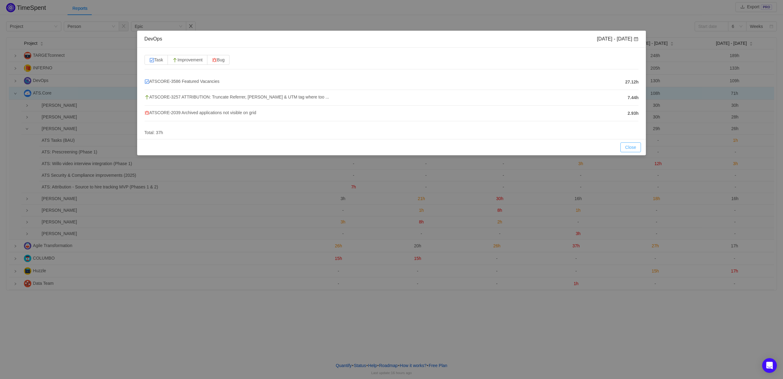
click at [629, 145] on button "Close" at bounding box center [630, 147] width 21 height 10
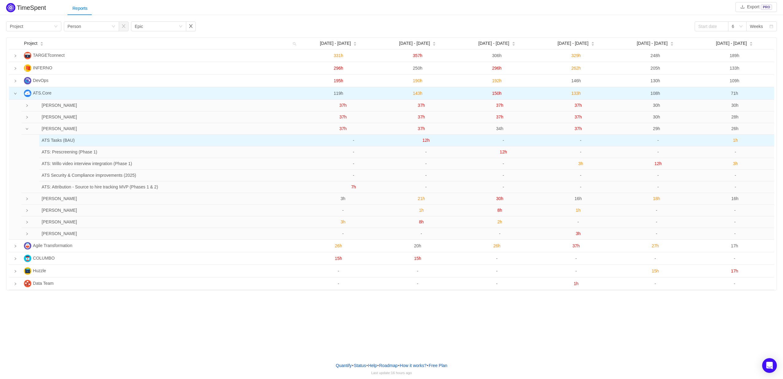
click at [426, 140] on span "12h" at bounding box center [425, 140] width 7 height 5
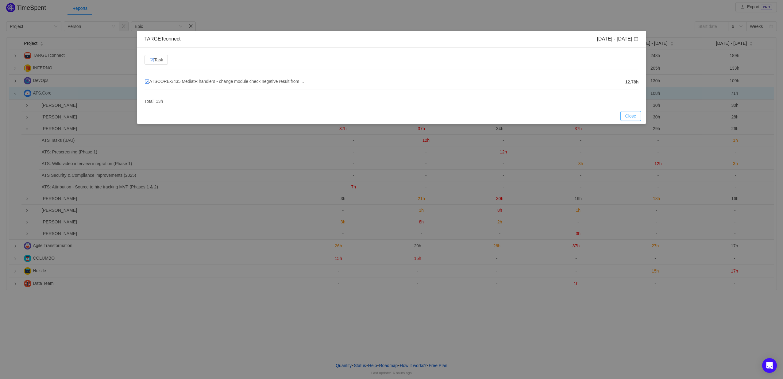
click at [628, 117] on button "Close" at bounding box center [630, 116] width 21 height 10
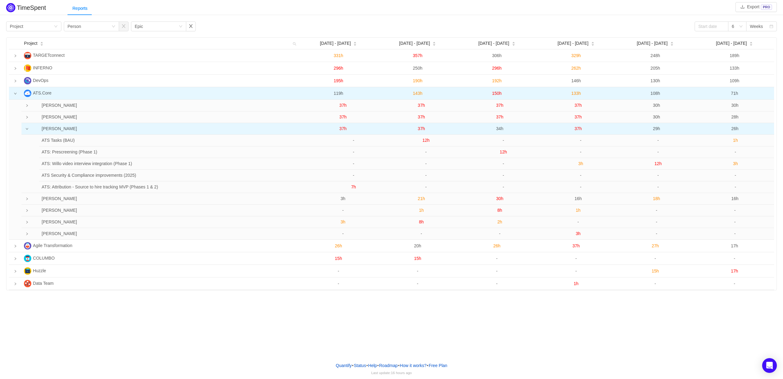
click at [421, 128] on span "37h" at bounding box center [421, 128] width 7 height 5
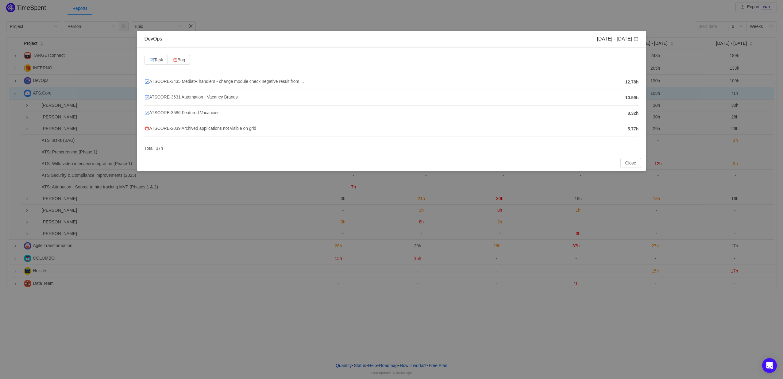
click at [203, 96] on span "ATSCORE-3631 Automation - Vacancy Brands" at bounding box center [190, 96] width 93 height 5
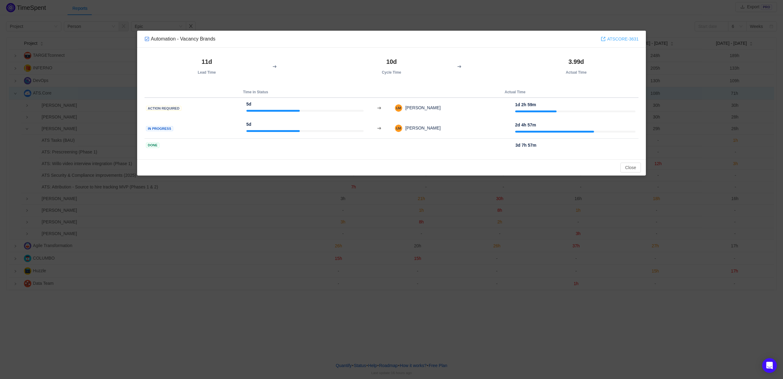
click at [615, 39] on link "ATSCORE-3631" at bounding box center [620, 39] width 38 height 7
click at [624, 163] on button "Close" at bounding box center [630, 168] width 21 height 10
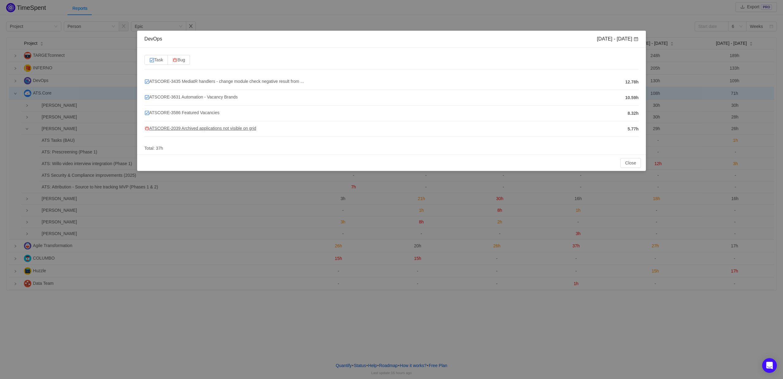
click at [237, 128] on span "ATSCORE-2039 Archived applications not visible on grid" at bounding box center [200, 128] width 112 height 5
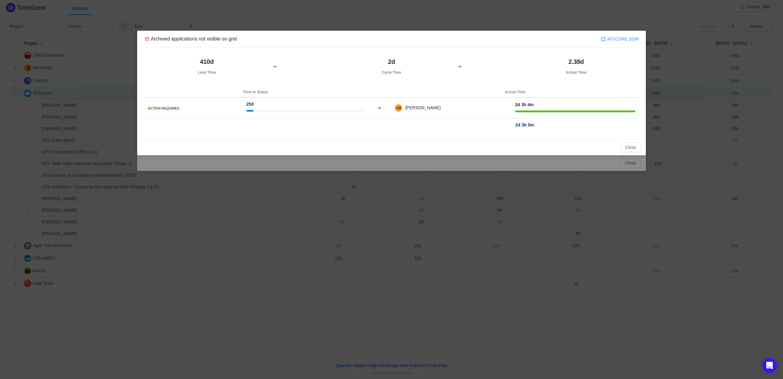
click at [627, 42] on div "Archived applications not visible on grid ATSCORE-2039" at bounding box center [391, 39] width 509 height 17
click at [627, 39] on link "ATSCORE-2039" at bounding box center [620, 39] width 38 height 7
click at [628, 150] on button "Close" at bounding box center [630, 147] width 21 height 10
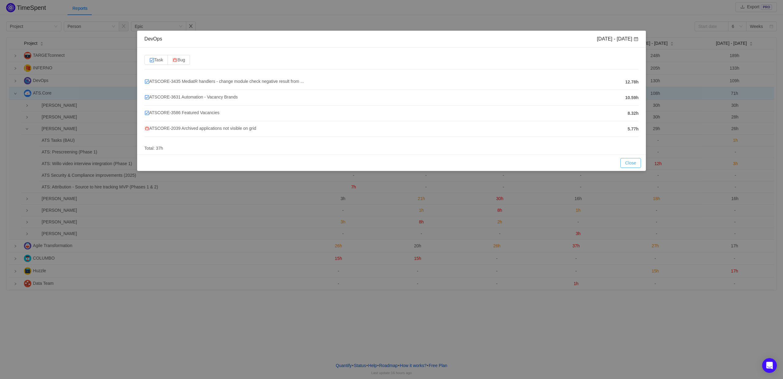
click at [637, 164] on button "Close" at bounding box center [630, 163] width 21 height 10
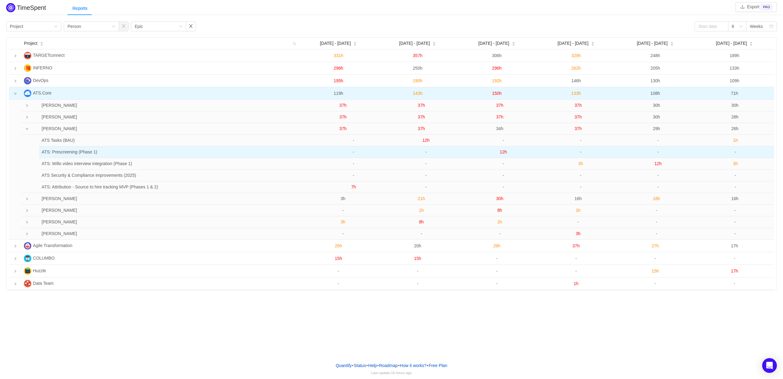
click at [504, 153] on span "12h" at bounding box center [503, 151] width 7 height 5
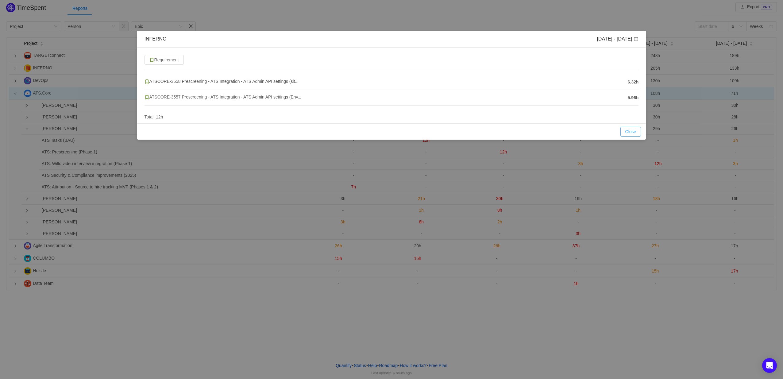
click at [629, 132] on button "Close" at bounding box center [630, 132] width 21 height 10
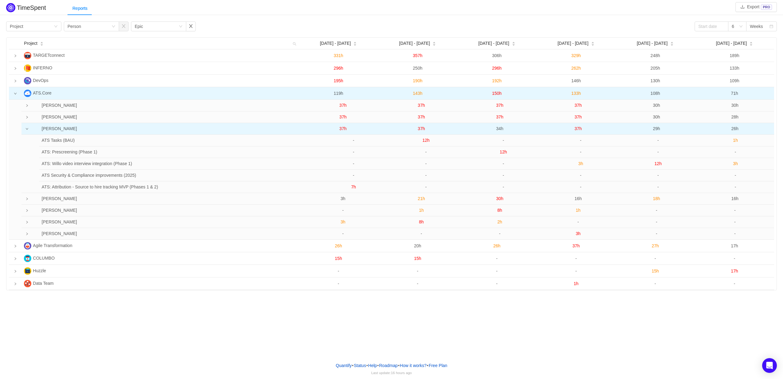
click at [499, 131] on span "34h" at bounding box center [499, 128] width 7 height 5
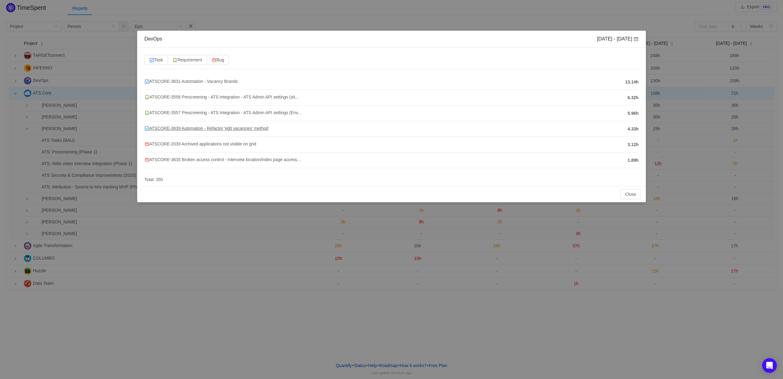
click at [259, 129] on span "ATSCORE-3639 Automation - Refactor 'edit vacancies' method" at bounding box center [206, 128] width 124 height 5
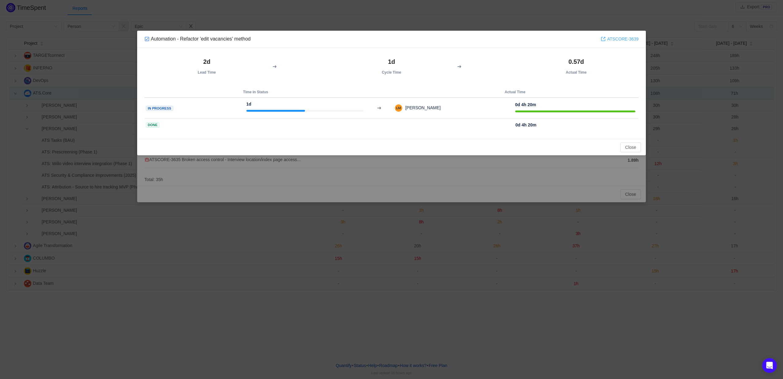
click at [632, 38] on link "ATSCORE-3639" at bounding box center [620, 39] width 38 height 7
click at [628, 144] on button "Close" at bounding box center [630, 147] width 21 height 10
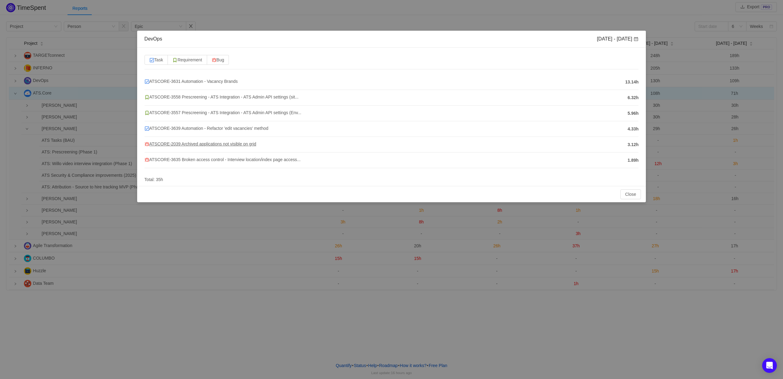
click at [199, 142] on span "ATSCORE-2039 Archived applications not visible on grid" at bounding box center [200, 143] width 112 height 5
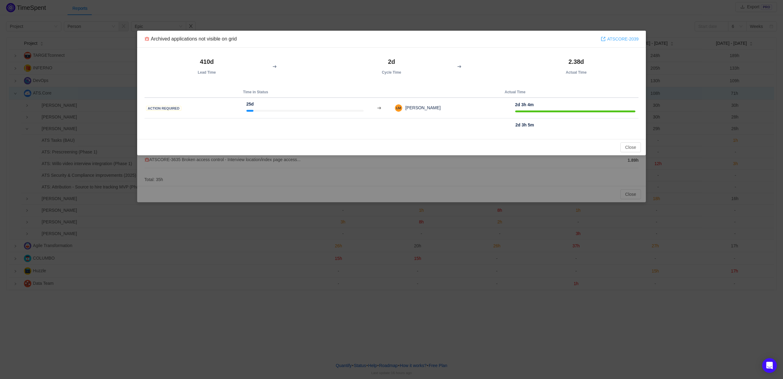
click at [618, 37] on link "ATSCORE-2039" at bounding box center [620, 39] width 38 height 7
click at [629, 145] on button "Close" at bounding box center [630, 147] width 21 height 10
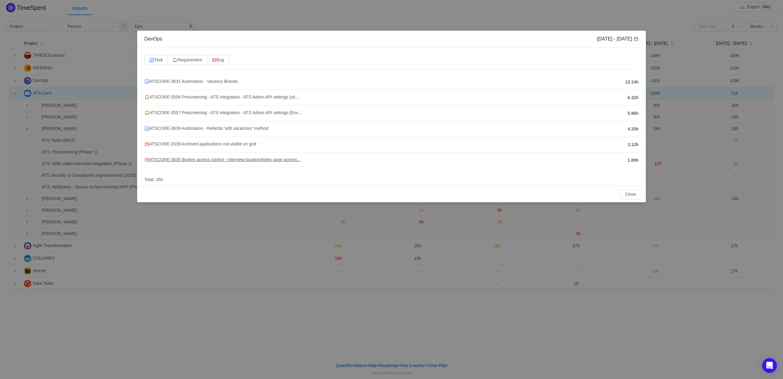
click at [200, 159] on span "ATSCORE-3635 Broken access control - Interview location/index page access..." at bounding box center [222, 159] width 156 height 5
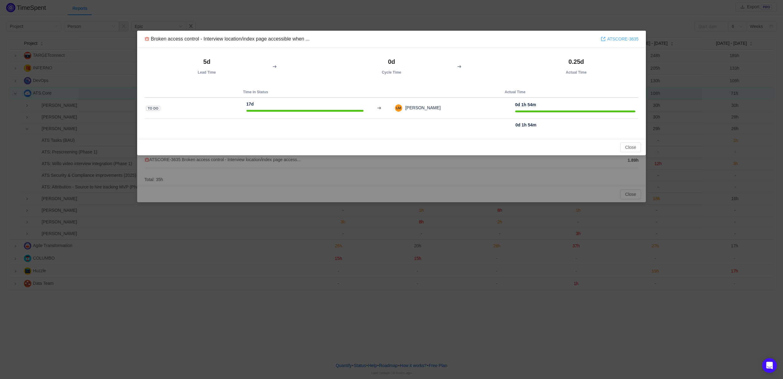
click at [629, 37] on link "ATSCORE-3635" at bounding box center [620, 39] width 38 height 7
click at [633, 146] on button "Close" at bounding box center [630, 147] width 21 height 10
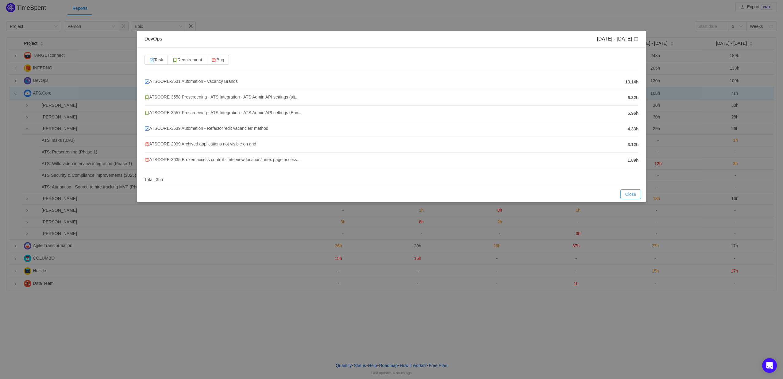
click at [636, 196] on button "Close" at bounding box center [630, 194] width 21 height 10
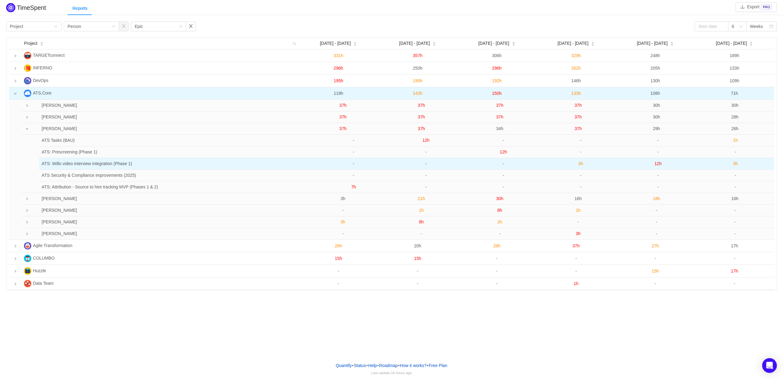
click at [580, 164] on span "3h" at bounding box center [580, 163] width 5 height 5
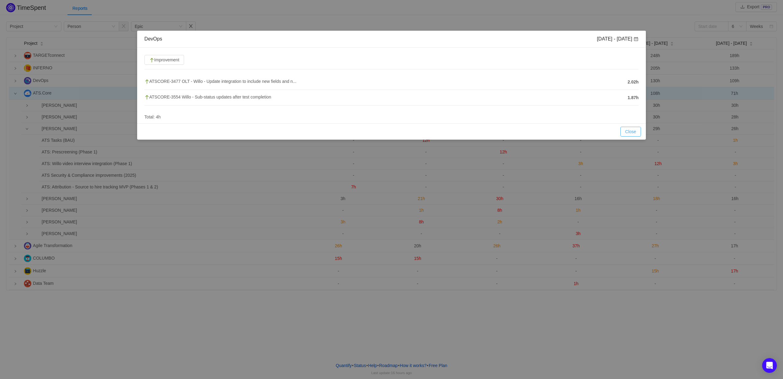
click at [628, 133] on button "Close" at bounding box center [630, 132] width 21 height 10
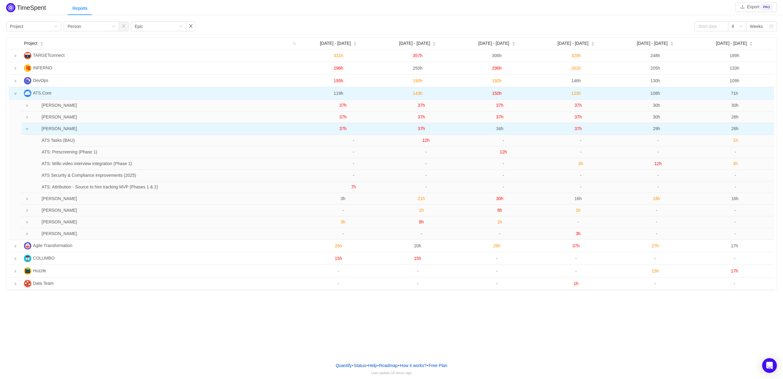
click at [581, 131] on span "37h" at bounding box center [577, 128] width 7 height 5
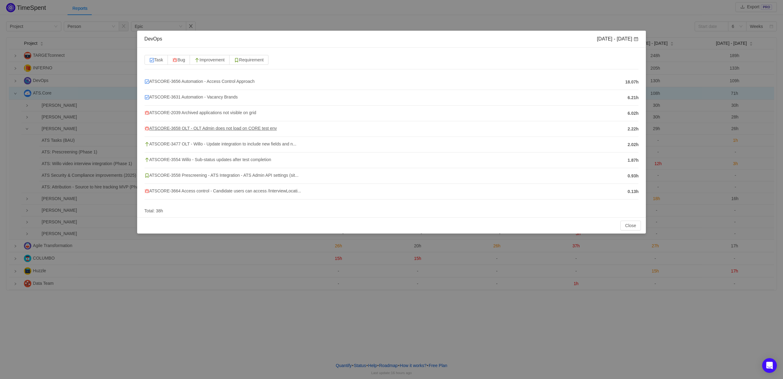
click at [237, 130] on span "ATSCORE-3658 OLT - OLT Admin does not load on CORE test env" at bounding box center [210, 128] width 133 height 5
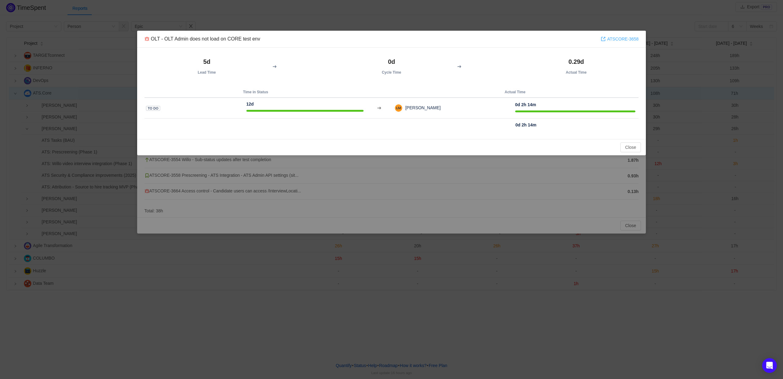
click at [615, 36] on link "ATSCORE-3658" at bounding box center [620, 39] width 38 height 7
click at [626, 147] on button "Close" at bounding box center [630, 147] width 21 height 10
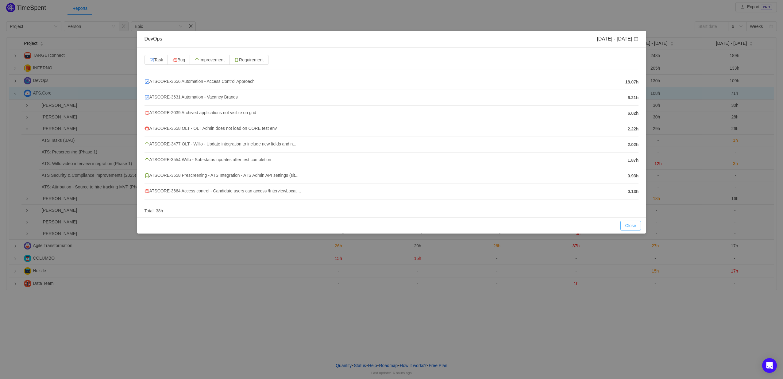
click at [626, 228] on button "Close" at bounding box center [630, 226] width 21 height 10
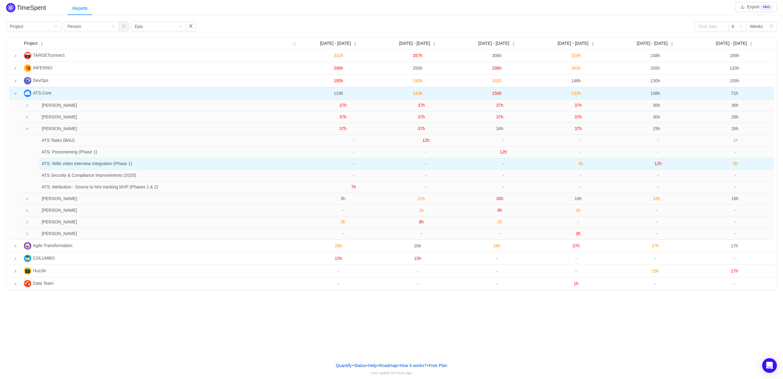
click at [658, 164] on span "12h" at bounding box center [657, 163] width 7 height 5
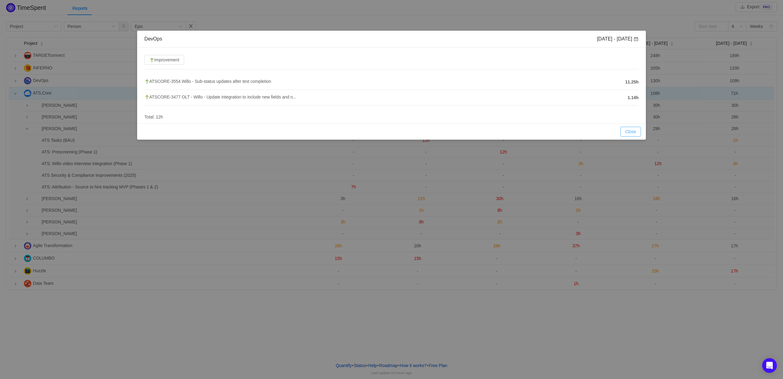
click at [634, 134] on button "Close" at bounding box center [630, 132] width 21 height 10
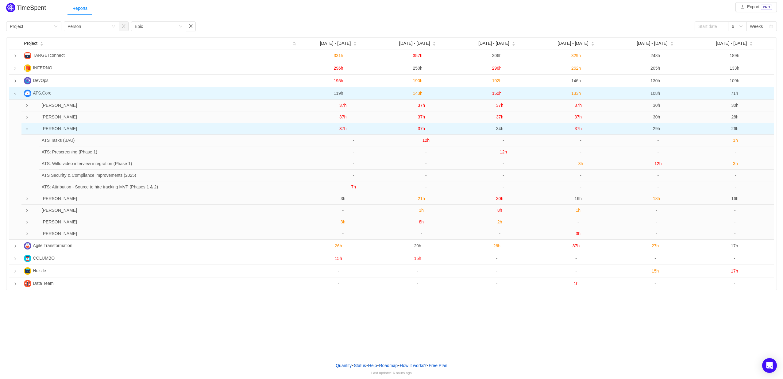
click at [658, 129] on span "29h" at bounding box center [656, 128] width 7 height 5
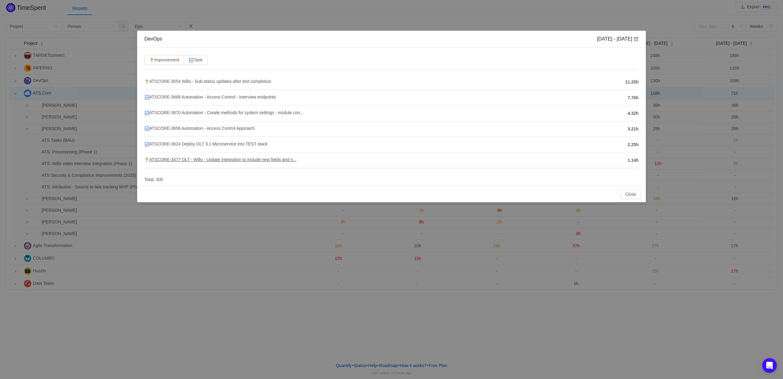
click at [217, 160] on span "ATSCORE-3477 OLT - Willo - Update integration to include new fields and n..." at bounding box center [220, 159] width 152 height 5
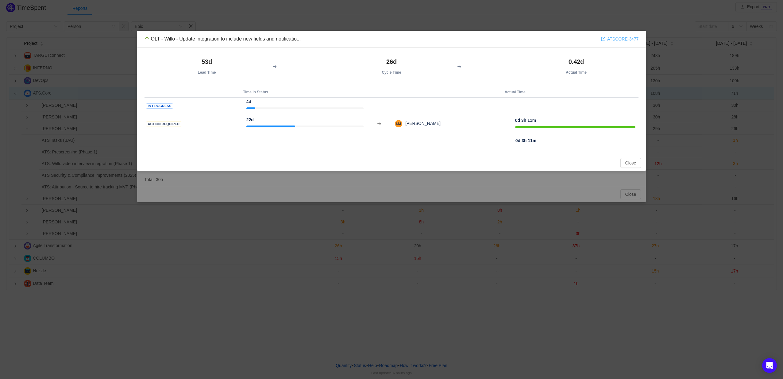
click at [626, 38] on link "ATSCORE-3477" at bounding box center [620, 39] width 38 height 7
click at [628, 164] on button "Close" at bounding box center [630, 163] width 21 height 10
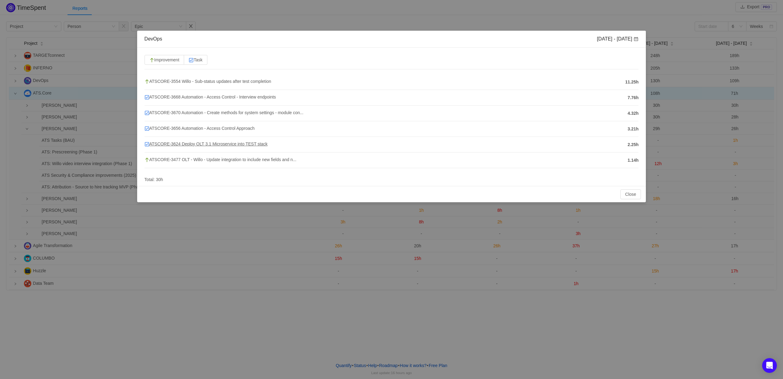
click at [236, 144] on span "ATSCORE-3624 Deploy OLT 3.1 Microservice into TEST stack" at bounding box center [205, 143] width 123 height 5
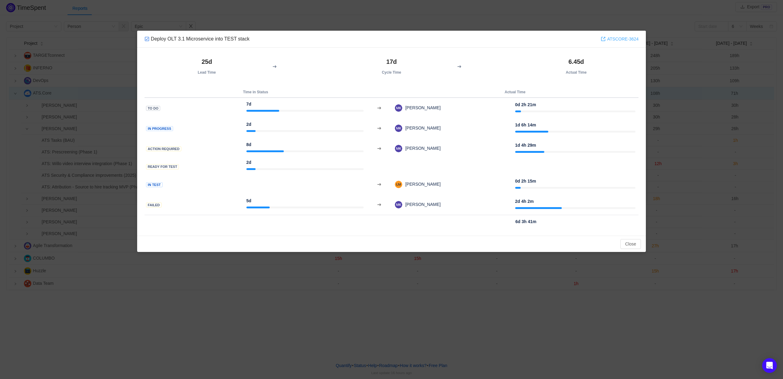
click at [615, 41] on link "ATSCORE-3624" at bounding box center [620, 39] width 38 height 7
click at [630, 243] on button "Close" at bounding box center [630, 244] width 21 height 10
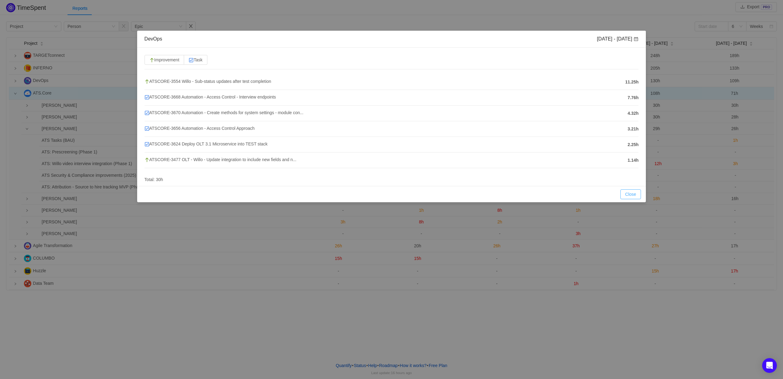
click at [633, 194] on button "Close" at bounding box center [630, 194] width 21 height 10
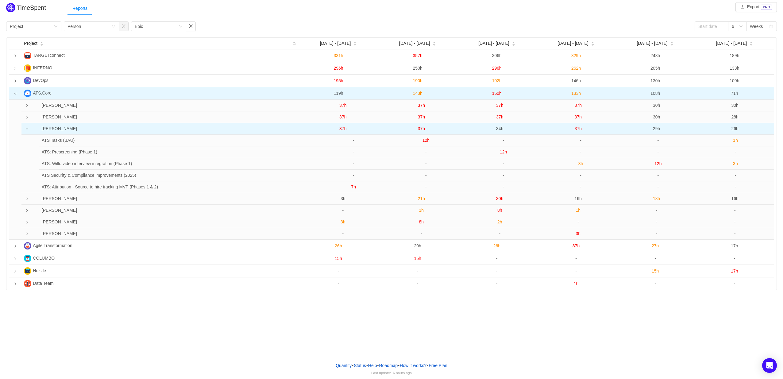
click at [656, 128] on span "29h" at bounding box center [656, 128] width 7 height 5
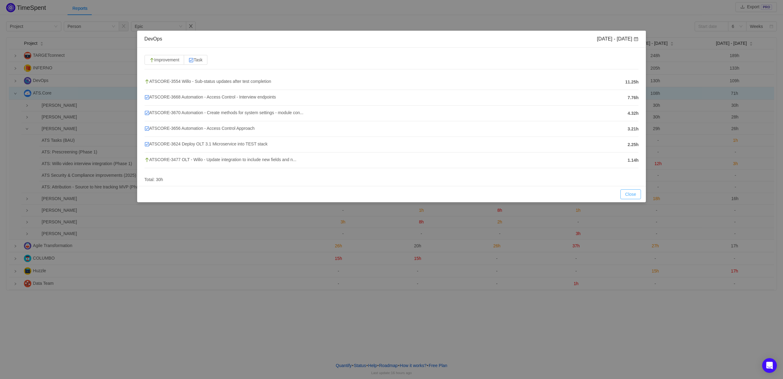
drag, startPoint x: 628, startPoint y: 191, endPoint x: 623, endPoint y: 195, distance: 6.1
click at [628, 191] on button "Close" at bounding box center [630, 194] width 21 height 10
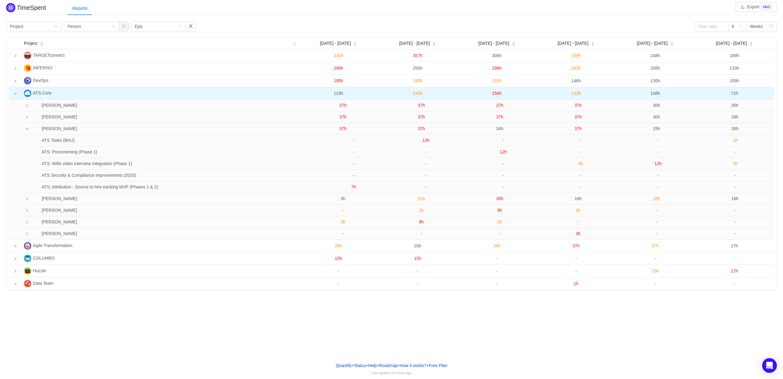
click at [28, 129] on icon "icon: down" at bounding box center [26, 128] width 3 height 3
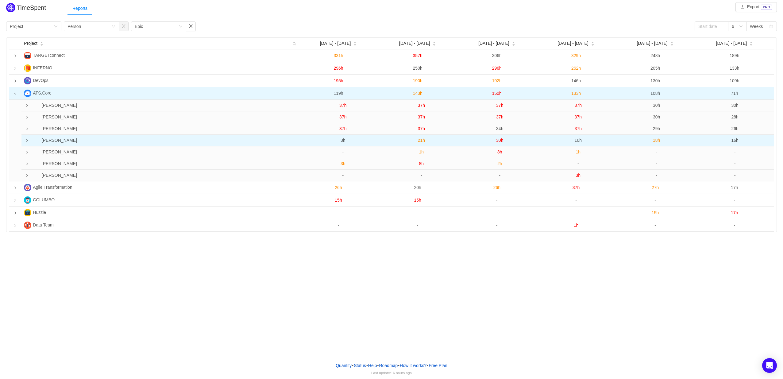
click at [27, 140] on icon "icon: right" at bounding box center [26, 140] width 3 height 3
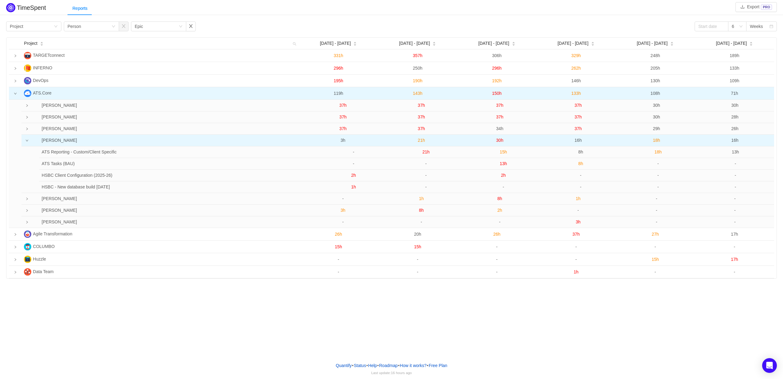
click at [25, 141] on td at bounding box center [25, 141] width 8 height 12
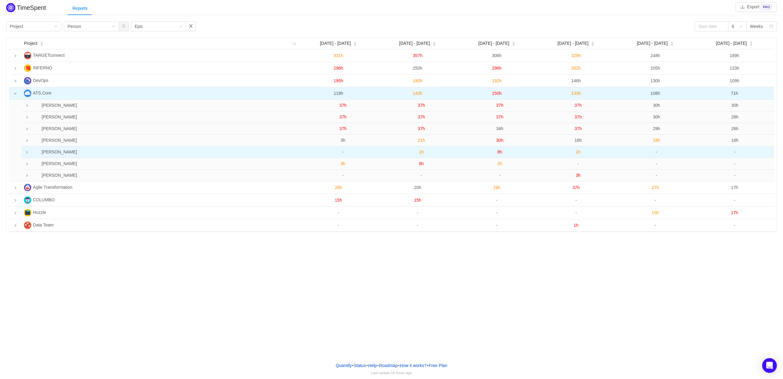
click at [28, 151] on td at bounding box center [25, 152] width 8 height 12
click at [26, 154] on icon "icon: down" at bounding box center [26, 152] width 3 height 3
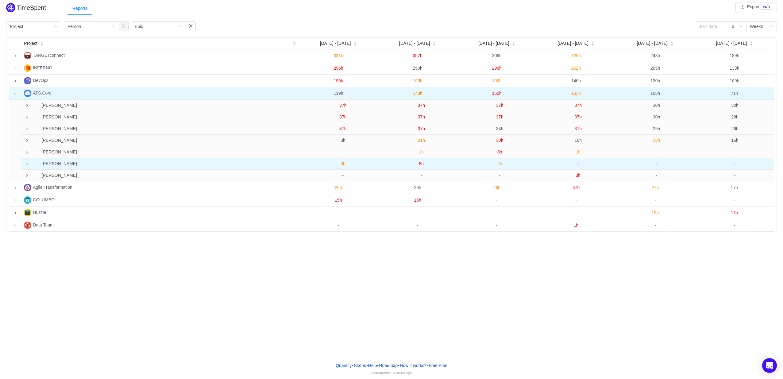
click at [26, 165] on icon "icon: right" at bounding box center [26, 163] width 3 height 3
click at [26, 165] on icon "icon: down" at bounding box center [26, 163] width 3 height 3
click at [28, 165] on icon "icon: right" at bounding box center [26, 163] width 3 height 3
click at [28, 165] on icon "icon: down" at bounding box center [26, 163] width 3 height 3
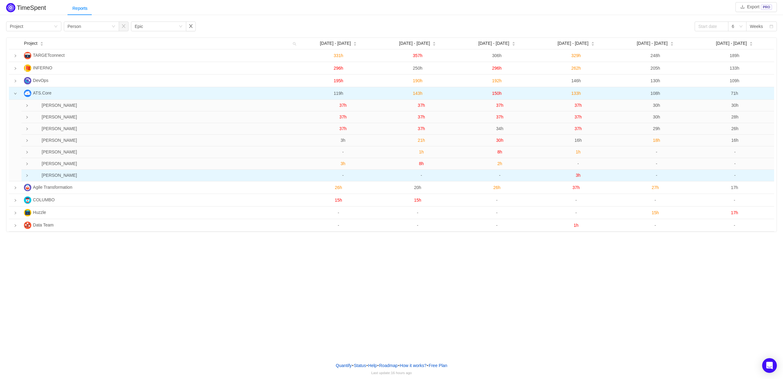
click at [28, 177] on icon "icon: right" at bounding box center [26, 175] width 3 height 3
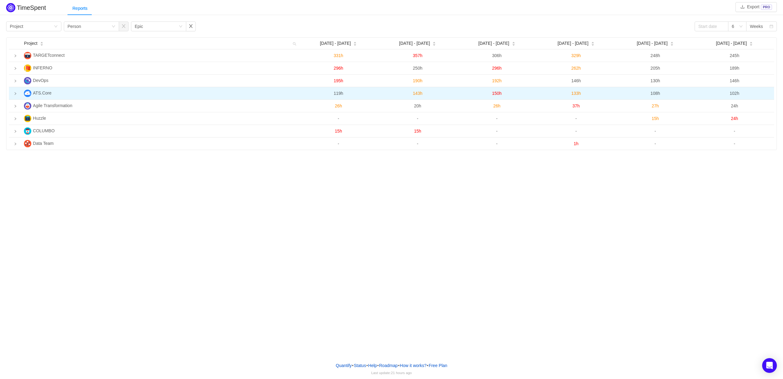
click at [16, 93] on icon "icon: right" at bounding box center [15, 93] width 3 height 3
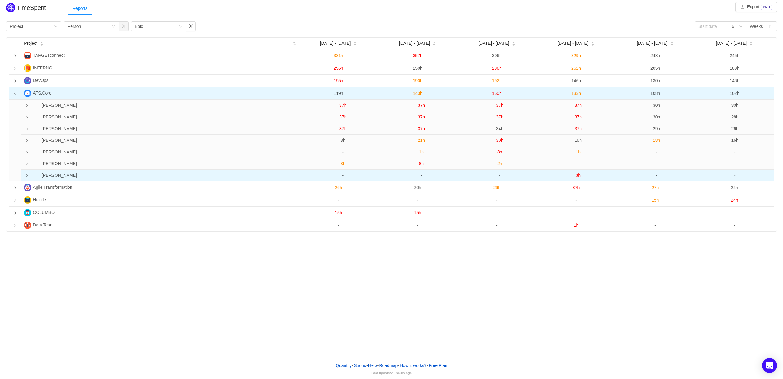
click at [30, 176] on td "[PERSON_NAME]" at bounding box center [166, 175] width 274 height 11
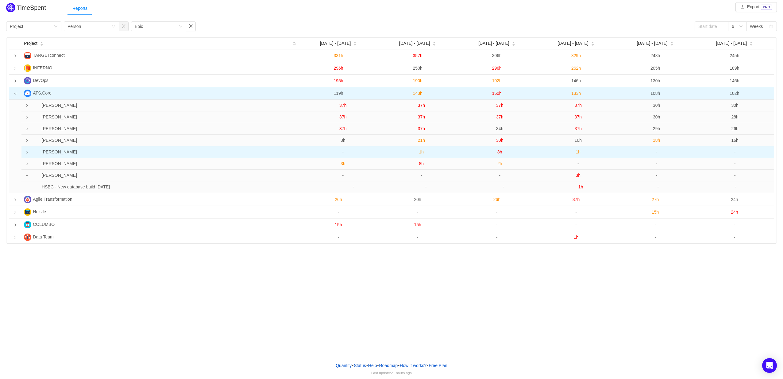
click at [29, 155] on td at bounding box center [25, 152] width 8 height 12
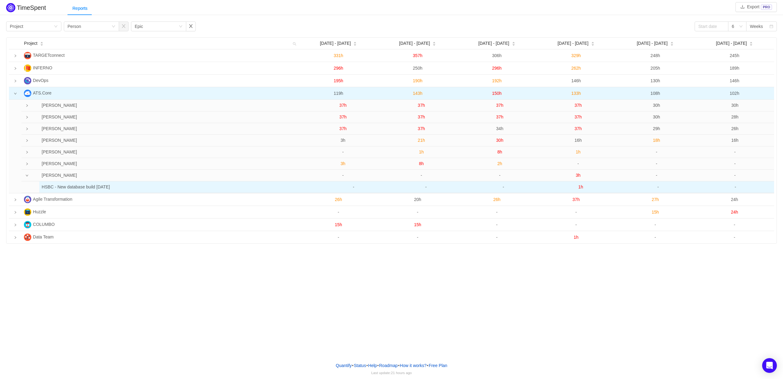
click at [582, 186] on span "1h" at bounding box center [580, 186] width 5 height 5
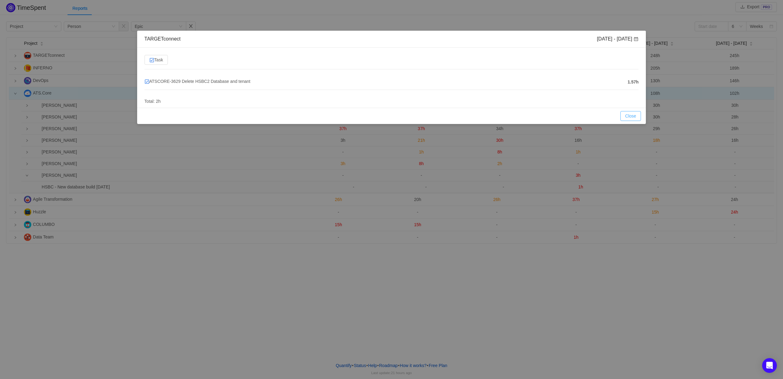
click at [624, 114] on button "Close" at bounding box center [630, 116] width 21 height 10
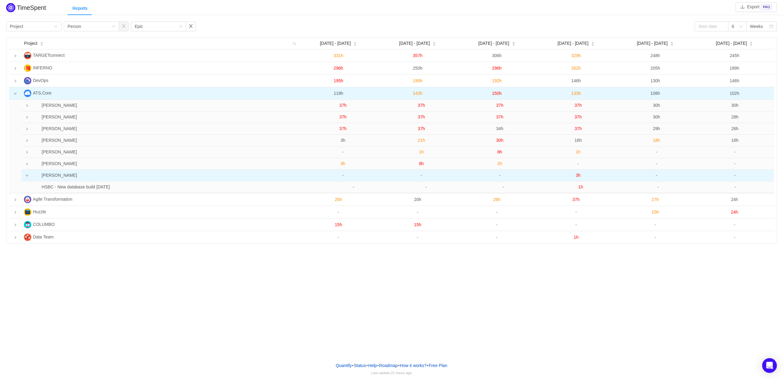
click at [578, 174] on span "3h" at bounding box center [577, 175] width 5 height 5
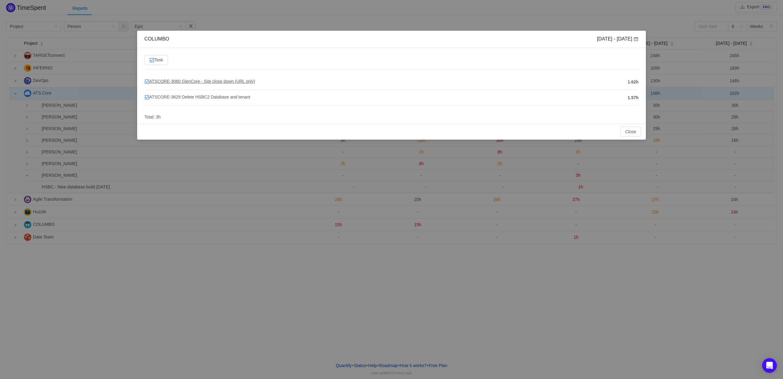
click at [211, 81] on span "ATSCORE-3080 GlenCore - Site close down (URL only)" at bounding box center [199, 81] width 111 height 5
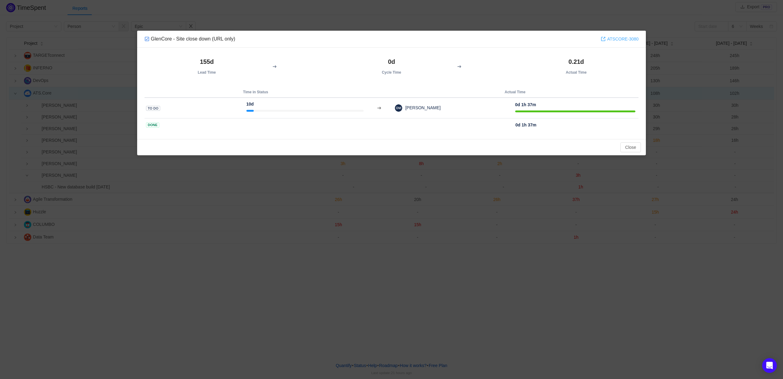
click at [617, 37] on link "ATSCORE-3080" at bounding box center [620, 39] width 38 height 7
click at [632, 147] on button "Close" at bounding box center [630, 147] width 21 height 10
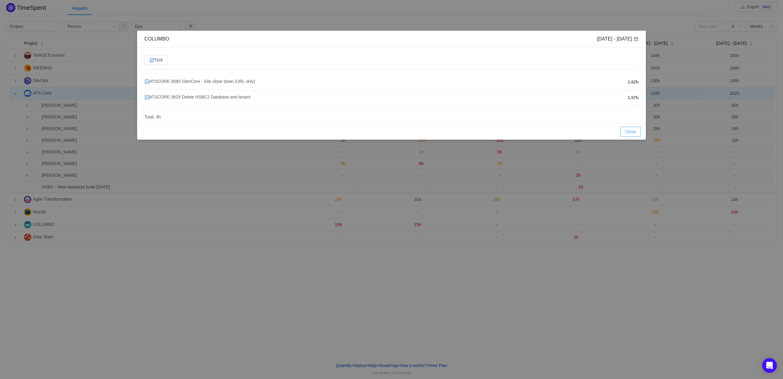
click at [636, 129] on button "Close" at bounding box center [630, 132] width 21 height 10
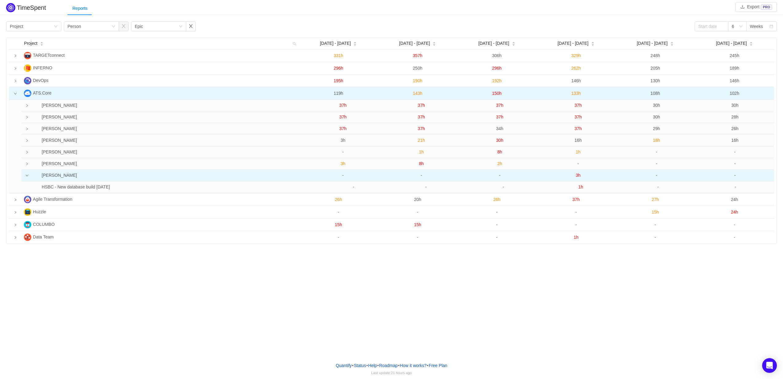
click at [26, 177] on icon "icon: down" at bounding box center [26, 175] width 3 height 3
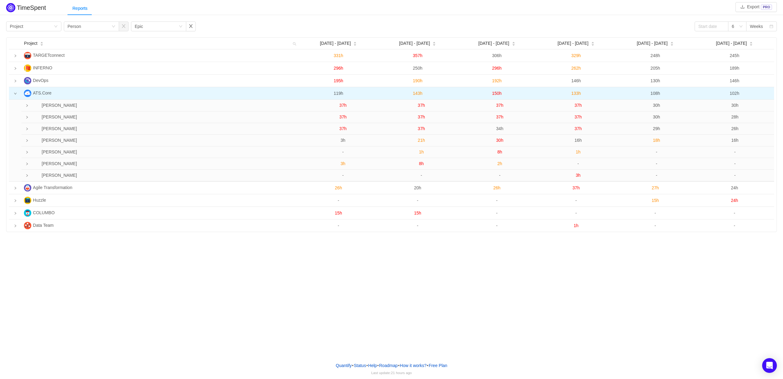
click at [15, 92] on td at bounding box center [15, 93] width 13 height 13
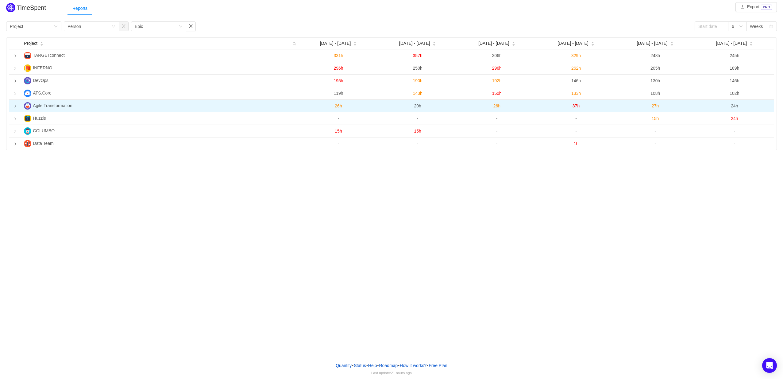
click at [14, 106] on icon "icon: right" at bounding box center [15, 106] width 3 height 3
click at [14, 107] on icon "icon: down" at bounding box center [15, 106] width 3 height 3
click at [16, 107] on icon "icon: right" at bounding box center [15, 106] width 3 height 3
click at [16, 107] on icon "icon: down" at bounding box center [15, 106] width 2 height 2
click at [16, 107] on icon "icon: right" at bounding box center [15, 106] width 3 height 3
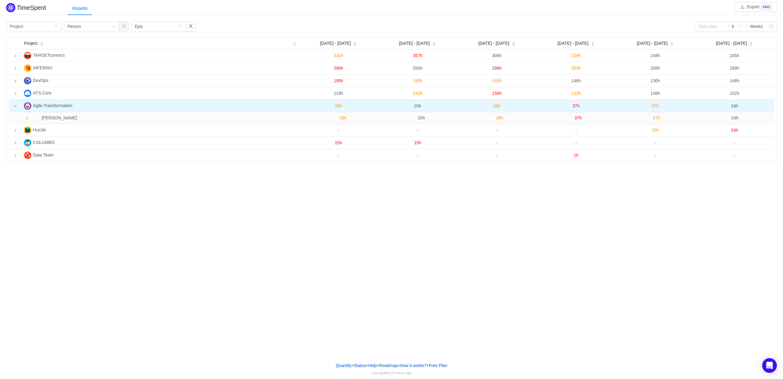
click at [16, 107] on icon "icon: down" at bounding box center [15, 106] width 2 height 2
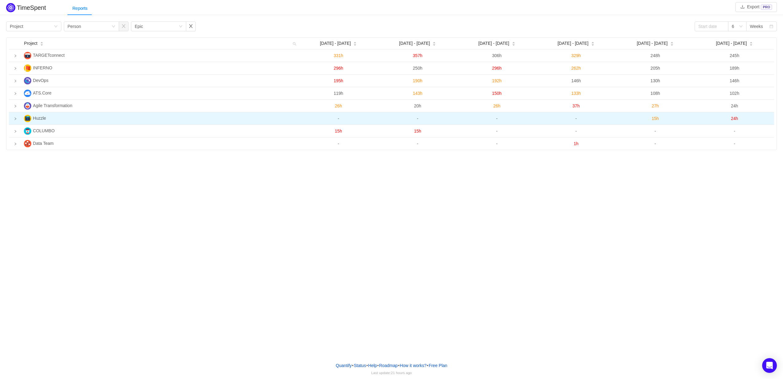
click at [16, 118] on icon "icon: right" at bounding box center [15, 118] width 3 height 3
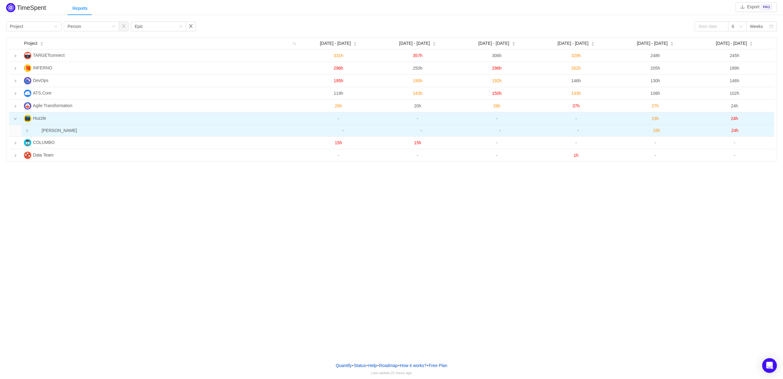
click at [29, 131] on td at bounding box center [25, 130] width 8 height 11
click at [27, 132] on icon "icon: down" at bounding box center [26, 130] width 3 height 3
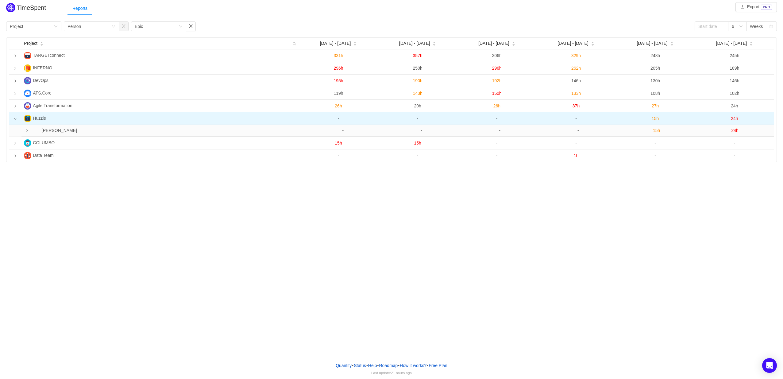
click at [17, 120] on icon "icon: down" at bounding box center [15, 118] width 3 height 3
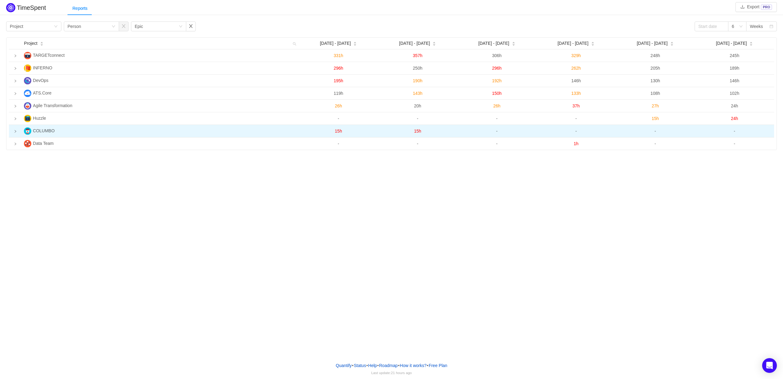
click at [13, 135] on td at bounding box center [15, 131] width 13 height 13
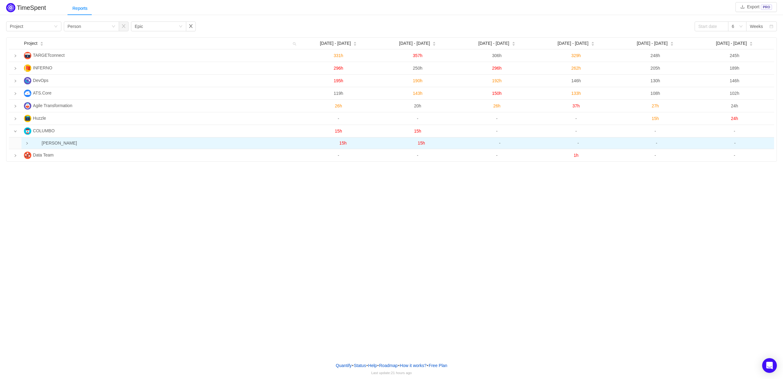
click at [26, 143] on icon "icon: right" at bounding box center [26, 143] width 3 height 3
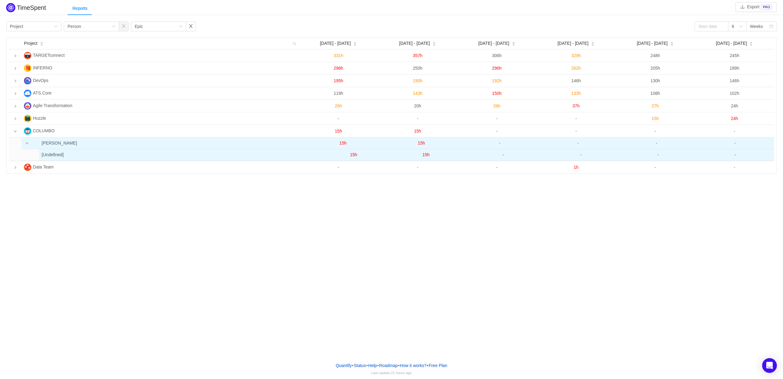
click at [354, 154] on span "15h" at bounding box center [353, 154] width 7 height 5
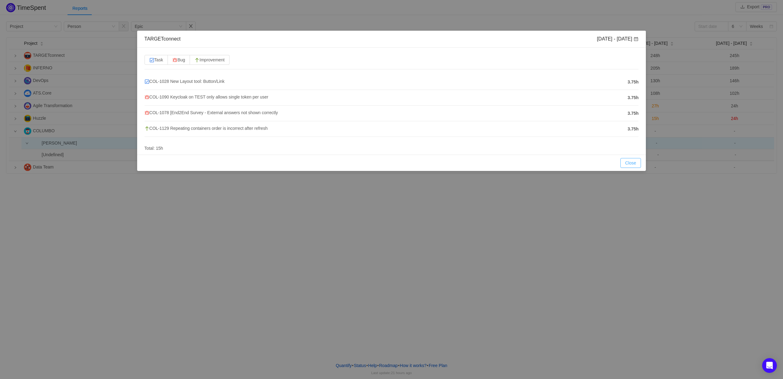
click at [633, 163] on button "Close" at bounding box center [630, 163] width 21 height 10
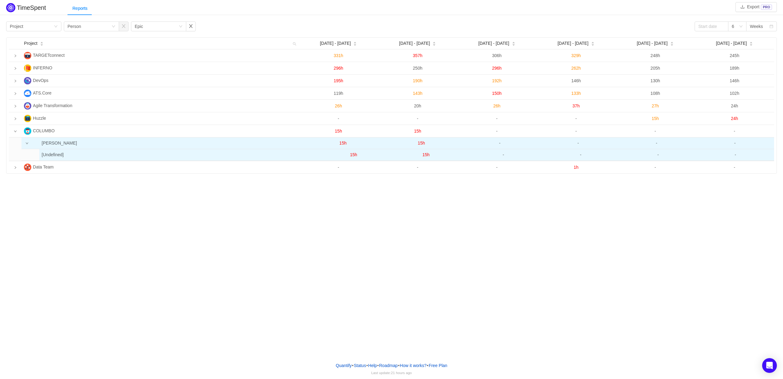
click at [426, 155] on span "15h" at bounding box center [425, 154] width 7 height 5
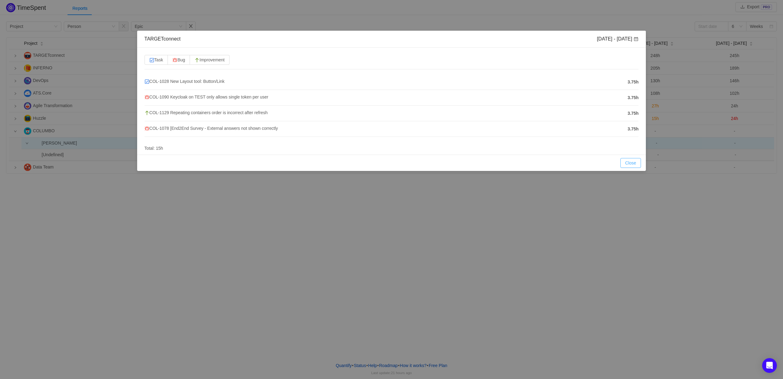
click at [624, 160] on button "Close" at bounding box center [630, 163] width 21 height 10
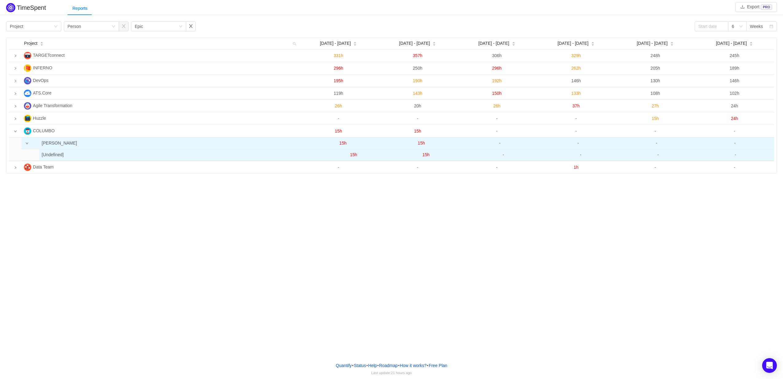
click at [352, 157] on span "15h" at bounding box center [353, 154] width 7 height 5
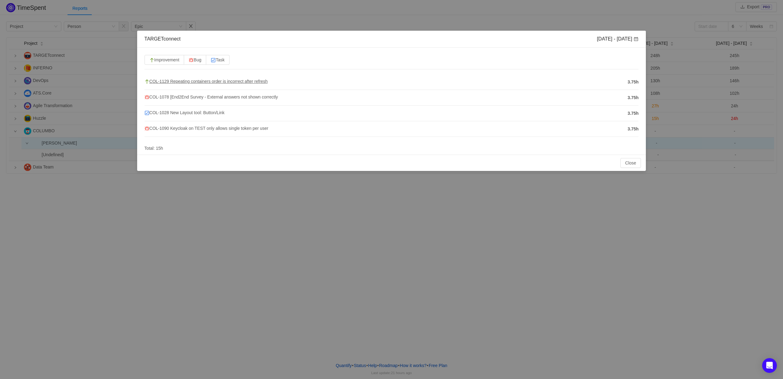
click at [223, 81] on span "COL-1129 Repeating containers order is incorrect after refresh" at bounding box center [205, 81] width 123 height 5
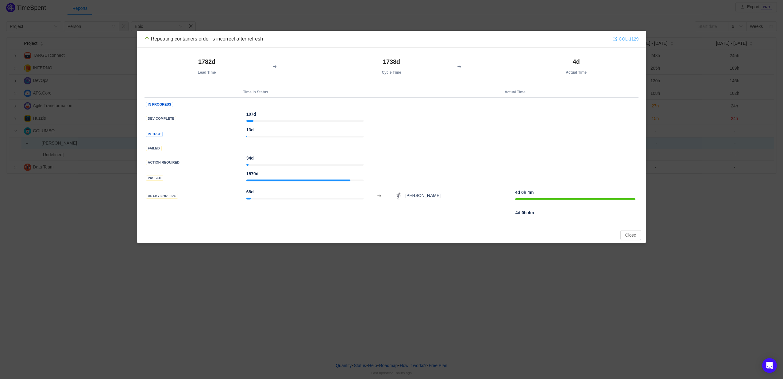
click at [626, 40] on link "COL-1129" at bounding box center [625, 39] width 26 height 7
click at [626, 236] on button "Close" at bounding box center [630, 235] width 21 height 10
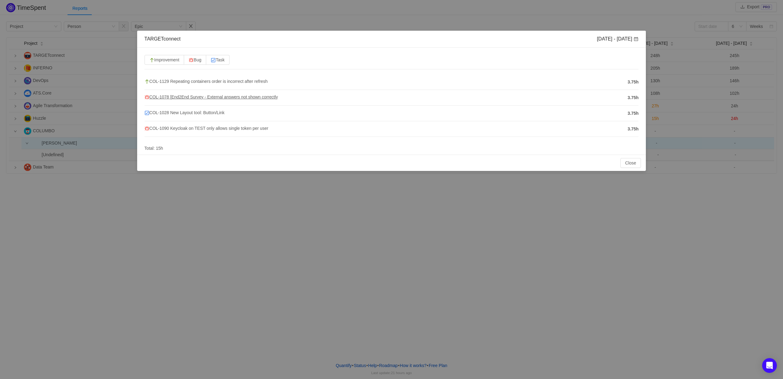
click at [206, 96] on span "COL-1078 [End2End Survey - External answers not shown correctly" at bounding box center [210, 96] width 133 height 5
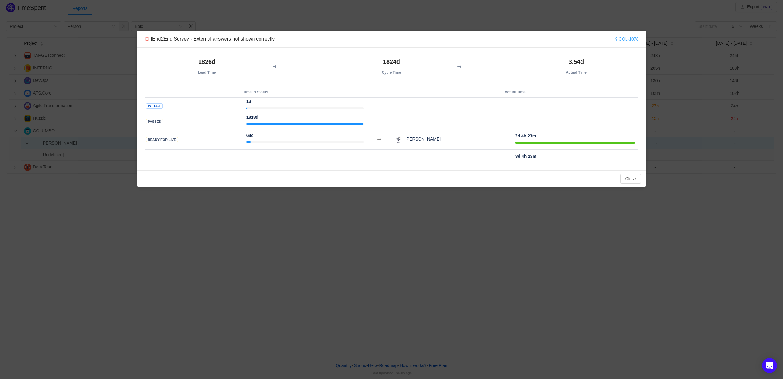
click at [630, 36] on link "COL-1078" at bounding box center [625, 39] width 26 height 7
click at [625, 178] on button "Close" at bounding box center [630, 179] width 21 height 10
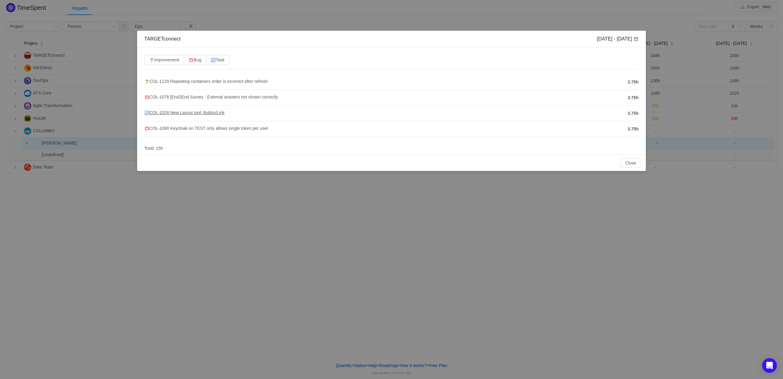
click at [167, 110] on span "COL-1028 New Layout tool: Button/Link" at bounding box center [184, 112] width 80 height 5
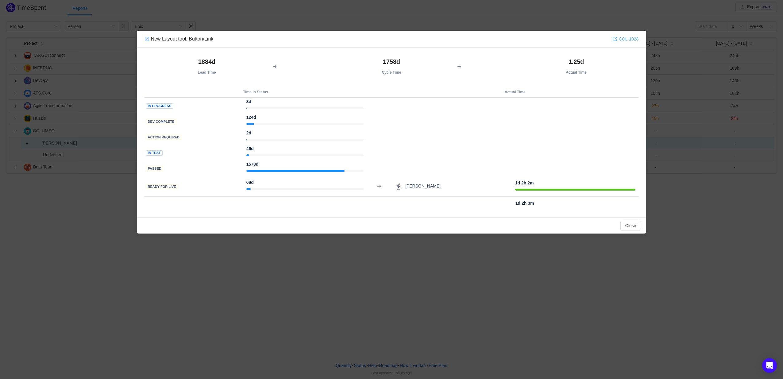
click at [630, 41] on link "COL-1028" at bounding box center [625, 39] width 26 height 7
click at [630, 227] on button "Close" at bounding box center [630, 226] width 21 height 10
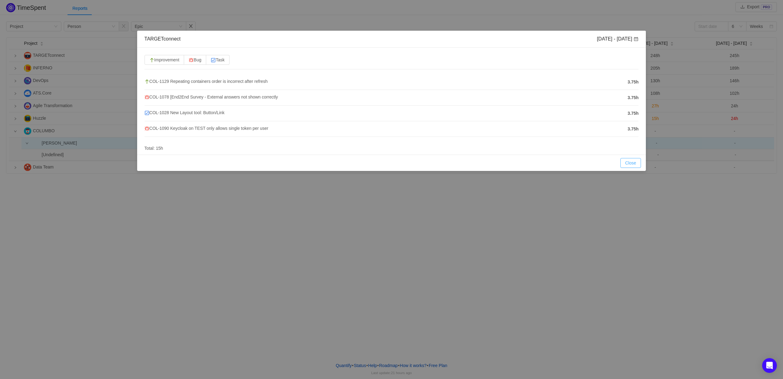
click at [632, 163] on button "Close" at bounding box center [630, 163] width 21 height 10
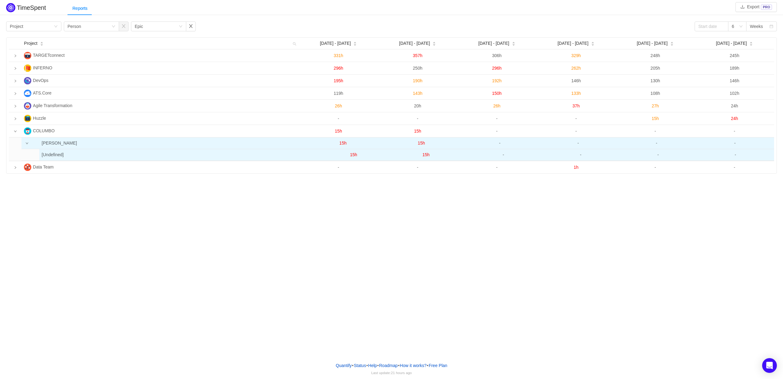
click at [423, 156] on span "15h" at bounding box center [425, 154] width 7 height 5
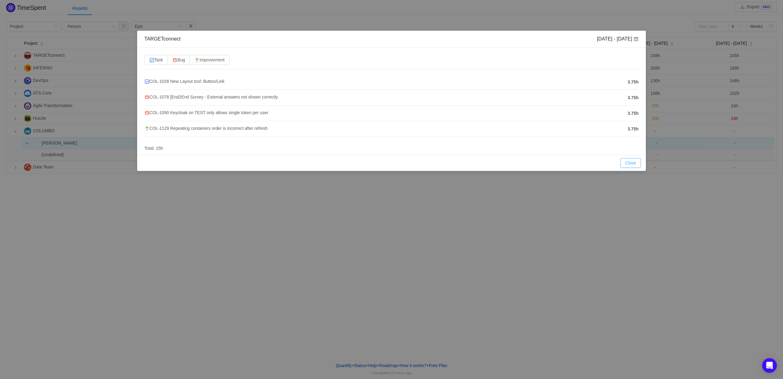
click at [626, 161] on button "Close" at bounding box center [630, 163] width 21 height 10
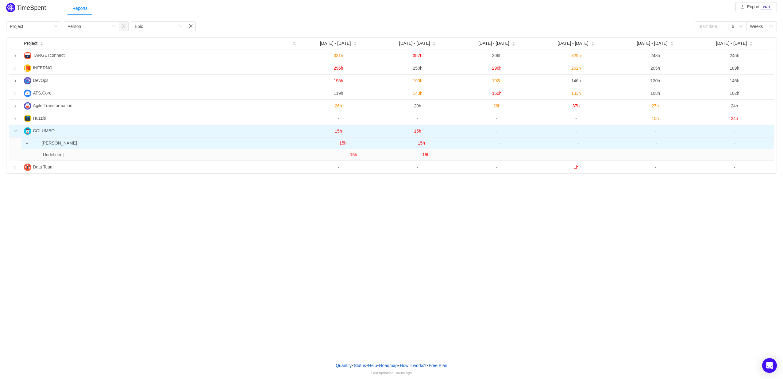
click at [17, 135] on td at bounding box center [15, 131] width 13 height 13
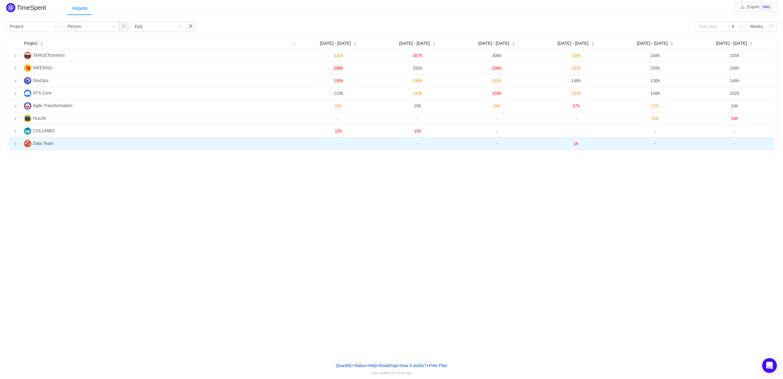
click at [17, 142] on td at bounding box center [15, 143] width 13 height 12
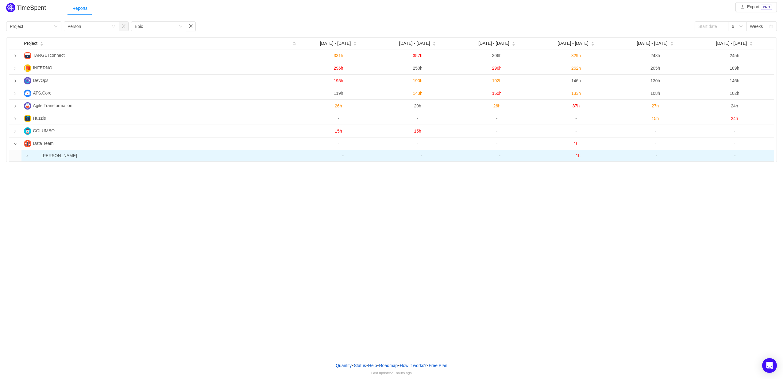
click at [25, 157] on icon "icon: right" at bounding box center [26, 155] width 3 height 3
click at [579, 156] on span "1h" at bounding box center [577, 155] width 5 height 5
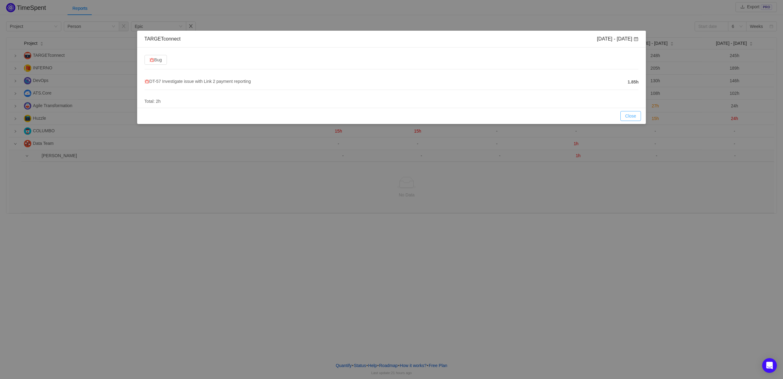
click at [628, 114] on button "Close" at bounding box center [630, 116] width 21 height 10
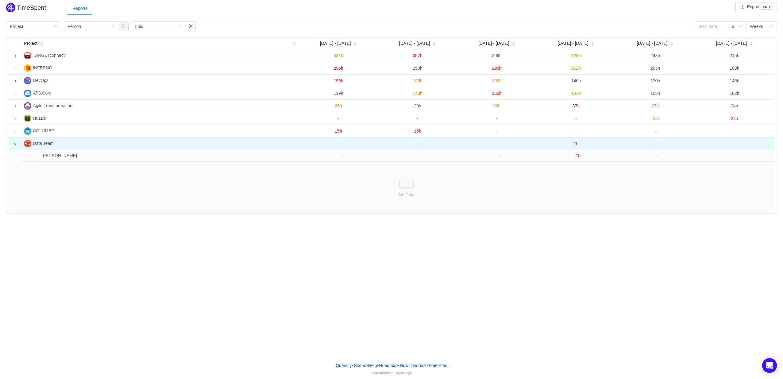
click at [18, 144] on td at bounding box center [15, 143] width 13 height 13
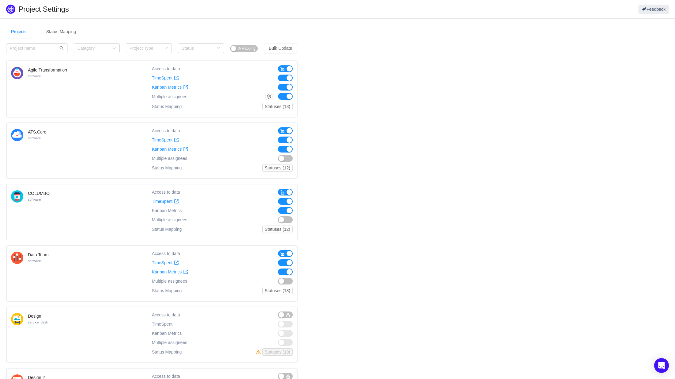
click at [283, 97] on button "button" at bounding box center [285, 96] width 15 height 7
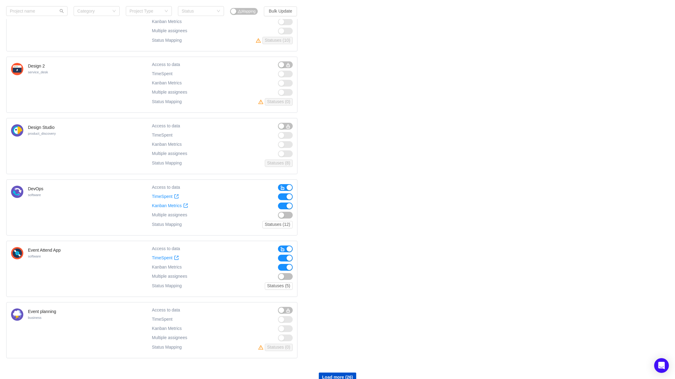
scroll to position [332, 0]
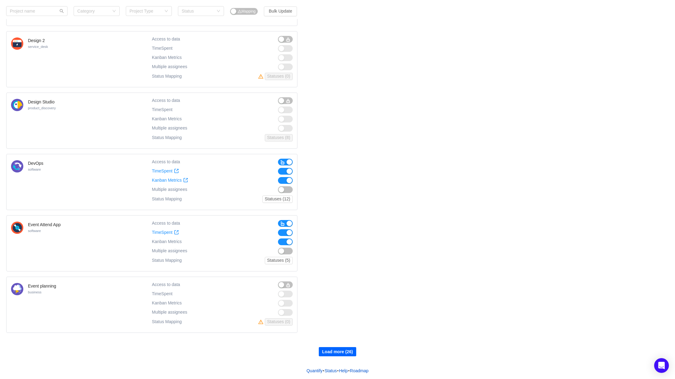
click at [334, 352] on button "Load more (26)" at bounding box center [337, 351] width 37 height 9
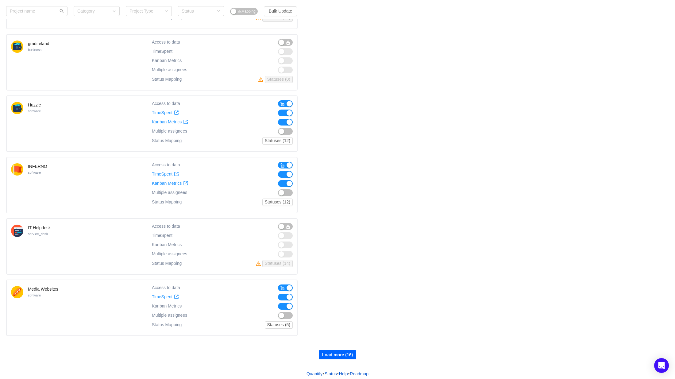
scroll to position [946, 0]
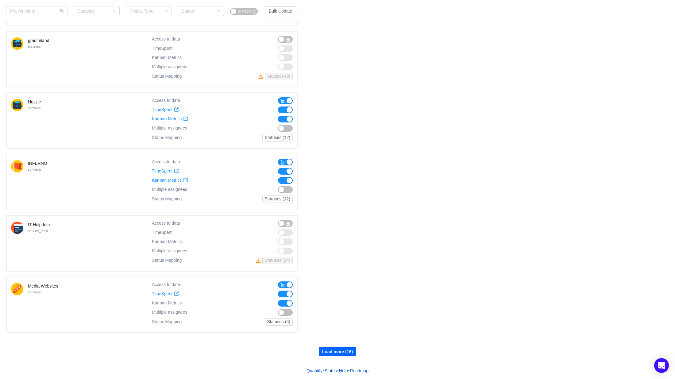
drag, startPoint x: 334, startPoint y: 352, endPoint x: 336, endPoint y: 344, distance: 7.9
click at [335, 352] on button "Load more (16)" at bounding box center [337, 351] width 37 height 9
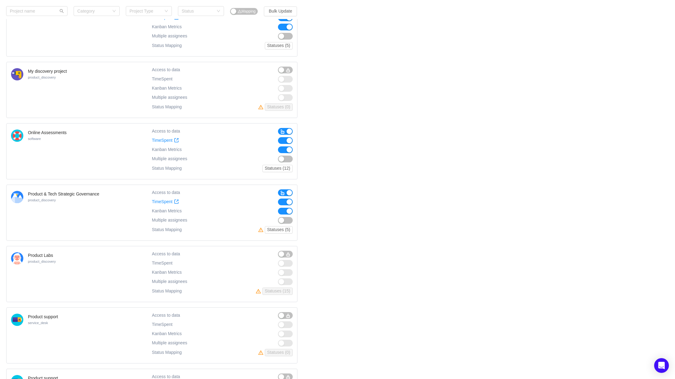
scroll to position [1252, 0]
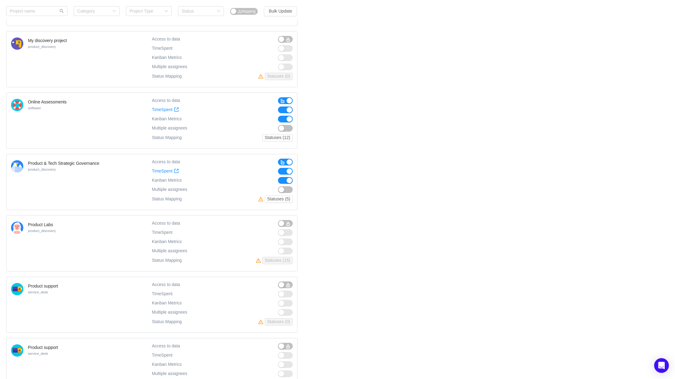
click at [281, 183] on button "button" at bounding box center [285, 180] width 15 height 7
click at [280, 169] on button "button" at bounding box center [285, 171] width 15 height 7
click at [282, 162] on span "button" at bounding box center [282, 162] width 5 height 5
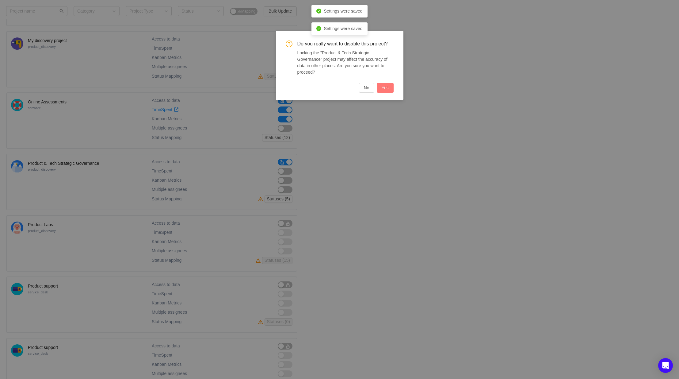
click at [388, 85] on button "Yes" at bounding box center [385, 88] width 17 height 10
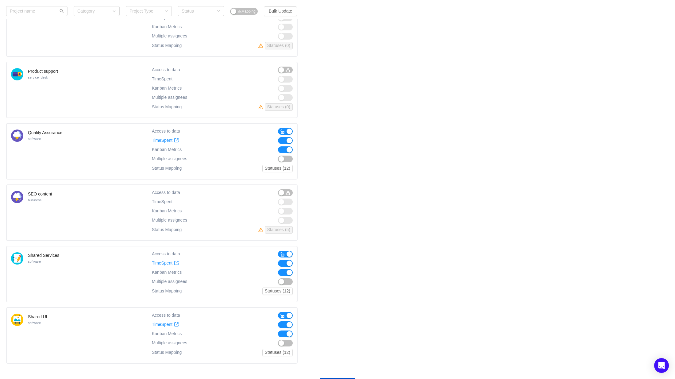
scroll to position [1559, 0]
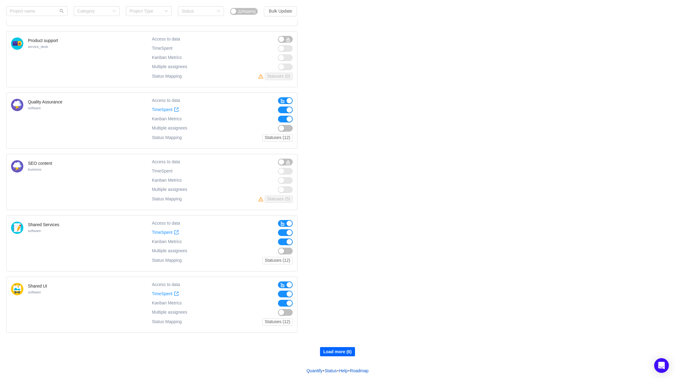
click at [329, 353] on button "Load more (6)" at bounding box center [337, 351] width 35 height 9
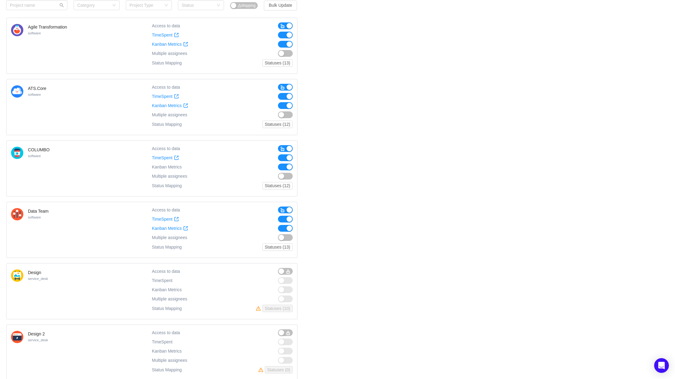
scroll to position [0, 0]
